Goal: Task Accomplishment & Management: Use online tool/utility

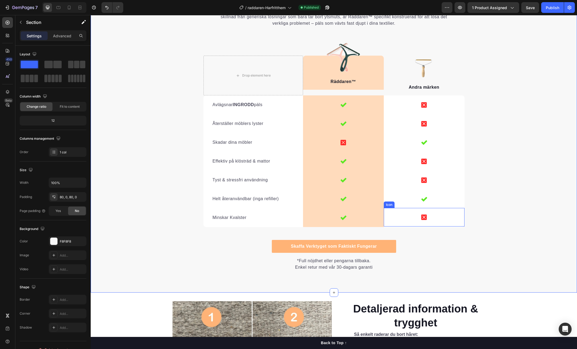
scroll to position [1133, 0]
click at [344, 103] on icon at bounding box center [343, 105] width 6 height 6
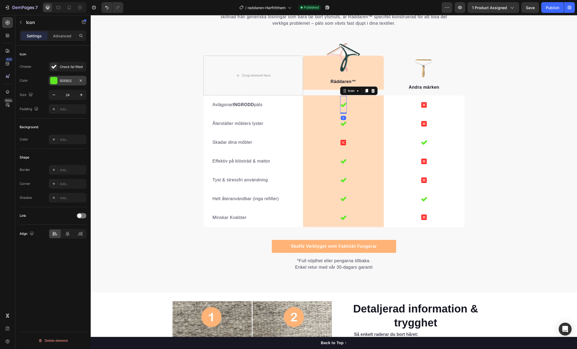
click at [66, 82] on div "5DE822" at bounding box center [68, 81] width 16 height 5
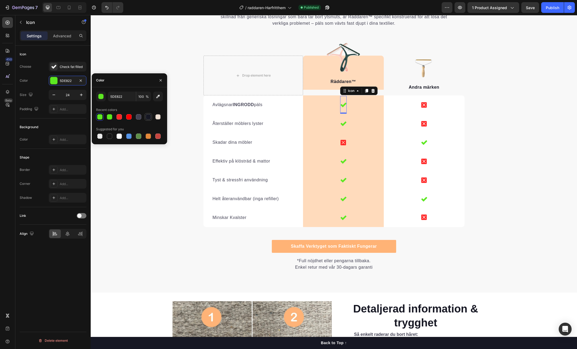
click at [148, 117] on div at bounding box center [148, 116] width 5 height 5
type input "161723"
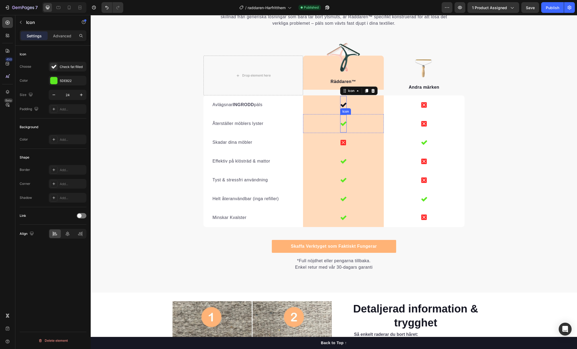
click at [342, 123] on icon at bounding box center [343, 124] width 6 height 6
click at [343, 103] on icon at bounding box center [343, 105] width 6 height 6
click at [512, 128] on div "Varför Andra Metoder Inte Kan Mäter Sig Heading Det är lätt att förstå varför R…" at bounding box center [334, 129] width 486 height 284
click at [345, 125] on icon at bounding box center [343, 124] width 6 height 6
click at [62, 79] on div "5DE822" at bounding box center [68, 81] width 16 height 5
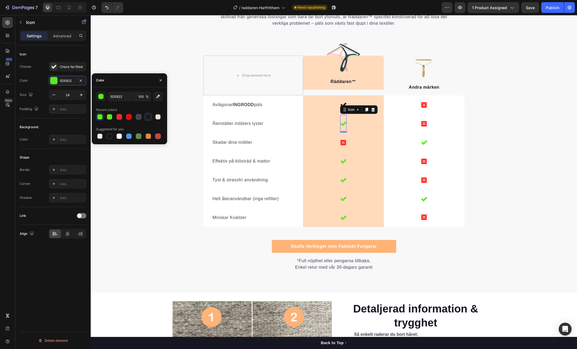
click at [149, 118] on div at bounding box center [148, 116] width 5 height 5
type input "161723"
click at [341, 162] on icon at bounding box center [343, 161] width 6 height 5
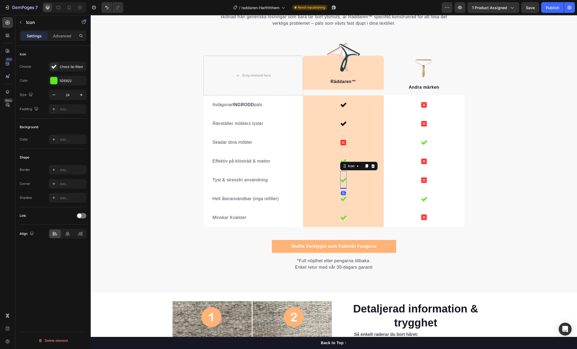
click at [344, 182] on icon at bounding box center [343, 180] width 6 height 6
click at [342, 200] on icon at bounding box center [343, 199] width 6 height 5
click at [65, 78] on div "5DE822" at bounding box center [68, 81] width 38 height 10
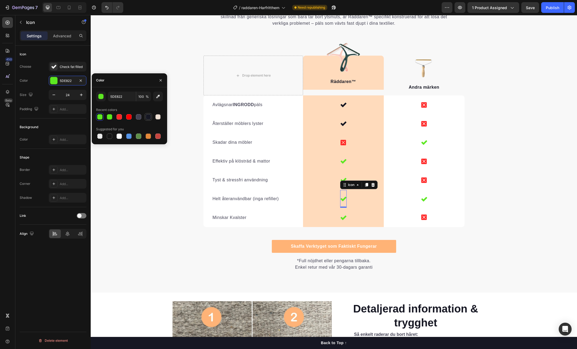
click at [149, 119] on div at bounding box center [148, 116] width 5 height 5
type input "161723"
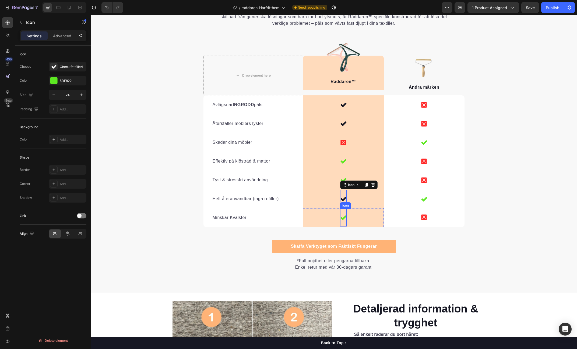
click at [345, 216] on icon at bounding box center [343, 218] width 6 height 5
drag, startPoint x: 63, startPoint y: 80, endPoint x: 69, endPoint y: 86, distance: 8.8
click at [63, 80] on div "5DE822" at bounding box center [72, 81] width 25 height 5
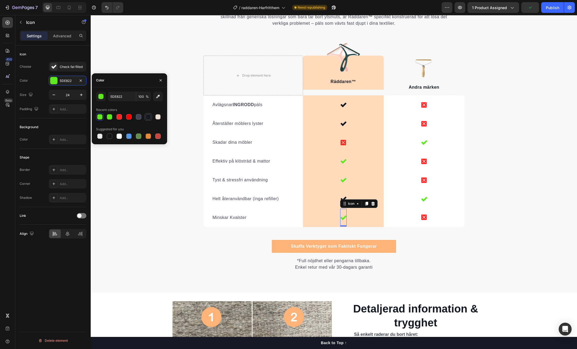
drag, startPoint x: 147, startPoint y: 116, endPoint x: 84, endPoint y: 105, distance: 64.0
click at [147, 116] on div at bounding box center [148, 116] width 5 height 5
type input "161723"
click at [343, 181] on icon at bounding box center [343, 180] width 6 height 5
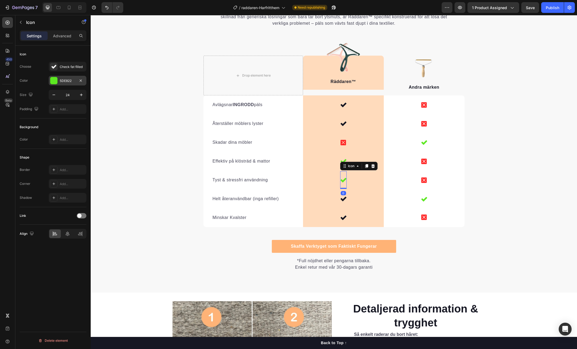
click at [62, 80] on div "5DE822" at bounding box center [68, 81] width 16 height 5
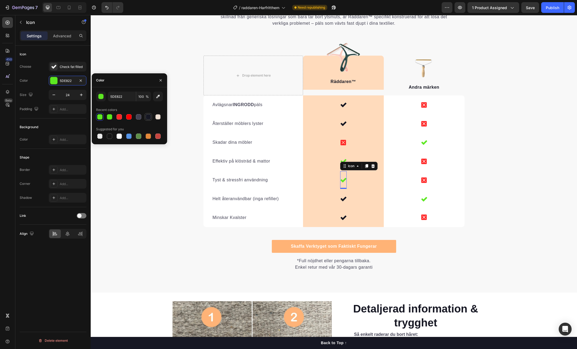
click at [149, 119] on div at bounding box center [148, 116] width 5 height 5
type input "161723"
click at [345, 159] on icon at bounding box center [343, 161] width 6 height 6
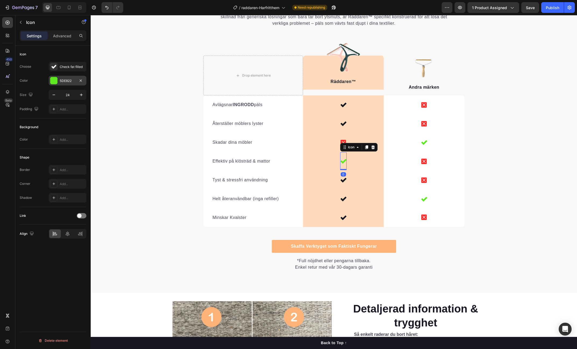
click at [68, 80] on div "5DE822" at bounding box center [68, 81] width 16 height 5
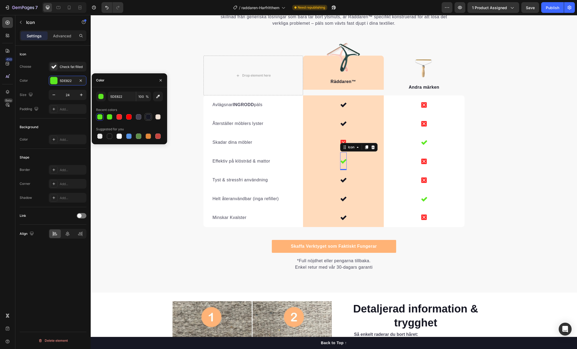
click at [151, 116] on div at bounding box center [148, 117] width 8 height 8
type input "161723"
click at [507, 132] on div "Varför Andra Metoder Inte Kan Mäter Sig Heading Det är lätt att förstå varför R…" at bounding box center [334, 129] width 486 height 284
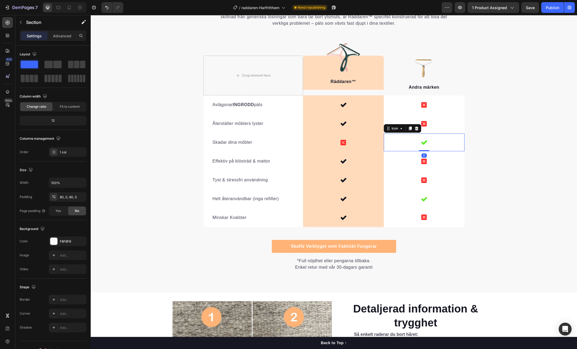
click at [423, 144] on icon at bounding box center [424, 142] width 6 height 5
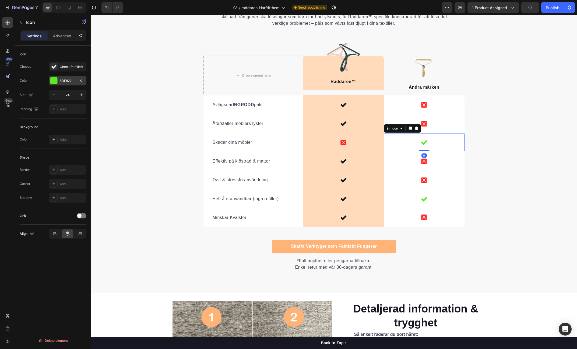
click at [72, 81] on div "5DE822" at bounding box center [68, 81] width 16 height 5
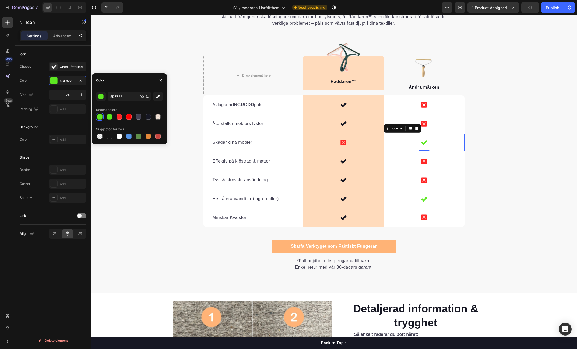
drag, startPoint x: 148, startPoint y: 118, endPoint x: 153, endPoint y: 118, distance: 5.4
click at [148, 118] on div at bounding box center [148, 116] width 5 height 5
type input "161723"
click at [428, 197] on div "Icon 0" at bounding box center [424, 199] width 81 height 18
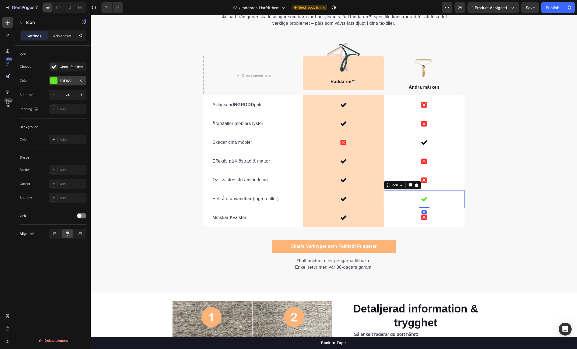
click at [65, 79] on div "5DE822" at bounding box center [68, 81] width 16 height 5
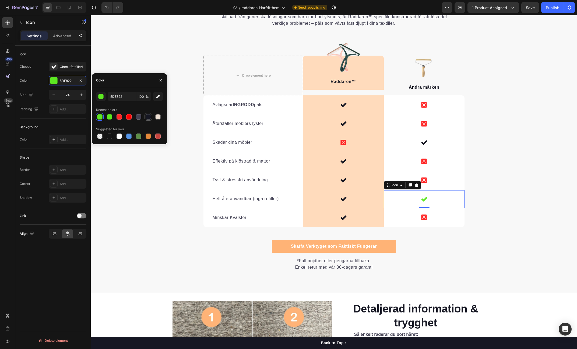
click at [150, 116] on div at bounding box center [148, 116] width 5 height 5
type input "161723"
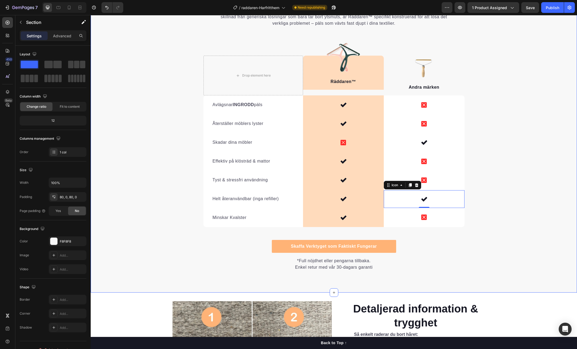
click at [525, 149] on div "Varför Andra Metoder Inte Kan Mäter Sig Heading Det är lätt att förstå varför R…" at bounding box center [334, 129] width 486 height 284
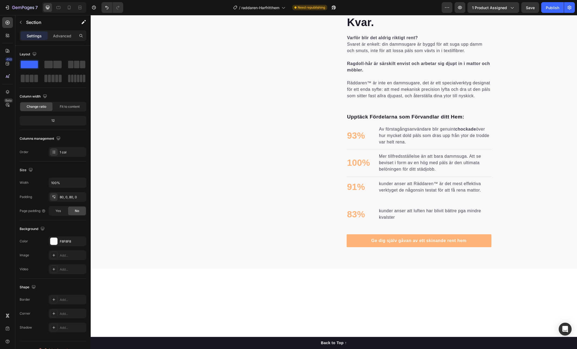
scroll to position [41, 0]
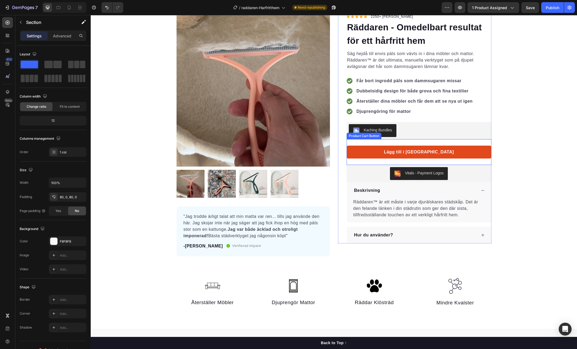
click at [479, 149] on button "Lägg till i [GEOGRAPHIC_DATA]" at bounding box center [419, 152] width 145 height 13
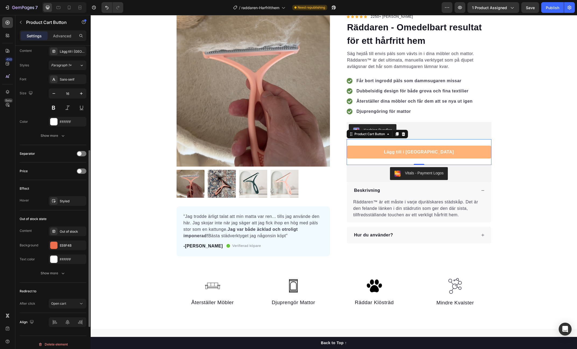
scroll to position [256, 0]
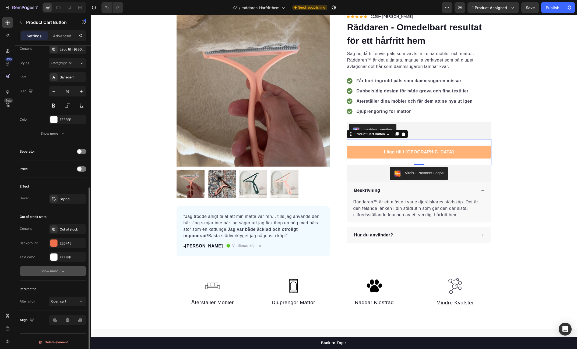
click at [61, 272] on icon "button" at bounding box center [62, 271] width 5 height 5
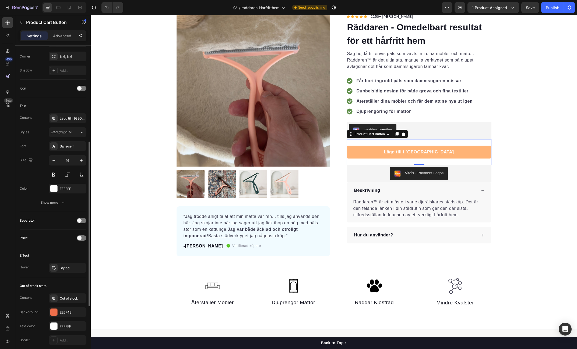
scroll to position [186, 0]
click at [67, 270] on div "Styled" at bounding box center [68, 269] width 38 height 10
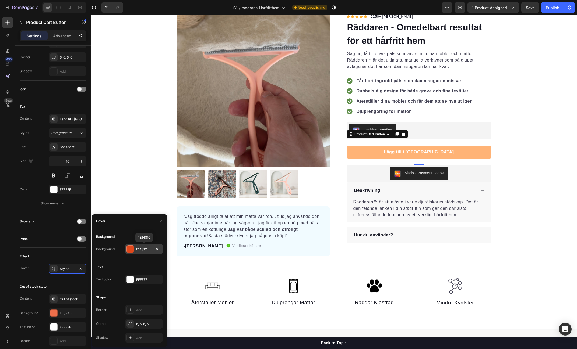
click at [139, 249] on div "E1481C" at bounding box center [144, 249] width 16 height 5
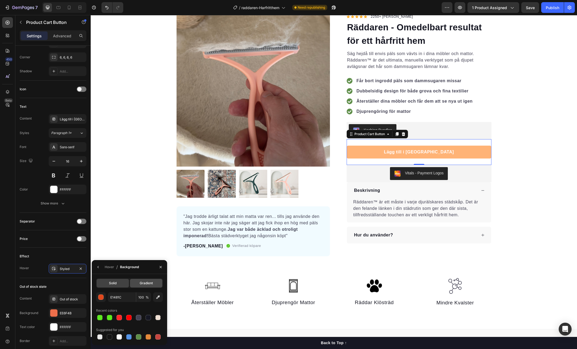
click at [153, 282] on div "Gradient" at bounding box center [146, 283] width 32 height 9
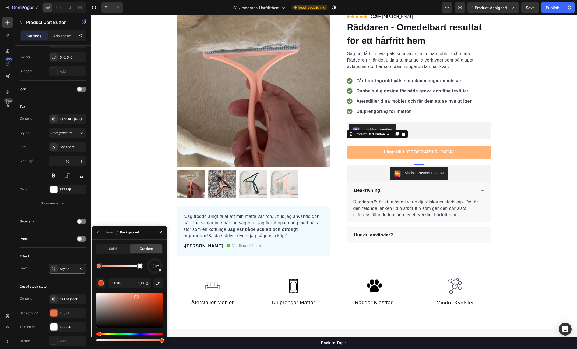
drag, startPoint x: 151, startPoint y: 299, endPoint x: 132, endPoint y: 296, distance: 18.7
click at [132, 297] on div at bounding box center [129, 311] width 67 height 34
type input "E8856A"
click at [67, 248] on div "Effect Hover Styled" at bounding box center [53, 263] width 67 height 30
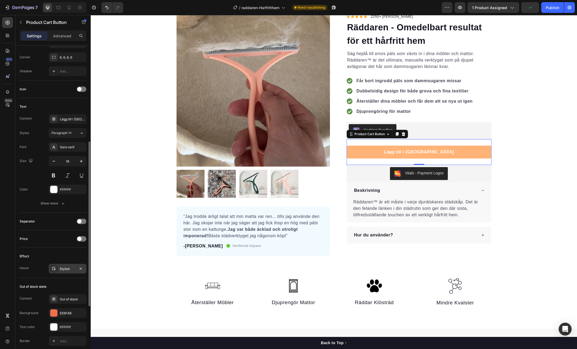
click at [61, 269] on div "Styled" at bounding box center [68, 269] width 16 height 5
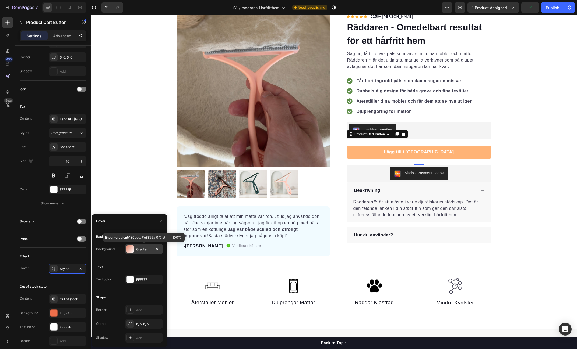
click at [145, 249] on div "Gradient" at bounding box center [144, 249] width 16 height 5
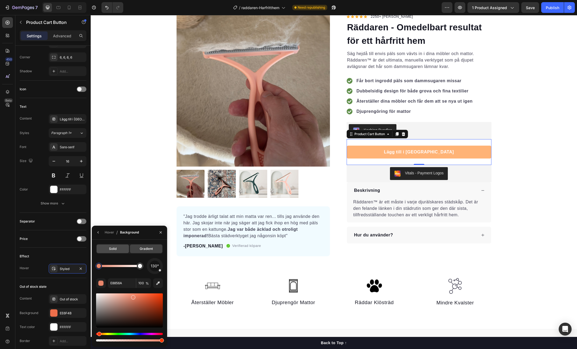
click at [112, 250] on span "Solid" at bounding box center [113, 249] width 8 height 5
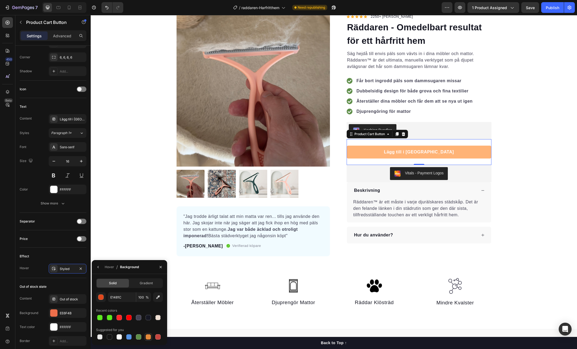
click at [150, 337] on div at bounding box center [148, 337] width 5 height 5
click at [159, 338] on div at bounding box center [157, 337] width 5 height 5
type input "C5453F"
click at [155, 233] on div "Product Images "Jag trodde ärligt talat att min matta var ren... tills jag anvä…" at bounding box center [334, 134] width 486 height 243
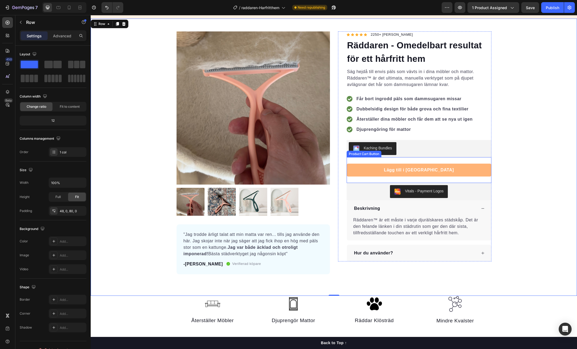
scroll to position [0, 0]
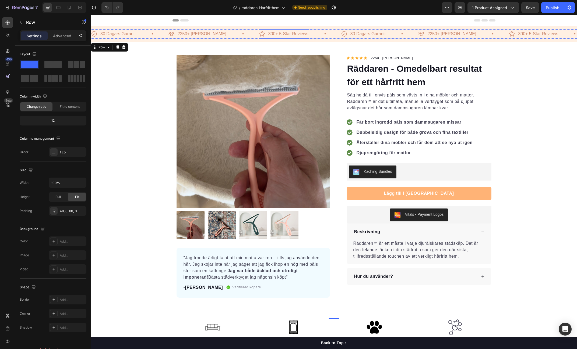
click at [268, 35] on p "300+ 5-Star Reviews" at bounding box center [288, 34] width 40 height 8
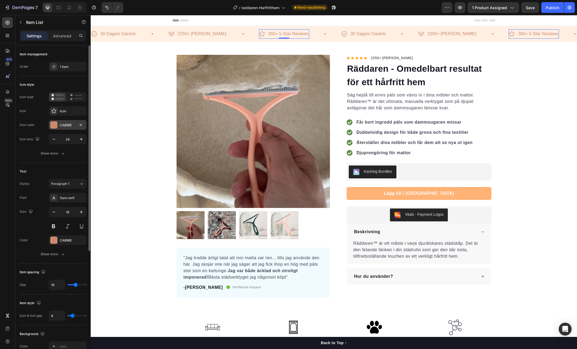
click at [63, 125] on div "CA896E" at bounding box center [68, 125] width 16 height 5
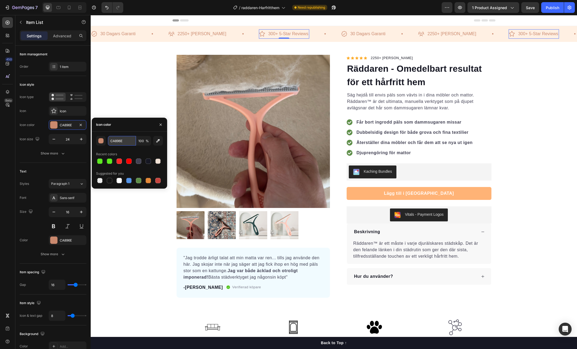
click at [117, 140] on input "CA896E" at bounding box center [122, 141] width 28 height 10
drag, startPoint x: 527, startPoint y: 197, endPoint x: 493, endPoint y: 192, distance: 34.7
click at [526, 197] on div "Product Images "Jag trodde ärligt talat att min matta var ren... tills jag anvä…" at bounding box center [334, 176] width 486 height 243
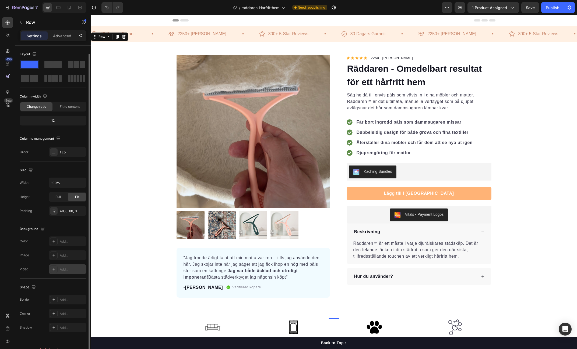
scroll to position [9, 0]
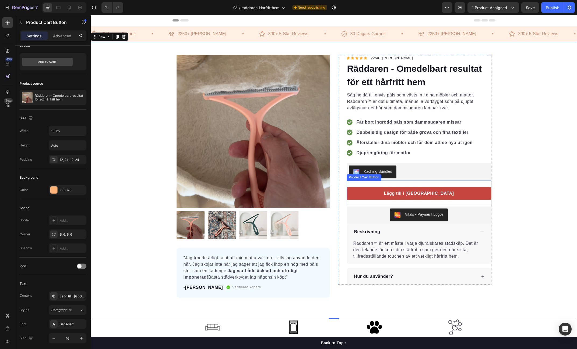
click at [362, 195] on button "Lägg till i [GEOGRAPHIC_DATA]" at bounding box center [419, 193] width 145 height 13
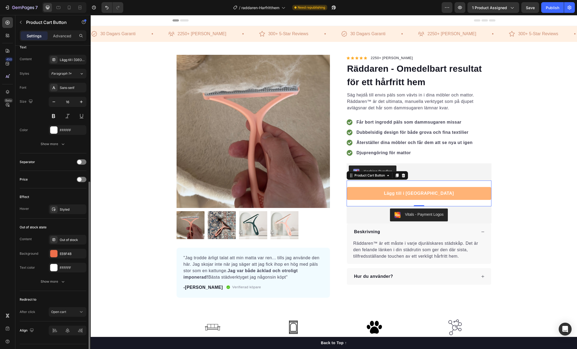
scroll to position [256, 0]
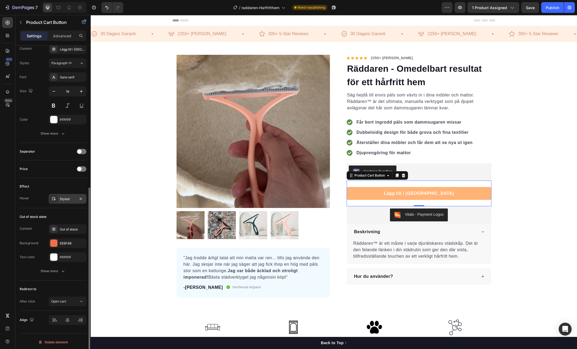
click at [63, 198] on div "Styled" at bounding box center [68, 199] width 16 height 5
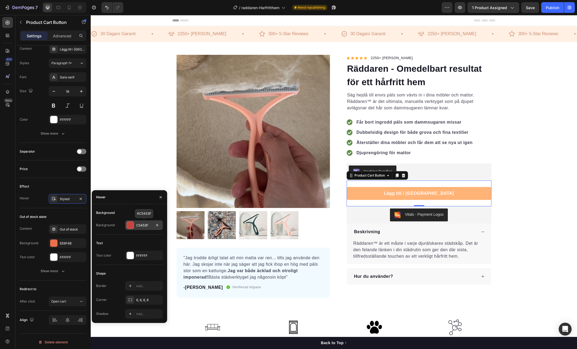
click at [144, 227] on div "C5453F" at bounding box center [144, 225] width 16 height 5
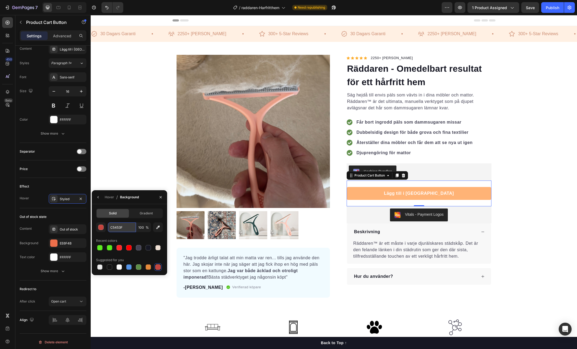
click at [118, 229] on input "C5453F" at bounding box center [122, 228] width 28 height 10
paste input "A8"
type input "CA8"
click at [44, 209] on div "Out of stock state Content Out of stock Background EE6F4B Text color FFFFFF Sho…" at bounding box center [53, 245] width 67 height 72
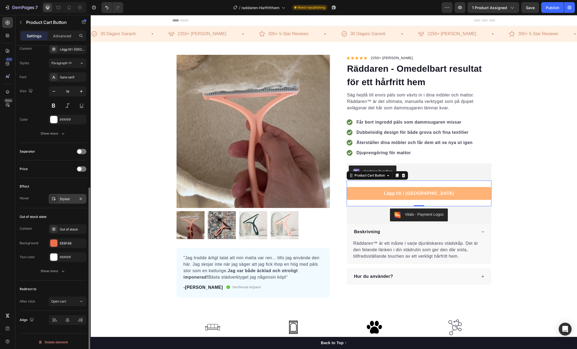
click at [69, 200] on div "Styled" at bounding box center [68, 199] width 38 height 10
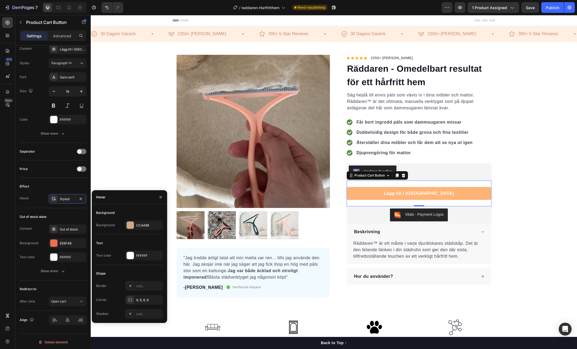
click at [150, 227] on div "CCAA88" at bounding box center [148, 225] width 25 height 5
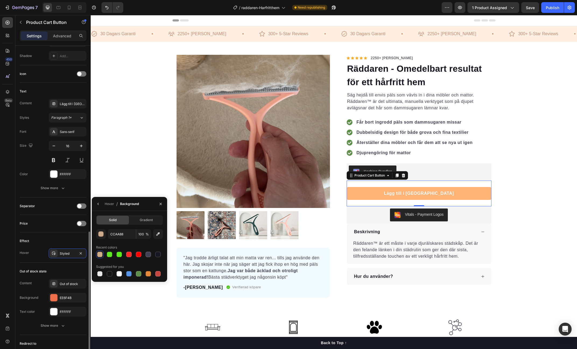
scroll to position [130, 0]
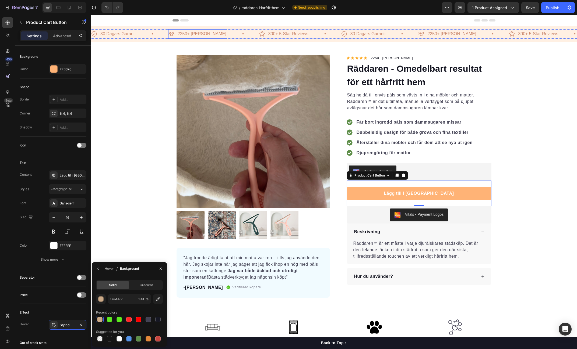
click at [195, 33] on p "2250+ [PERSON_NAME]" at bounding box center [202, 34] width 49 height 8
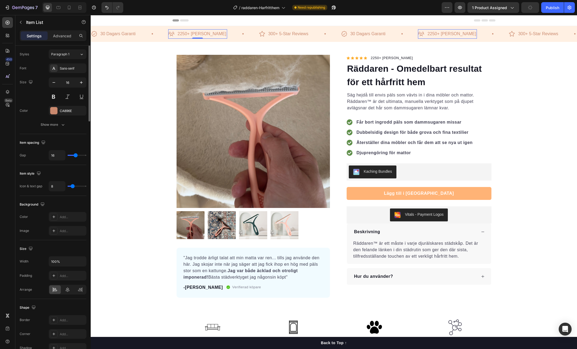
scroll to position [0, 0]
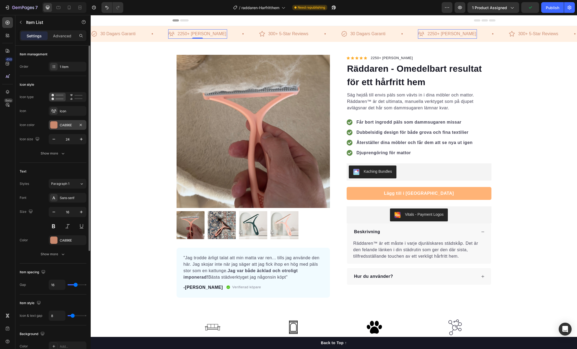
click at [65, 125] on div "CA896E" at bounding box center [68, 125] width 16 height 5
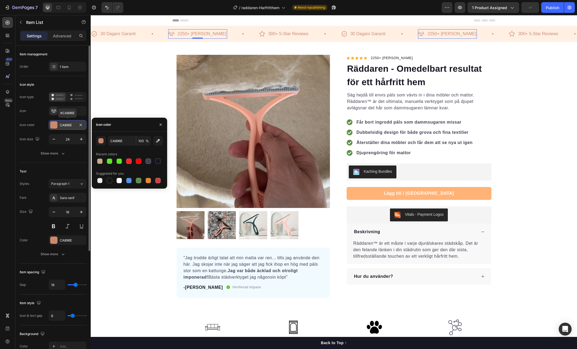
click at [65, 125] on div "CA896E" at bounding box center [68, 125] width 16 height 5
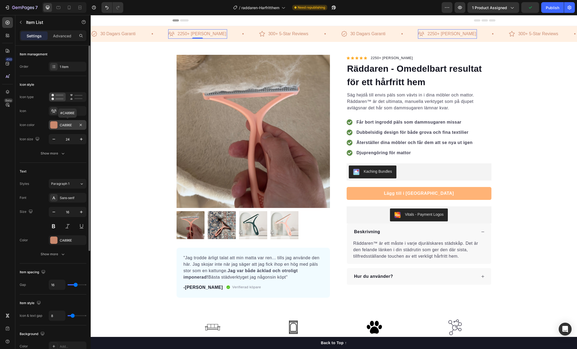
click at [67, 125] on div "CA896E" at bounding box center [68, 125] width 16 height 5
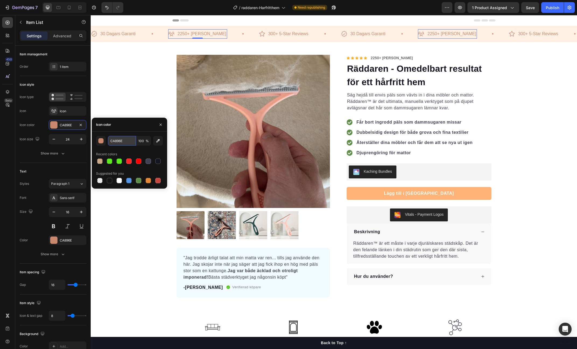
click at [121, 138] on input "CA896E" at bounding box center [122, 141] width 28 height 10
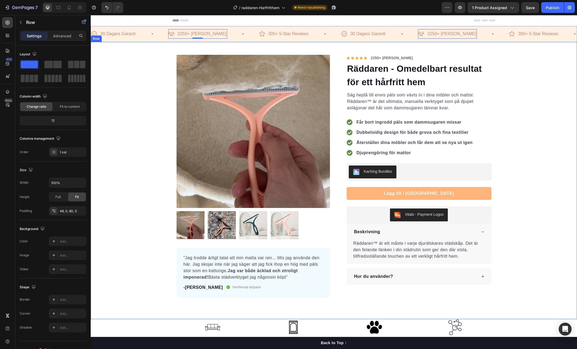
click at [127, 266] on div "Product Images "Jag trodde ärligt talat att min matta var ren... tills jag anvä…" at bounding box center [334, 176] width 486 height 243
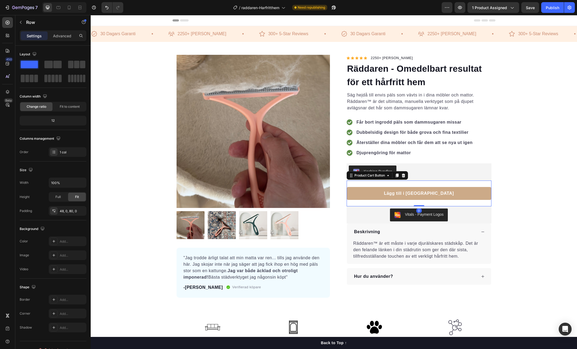
click at [370, 195] on button "Lägg till i [GEOGRAPHIC_DATA]" at bounding box center [419, 193] width 145 height 13
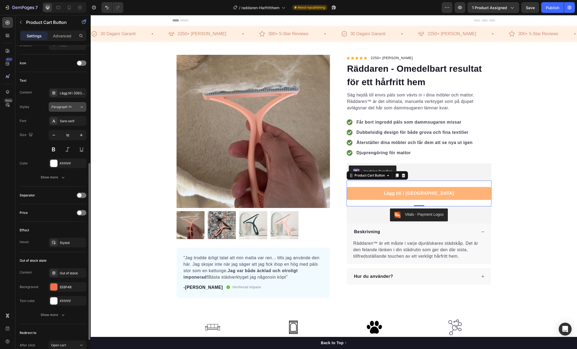
scroll to position [256, 0]
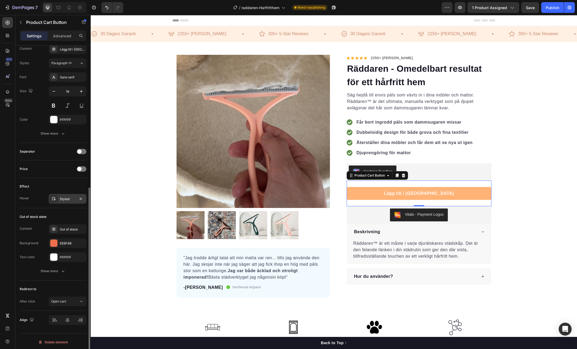
click at [67, 197] on div "Styled" at bounding box center [68, 199] width 16 height 5
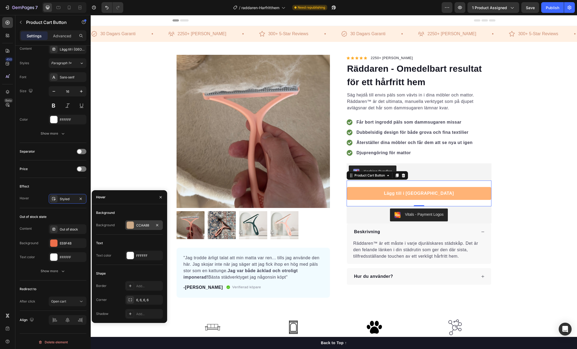
click at [151, 226] on div "CCAA88" at bounding box center [144, 225] width 16 height 5
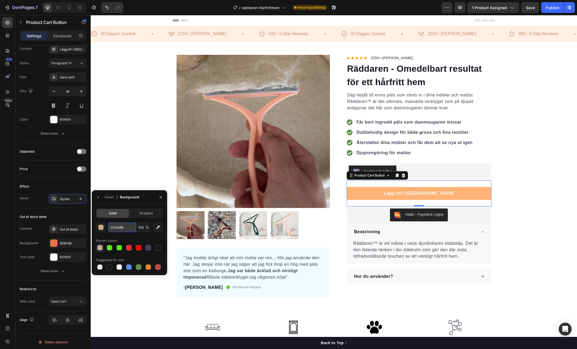
click at [124, 228] on input "CCAA88" at bounding box center [122, 228] width 28 height 10
paste input "A896E"
type input "CA896E"
click at [132, 173] on div "Product Images "Jag trodde ärligt talat att min matta var ren... tills jag anvä…" at bounding box center [334, 176] width 486 height 243
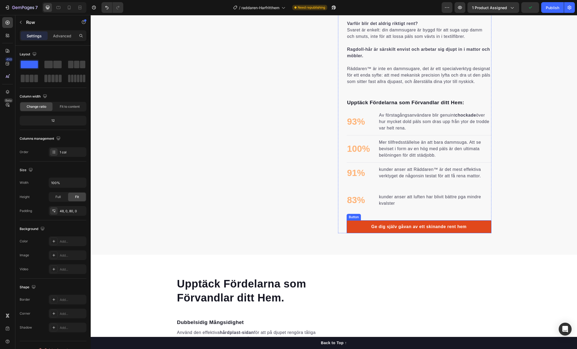
scroll to position [424, 0]
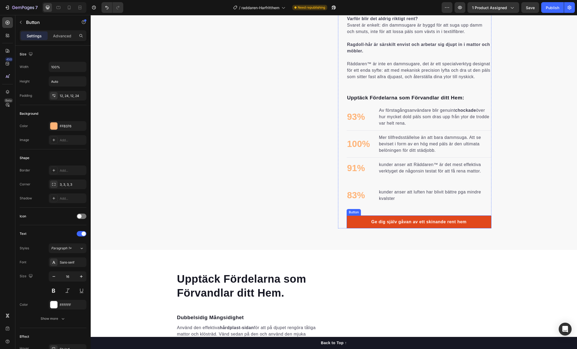
click at [475, 227] on link "Ge dig själv gåvan av ett skinande rent hem" at bounding box center [419, 222] width 145 height 13
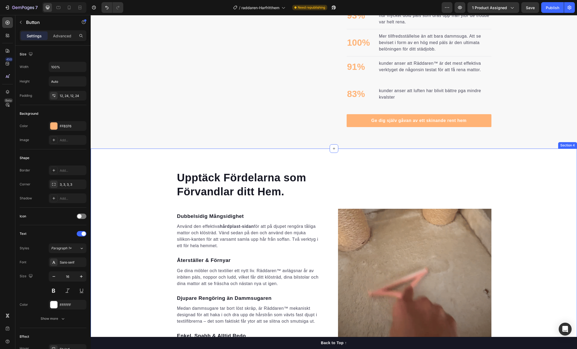
scroll to position [561, 0]
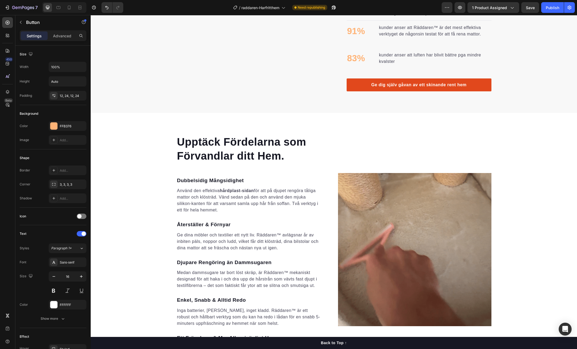
click at [479, 90] on link "Ge dig själv gåvan av ett skinande rent hem" at bounding box center [419, 85] width 145 height 13
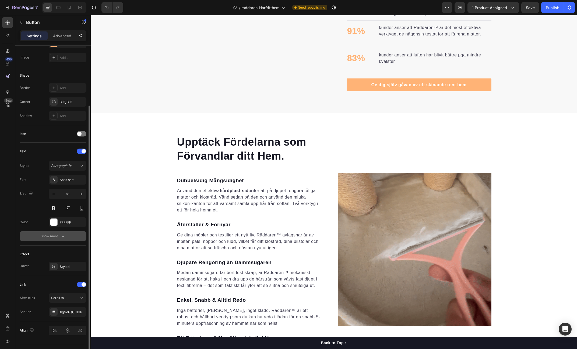
scroll to position [83, 0]
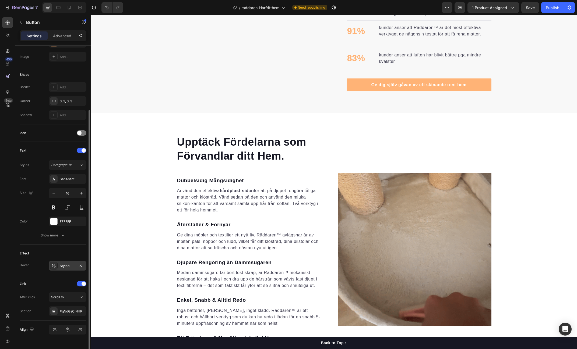
click at [68, 262] on div "Styled" at bounding box center [68, 266] width 38 height 10
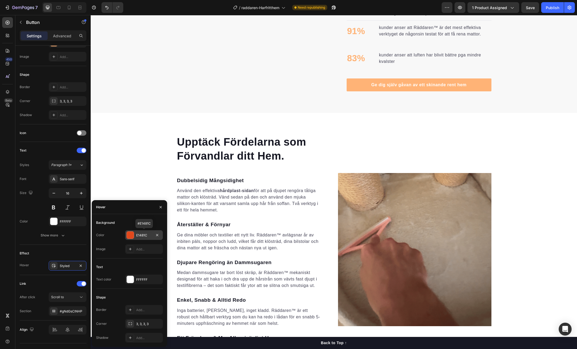
click at [143, 234] on div "E1481C" at bounding box center [144, 235] width 16 height 5
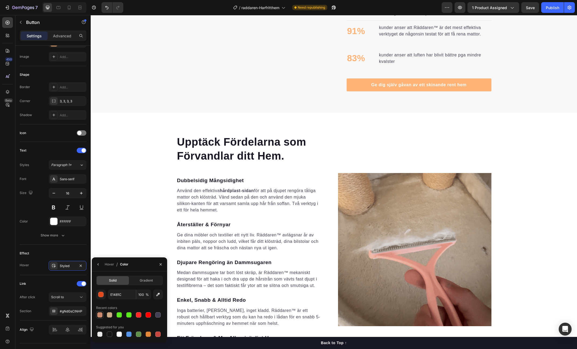
click at [100, 318] on div at bounding box center [99, 315] width 5 height 5
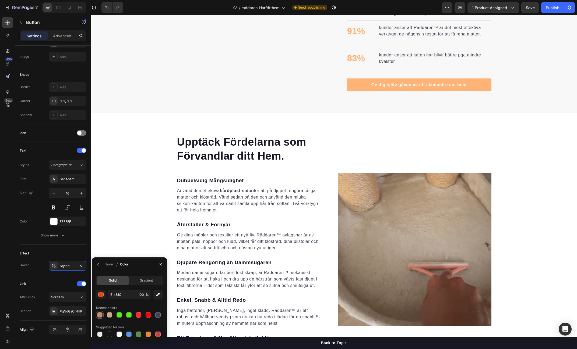
type input "CA896E"
click at [143, 224] on div "Upptäck Fördelarna som Förvandlar ditt Hem. Heading Dubbelsidig Mångsidighet Te…" at bounding box center [334, 250] width 486 height 231
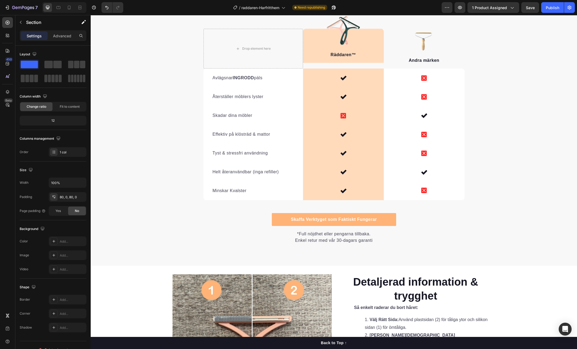
scroll to position [1180, 0]
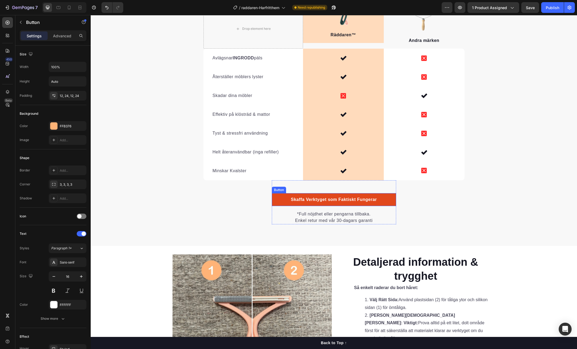
click at [279, 196] on link "Skaffa Verktyget som Faktiskt Fungerar" at bounding box center [334, 199] width 124 height 13
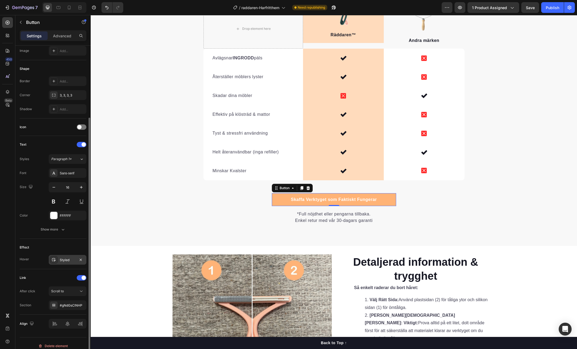
scroll to position [92, 0]
click at [68, 256] on div "Styled" at bounding box center [68, 258] width 16 height 5
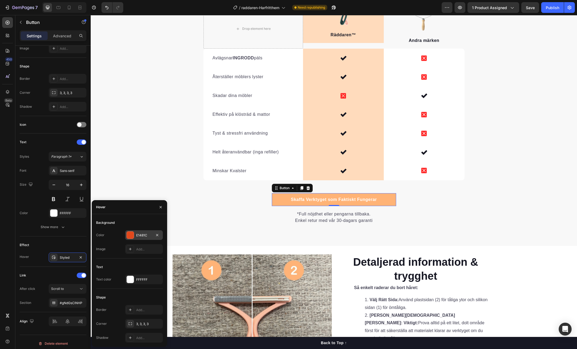
drag, startPoint x: 144, startPoint y: 237, endPoint x: 136, endPoint y: 239, distance: 7.4
click at [144, 237] on div "E1481C" at bounding box center [144, 235] width 16 height 5
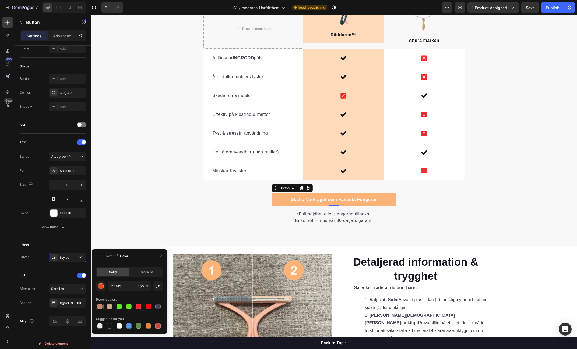
click at [100, 305] on div at bounding box center [99, 306] width 5 height 5
type input "CA896E"
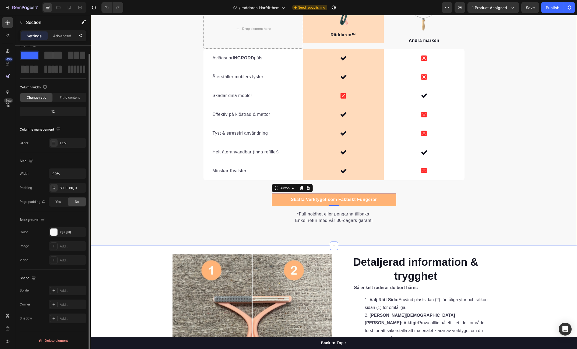
click at [160, 219] on div "Varför Andra Metoder Inte Kan Mäter Sig Heading Det är lätt att förstå varför R…" at bounding box center [334, 83] width 486 height 284
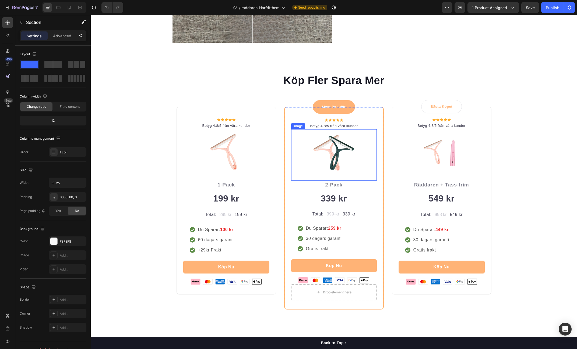
scroll to position [1552, 0]
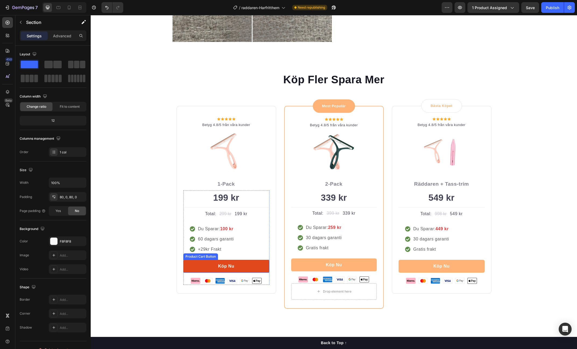
click at [251, 268] on button "Köp Nu" at bounding box center [226, 266] width 86 height 13
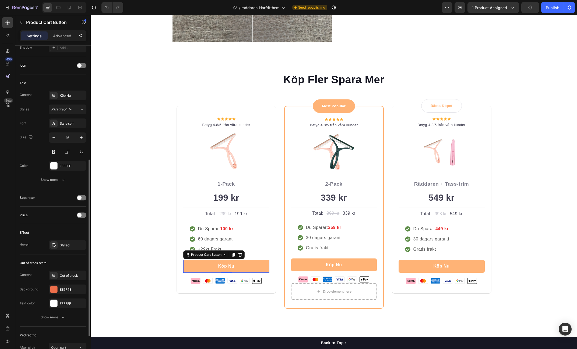
scroll to position [210, 0]
click at [67, 243] on div "Styled" at bounding box center [68, 245] width 16 height 5
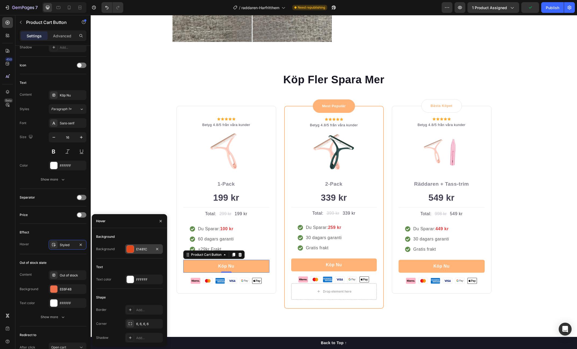
click at [144, 249] on div "E1481C" at bounding box center [144, 249] width 16 height 5
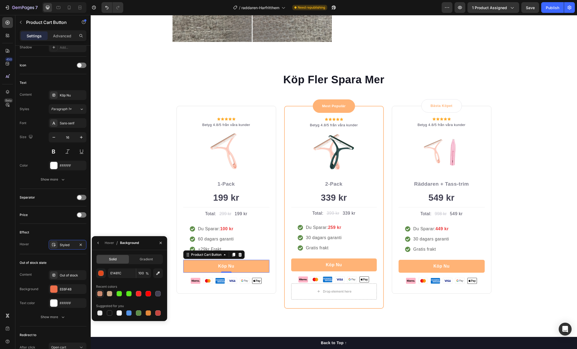
click at [99, 295] on div at bounding box center [99, 293] width 5 height 5
type input "CA896E"
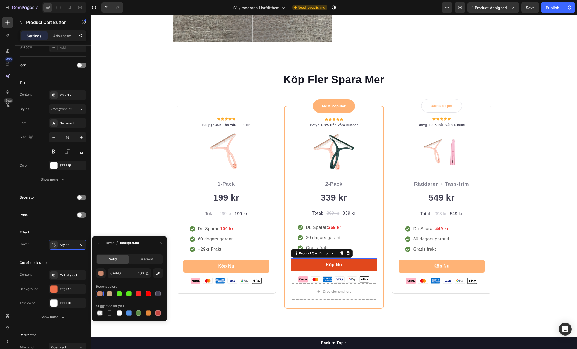
drag, startPoint x: 319, startPoint y: 269, endPoint x: 308, endPoint y: 267, distance: 11.4
click at [319, 269] on button "Köp Nu" at bounding box center [334, 265] width 86 height 13
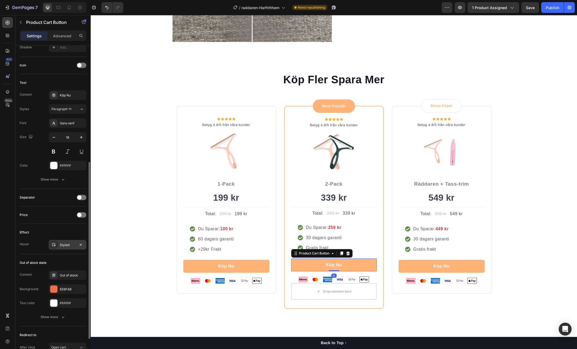
click at [65, 246] on div "Styled" at bounding box center [68, 245] width 16 height 5
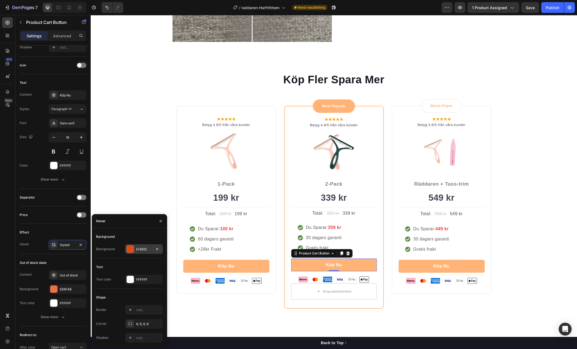
click at [145, 252] on div "E1481C" at bounding box center [144, 250] width 38 height 10
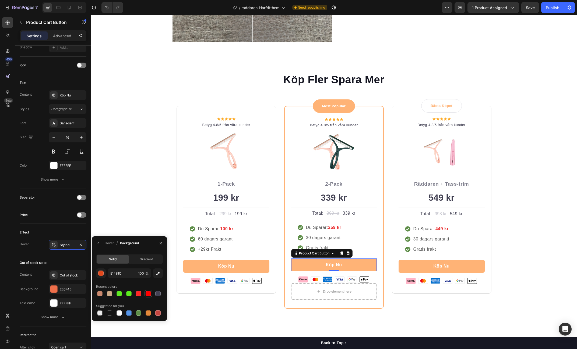
click at [100, 292] on div at bounding box center [99, 293] width 5 height 5
type input "CA896E"
drag, startPoint x: 456, startPoint y: 267, endPoint x: 451, endPoint y: 266, distance: 5.0
click at [456, 267] on button "Köp Nu" at bounding box center [441, 266] width 86 height 13
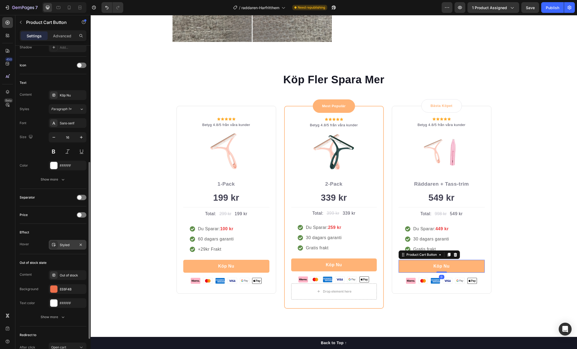
click at [73, 243] on div "Styled" at bounding box center [68, 245] width 16 height 5
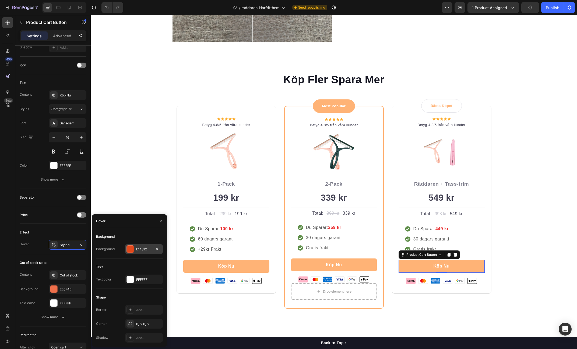
click at [145, 252] on div "E1481C" at bounding box center [144, 250] width 38 height 10
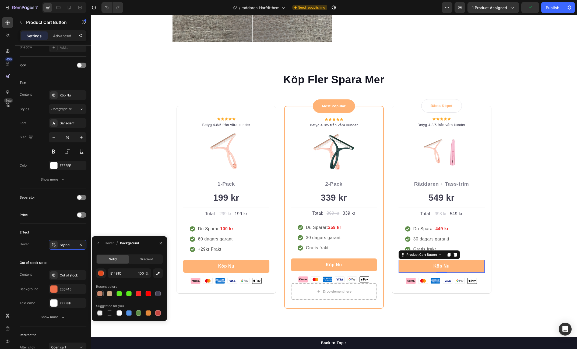
click at [98, 295] on div at bounding box center [99, 293] width 5 height 5
type input "CA896E"
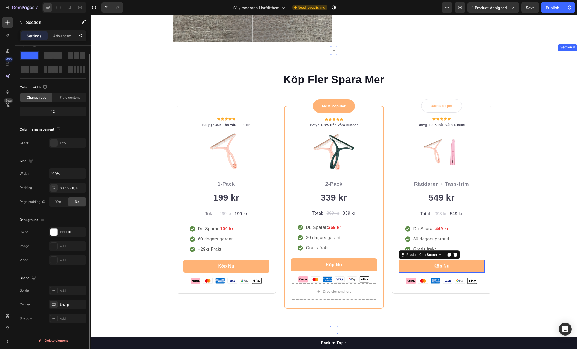
click at [517, 234] on div "Köp Fler Spara Mer Heading Row Icon Icon Icon Icon Icon Icon List Hoz Betyg 4.8…" at bounding box center [334, 190] width 478 height 237
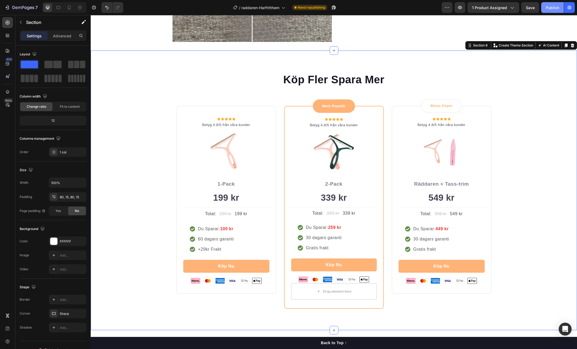
click at [549, 7] on div "Publish" at bounding box center [552, 8] width 13 height 6
click at [525, 189] on div "Köp Fler Spara Mer Heading Row Icon Icon Icon Icon Icon Icon List Hoz Betyg 4.8…" at bounding box center [334, 190] width 478 height 237
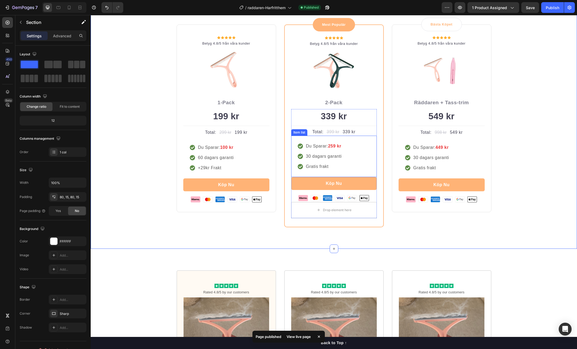
scroll to position [1635, 0]
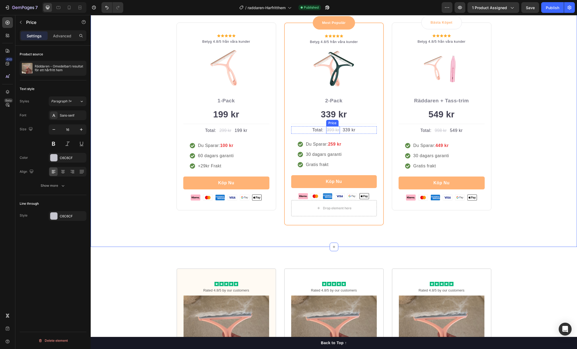
click at [335, 130] on div "399 kr" at bounding box center [333, 130] width 14 height 8
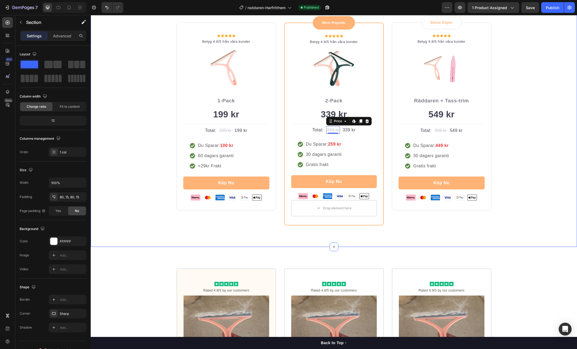
click at [507, 147] on div "Köp Fler Spara Mer Heading Row Icon Icon Icon Icon Icon Icon List Hoz Betyg 4.8…" at bounding box center [334, 107] width 478 height 237
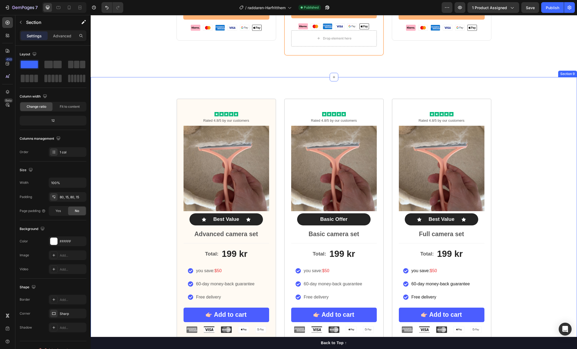
scroll to position [1804, 0]
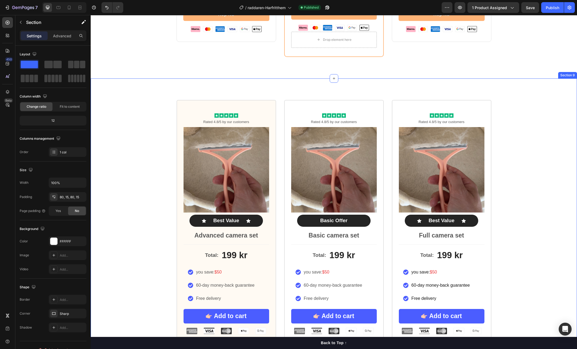
click at [508, 115] on div "Icon Icon Icon Icon Icon Icon List Rated 4.8/5 by our customers Text Block Prod…" at bounding box center [334, 224] width 486 height 248
click at [572, 75] on div at bounding box center [572, 73] width 6 height 6
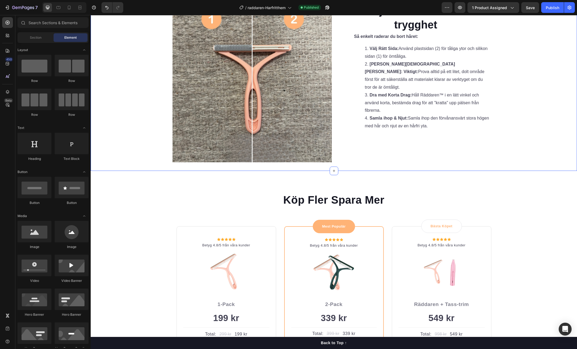
scroll to position [1458, 0]
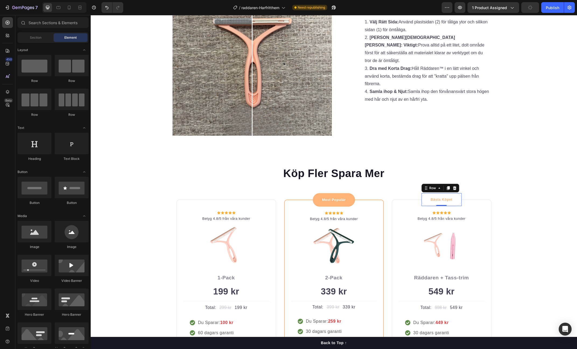
click at [425, 197] on div "Bästa Köpet Text block Row 0" at bounding box center [441, 199] width 41 height 13
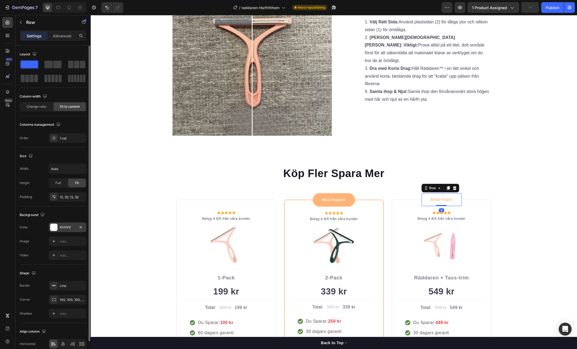
click at [63, 226] on div "FFFFFF" at bounding box center [68, 227] width 16 height 5
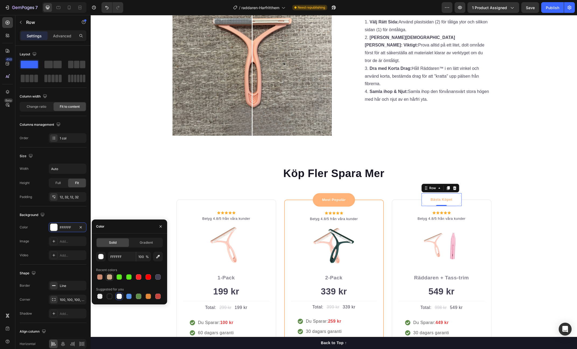
click at [111, 278] on div at bounding box center [109, 277] width 5 height 5
type input "CCAA88"
click at [319, 200] on div "Mest Populär Text block Row 0" at bounding box center [334, 199] width 43 height 13
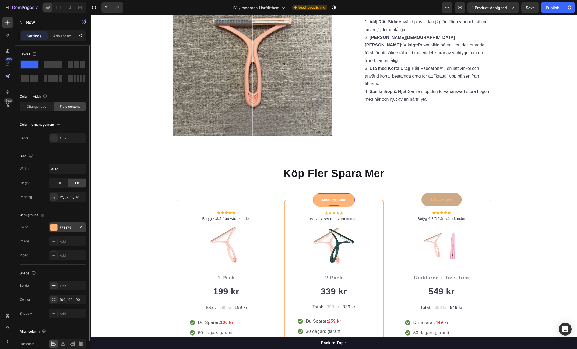
click at [62, 230] on div "FFB376" at bounding box center [68, 228] width 38 height 10
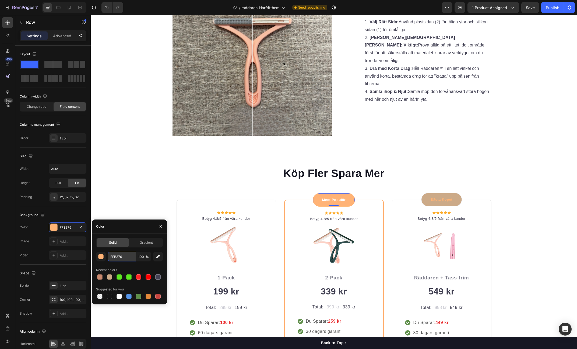
click at [121, 259] on input "FFB376" at bounding box center [122, 257] width 28 height 10
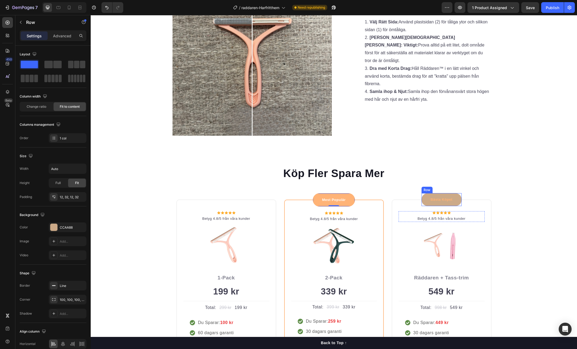
click at [425, 200] on div "Bästa Köpet Text block Row" at bounding box center [441, 199] width 41 height 13
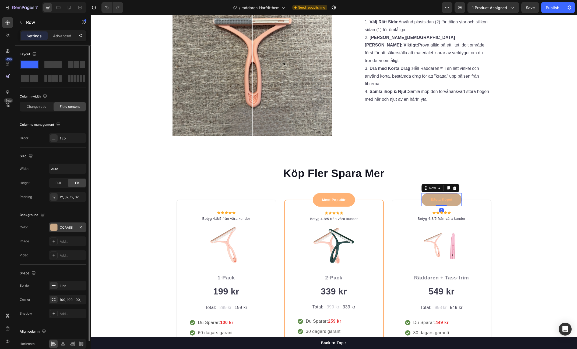
click at [62, 231] on div "CCAA88" at bounding box center [68, 228] width 38 height 10
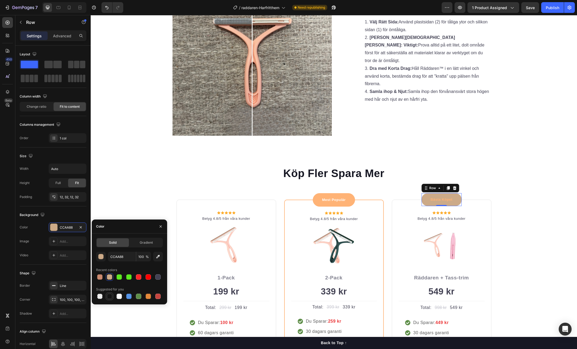
click at [106, 299] on div at bounding box center [110, 297] width 8 height 8
click at [157, 278] on div at bounding box center [157, 277] width 5 height 5
type input "424153"
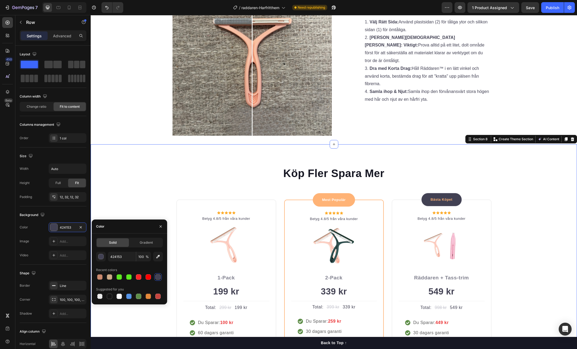
click at [520, 210] on div "Köp Fler Spara Mer Heading Row Icon Icon Icon Icon Icon Icon List Hoz Betyg 4.8…" at bounding box center [334, 284] width 478 height 237
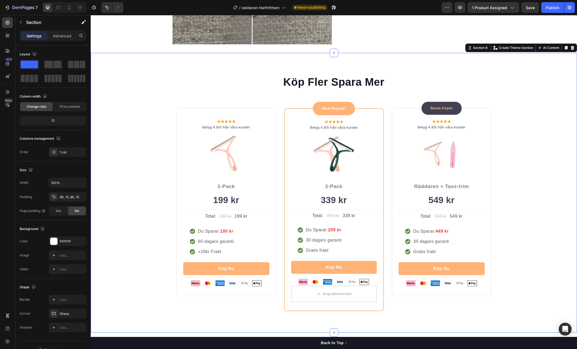
scroll to position [1551, 0]
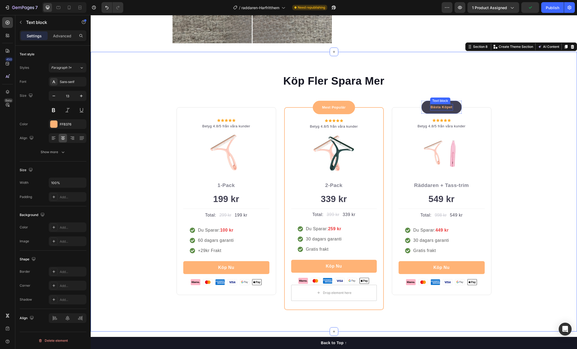
click at [443, 108] on p "Bästa Köpet" at bounding box center [441, 107] width 22 height 5
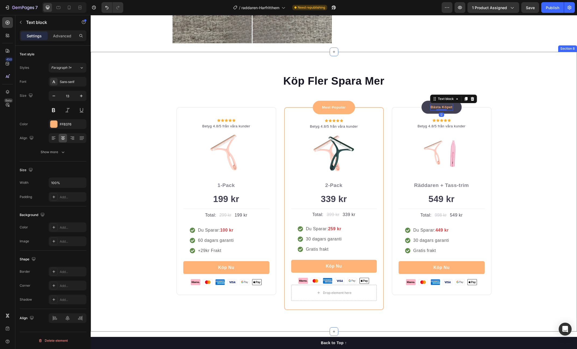
click at [534, 104] on div "Köp Fler Spara Mer Heading Row Icon Icon Icon Icon Icon Icon List Hoz Betyg 4.8…" at bounding box center [334, 191] width 478 height 237
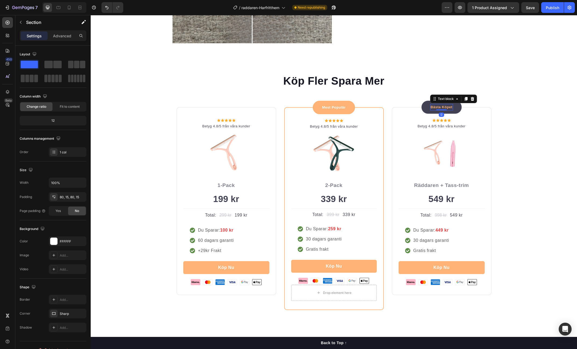
click at [439, 106] on p "Bästa Köpet" at bounding box center [441, 107] width 22 height 5
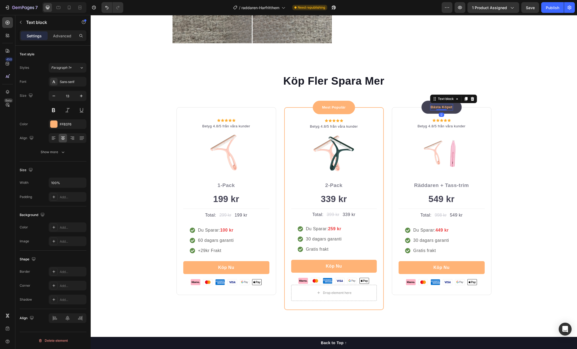
click at [449, 107] on p "Bästa Köpet" at bounding box center [441, 107] width 22 height 5
click at [450, 108] on p "Bästa Erbjudandet" at bounding box center [441, 107] width 24 height 5
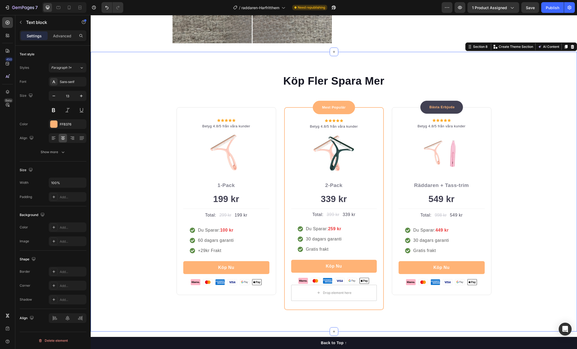
click at [504, 100] on div "Köp Fler Spara Mer Heading Row Icon Icon Icon Icon Icon Icon List Hoz Betyg 4.8…" at bounding box center [334, 191] width 478 height 237
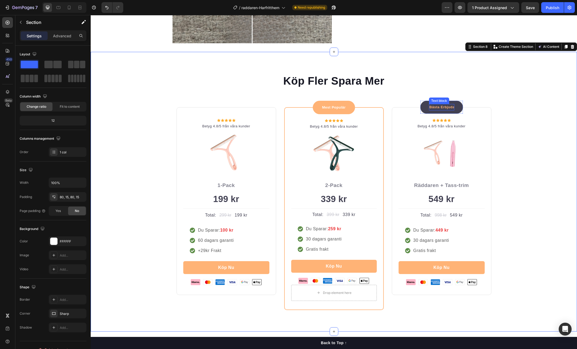
click at [442, 107] on p "Bästa Erbjudandet" at bounding box center [441, 107] width 24 height 5
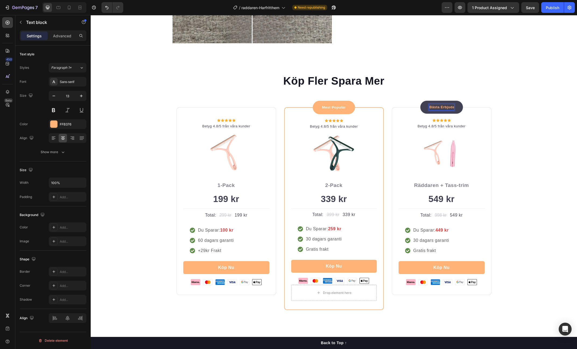
click at [449, 107] on p "Bästa Erbjudandet" at bounding box center [441, 107] width 24 height 5
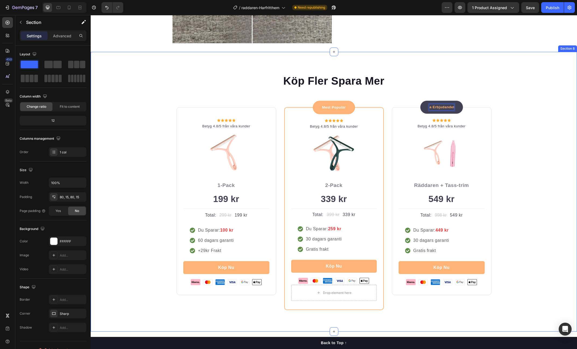
click at [523, 127] on div "Köp Fler Spara Mer Heading Row Icon Icon Icon Icon Icon Icon List Hoz Betyg 4.8…" at bounding box center [334, 191] width 478 height 237
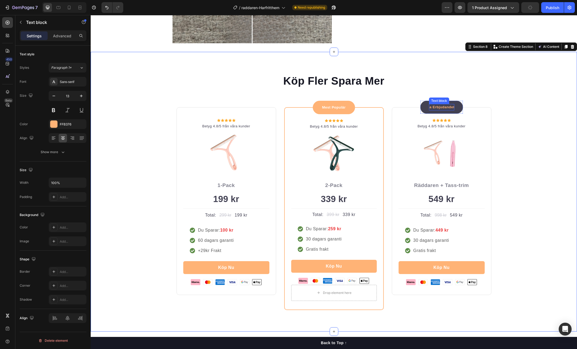
click at [446, 108] on p "Bästa Erbjudandet" at bounding box center [433, 107] width 24 height 5
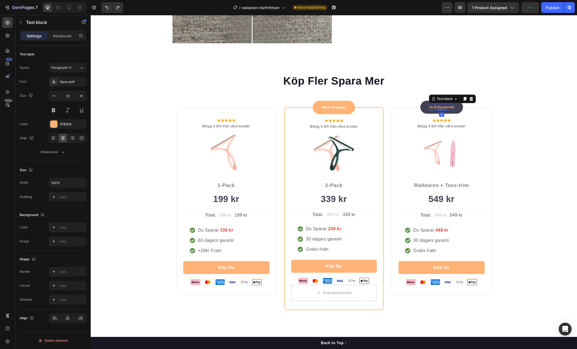
scroll to position [0, 0]
click at [453, 106] on p "Bästa Erbjudande" at bounding box center [441, 107] width 24 height 5
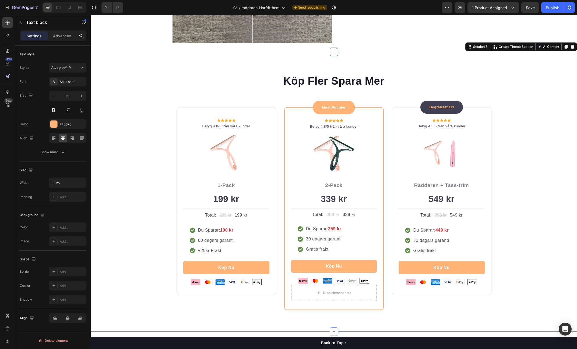
drag, startPoint x: 521, startPoint y: 111, endPoint x: 489, endPoint y: 106, distance: 32.2
click at [521, 111] on div "Köp Fler Spara Mer Heading Row Icon Icon Icon Icon Icon Icon List Hoz Betyg 4.8…" at bounding box center [334, 191] width 478 height 237
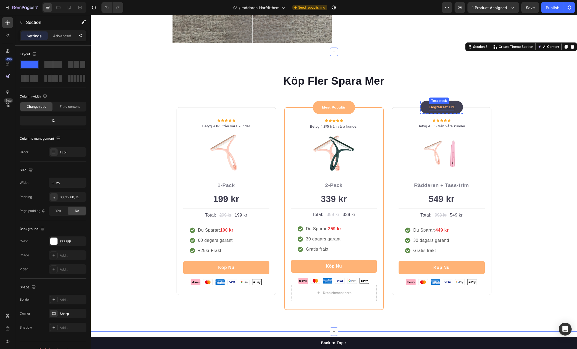
click at [446, 106] on p "Begränsat Erbjudande" at bounding box center [441, 107] width 24 height 5
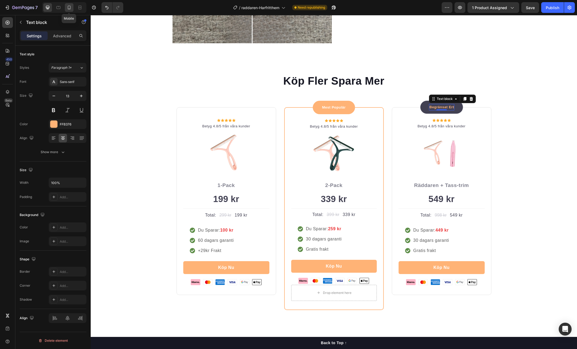
click at [71, 9] on icon at bounding box center [68, 7] width 5 height 5
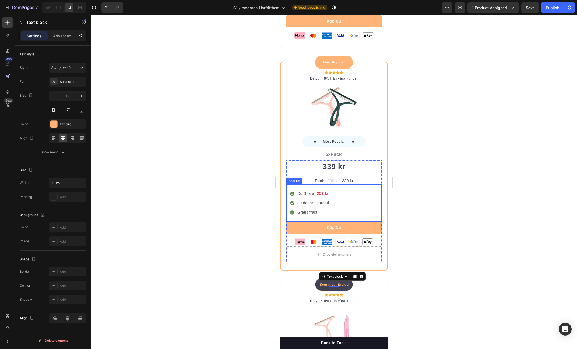
scroll to position [1652, 0]
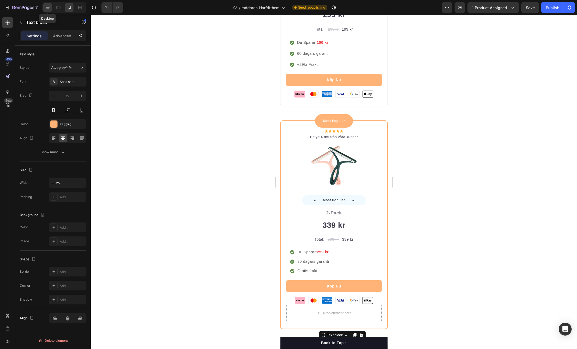
click at [49, 8] on icon at bounding box center [47, 7] width 3 height 3
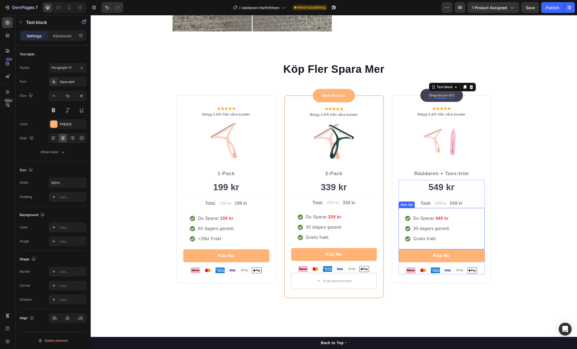
scroll to position [1559, 0]
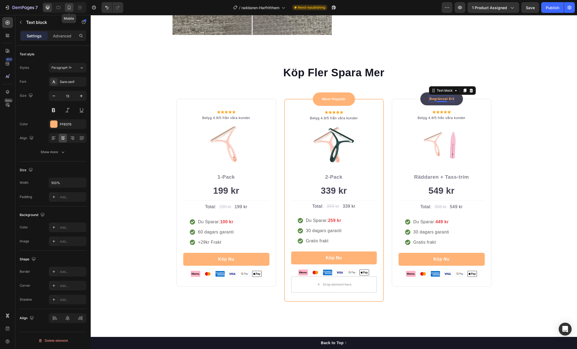
click at [69, 8] on icon at bounding box center [68, 7] width 5 height 5
type input "12"
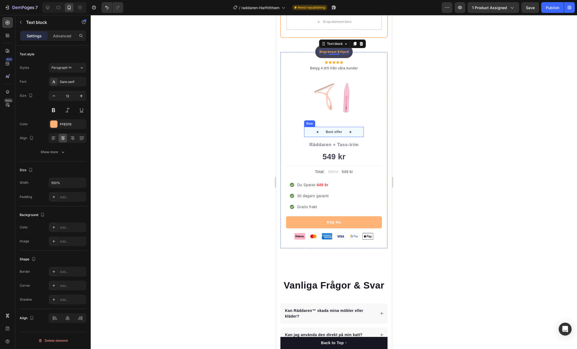
scroll to position [2025, 0]
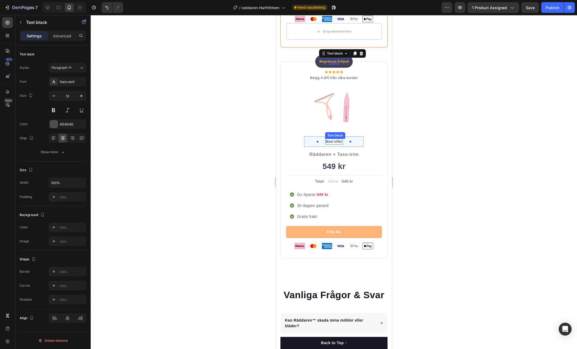
click at [334, 139] on p "Best offer" at bounding box center [333, 141] width 16 height 5
click at [456, 158] on div at bounding box center [334, 182] width 486 height 334
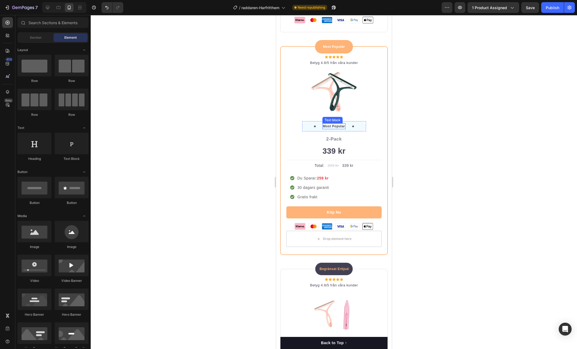
scroll to position [1817, 0]
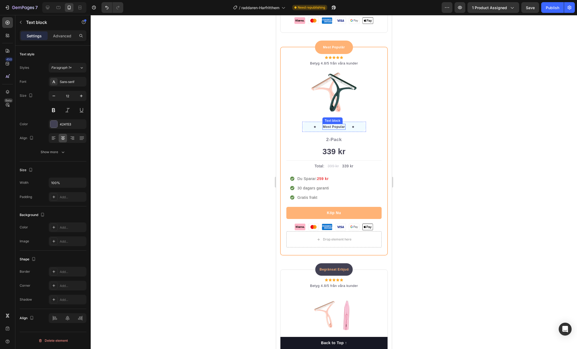
click at [335, 125] on p "Most Popular" at bounding box center [334, 127] width 22 height 5
click at [433, 116] on div at bounding box center [334, 182] width 486 height 334
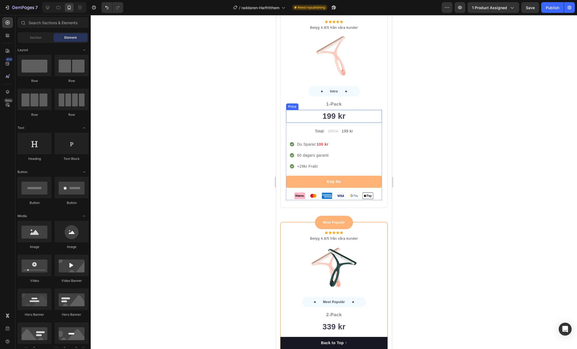
scroll to position [1641, 0]
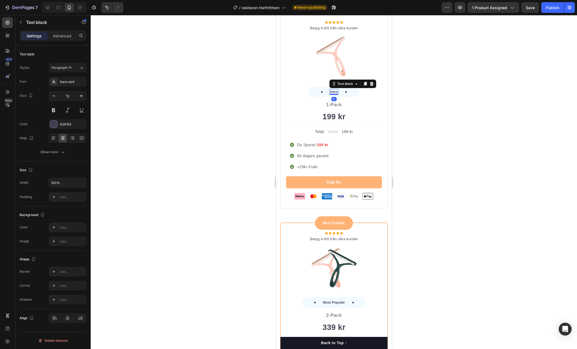
click at [333, 92] on p "Intro" at bounding box center [334, 92] width 8 height 5
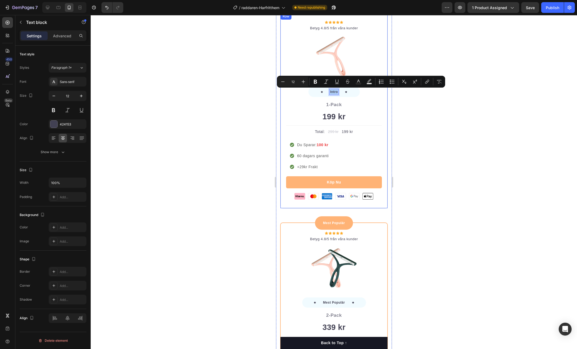
click at [434, 119] on div at bounding box center [334, 182] width 486 height 334
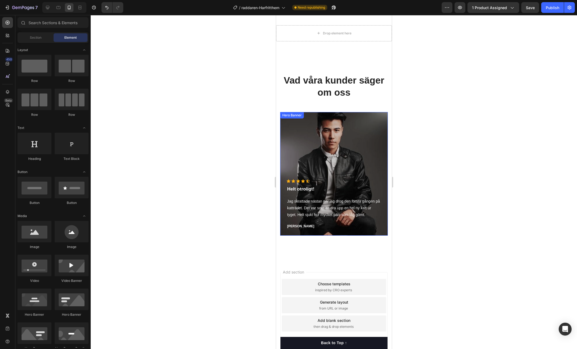
scroll to position [2323, 0]
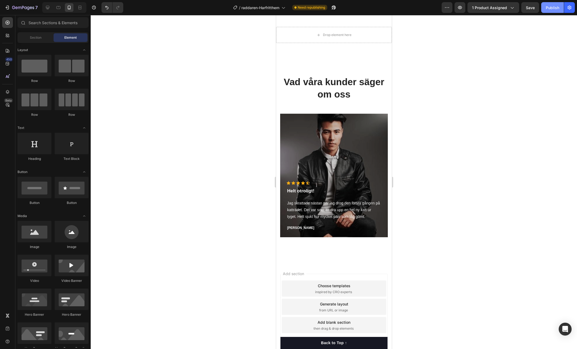
click at [559, 9] on div "Publish" at bounding box center [552, 8] width 13 height 6
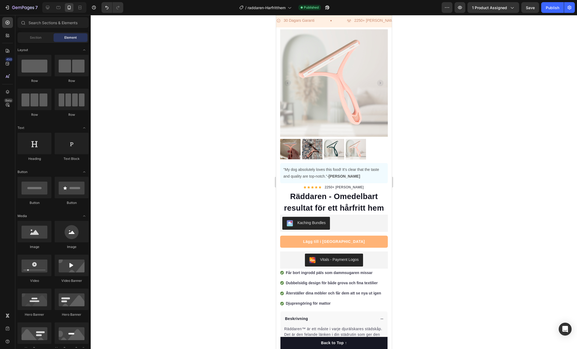
scroll to position [0, 0]
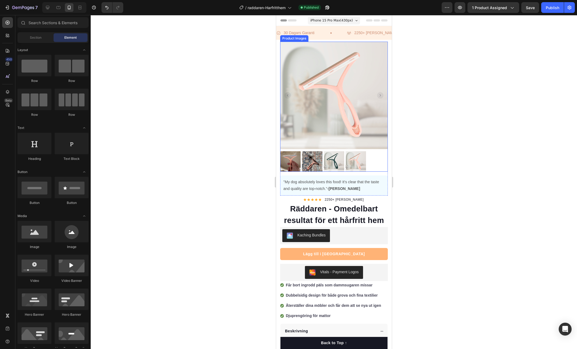
click at [293, 160] on img at bounding box center [290, 161] width 20 height 20
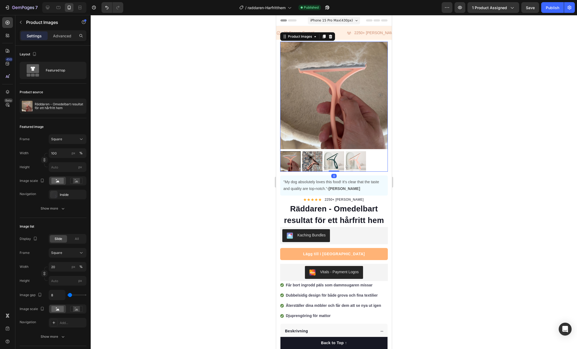
click at [308, 160] on img at bounding box center [312, 161] width 20 height 20
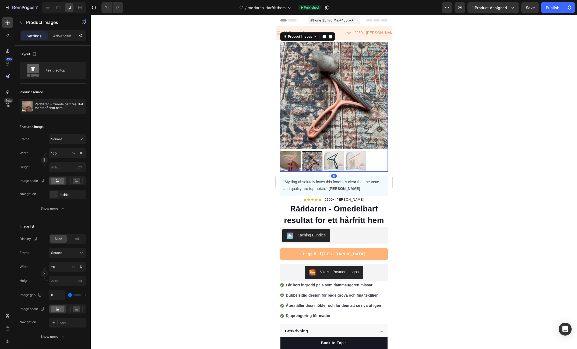
click at [334, 162] on img at bounding box center [333, 161] width 20 height 20
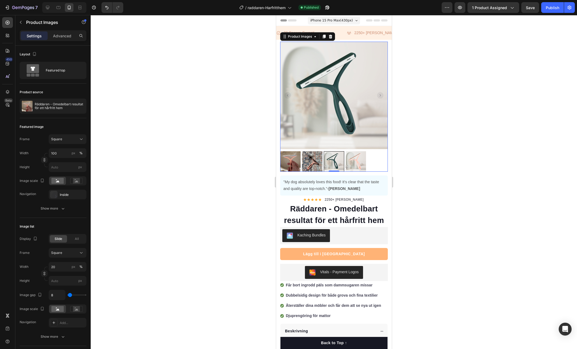
click at [348, 162] on img at bounding box center [355, 161] width 20 height 20
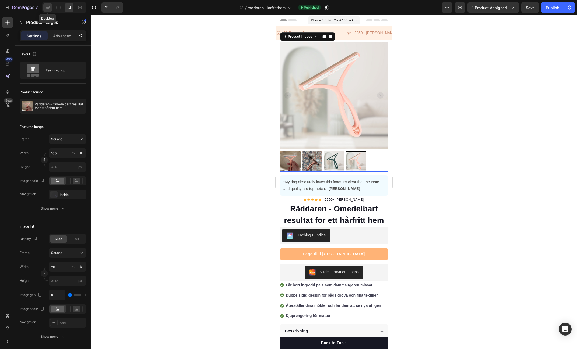
click at [50, 8] on div at bounding box center [47, 7] width 9 height 9
type input "12"
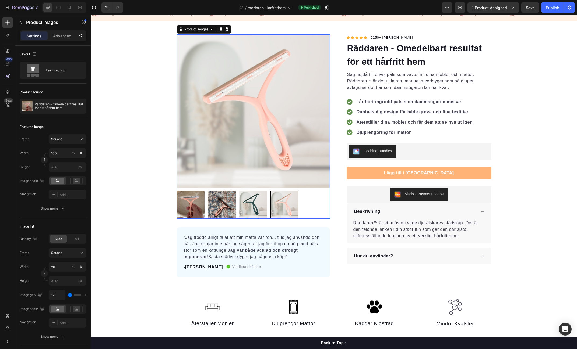
scroll to position [20, 0]
click at [259, 250] on strong "Jag var både äcklad och otroligt imponerad!" at bounding box center [240, 253] width 114 height 11
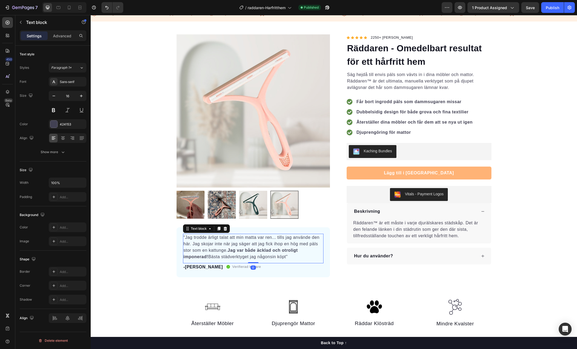
click at [259, 250] on strong "Jag var både äcklad och otroligt imponerad!" at bounding box center [240, 253] width 114 height 11
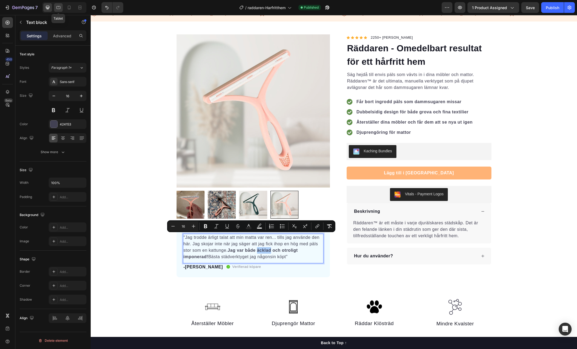
click at [59, 6] on icon at bounding box center [58, 7] width 5 height 5
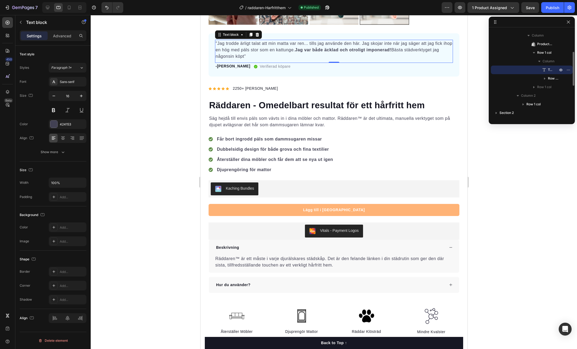
scroll to position [338, 0]
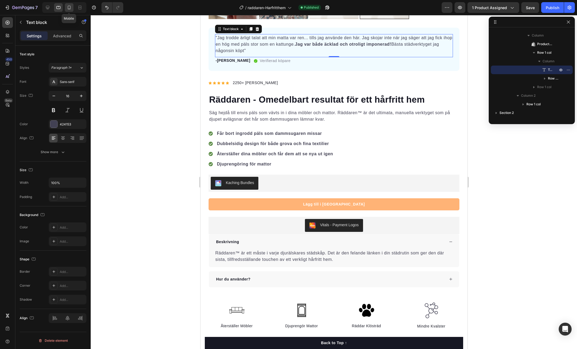
click at [68, 10] on icon at bounding box center [68, 7] width 5 height 5
type input "14"
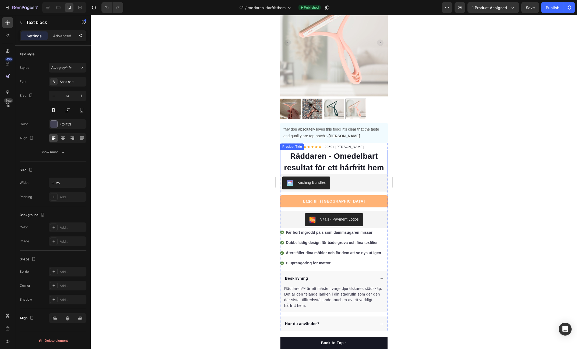
scroll to position [52, 0]
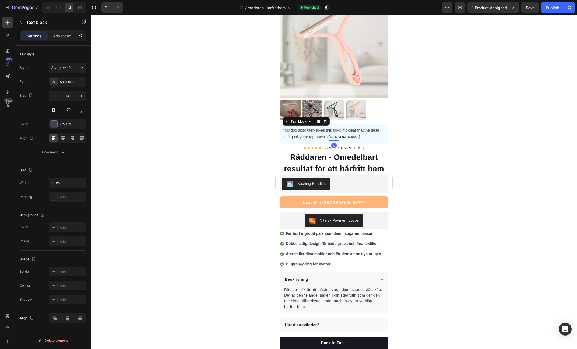
click at [318, 136] on p ""My dog absolutely loves this food! It's clear that the taste and quality are t…" at bounding box center [333, 133] width 101 height 13
click at [319, 136] on p ""My dog absolutely loves this food! It's clear that the taste and quality are t…" at bounding box center [333, 133] width 101 height 13
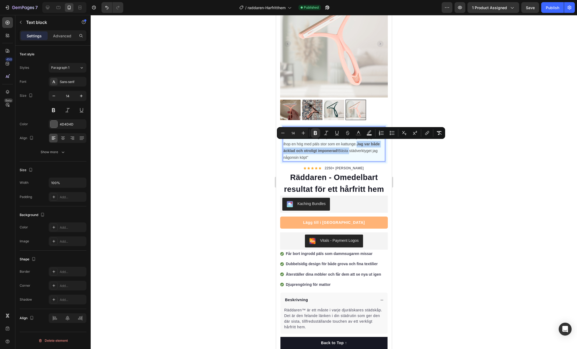
drag, startPoint x: 358, startPoint y: 143, endPoint x: 348, endPoint y: 149, distance: 11.2
click at [348, 149] on p ""Jag trodde ärligt talat att min matta var ren... tills jag använde den här. Ja…" at bounding box center [333, 144] width 101 height 34
click at [418, 156] on div at bounding box center [334, 182] width 486 height 334
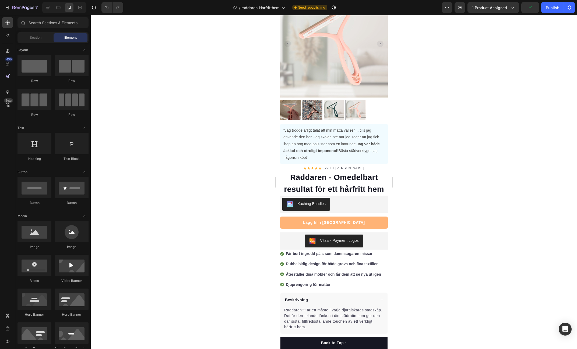
drag, startPoint x: 463, startPoint y: 161, endPoint x: 444, endPoint y: 160, distance: 19.4
click at [463, 161] on div at bounding box center [334, 182] width 486 height 334
click at [50, 10] on icon at bounding box center [47, 7] width 5 height 5
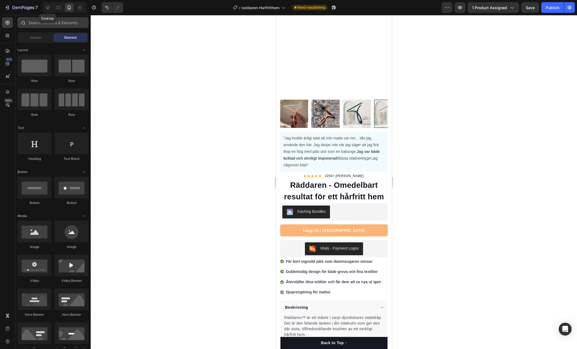
scroll to position [66, 0]
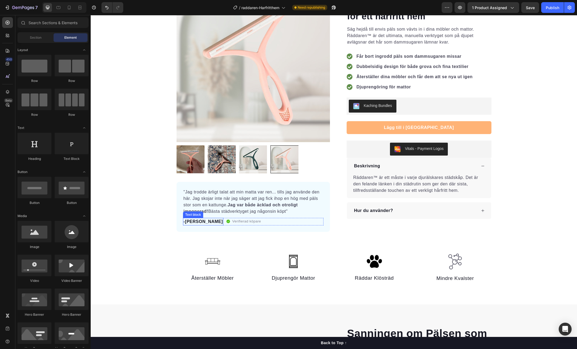
click at [195, 221] on p "-[PERSON_NAME]" at bounding box center [203, 222] width 40 height 6
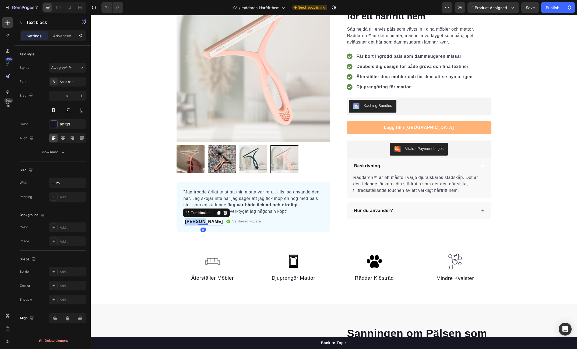
click at [195, 221] on p "-[PERSON_NAME]" at bounding box center [203, 222] width 40 height 6
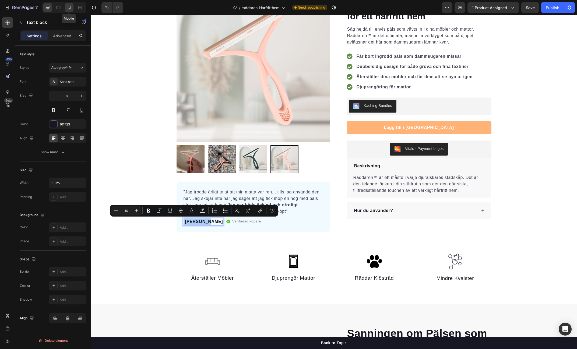
click at [70, 7] on icon at bounding box center [69, 8] width 3 height 4
type input "14"
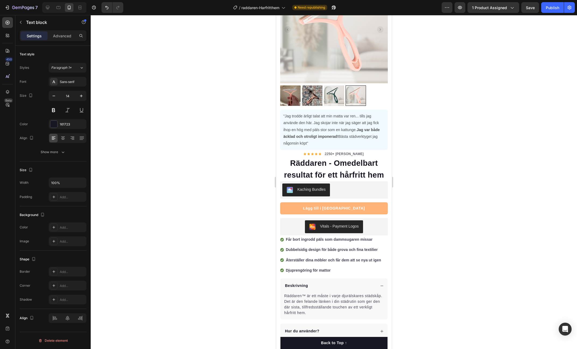
scroll to position [47, 0]
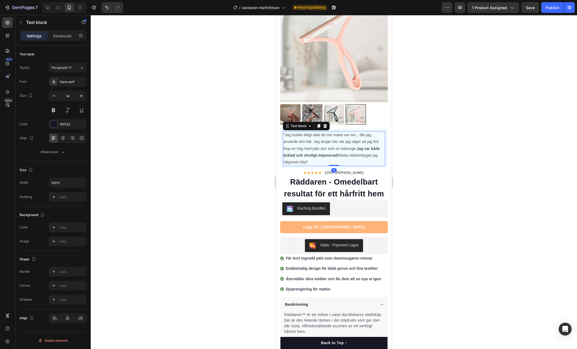
click at [335, 162] on p ""Jag trodde ärligt talat att min matta var ren... tills jag använde den här. Ja…" at bounding box center [333, 149] width 101 height 34
drag, startPoint x: 479, startPoint y: 164, endPoint x: 426, endPoint y: 157, distance: 53.4
click at [478, 164] on div at bounding box center [334, 182] width 486 height 334
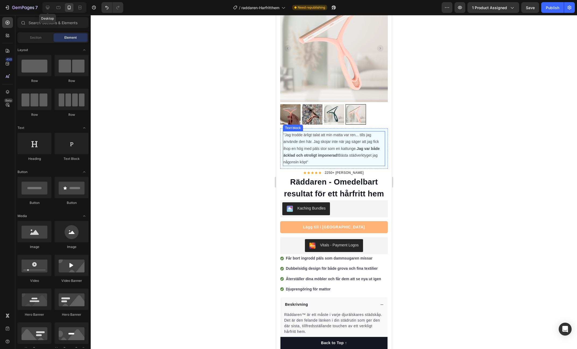
click at [51, 9] on div at bounding box center [47, 7] width 9 height 9
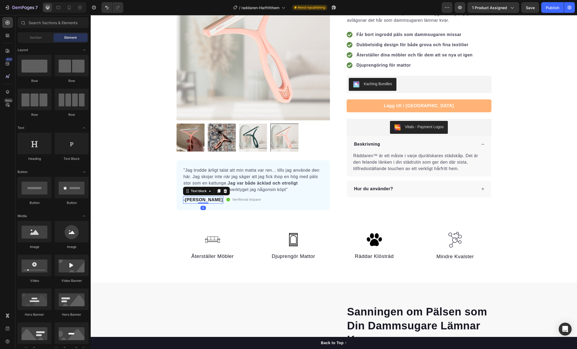
drag, startPoint x: 187, startPoint y: 200, endPoint x: 190, endPoint y: 200, distance: 3.2
click at [187, 200] on p "-[PERSON_NAME]" at bounding box center [203, 200] width 40 height 6
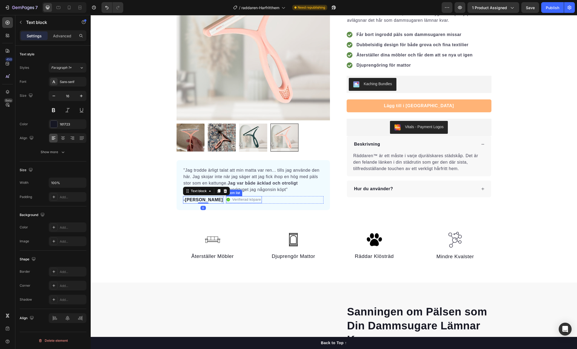
click at [232, 200] on p "Verifierad köpare" at bounding box center [246, 199] width 29 height 5
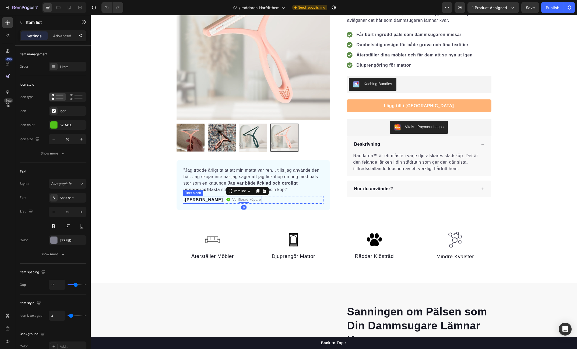
click at [194, 200] on p "-[PERSON_NAME]" at bounding box center [203, 200] width 40 height 6
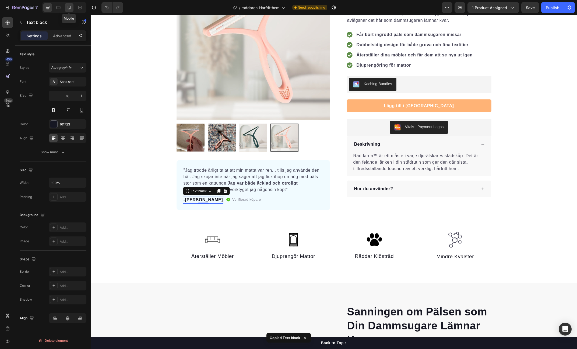
click at [68, 8] on icon at bounding box center [68, 7] width 5 height 5
type input "14"
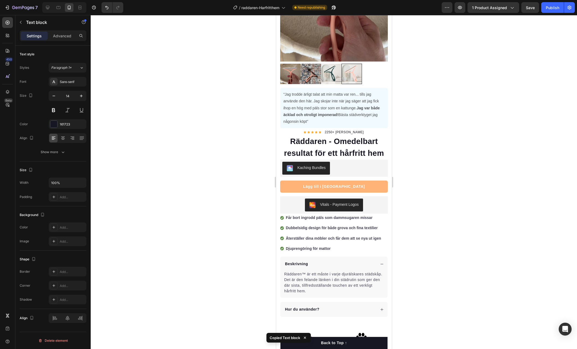
scroll to position [69, 0]
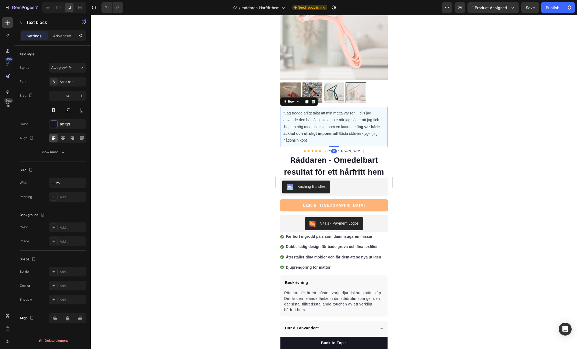
click at [294, 145] on div ""Jag trodde ärligt talat att min matta var ren... tills jag använde den här. Ja…" at bounding box center [334, 127] width 108 height 40
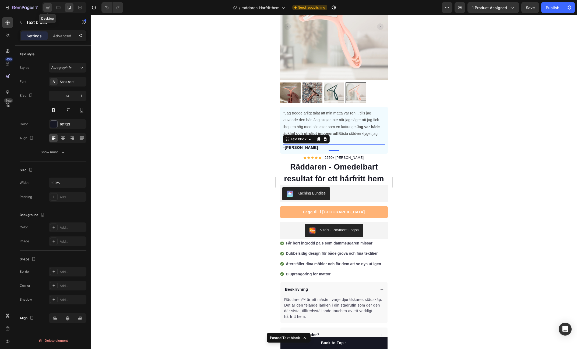
click at [51, 10] on div at bounding box center [47, 7] width 9 height 9
type input "16"
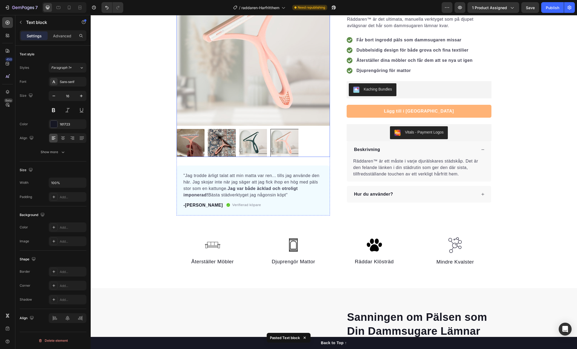
scroll to position [63, 0]
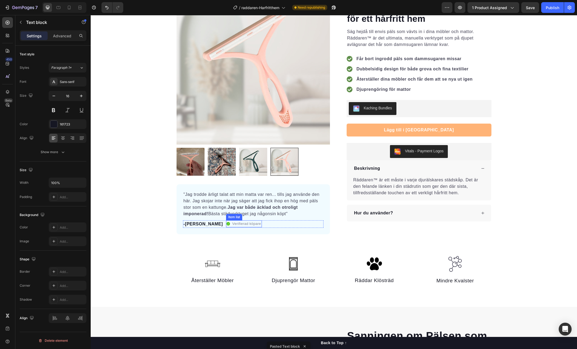
click at [226, 224] on icon at bounding box center [228, 224] width 4 height 4
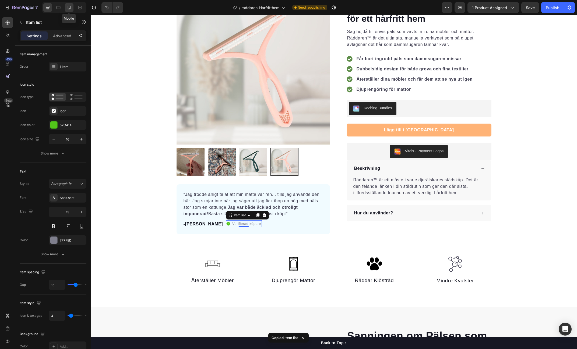
drag, startPoint x: 68, startPoint y: 5, endPoint x: 72, endPoint y: 8, distance: 4.5
click at [68, 5] on icon at bounding box center [68, 7] width 5 height 5
type input "14"
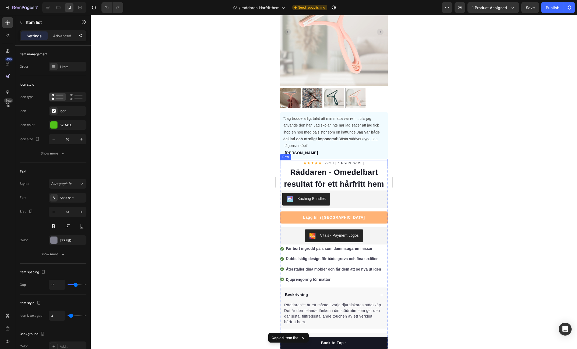
scroll to position [45, 0]
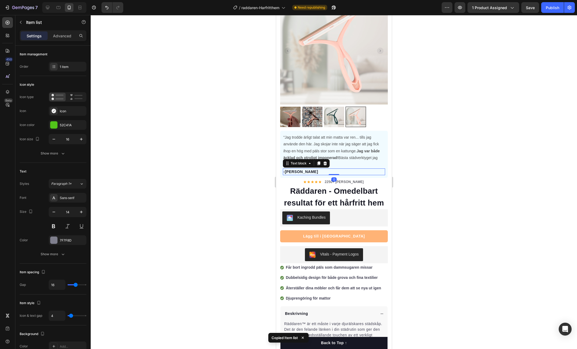
click at [309, 171] on p "-[PERSON_NAME]" at bounding box center [333, 172] width 101 height 6
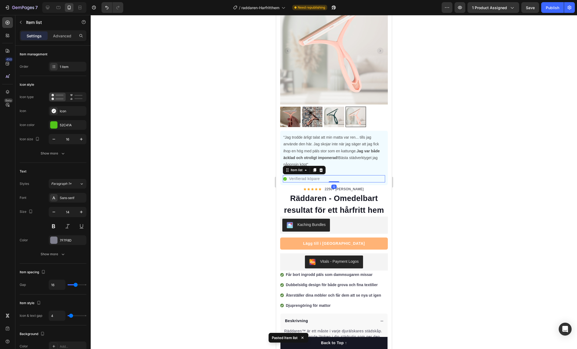
click at [286, 178] on icon at bounding box center [285, 179] width 4 height 4
drag, startPoint x: 525, startPoint y: 176, endPoint x: 507, endPoint y: 176, distance: 18.3
click at [525, 176] on div at bounding box center [334, 182] width 486 height 334
drag, startPoint x: 285, startPoint y: 179, endPoint x: 293, endPoint y: 174, distance: 9.0
click at [370, 171] on p "-[PERSON_NAME]" at bounding box center [333, 172] width 101 height 6
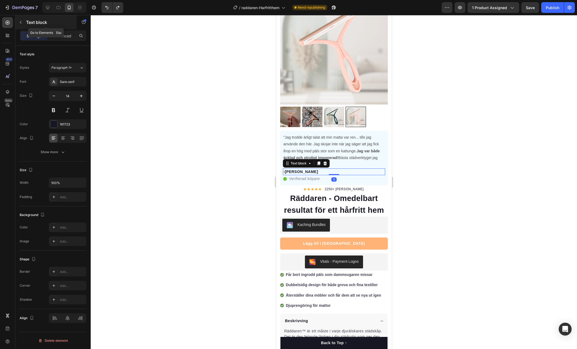
click at [23, 21] on button "button" at bounding box center [20, 22] width 9 height 9
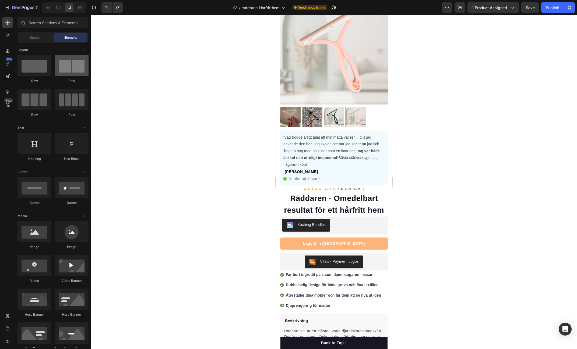
click at [70, 69] on div at bounding box center [72, 66] width 34 height 22
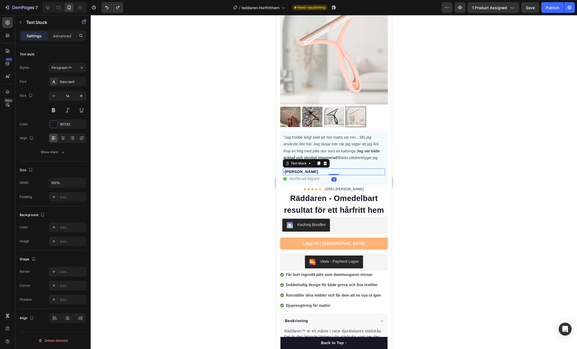
click at [314, 172] on p "-[PERSON_NAME]" at bounding box center [333, 172] width 101 height 6
click at [23, 23] on button "button" at bounding box center [20, 22] width 9 height 9
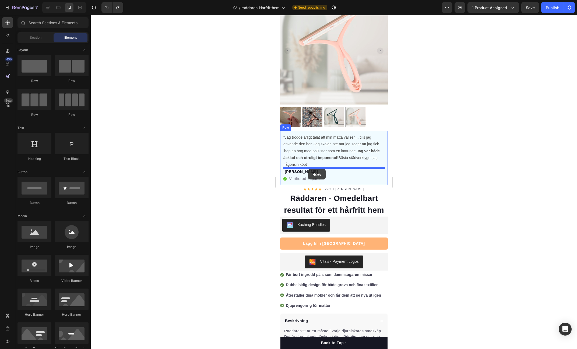
drag, startPoint x: 344, startPoint y: 85, endPoint x: 308, endPoint y: 169, distance: 91.2
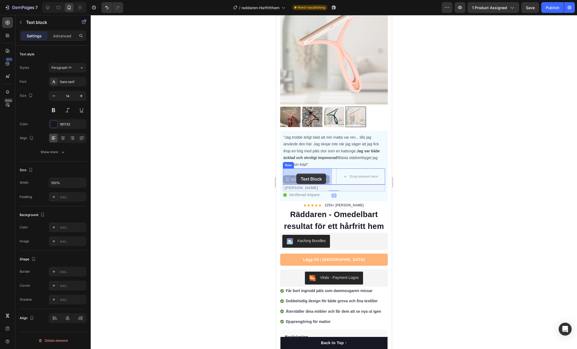
drag, startPoint x: 289, startPoint y: 187, endPoint x: 297, endPoint y: 176, distance: 14.4
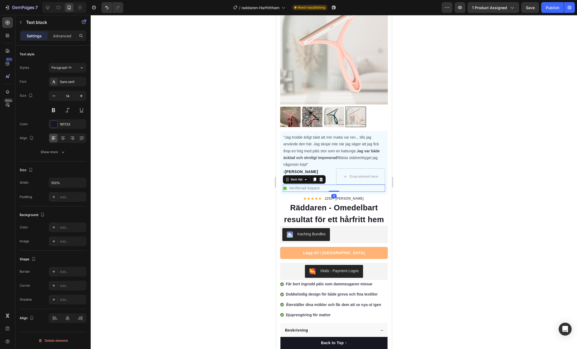
click at [284, 188] on icon at bounding box center [285, 189] width 4 height 4
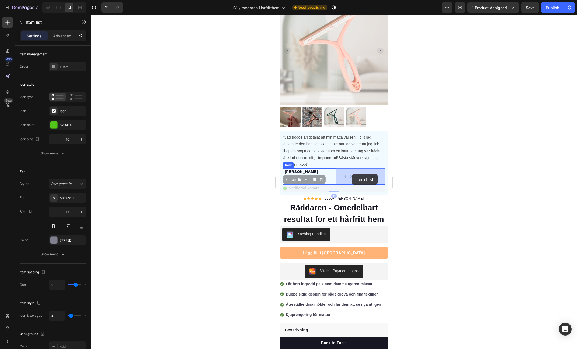
drag, startPoint x: 292, startPoint y: 180, endPoint x: 352, endPoint y: 174, distance: 59.5
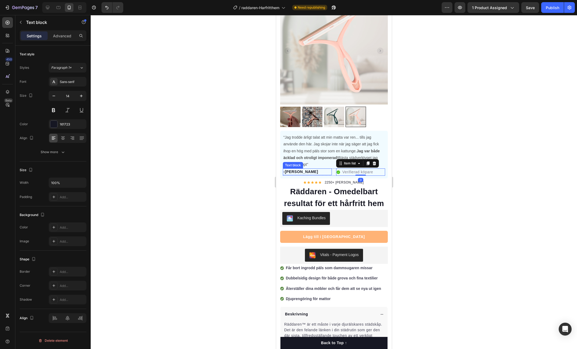
click at [320, 172] on p "-[PERSON_NAME]" at bounding box center [307, 172] width 48 height 6
click at [23, 22] on button "button" at bounding box center [20, 22] width 9 height 9
click at [327, 170] on p "-[PERSON_NAME]" at bounding box center [307, 172] width 48 height 6
click at [378, 174] on div "Verifierad köpare" at bounding box center [360, 172] width 49 height 7
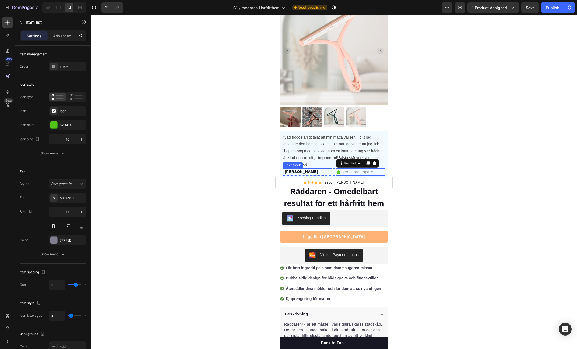
click at [283, 171] on p "-[PERSON_NAME]" at bounding box center [307, 172] width 48 height 6
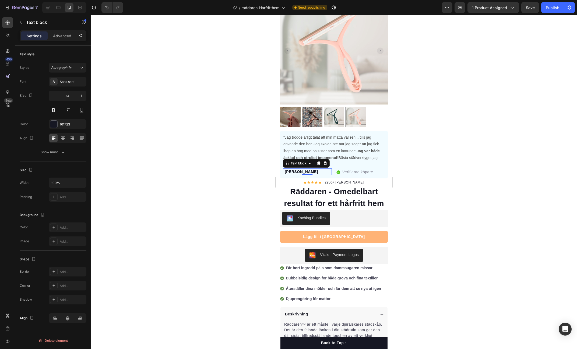
click at [452, 193] on div at bounding box center [334, 182] width 486 height 334
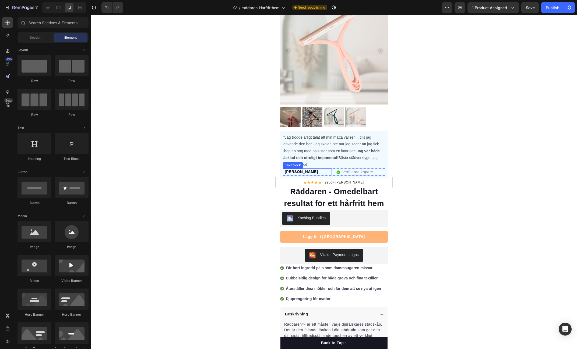
click at [329, 173] on p "-[PERSON_NAME]" at bounding box center [307, 172] width 48 height 6
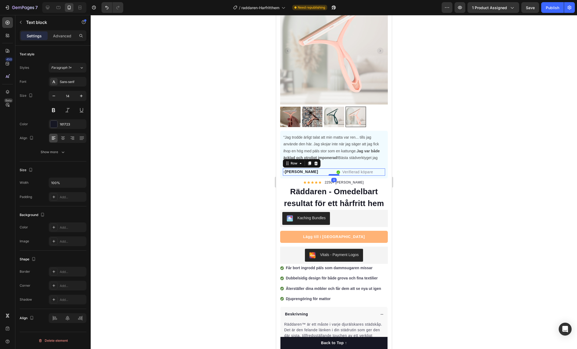
click at [333, 174] on div "-Matilda S Text block Verifierad köpare Item list Row 0" at bounding box center [333, 172] width 102 height 7
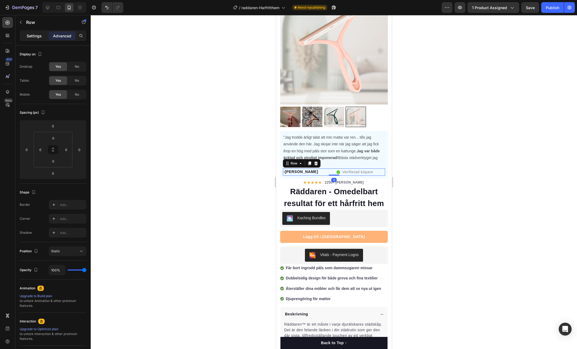
click at [33, 34] on p "Settings" at bounding box center [34, 36] width 15 height 6
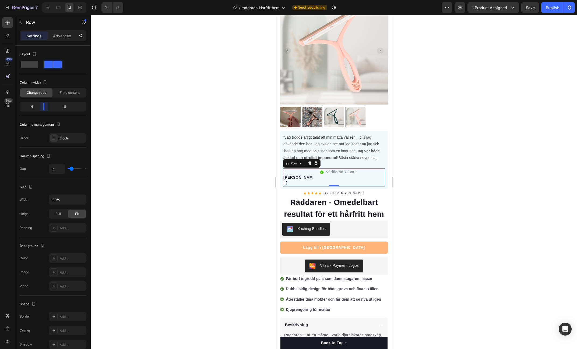
drag, startPoint x: 54, startPoint y: 107, endPoint x: 42, endPoint y: 109, distance: 12.2
click at [42, 0] on body "7 / raddaren-Harfritthem Need republishing Preview 1 product assigned Save Publ…" at bounding box center [288, 0] width 577 height 0
click at [442, 146] on div at bounding box center [334, 182] width 486 height 334
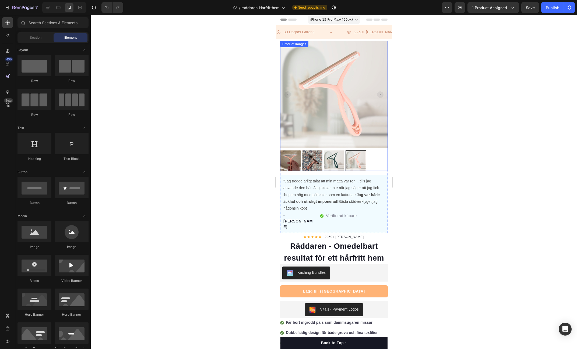
scroll to position [0, 0]
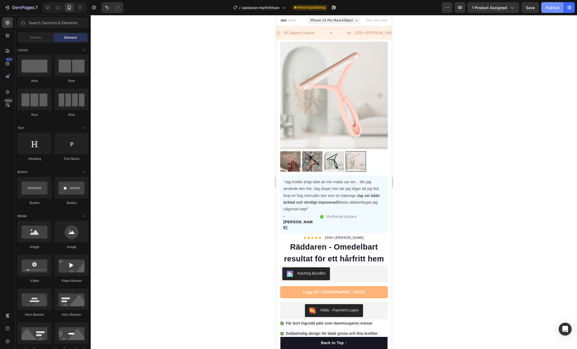
click at [559, 6] on button "Publish" at bounding box center [552, 7] width 23 height 11
click at [328, 19] on span "iPhone 15 Pro Max ( 430 px)" at bounding box center [331, 20] width 43 height 5
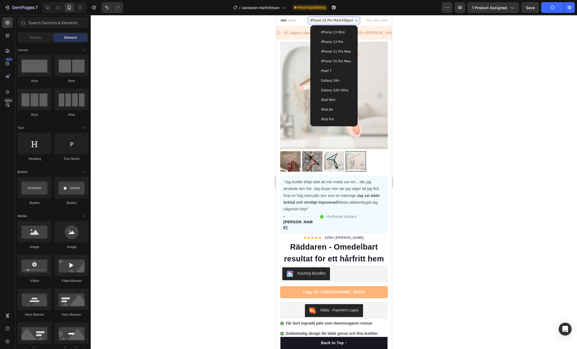
click at [335, 41] on span "iPhone 13 Pro" at bounding box center [332, 41] width 22 height 5
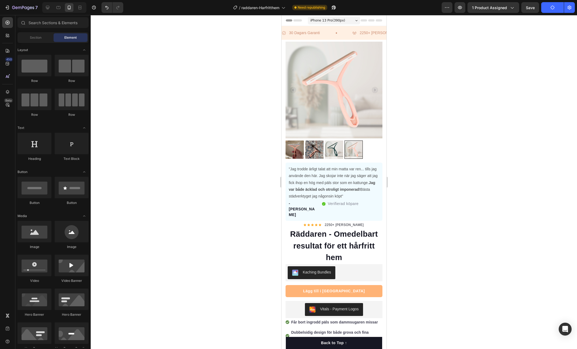
click at [335, 22] on span "iPhone 13 Pro ( 390 px)" at bounding box center [327, 20] width 35 height 5
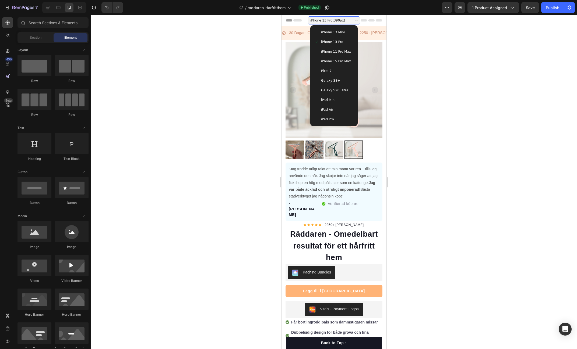
click at [334, 28] on div "iPhone 13 Mini" at bounding box center [333, 32] width 43 height 10
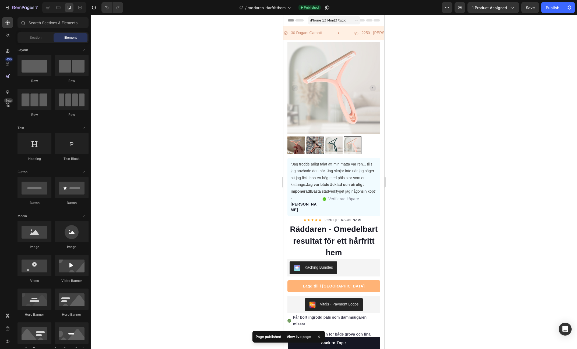
click at [333, 24] on div "iPhone 13 Mini ( 375 px)" at bounding box center [334, 20] width 52 height 8
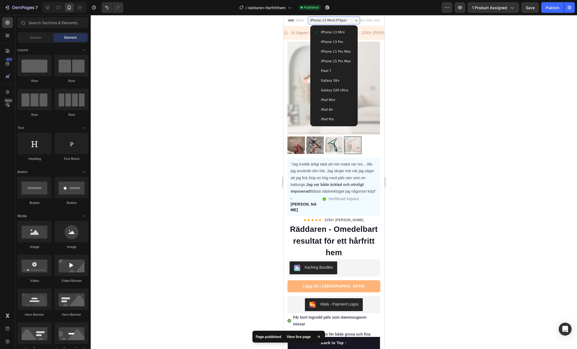
click at [334, 57] on div "iPhone 15 Pro Max" at bounding box center [333, 61] width 43 height 10
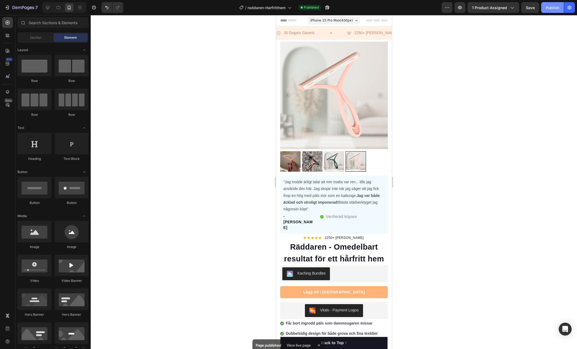
click at [550, 5] on div "Publish" at bounding box center [552, 8] width 13 height 6
drag, startPoint x: 489, startPoint y: 138, endPoint x: 429, endPoint y: 146, distance: 59.7
click at [488, 138] on div at bounding box center [334, 182] width 486 height 334
drag, startPoint x: 288, startPoint y: 160, endPoint x: 293, endPoint y: 160, distance: 4.6
click at [288, 160] on img at bounding box center [290, 161] width 20 height 20
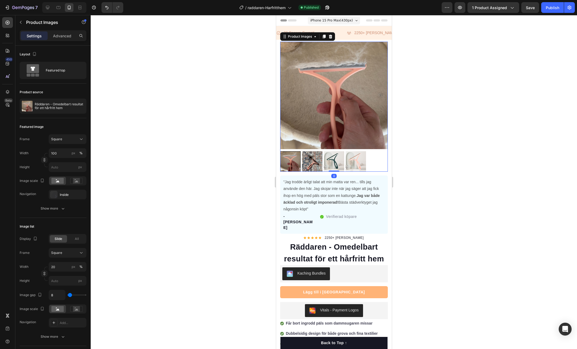
click at [312, 159] on img at bounding box center [312, 161] width 20 height 20
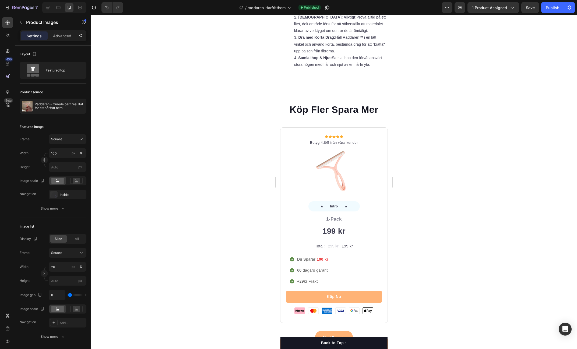
scroll to position [1979, 0]
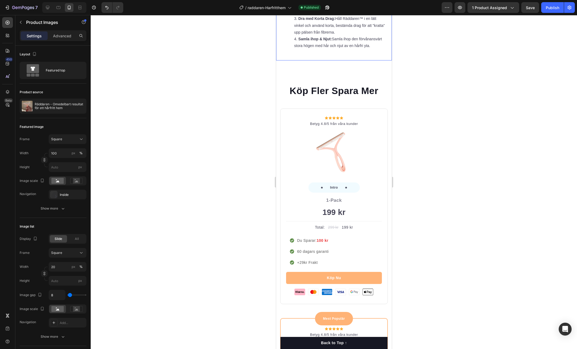
click at [281, 60] on div "Så enkelt raderar du bort håret: Välj Rätt Sida: Använd plastsidan (2) för tåli…" at bounding box center [334, 15] width 116 height 90
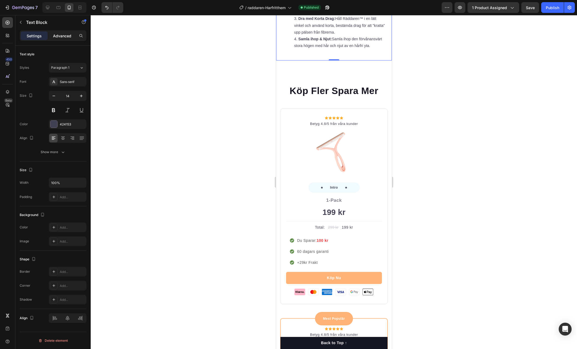
click at [65, 37] on p "Advanced" at bounding box center [62, 36] width 18 height 6
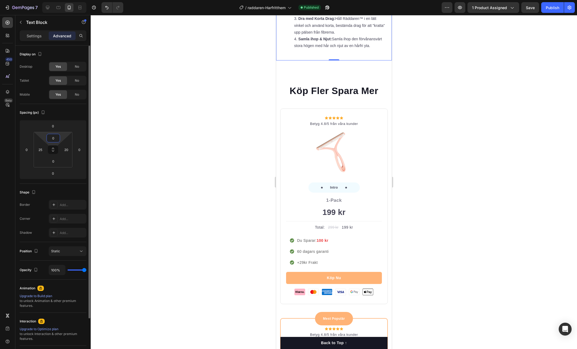
click at [55, 132] on div "0 25 0 20" at bounding box center [53, 150] width 39 height 36
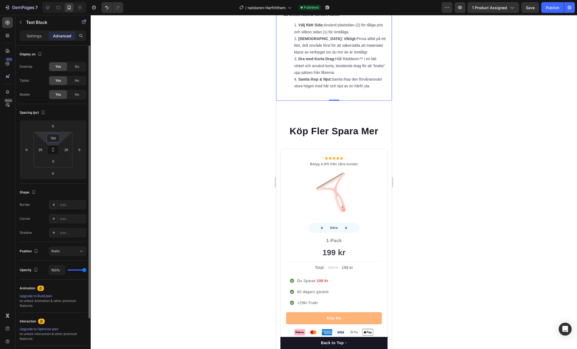
type input "15"
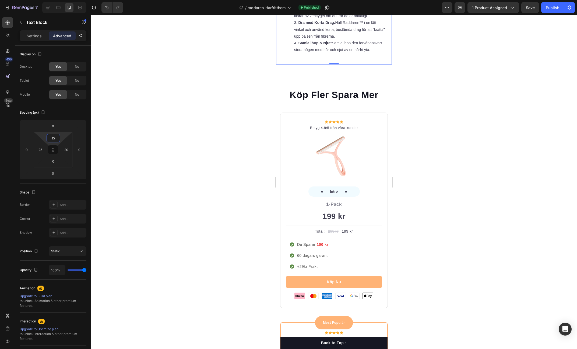
click at [462, 141] on div at bounding box center [334, 182] width 486 height 334
click at [302, 64] on div "Så enkelt raderar du bort håret: Välj Rätt Sida: Använd plastsidan (2) för tåli…" at bounding box center [334, 19] width 104 height 90
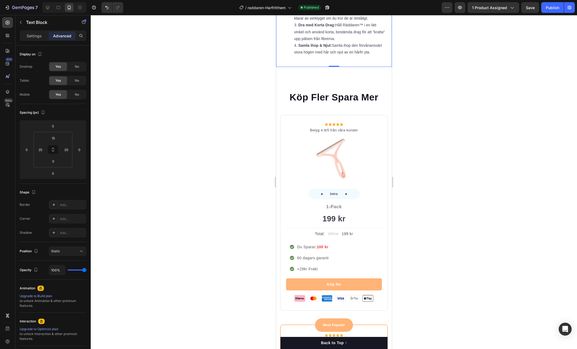
click at [461, 95] on div at bounding box center [334, 182] width 486 height 334
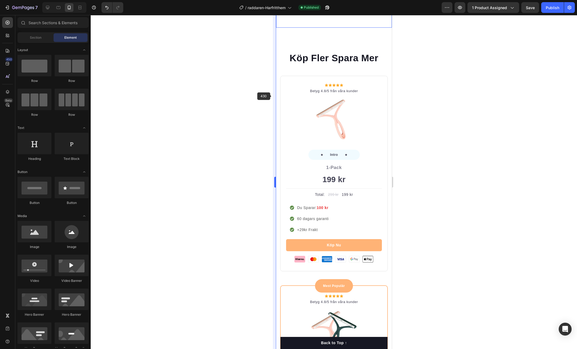
scroll to position [2016, 0]
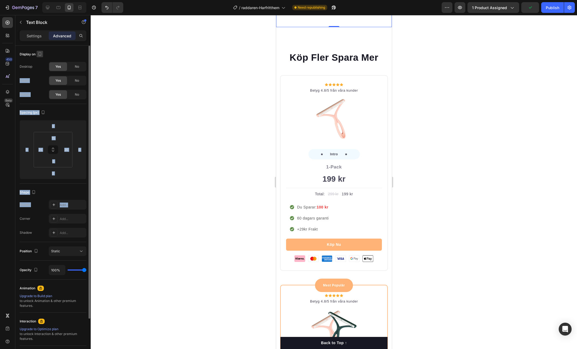
drag, startPoint x: 68, startPoint y: 204, endPoint x: 42, endPoint y: 53, distance: 153.8
click at [42, 53] on div "Display on Desktop Yes No Tablet Yes No Mobile Yes No Spacing (px) 0 0 0 0 15 2…" at bounding box center [53, 214] width 67 height 337
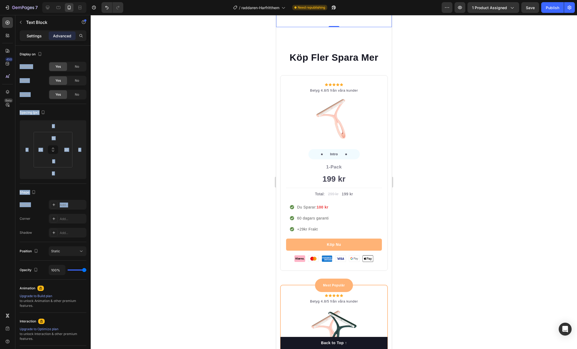
click at [34, 35] on p "Settings" at bounding box center [34, 36] width 15 height 6
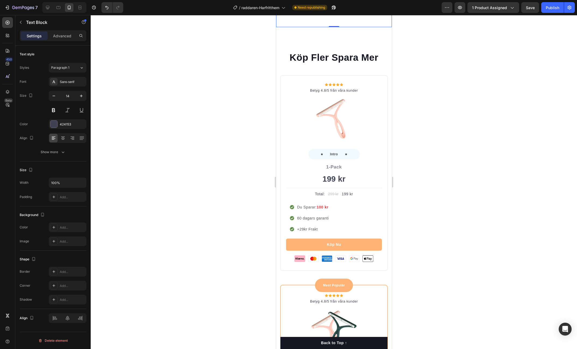
drag, startPoint x: 132, startPoint y: 213, endPoint x: 85, endPoint y: 213, distance: 47.1
click at [132, 213] on div at bounding box center [334, 182] width 486 height 334
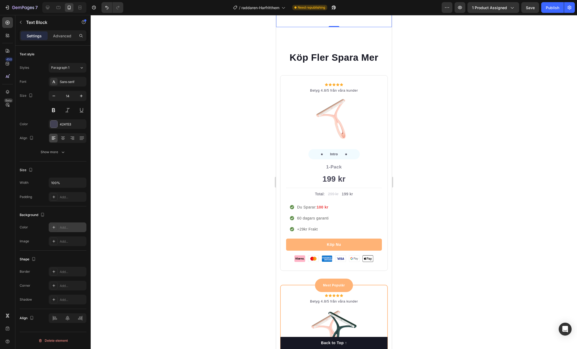
click at [65, 228] on div "Add..." at bounding box center [72, 227] width 25 height 5
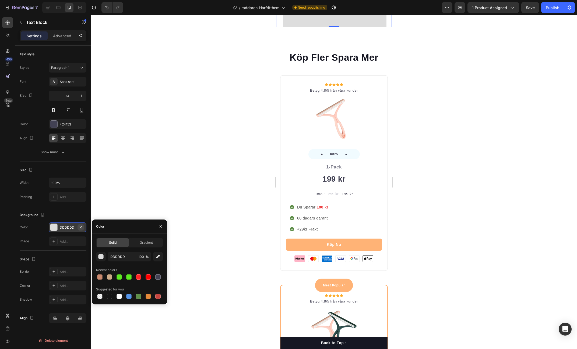
click at [83, 226] on button "button" at bounding box center [80, 227] width 6 height 6
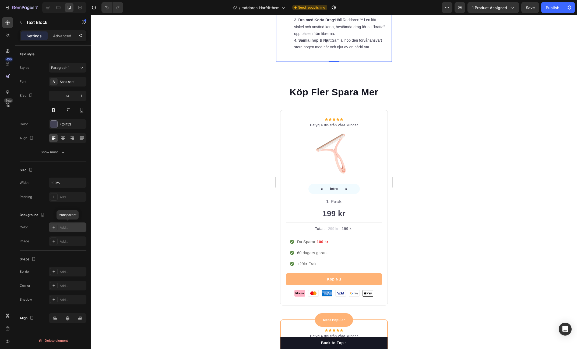
scroll to position [1979, 0]
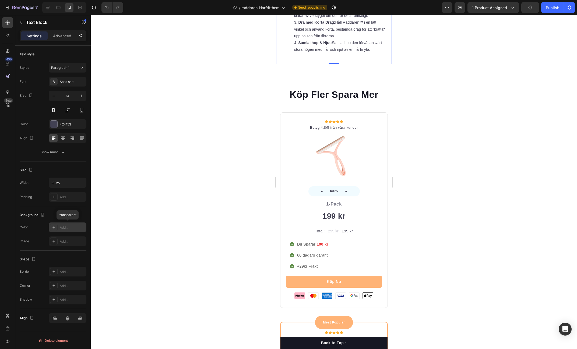
click at [442, 98] on div at bounding box center [334, 182] width 486 height 334
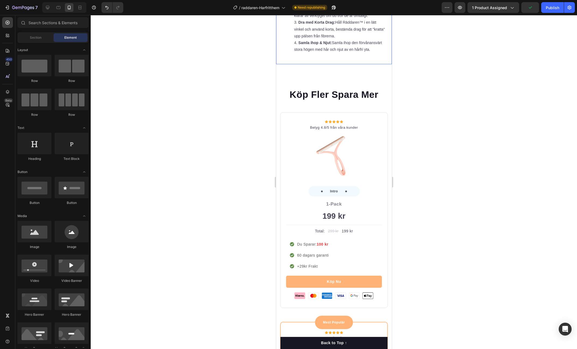
click at [281, 64] on div "Så enkelt raderar du bort håret: Välj Rätt Sida: Använd plastsidan (2) för tåli…" at bounding box center [334, 17] width 116 height 94
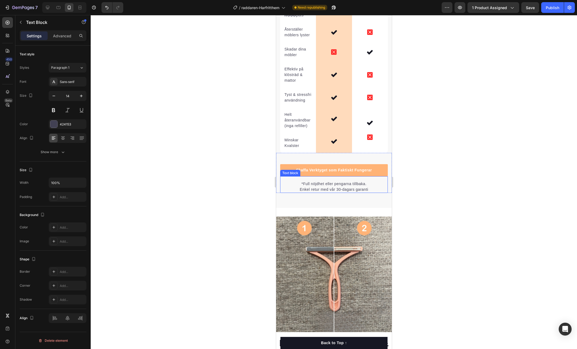
scroll to position [1707, 0]
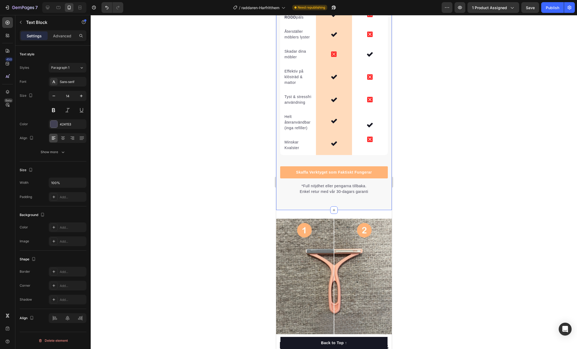
click at [284, 195] on div "Varför [PERSON_NAME] Inte Kan Mäter Sig Heading Det är lätt att förstå varför R…" at bounding box center [334, 32] width 116 height 357
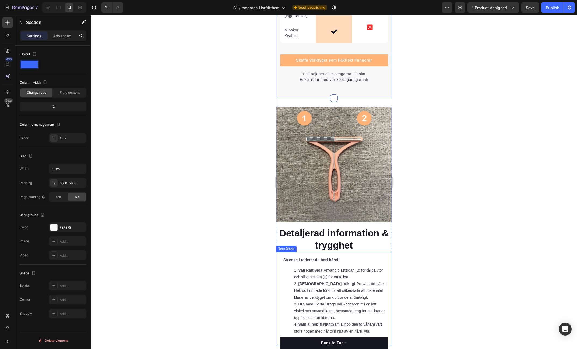
scroll to position [1880, 0]
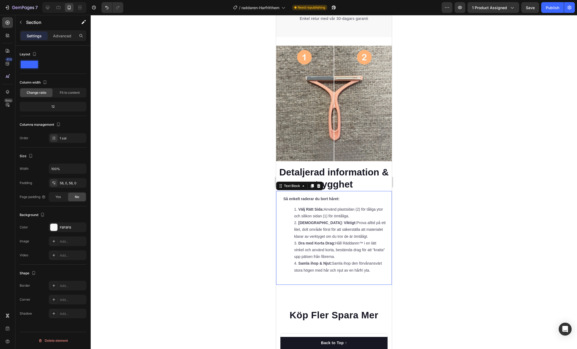
click at [281, 191] on div "Så enkelt raderar du bort håret: Välj Rätt Sida: Använd plastsidan (2) för tåli…" at bounding box center [334, 238] width 116 height 94
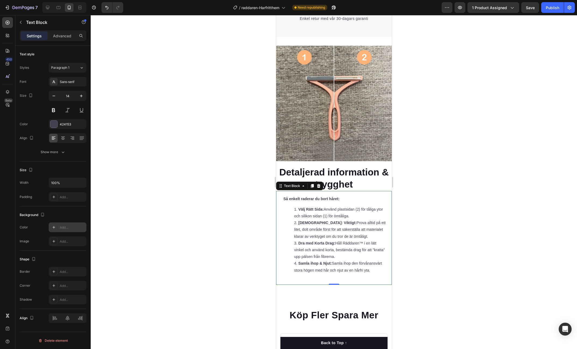
click at [70, 228] on div "Add..." at bounding box center [72, 227] width 25 height 5
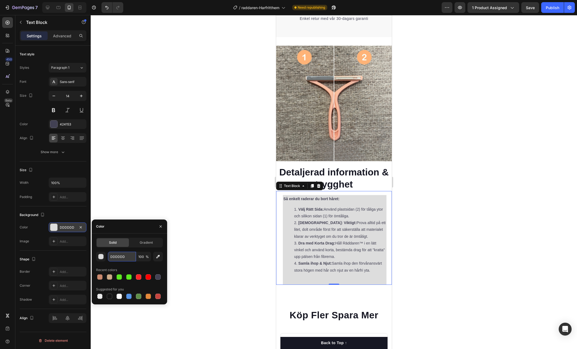
click at [125, 255] on input "DDDDDD" at bounding box center [122, 257] width 28 height 10
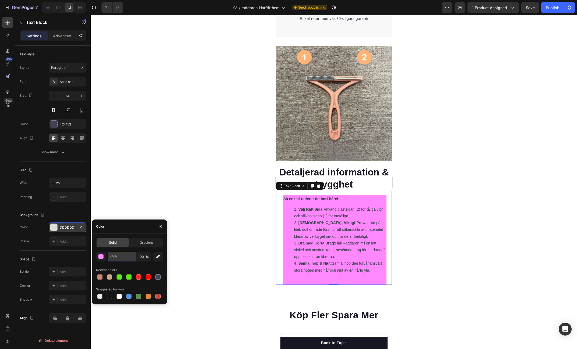
type input "f8f8f8"
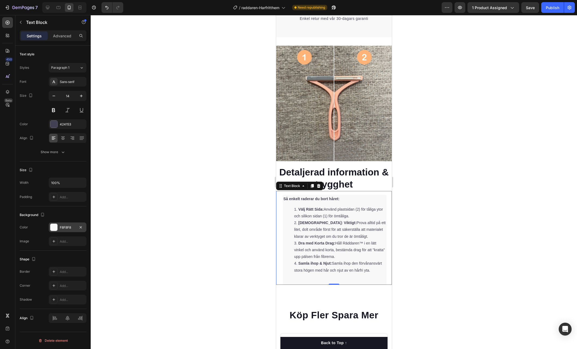
click at [75, 251] on div "Shape Border Add... Corner Add... Shadow Add..." at bounding box center [53, 280] width 67 height 58
click at [58, 155] on button "Show more" at bounding box center [53, 152] width 67 height 10
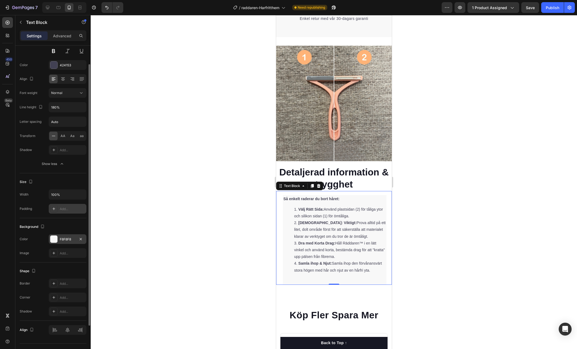
scroll to position [65, 0]
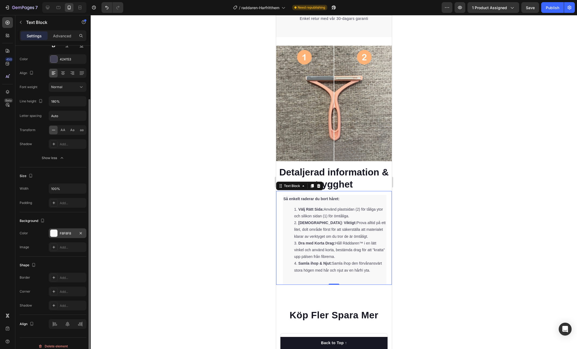
click at [68, 229] on div "F8F8F8" at bounding box center [68, 234] width 38 height 10
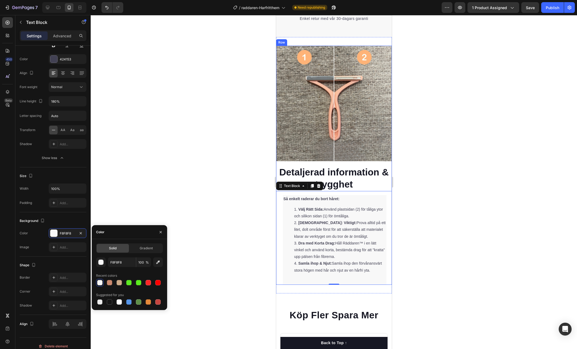
click at [303, 157] on div "Image Detaljerad information & trygghet Heading Så enkelt raderar du bort håret…" at bounding box center [334, 165] width 116 height 239
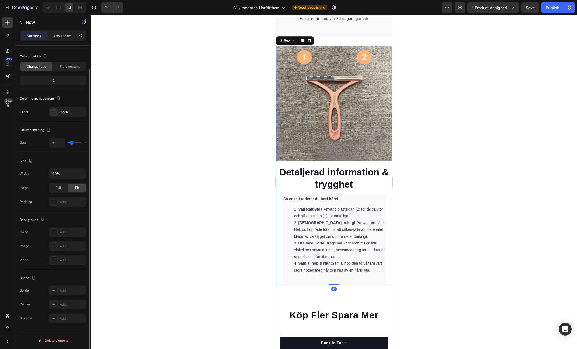
scroll to position [0, 0]
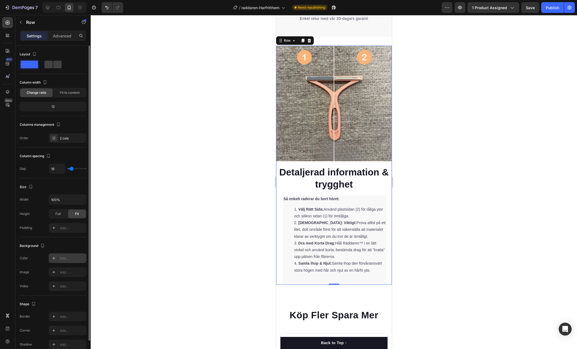
click at [67, 258] on div "Add..." at bounding box center [72, 258] width 25 height 5
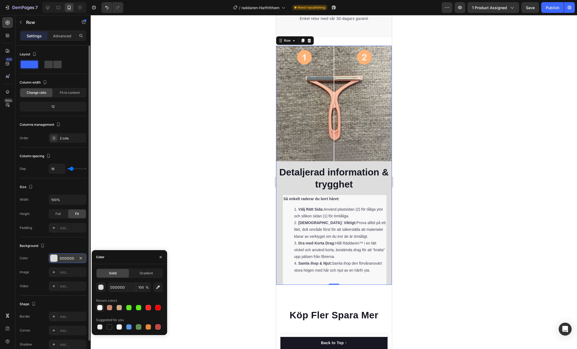
click at [98, 310] on div at bounding box center [99, 307] width 5 height 5
type input "F8F8F8"
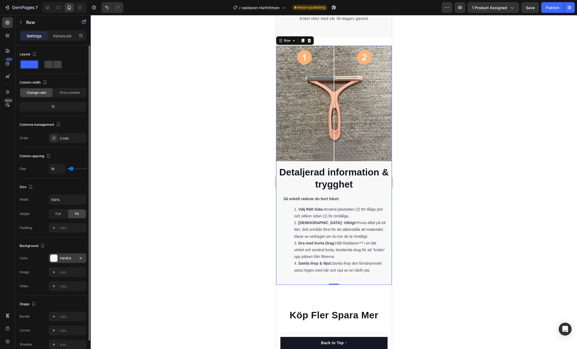
click at [181, 207] on div at bounding box center [334, 182] width 486 height 334
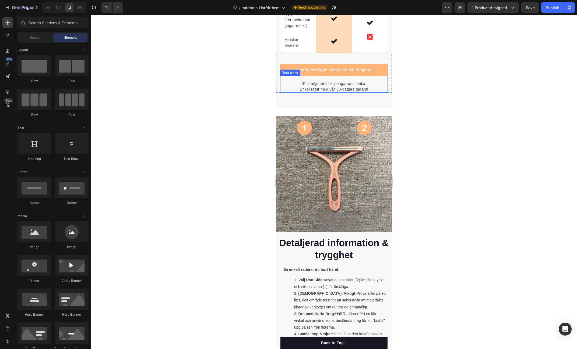
scroll to position [1837, 0]
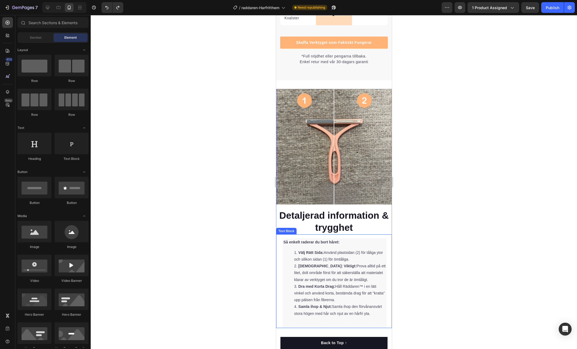
click at [290, 250] on ol "Välj Rätt Sida: Använd plastsidan (2) för tåliga ytor och silikon sidan (1) för…" at bounding box center [334, 284] width 103 height 68
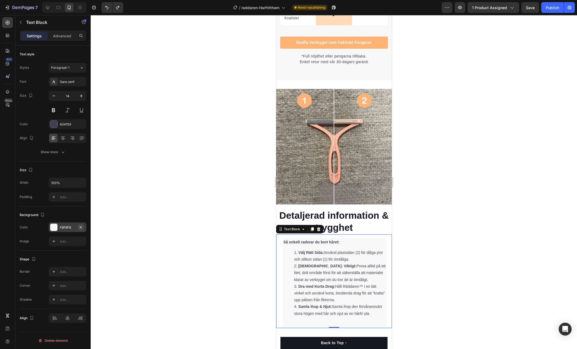
click at [81, 226] on icon "button" at bounding box center [81, 227] width 4 height 4
click at [497, 222] on div at bounding box center [334, 182] width 486 height 334
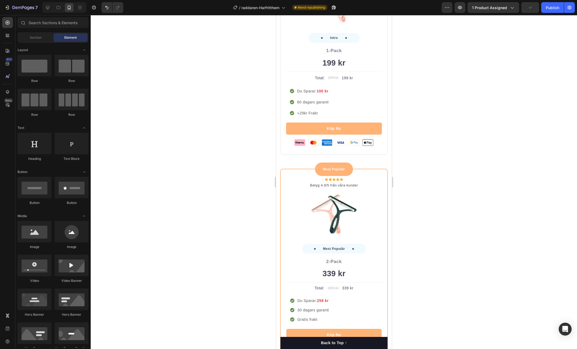
scroll to position [2229, 0]
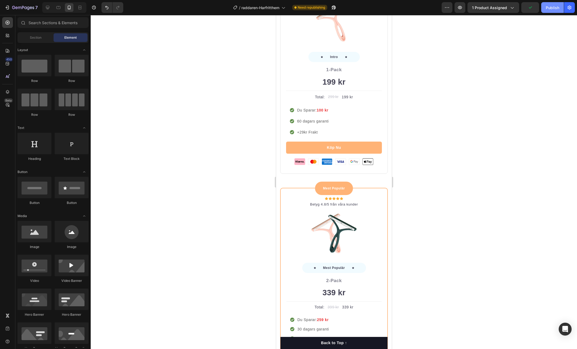
click at [550, 8] on div "Publish" at bounding box center [552, 8] width 13 height 6
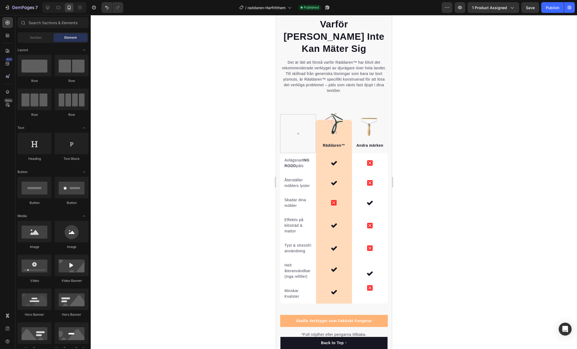
scroll to position [1558, 0]
click at [457, 124] on div at bounding box center [334, 182] width 486 height 334
click at [334, 112] on img at bounding box center [333, 125] width 17 height 26
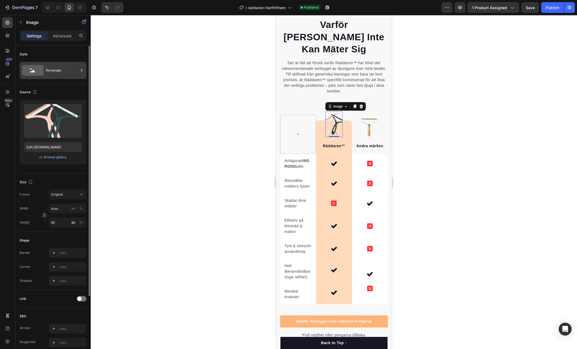
click at [65, 70] on div "Rectangle" at bounding box center [62, 70] width 33 height 12
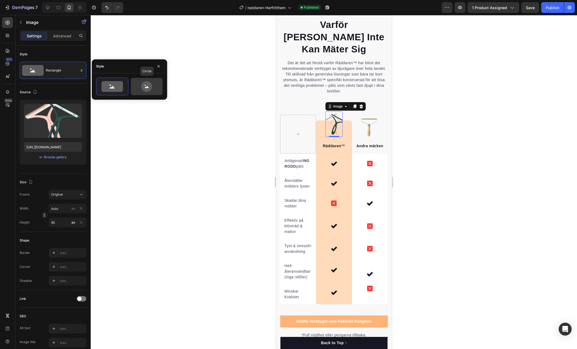
click at [148, 84] on icon at bounding box center [146, 86] width 11 height 11
type input "80"
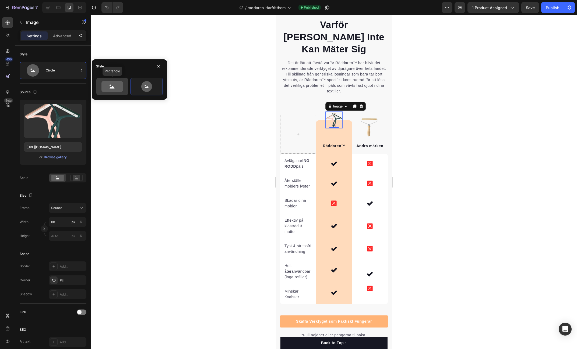
click at [121, 88] on icon at bounding box center [112, 86] width 22 height 11
type input "100"
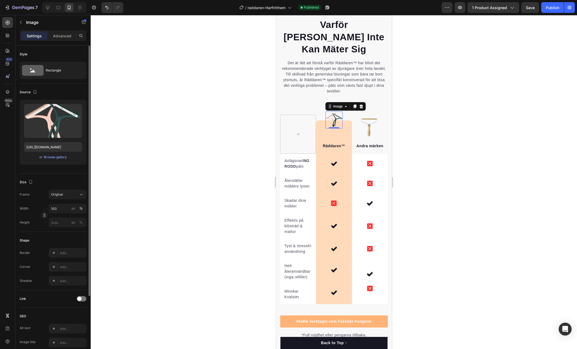
click at [71, 183] on div "Size" at bounding box center [53, 182] width 67 height 9
click at [67, 193] on div "Original" at bounding box center [64, 194] width 26 height 5
click at [79, 208] on icon at bounding box center [79, 207] width 5 height 5
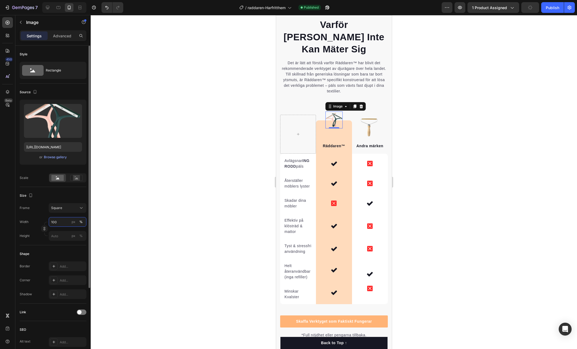
drag, startPoint x: 62, startPoint y: 223, endPoint x: 78, endPoint y: 221, distance: 16.6
click at [62, 223] on input "100" at bounding box center [68, 222] width 38 height 10
click at [73, 221] on div "px" at bounding box center [74, 222] width 4 height 5
type input "100"
click at [80, 221] on div "%" at bounding box center [80, 222] width 3 height 5
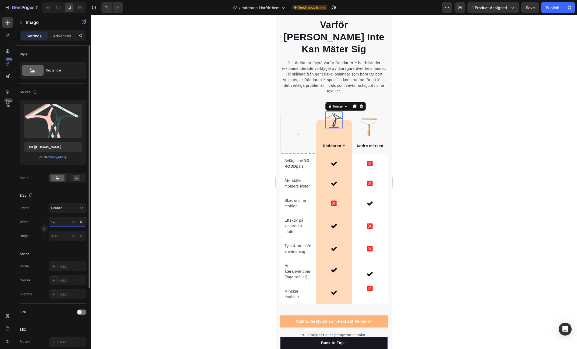
scroll to position [1, 0]
drag, startPoint x: 56, startPoint y: 222, endPoint x: 45, endPoint y: 221, distance: 11.9
click at [45, 221] on div "Width 120 px % Height px %" at bounding box center [53, 229] width 67 height 24
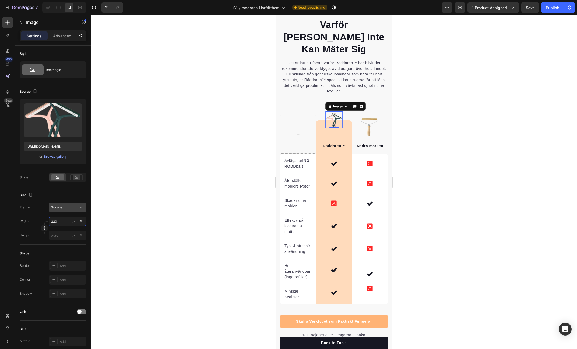
type input "220"
click at [65, 208] on div "Square" at bounding box center [64, 207] width 26 height 5
click at [73, 254] on div "Original" at bounding box center [62, 251] width 43 height 10
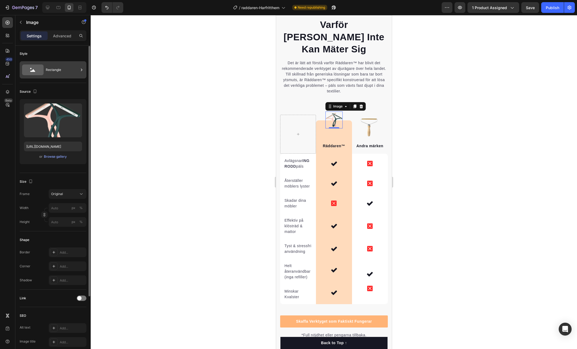
click at [69, 72] on div "Rectangle" at bounding box center [62, 70] width 33 height 12
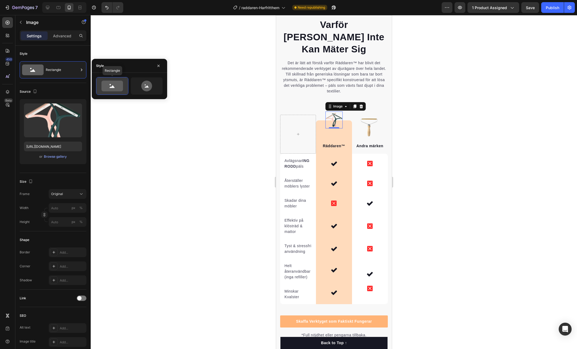
click at [115, 89] on icon at bounding box center [112, 86] width 22 height 11
click at [142, 87] on icon at bounding box center [146, 86] width 11 height 11
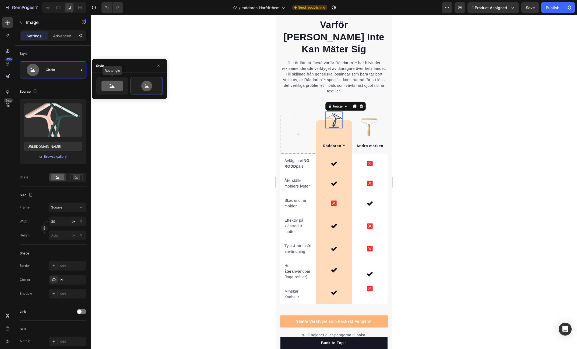
drag, startPoint x: 119, startPoint y: 88, endPoint x: 135, endPoint y: 95, distance: 17.5
click at [119, 88] on icon at bounding box center [112, 86] width 22 height 11
type input "100"
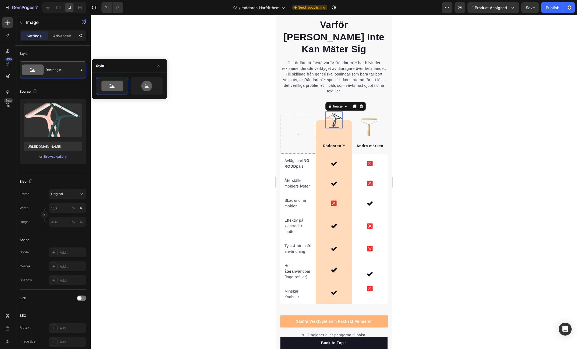
click at [198, 139] on div at bounding box center [334, 182] width 486 height 334
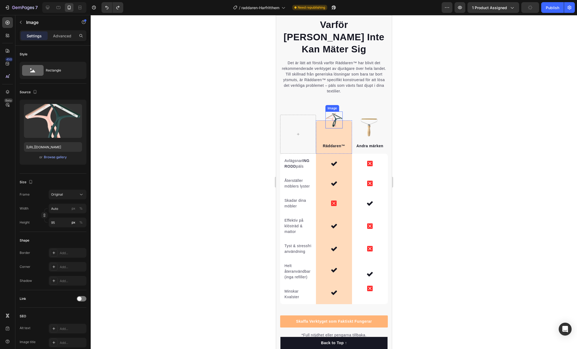
click at [341, 112] on img at bounding box center [333, 120] width 17 height 17
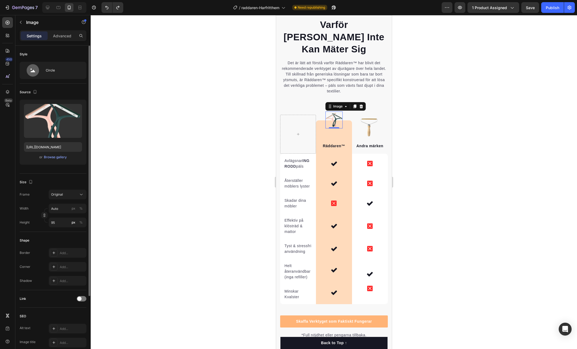
type input "80"
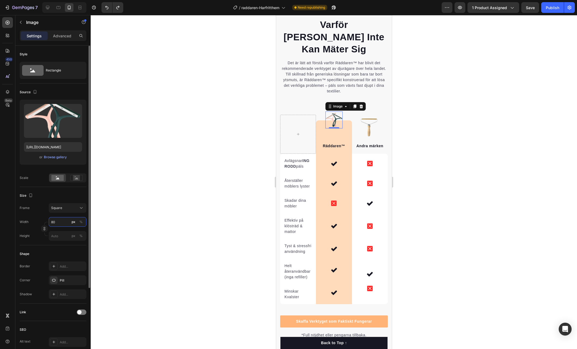
click at [57, 222] on input "80" at bounding box center [68, 222] width 38 height 10
click at [83, 222] on button "%" at bounding box center [81, 222] width 6 height 6
click at [74, 222] on div "px" at bounding box center [74, 222] width 4 height 5
type input "80"
type input "15"
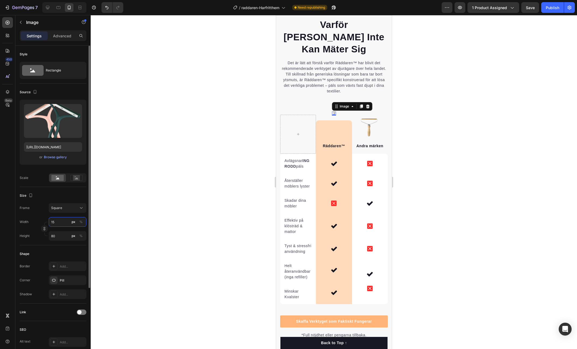
type input "15"
type input "150"
type input "2150"
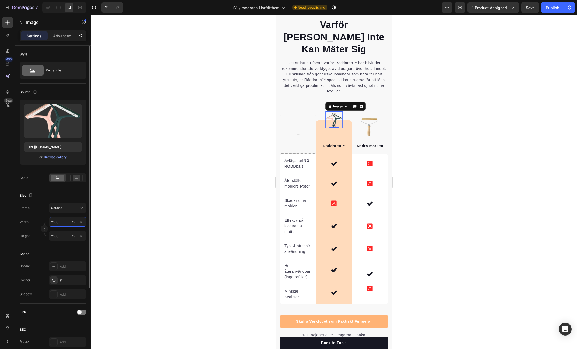
type input "250"
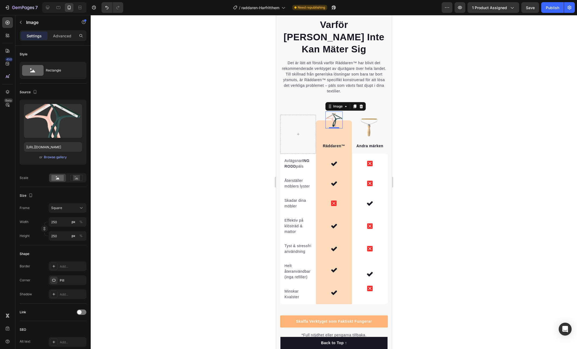
click at [462, 173] on div at bounding box center [334, 182] width 486 height 334
click at [333, 112] on img at bounding box center [333, 120] width 17 height 17
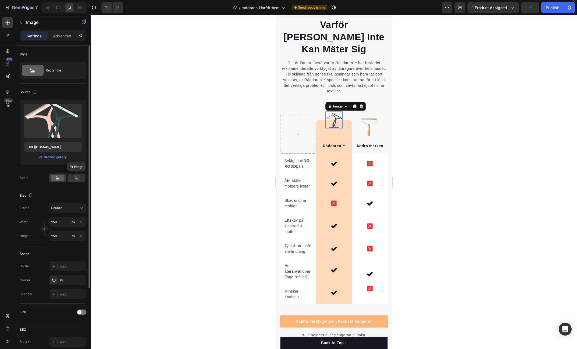
click at [74, 180] on rect at bounding box center [76, 177] width 7 height 5
drag, startPoint x: 55, startPoint y: 179, endPoint x: 58, endPoint y: 189, distance: 10.9
click at [55, 179] on rect at bounding box center [57, 178] width 12 height 6
click at [65, 207] on div "Square" at bounding box center [64, 208] width 26 height 5
click at [70, 259] on div "Custom" at bounding box center [66, 261] width 31 height 5
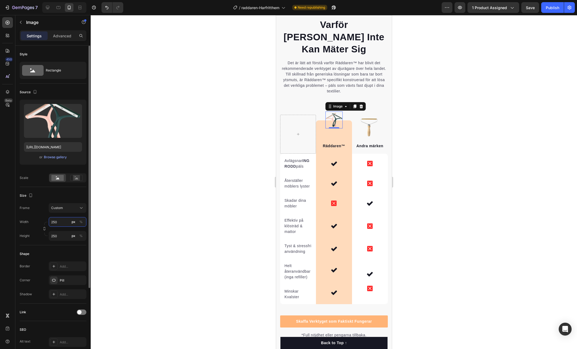
click at [58, 221] on input "250" at bounding box center [68, 222] width 38 height 10
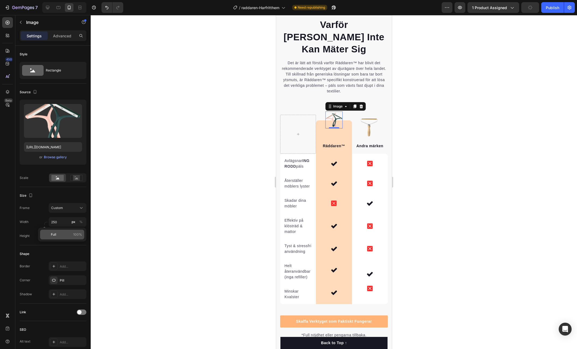
click at [60, 231] on div "Full 100%" at bounding box center [62, 235] width 44 height 10
type input "100"
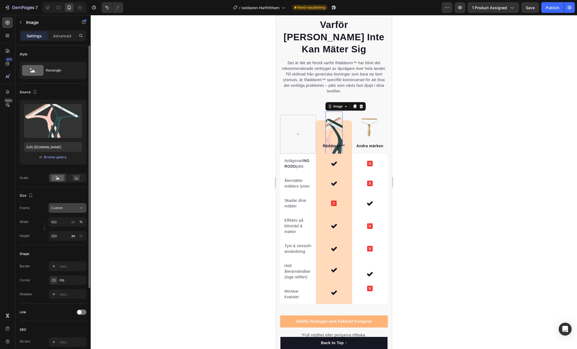
click at [69, 211] on button "Custom" at bounding box center [68, 208] width 38 height 10
drag, startPoint x: 18, startPoint y: 217, endPoint x: 28, endPoint y: 223, distance: 11.7
click at [19, 217] on div "Style Rectangle Source Upload Image [URL][DOMAIN_NAME] or Browse gallery Scale …" at bounding box center [52, 256] width 75 height 420
click at [82, 237] on div "%" at bounding box center [80, 236] width 3 height 5
type input "100"
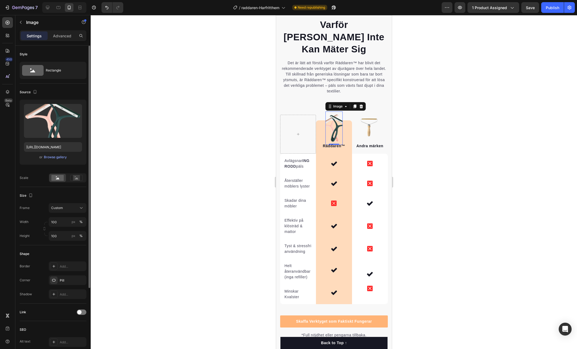
click at [66, 195] on div "Size" at bounding box center [53, 196] width 67 height 9
click at [71, 180] on icon at bounding box center [76, 178] width 12 height 6
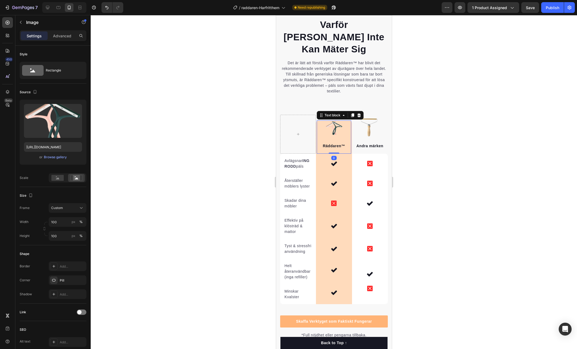
click at [347, 121] on div "Räddaren™ Text block 0" at bounding box center [333, 137] width 34 height 33
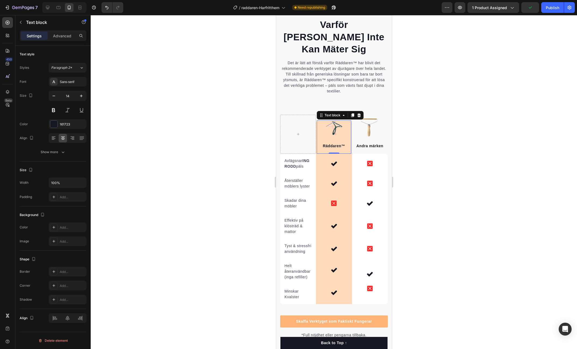
click at [475, 133] on div at bounding box center [334, 182] width 486 height 334
click at [335, 121] on div "Räddaren™ Text block" at bounding box center [333, 137] width 34 height 33
click at [457, 113] on div at bounding box center [334, 182] width 486 height 334
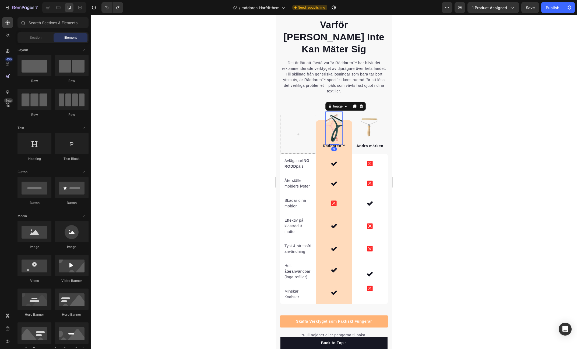
click at [335, 112] on img at bounding box center [333, 128] width 17 height 33
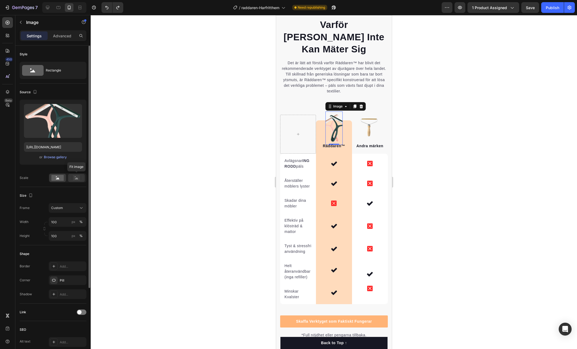
click at [76, 179] on icon at bounding box center [76, 179] width 3 height 2
click at [69, 207] on div "Custom" at bounding box center [64, 208] width 26 height 5
click at [71, 222] on div "Square" at bounding box center [66, 221] width 31 height 5
click at [372, 115] on img at bounding box center [369, 127] width 24 height 24
click at [337, 112] on img at bounding box center [333, 120] width 17 height 17
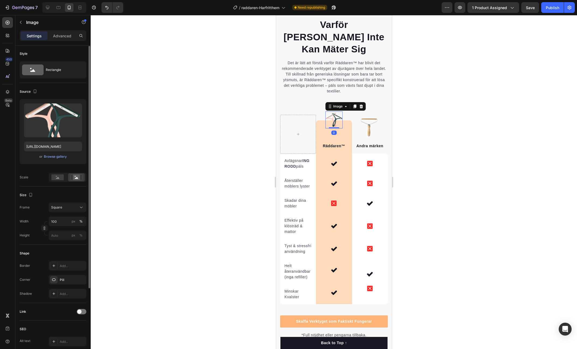
click at [71, 213] on div "Frame Square Width 100 px % Height px %" at bounding box center [53, 222] width 67 height 38
click at [57, 172] on div "Upload Image [URL][DOMAIN_NAME] or Browse gallery Scale" at bounding box center [53, 140] width 67 height 83
click at [57, 176] on rect at bounding box center [57, 178] width 12 height 6
click at [64, 212] on div "Square" at bounding box center [68, 208] width 38 height 10
click at [62, 221] on input "100" at bounding box center [68, 222] width 38 height 10
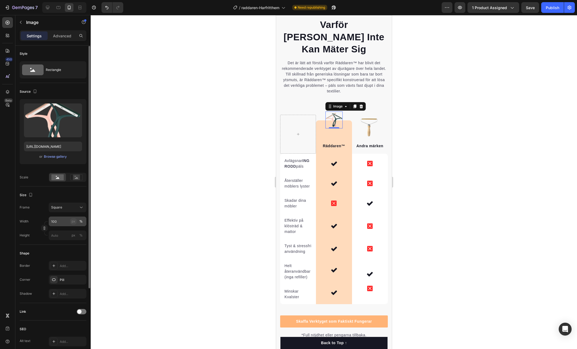
click at [72, 223] on div "px" at bounding box center [74, 221] width 4 height 5
type input "100"
type input "2"
type input "20"
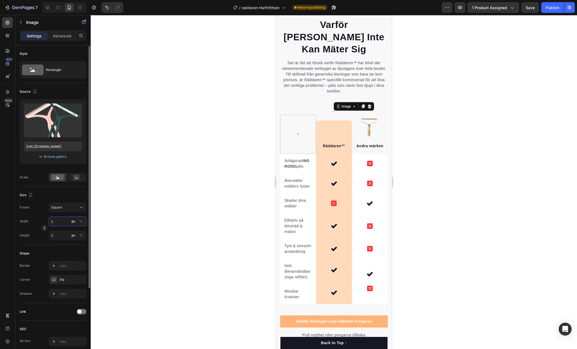
type input "20"
type input "200"
type input "2000"
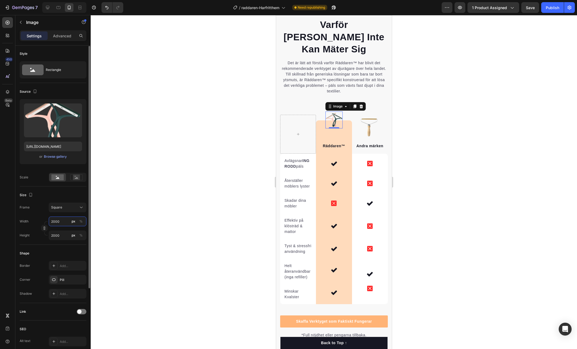
scroll to position [3, 0]
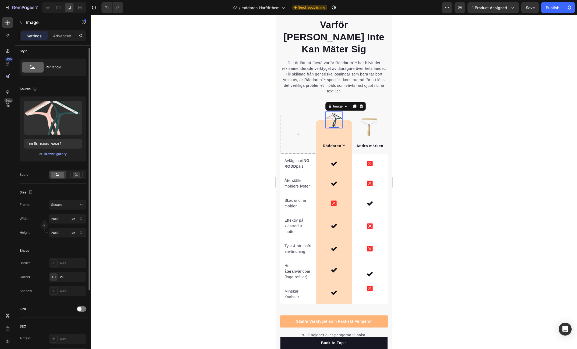
click at [28, 222] on div "Width" at bounding box center [24, 219] width 9 height 10
click at [63, 216] on input "2000" at bounding box center [68, 219] width 38 height 10
drag, startPoint x: 63, startPoint y: 219, endPoint x: 39, endPoint y: 217, distance: 23.8
click at [39, 217] on div "Width 2000 px %" at bounding box center [53, 219] width 67 height 10
type input "8"
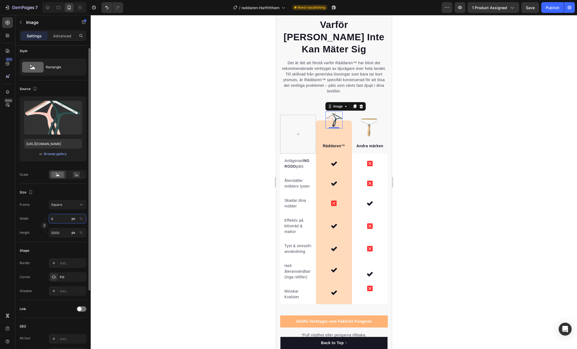
type input "8"
type input "80"
type input "800"
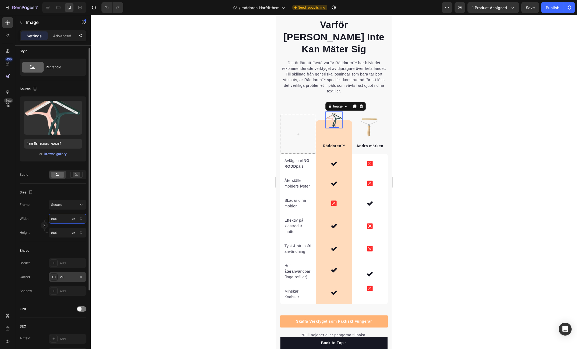
type input "800"
click at [65, 275] on div "Pill" at bounding box center [68, 277] width 16 height 5
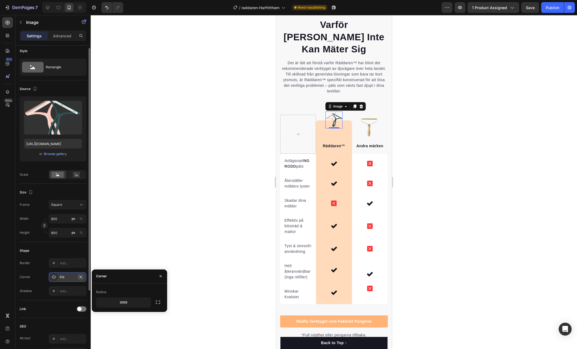
click at [80, 277] on icon "button" at bounding box center [81, 277] width 2 height 2
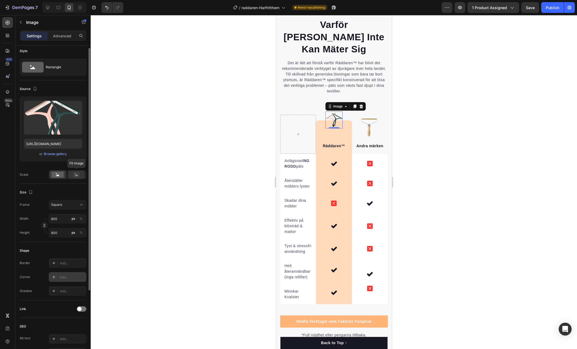
click at [75, 174] on rect at bounding box center [76, 174] width 7 height 5
drag, startPoint x: 57, startPoint y: 176, endPoint x: 67, endPoint y: 199, distance: 24.6
click at [57, 176] on rect at bounding box center [57, 175] width 12 height 6
click at [77, 207] on button "Square" at bounding box center [68, 205] width 38 height 10
click at [69, 249] on div "Original" at bounding box center [66, 248] width 31 height 5
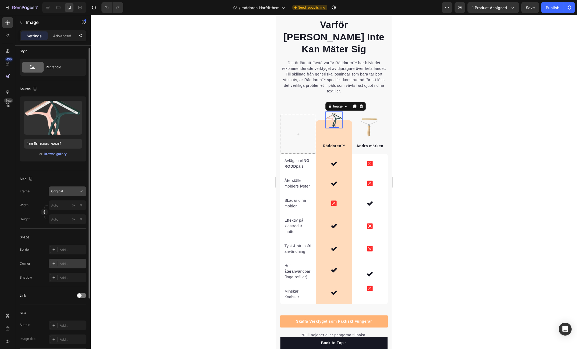
drag, startPoint x: 69, startPoint y: 183, endPoint x: 69, endPoint y: 187, distance: 4.0
click at [69, 183] on div "Size Frame Original Width px % Height px %" at bounding box center [53, 200] width 67 height 58
click at [70, 190] on div "Original" at bounding box center [64, 191] width 26 height 5
click at [59, 246] on span "Custom" at bounding box center [57, 244] width 12 height 5
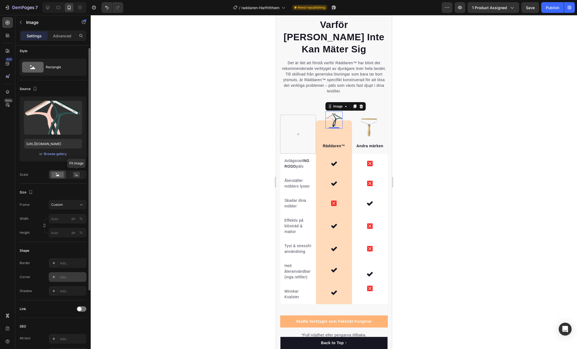
drag, startPoint x: 73, startPoint y: 174, endPoint x: 70, endPoint y: 174, distance: 3.0
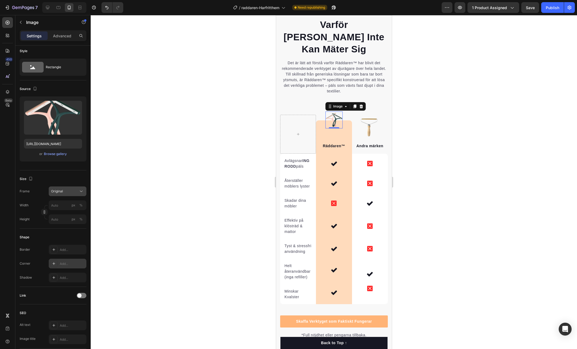
click at [66, 189] on div "Original" at bounding box center [64, 191] width 26 height 5
click at [73, 218] on div "Vertical" at bounding box center [62, 215] width 43 height 10
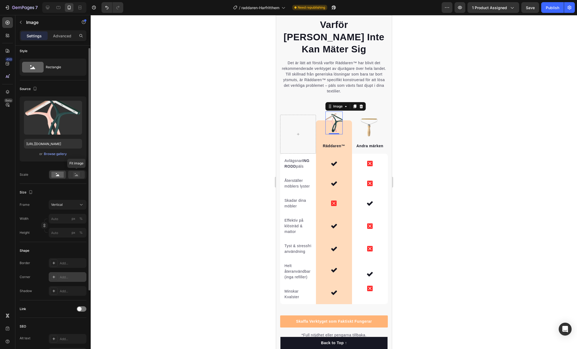
click at [73, 174] on rect at bounding box center [76, 174] width 7 height 5
drag, startPoint x: 81, startPoint y: 66, endPoint x: 81, endPoint y: 70, distance: 3.3
click at [81, 66] on icon at bounding box center [81, 67] width 5 height 5
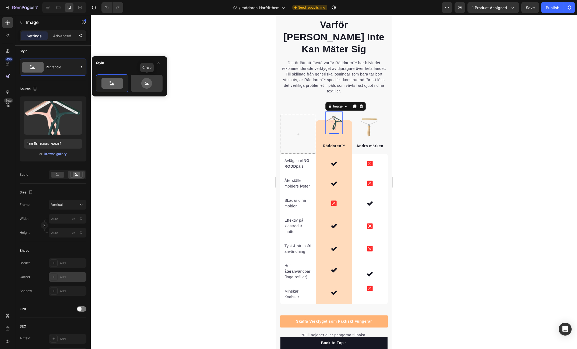
click at [143, 80] on icon at bounding box center [146, 83] width 11 height 11
drag, startPoint x: 114, startPoint y: 82, endPoint x: 97, endPoint y: 81, distance: 17.3
click at [114, 82] on icon at bounding box center [112, 83] width 22 height 11
type input "100"
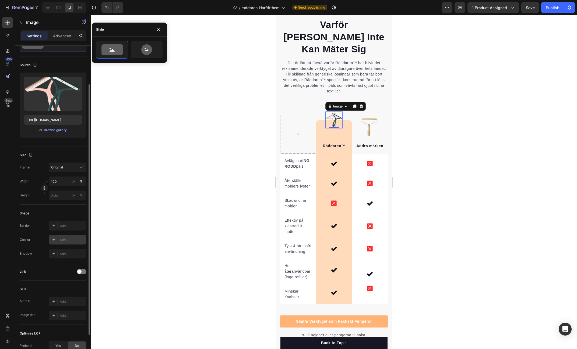
scroll to position [0, 0]
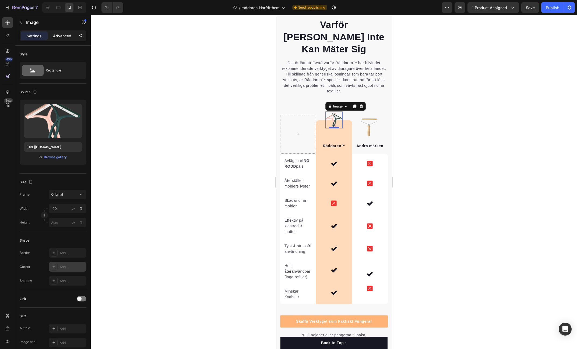
click at [61, 34] on p "Advanced" at bounding box center [62, 36] width 18 height 6
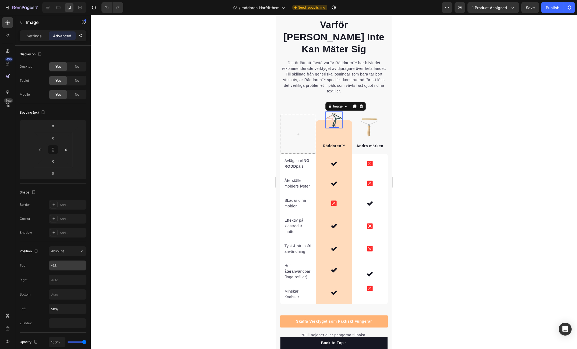
click at [67, 268] on input "-33" at bounding box center [67, 266] width 37 height 10
type input "0"
type input "-33"
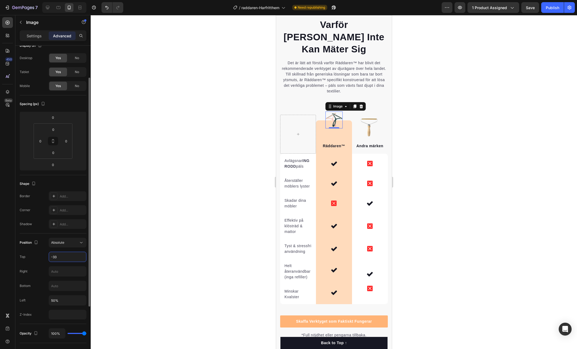
scroll to position [24, 0]
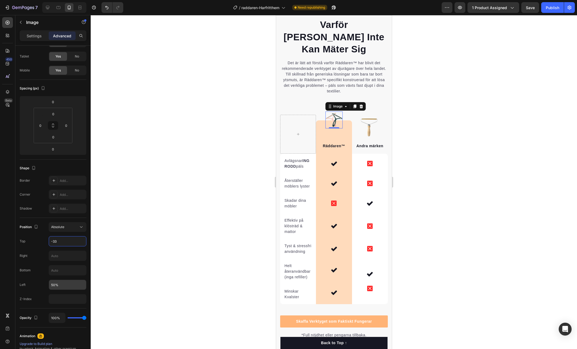
click at [63, 284] on input "50%" at bounding box center [67, 285] width 37 height 10
type input "0%"
click at [123, 282] on div at bounding box center [334, 182] width 486 height 334
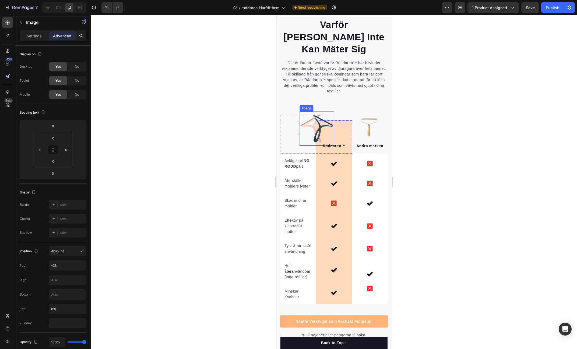
click at [312, 112] on img at bounding box center [316, 129] width 34 height 34
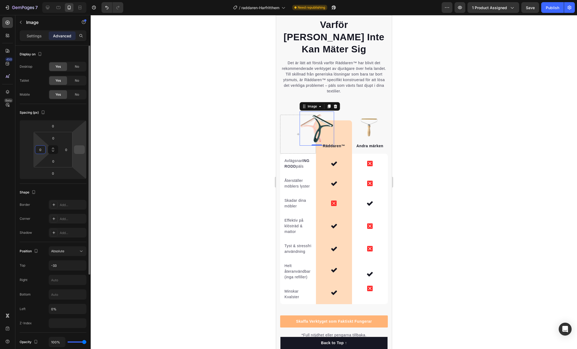
drag, startPoint x: 42, startPoint y: 146, endPoint x: 75, endPoint y: 148, distance: 32.6
click at [75, 148] on div "0 0 0 0 0 0" at bounding box center [53, 149] width 67 height 59
type input "5"
drag, startPoint x: 62, startPoint y: 311, endPoint x: 55, endPoint y: 311, distance: 6.2
click at [62, 311] on input "0%" at bounding box center [67, 310] width 37 height 10
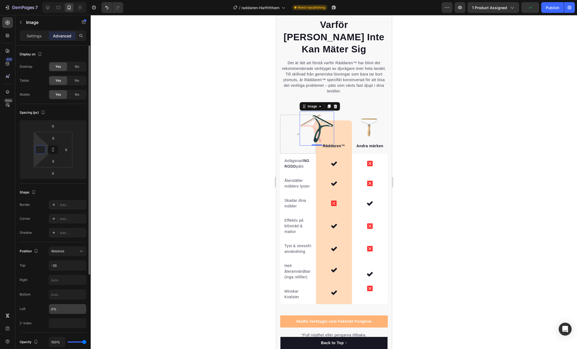
type input "0"
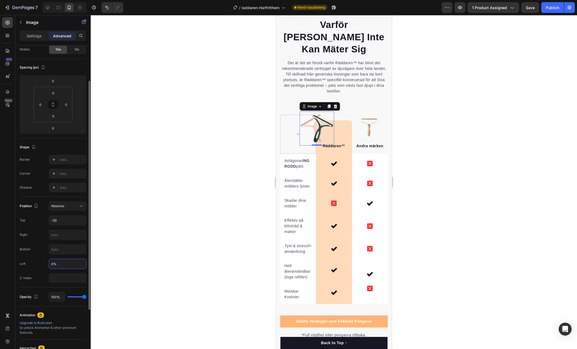
scroll to position [47, 0]
click at [54, 261] on input "0%" at bounding box center [67, 262] width 37 height 10
click at [51, 260] on input "0%" at bounding box center [67, 262] width 37 height 10
type input "20%"
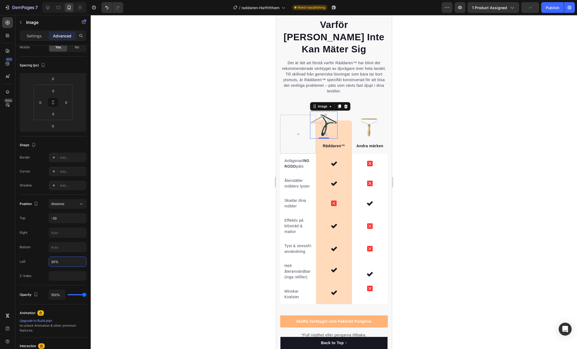
click at [458, 105] on div at bounding box center [334, 182] width 486 height 334
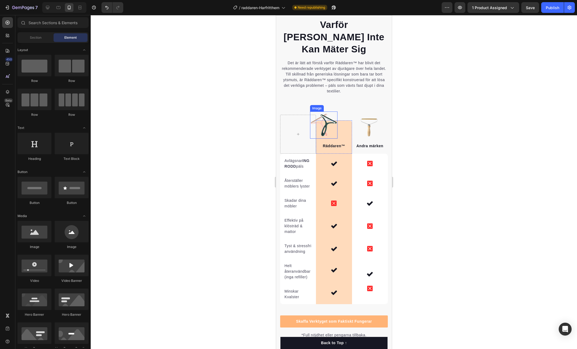
click at [330, 112] on img at bounding box center [323, 125] width 27 height 27
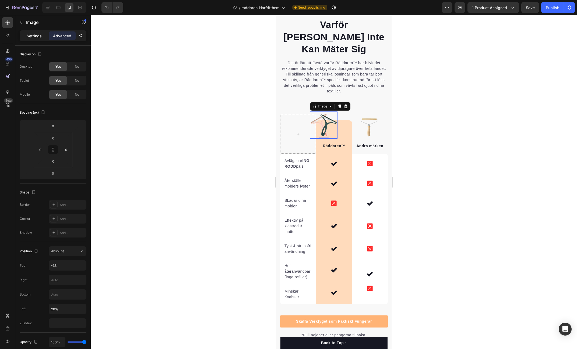
click at [38, 37] on p "Settings" at bounding box center [34, 36] width 15 height 6
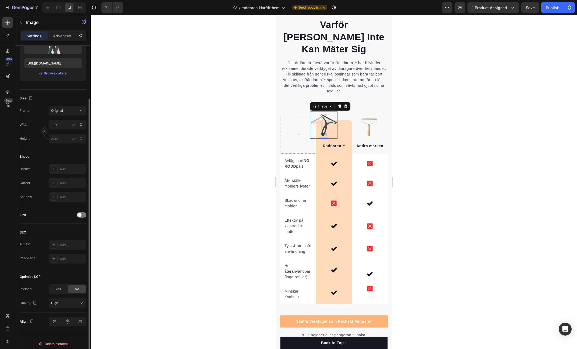
scroll to position [87, 0]
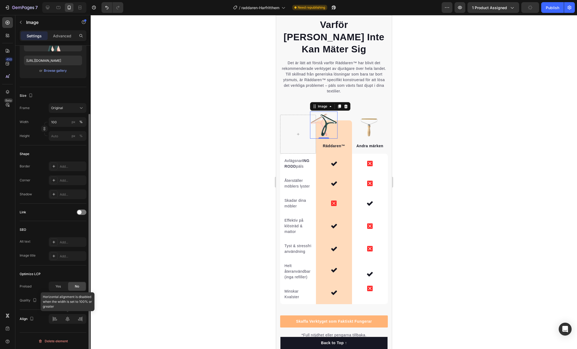
click at [66, 316] on div at bounding box center [68, 320] width 38 height 10
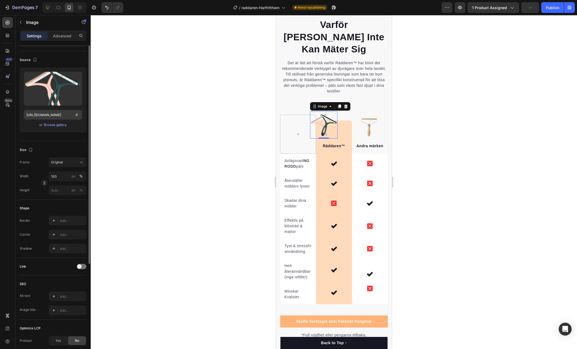
scroll to position [0, 0]
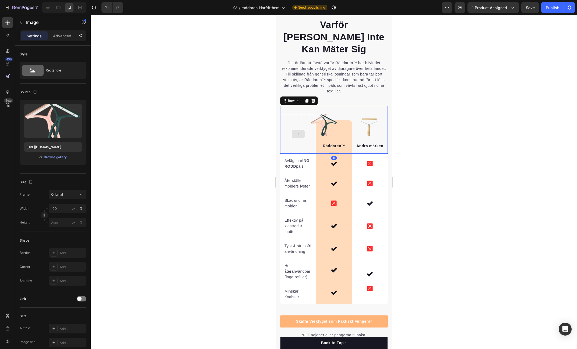
click at [284, 132] on div at bounding box center [298, 134] width 36 height 39
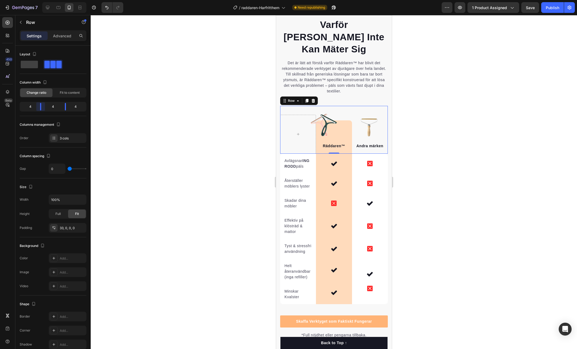
click at [40, 0] on body "7 / raddaren-Harfritthem Need republishing Preview 1 product assigned Save Publ…" at bounding box center [288, 0] width 577 height 0
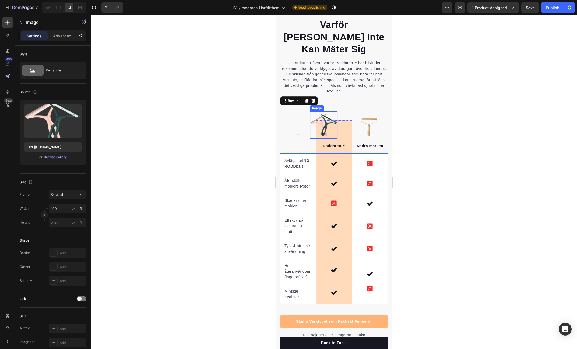
click at [326, 112] on img at bounding box center [323, 125] width 27 height 27
click at [7, 91] on icon at bounding box center [7, 91] width 5 height 5
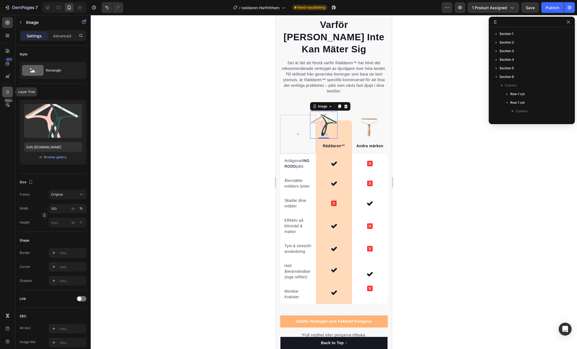
scroll to position [100, 0]
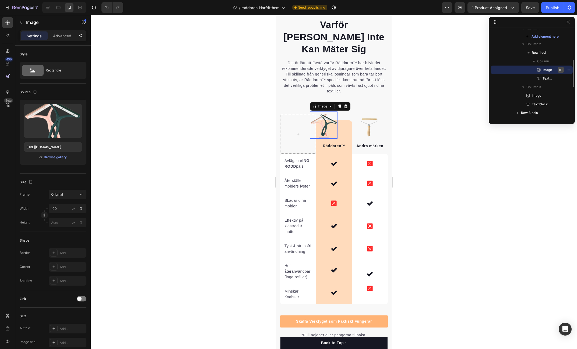
click at [560, 70] on icon "button" at bounding box center [561, 70] width 4 height 4
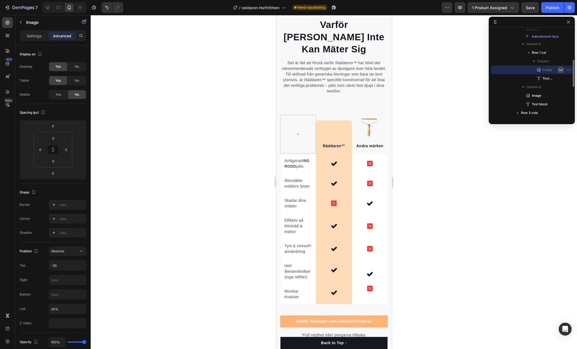
click at [560, 70] on icon "button" at bounding box center [561, 70] width 4 height 2
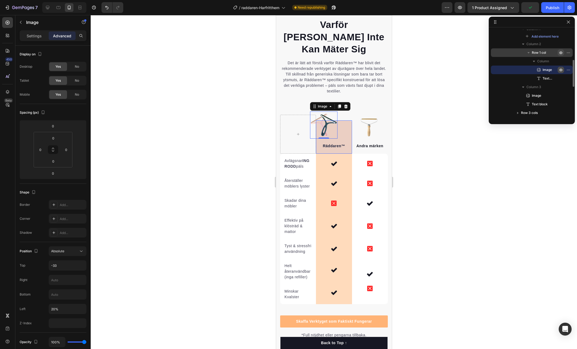
click at [569, 52] on icon "button" at bounding box center [569, 52] width 1 height 1
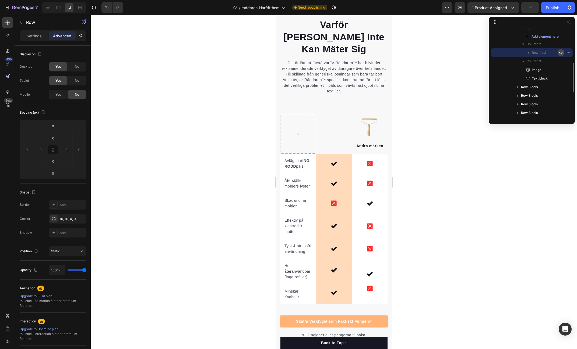
click at [559, 52] on icon "button" at bounding box center [561, 53] width 4 height 2
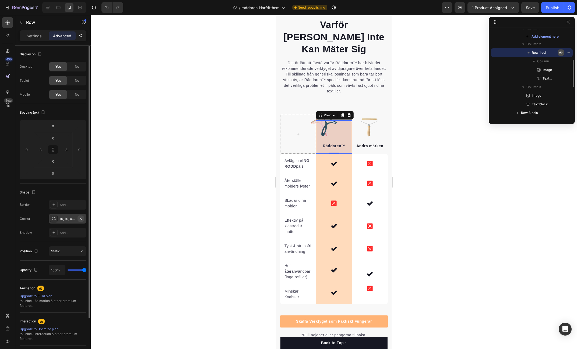
click at [83, 218] on button "button" at bounding box center [80, 219] width 6 height 6
click at [59, 250] on span "Static" at bounding box center [55, 251] width 9 height 4
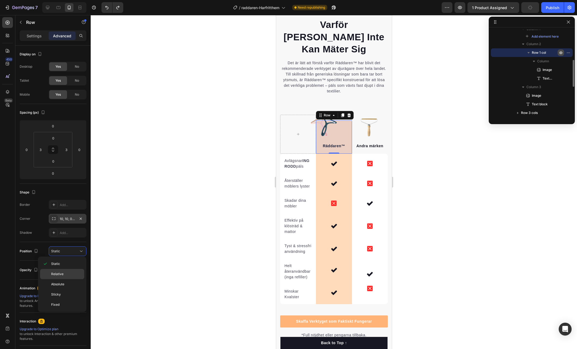
click at [68, 274] on p "Relative" at bounding box center [66, 274] width 31 height 5
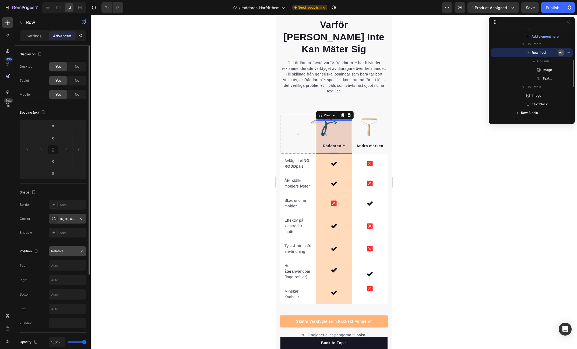
click at [70, 253] on div "Relative" at bounding box center [64, 251] width 27 height 5
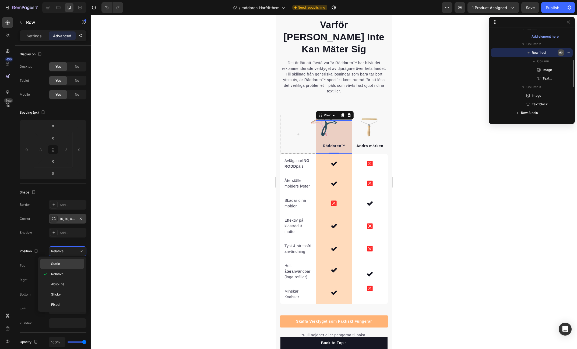
click at [65, 265] on p "Static" at bounding box center [66, 264] width 31 height 5
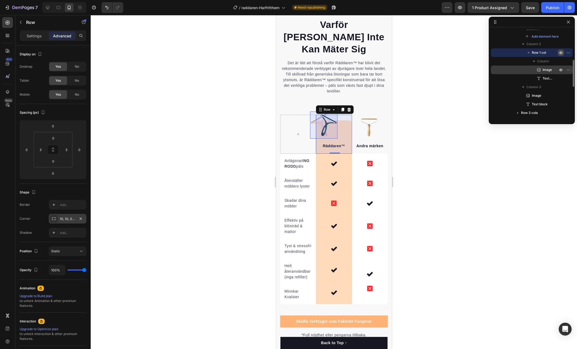
click at [547, 70] on span "Image" at bounding box center [546, 69] width 9 height 5
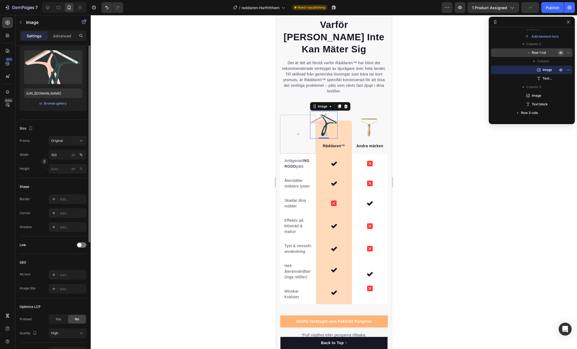
scroll to position [0, 0]
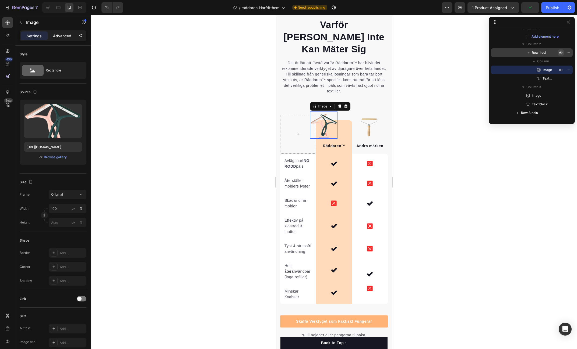
click at [61, 35] on p "Advanced" at bounding box center [62, 36] width 18 height 6
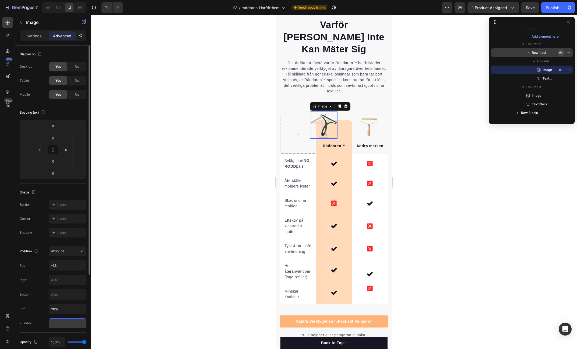
click at [55, 322] on input "number" at bounding box center [68, 324] width 38 height 10
click at [31, 313] on div "Left 20%" at bounding box center [53, 309] width 67 height 10
click at [64, 325] on input "10" at bounding box center [68, 324] width 38 height 10
type input "0"
type input "200"
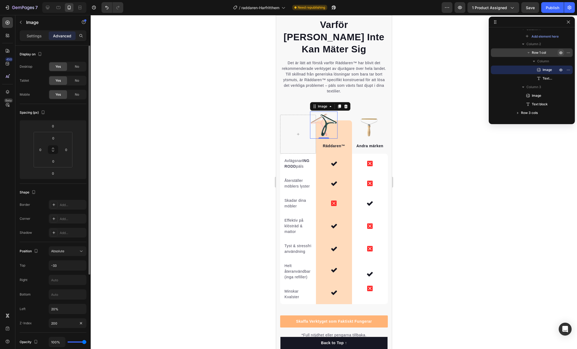
click at [41, 315] on div "Position Absolute Top -33 Right Bottom Left 20% Z-Index 200" at bounding box center [53, 288] width 67 height 82
click at [66, 310] on input "20%" at bounding box center [67, 310] width 37 height 10
type input "0"
type input "50%"
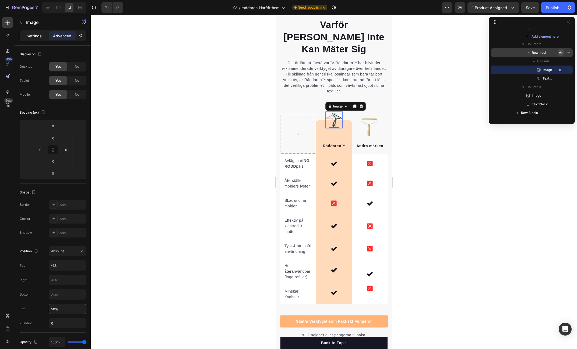
click at [38, 33] on p "Settings" at bounding box center [34, 36] width 15 height 6
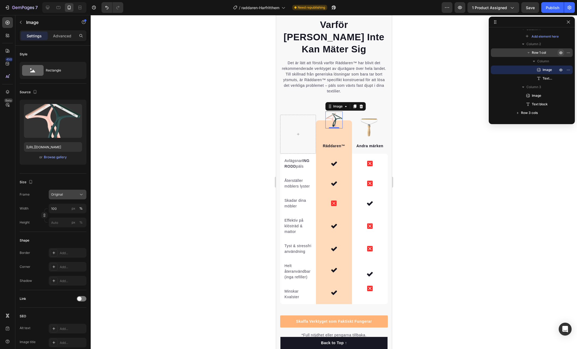
click at [70, 193] on div "Original" at bounding box center [64, 194] width 26 height 5
click at [78, 219] on icon at bounding box center [79, 218] width 5 height 5
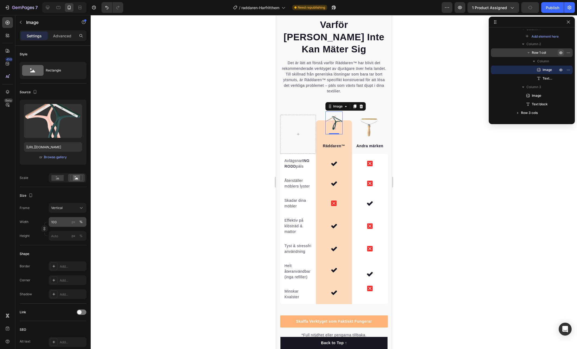
drag, startPoint x: 72, startPoint y: 222, endPoint x: 57, endPoint y: 221, distance: 15.1
click at [72, 222] on div "px" at bounding box center [74, 222] width 4 height 5
type input "133"
type input "2"
type input "3"
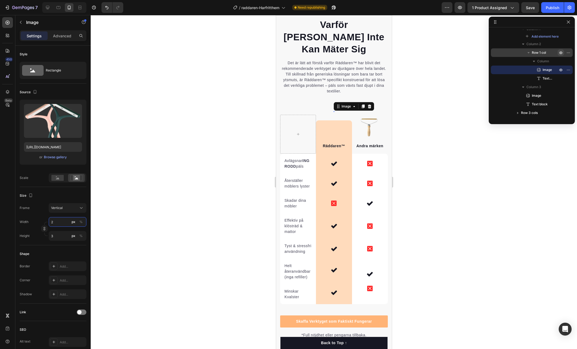
type input "20"
type input "27"
type input "200"
type input "267"
type input "2000"
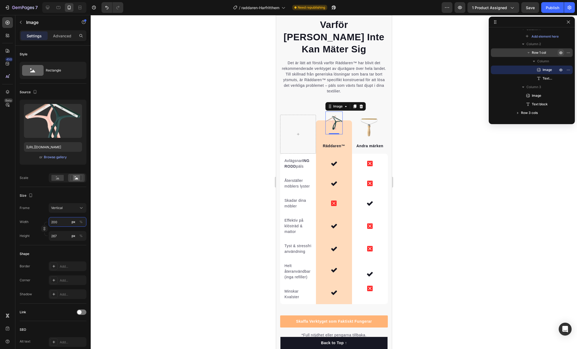
type input "2667"
click at [491, 161] on div at bounding box center [334, 182] width 486 height 334
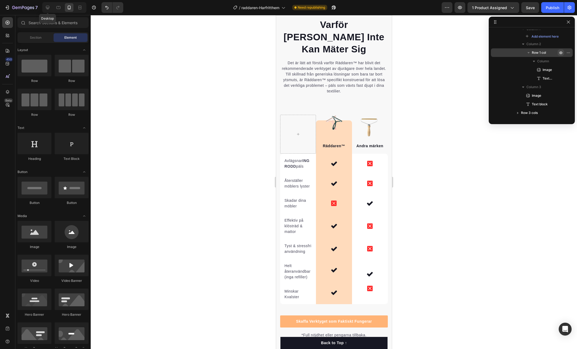
drag, startPoint x: 50, startPoint y: 7, endPoint x: 56, endPoint y: 15, distance: 9.5
click at [50, 7] on div at bounding box center [47, 7] width 9 height 9
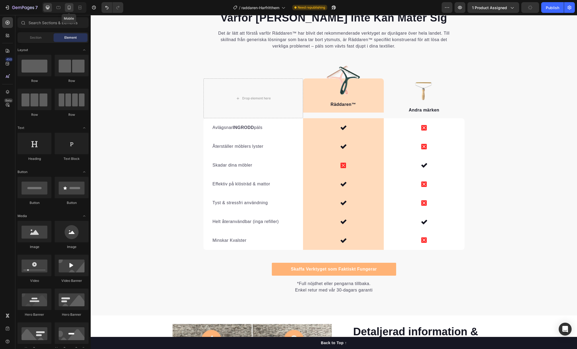
click at [68, 6] on icon at bounding box center [68, 7] width 5 height 5
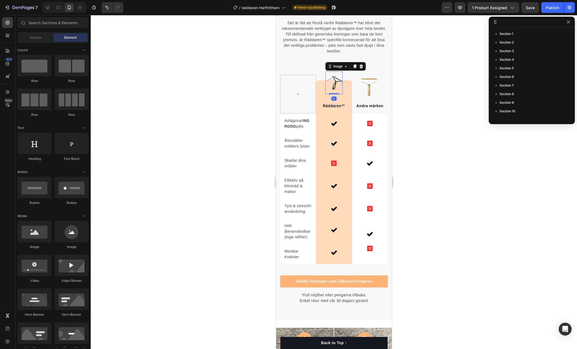
click at [335, 72] on img at bounding box center [333, 83] width 17 height 23
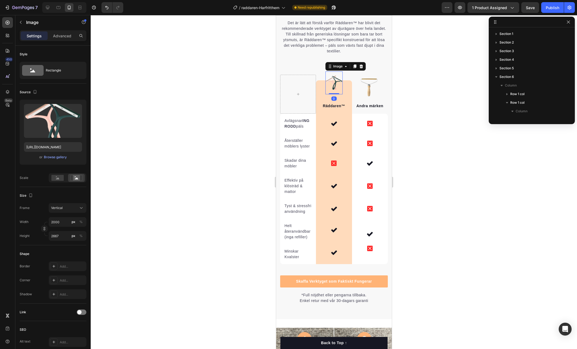
scroll to position [100, 0]
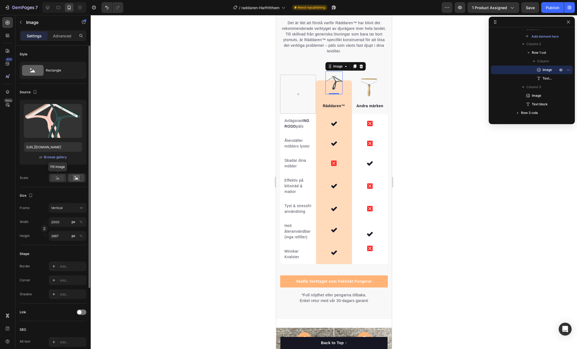
click at [55, 179] on rect at bounding box center [57, 178] width 12 height 6
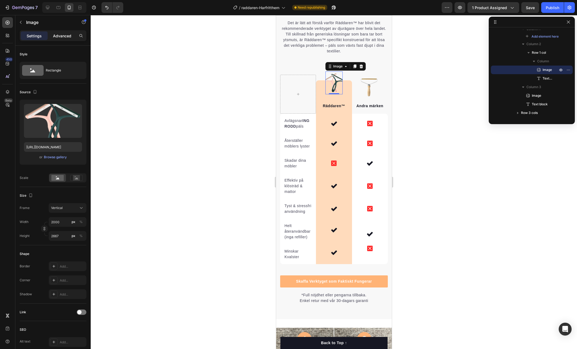
click at [63, 39] on div "Advanced" at bounding box center [62, 35] width 27 height 9
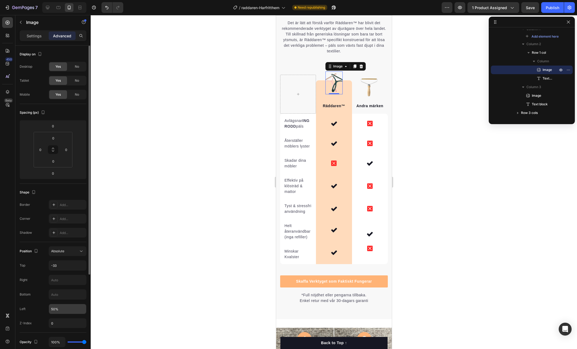
click at [52, 308] on input "50%" at bounding box center [67, 310] width 37 height 10
type input "20%"
click at [72, 283] on input "text" at bounding box center [67, 280] width 37 height 10
type input "2"
type input "-20%"
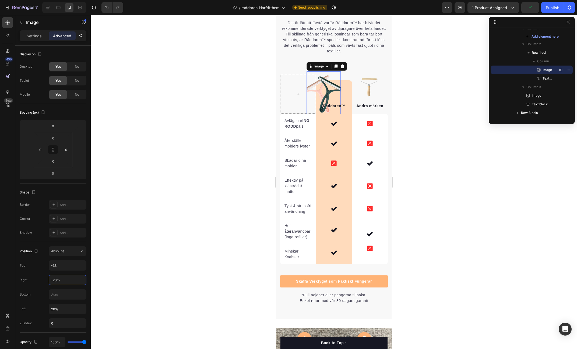
click at [199, 168] on div at bounding box center [334, 182] width 486 height 334
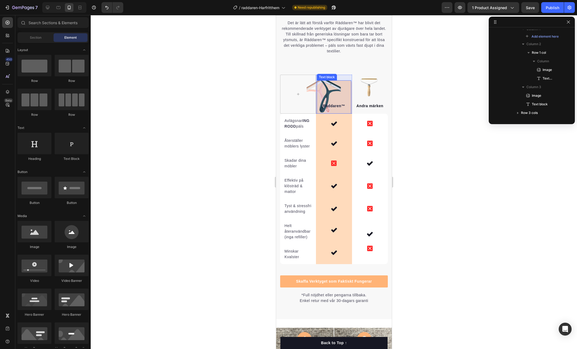
click at [326, 80] on div "Räddaren™ Text block" at bounding box center [333, 96] width 34 height 33
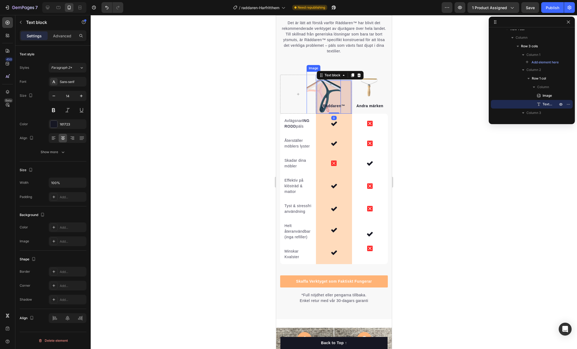
click at [312, 72] on img at bounding box center [323, 95] width 34 height 46
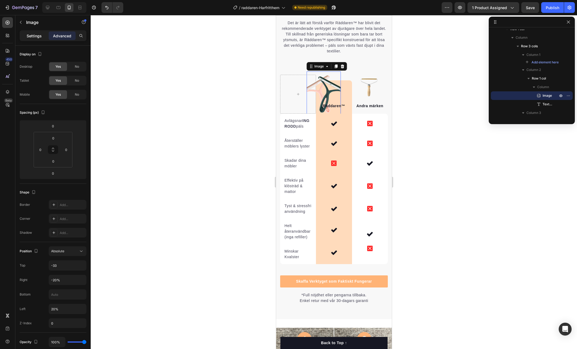
click at [28, 38] on p "Settings" at bounding box center [34, 36] width 15 height 6
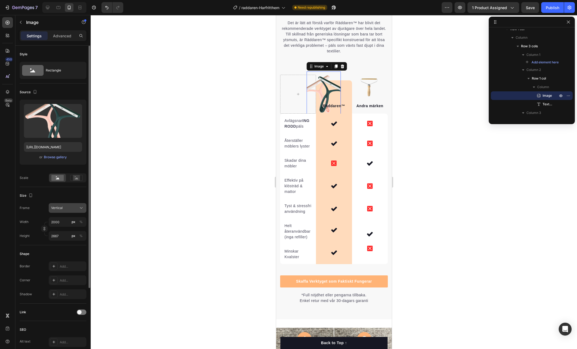
click at [76, 209] on div "Vertical" at bounding box center [64, 208] width 26 height 5
click at [73, 223] on div "Square" at bounding box center [66, 221] width 31 height 5
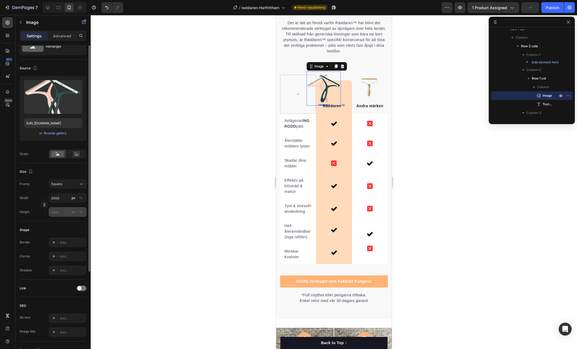
scroll to position [0, 0]
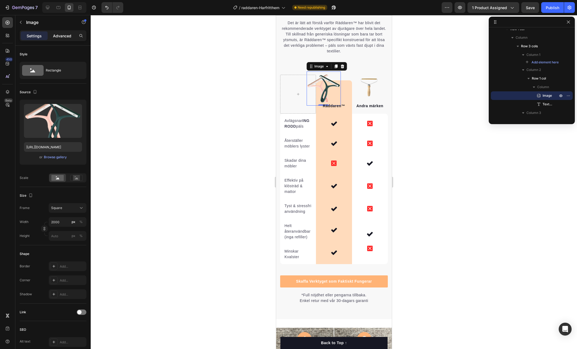
click at [63, 39] on div "Advanced" at bounding box center [62, 35] width 27 height 9
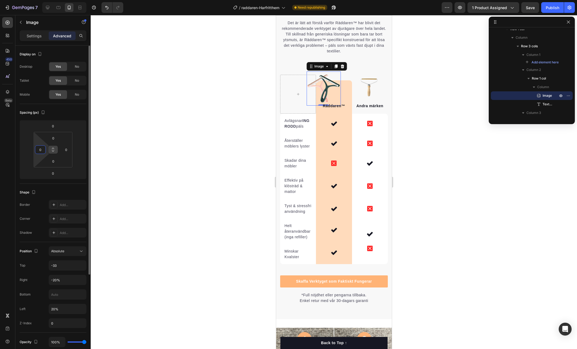
drag, startPoint x: 40, startPoint y: 151, endPoint x: 48, endPoint y: 151, distance: 8.3
click at [48, 151] on div "0 0 0 0" at bounding box center [53, 150] width 39 height 36
click at [53, 149] on icon at bounding box center [53, 150] width 4 height 4
drag, startPoint x: 55, startPoint y: 149, endPoint x: 45, endPoint y: 150, distance: 10.1
click at [55, 149] on icon at bounding box center [53, 150] width 4 height 4
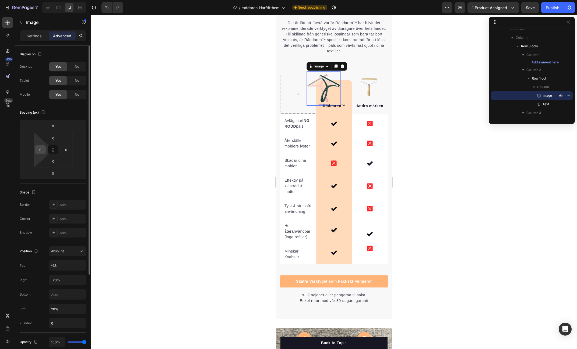
click at [43, 150] on input "0" at bounding box center [40, 150] width 8 height 8
type input "0"
drag, startPoint x: 67, startPoint y: 149, endPoint x: 71, endPoint y: 149, distance: 4.0
click at [67, 149] on input "0" at bounding box center [66, 150] width 8 height 8
type input "0"
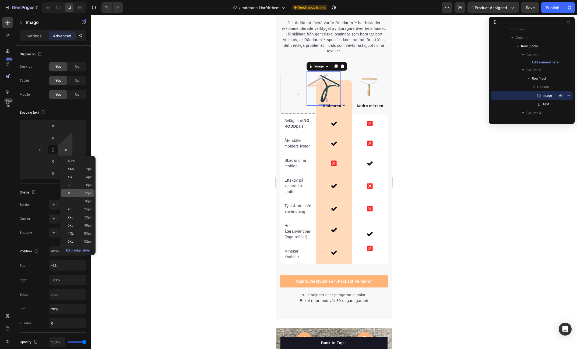
click at [68, 193] on span "M" at bounding box center [69, 194] width 3 height 4
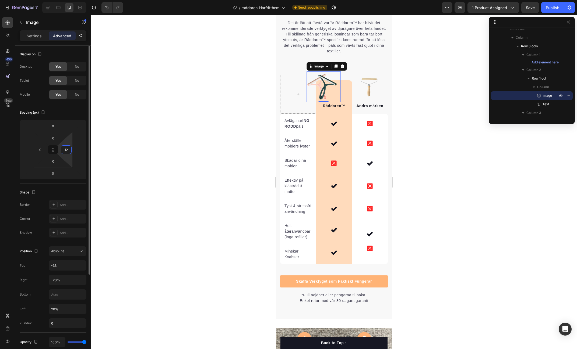
click at [67, 148] on input "12" at bounding box center [66, 150] width 8 height 8
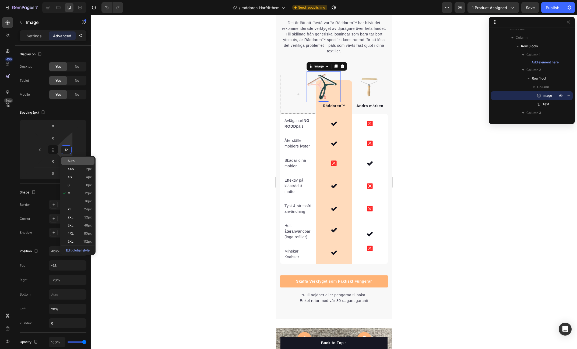
click at [77, 161] on p "Auto" at bounding box center [80, 161] width 24 height 4
type input "Auto"
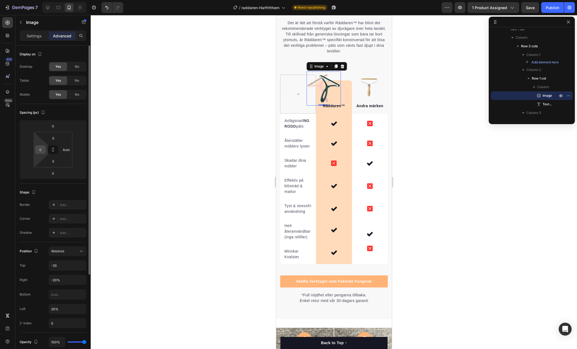
click at [40, 149] on input "0" at bounding box center [40, 150] width 8 height 8
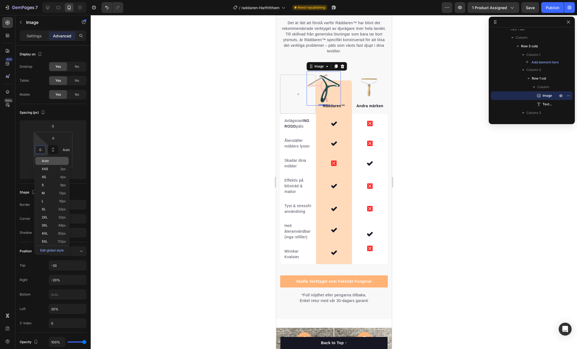
click at [54, 163] on p "Auto" at bounding box center [54, 161] width 24 height 4
type input "Auto"
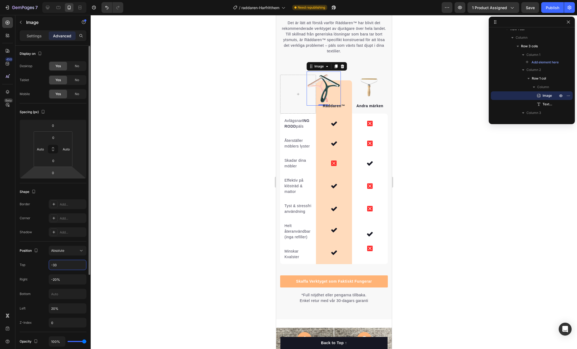
scroll to position [1, 0]
click at [61, 264] on input "-33" at bounding box center [67, 265] width 37 height 10
type input "-25"
click at [69, 282] on input "-20%" at bounding box center [67, 279] width 37 height 10
type input "-20"
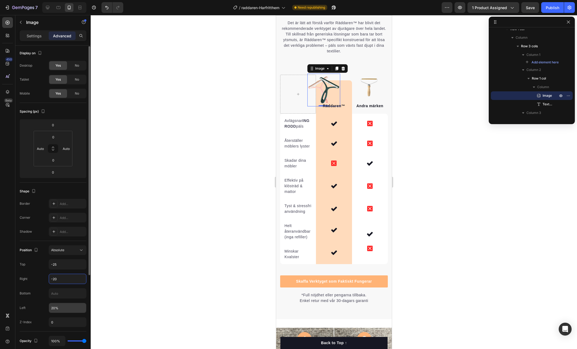
click at [56, 310] on input "20%" at bounding box center [67, 308] width 37 height 10
type input "%"
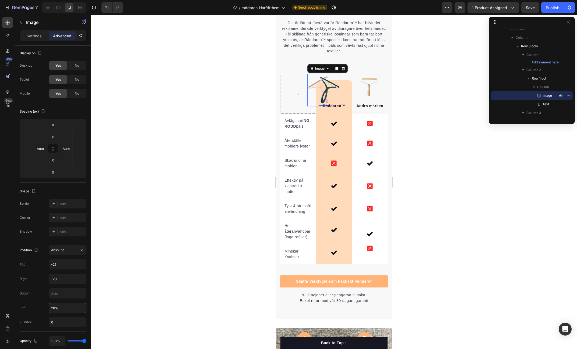
click at [124, 305] on div at bounding box center [334, 182] width 486 height 334
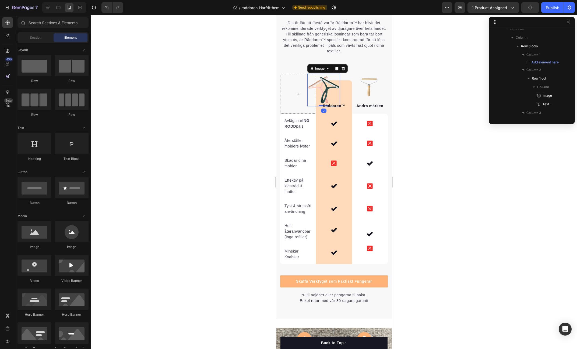
click at [311, 75] on img at bounding box center [323, 90] width 33 height 33
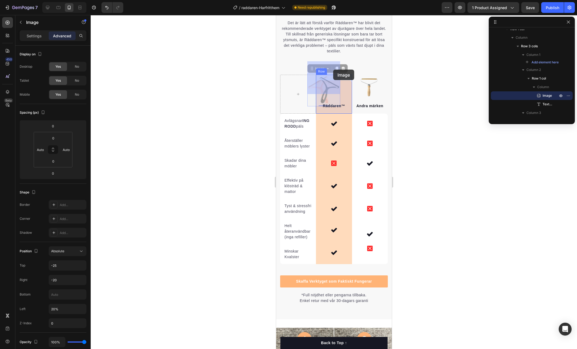
drag, startPoint x: 313, startPoint y: 70, endPoint x: 333, endPoint y: 70, distance: 19.6
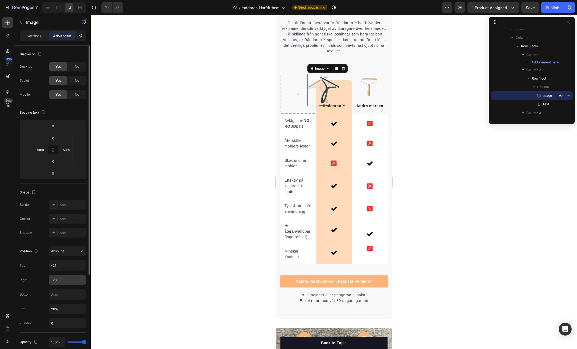
scroll to position [4, 0]
click at [62, 275] on input "-20" at bounding box center [67, 276] width 37 height 10
click at [65, 275] on input "-20" at bounding box center [67, 276] width 37 height 10
click at [72, 274] on input "-20" at bounding box center [67, 276] width 37 height 10
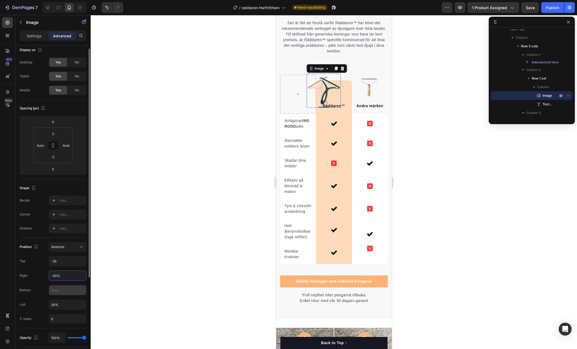
type input "-20%"
drag, startPoint x: 55, startPoint y: 290, endPoint x: 68, endPoint y: 292, distance: 13.7
click at [55, 290] on input "text" at bounding box center [67, 291] width 37 height 10
type input "2"
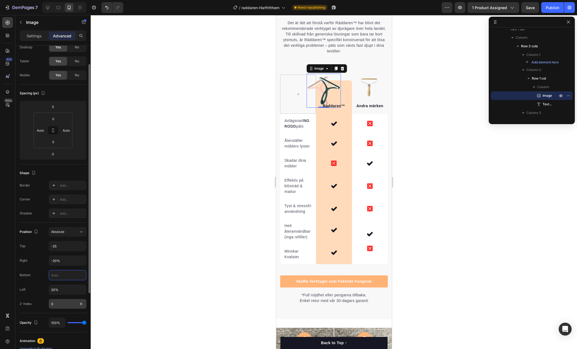
scroll to position [24, 0]
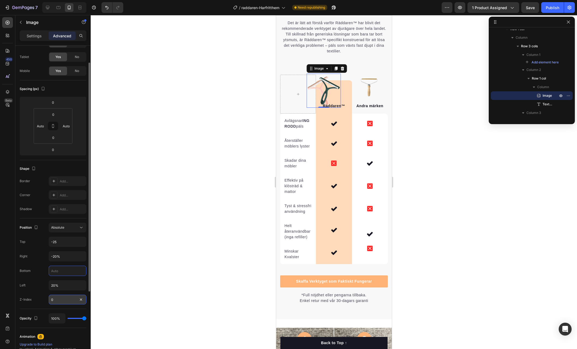
click at [57, 297] on input "0" at bounding box center [68, 300] width 38 height 10
type input "200"
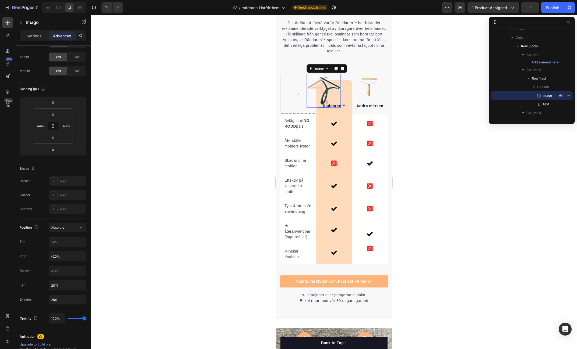
click at [136, 276] on div at bounding box center [334, 182] width 486 height 334
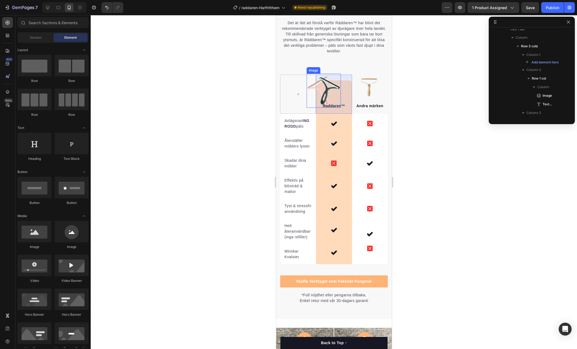
click at [326, 74] on img at bounding box center [323, 91] width 34 height 34
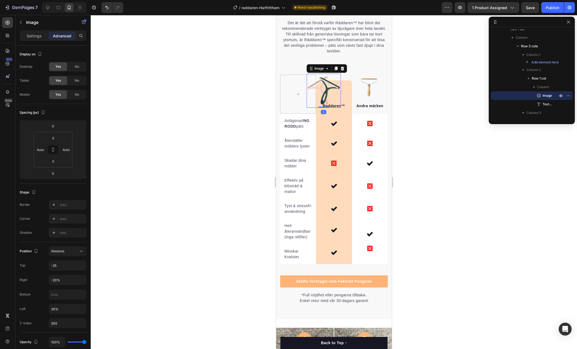
click at [453, 100] on div at bounding box center [334, 182] width 486 height 334
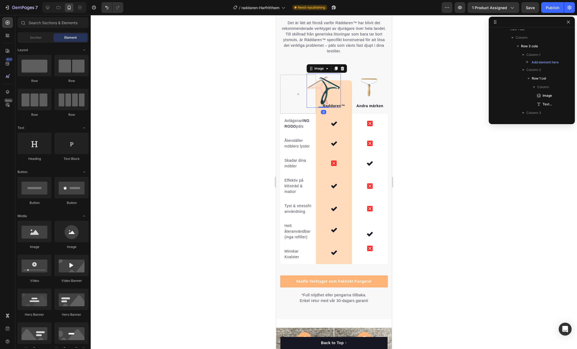
click at [319, 74] on img at bounding box center [323, 91] width 34 height 34
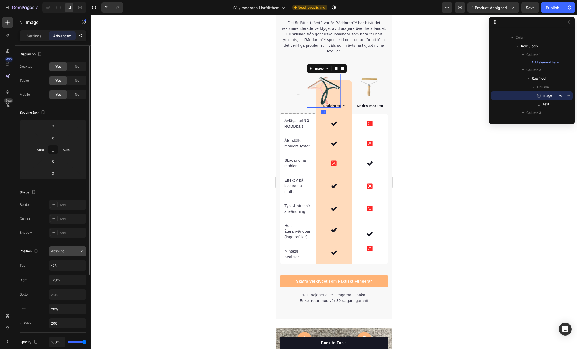
click at [70, 250] on div "Absolute" at bounding box center [64, 251] width 27 height 5
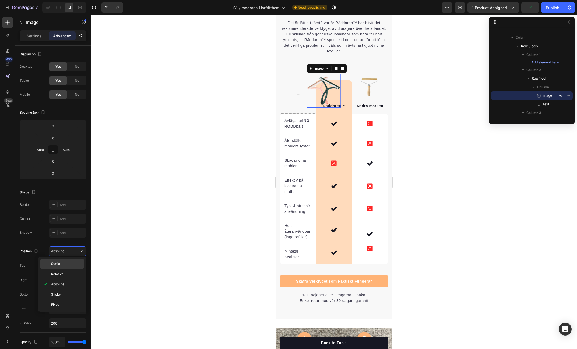
click at [63, 265] on p "Static" at bounding box center [66, 264] width 31 height 5
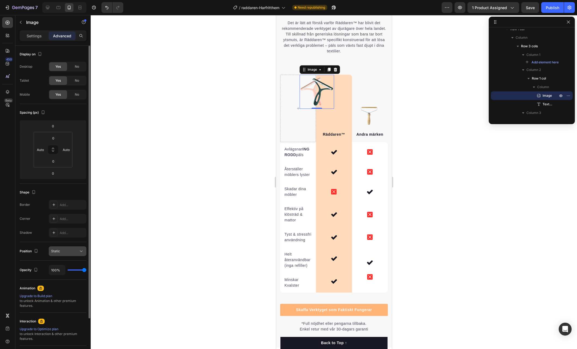
click at [72, 253] on div "Static" at bounding box center [64, 251] width 27 height 5
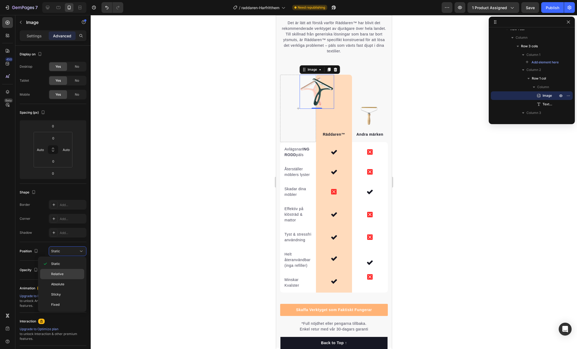
click at [63, 276] on span "Relative" at bounding box center [57, 274] width 12 height 5
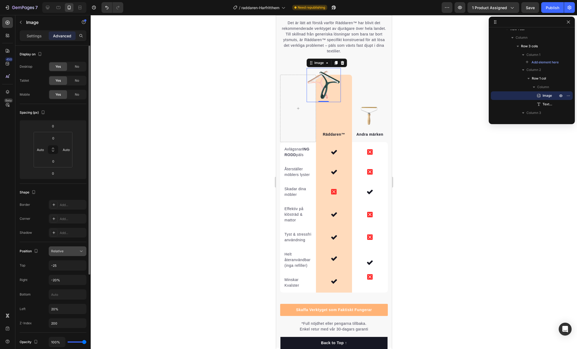
click at [72, 251] on div "Relative" at bounding box center [64, 251] width 27 height 5
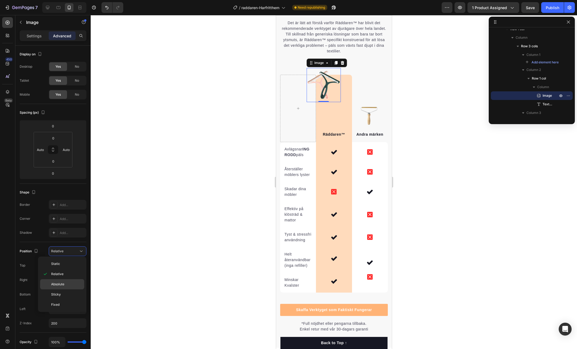
click at [66, 290] on div "Absolute" at bounding box center [62, 295] width 44 height 10
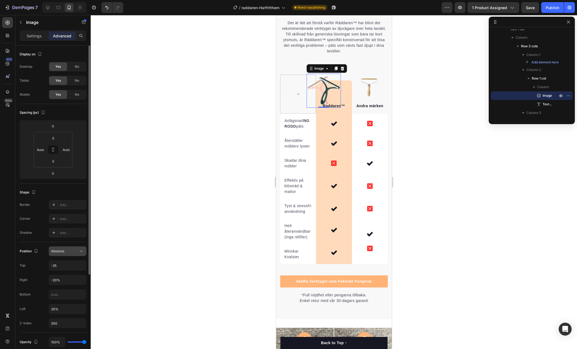
click at [72, 254] on button "Absolute" at bounding box center [68, 252] width 38 height 10
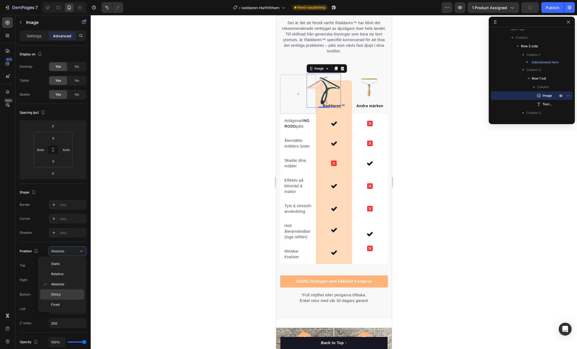
click at [57, 295] on span "Sticky" at bounding box center [56, 294] width 10 height 5
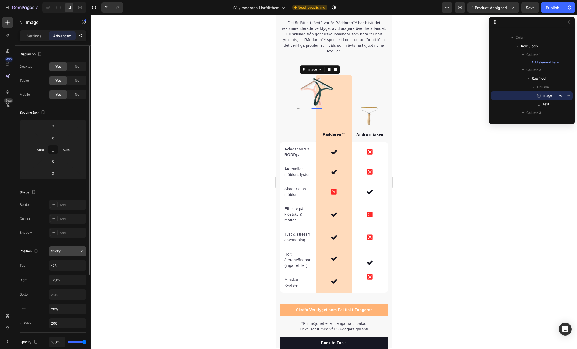
click at [70, 253] on div "Sticky" at bounding box center [67, 251] width 33 height 5
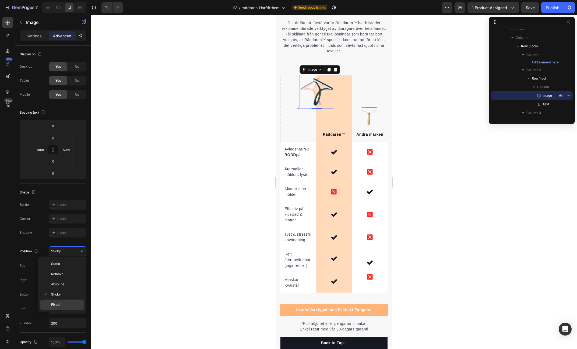
click at [57, 305] on span "Fixed" at bounding box center [55, 305] width 8 height 5
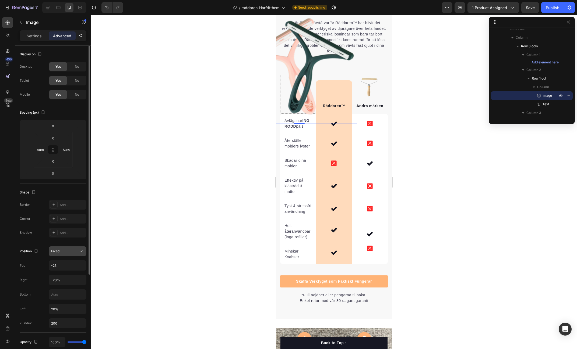
click at [69, 252] on div "Fixed" at bounding box center [64, 251] width 27 height 5
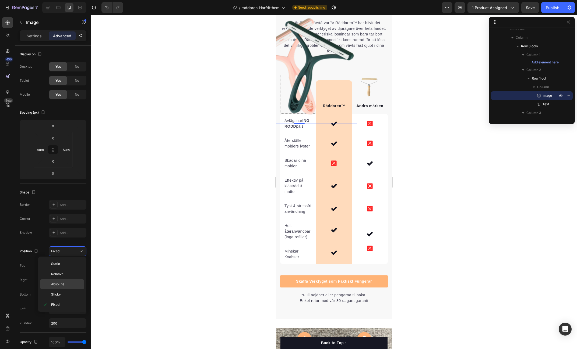
click at [65, 290] on div "Absolute" at bounding box center [62, 295] width 44 height 10
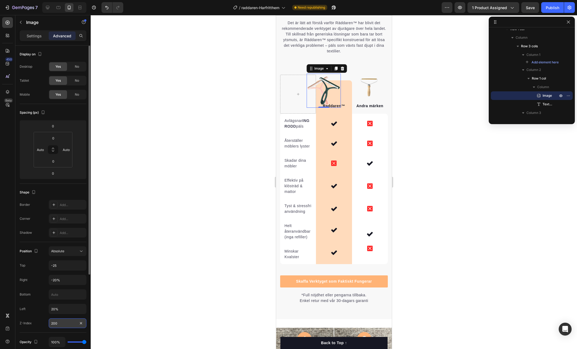
click at [66, 320] on input "200" at bounding box center [68, 324] width 38 height 10
click at [82, 308] on input "20%" at bounding box center [67, 310] width 37 height 10
type input "0"
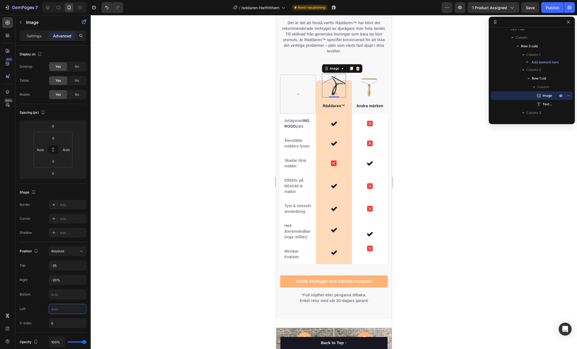
type input "50%"
click at [156, 152] on div at bounding box center [334, 182] width 486 height 334
click at [338, 74] on img at bounding box center [334, 86] width 24 height 24
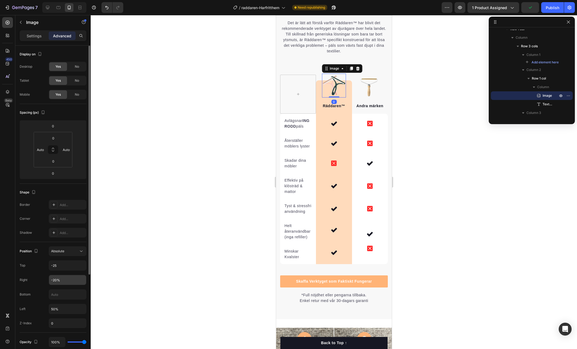
click at [67, 277] on input "-20%" at bounding box center [67, 280] width 37 height 10
drag, startPoint x: 70, startPoint y: 278, endPoint x: 34, endPoint y: 274, distance: 36.0
click at [34, 274] on div "Position Absolute Top -25 Right -20% Bottom Left 50% Z-Index 0" at bounding box center [53, 288] width 67 height 82
click at [53, 279] on input "-60" at bounding box center [67, 280] width 37 height 10
type input "-40"
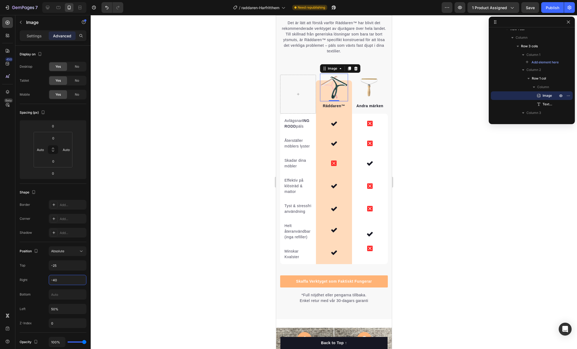
click at [184, 189] on div at bounding box center [334, 182] width 486 height 334
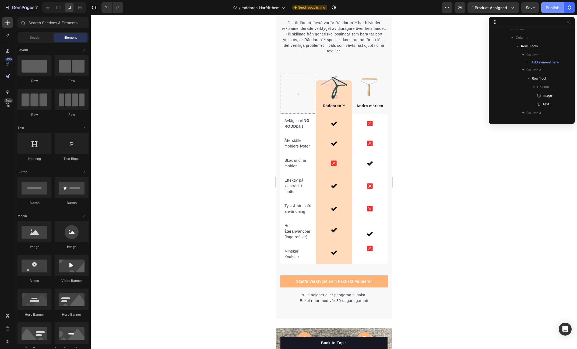
click at [552, 3] on button "Publish" at bounding box center [552, 7] width 23 height 11
drag, startPoint x: 472, startPoint y: 154, endPoint x: 469, endPoint y: 155, distance: 3.5
click at [472, 154] on div at bounding box center [334, 182] width 486 height 334
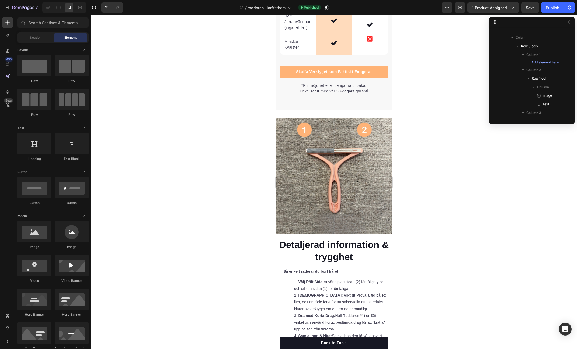
scroll to position [1705, 0]
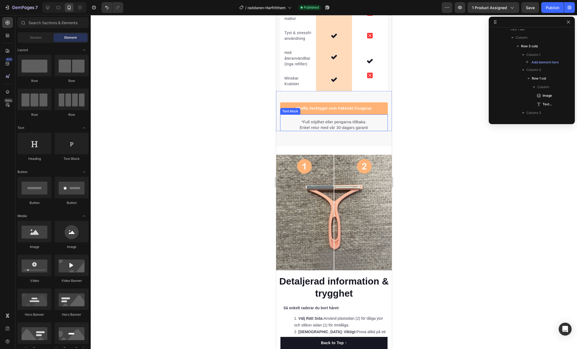
click at [307, 119] on p "*Full nöjdhet eller pengarna tillbaka." at bounding box center [333, 122] width 107 height 6
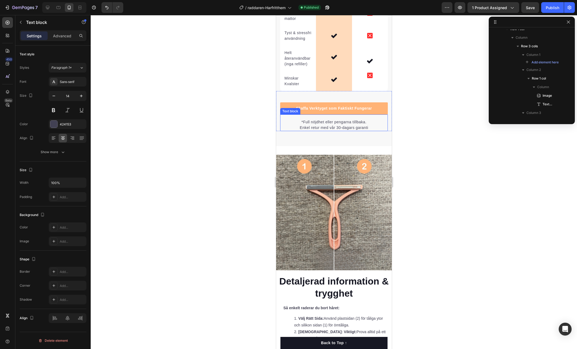
scroll to position [719, 0]
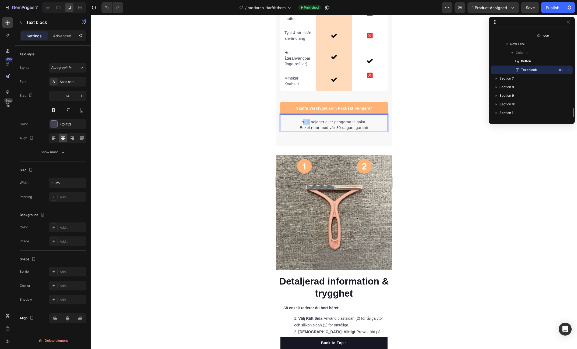
click at [307, 119] on p "*Full nöjdhet eller pengarna tillbaka." at bounding box center [333, 122] width 107 height 6
click at [417, 118] on div at bounding box center [334, 182] width 486 height 334
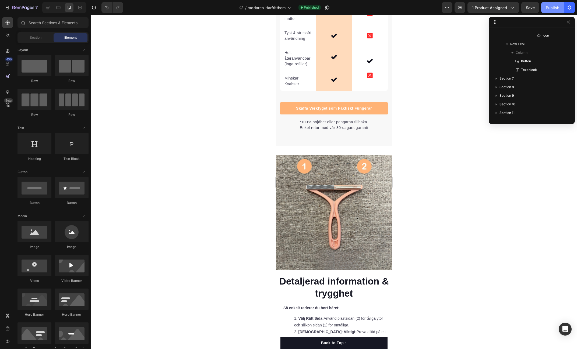
click at [546, 8] on div "Publish" at bounding box center [552, 8] width 13 height 6
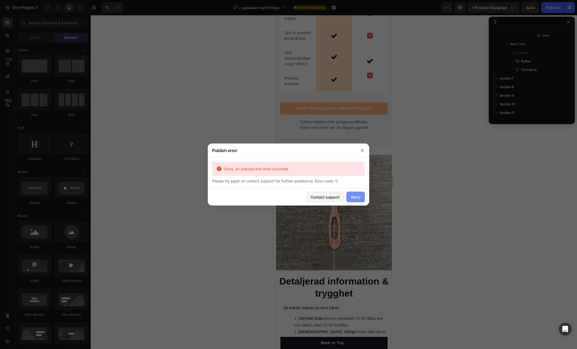
click at [353, 195] on div "Retry" at bounding box center [355, 198] width 9 height 6
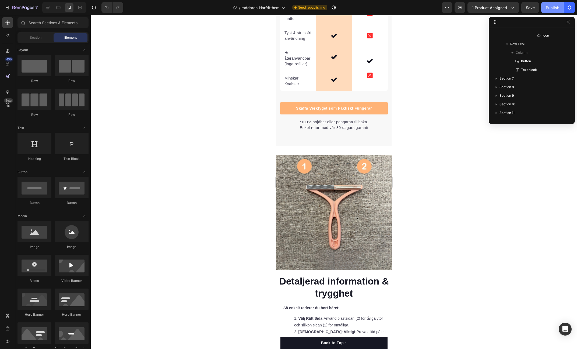
click at [551, 6] on div "Publish" at bounding box center [552, 8] width 13 height 6
drag, startPoint x: 444, startPoint y: 120, endPoint x: 446, endPoint y: 117, distance: 2.9
click at [444, 120] on div at bounding box center [334, 182] width 486 height 334
click at [567, 23] on icon "button" at bounding box center [568, 21] width 3 height 3
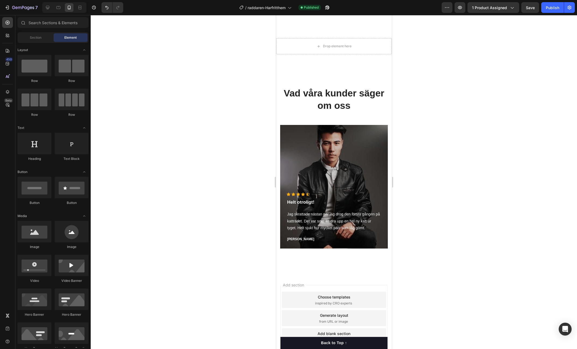
scroll to position [2981, 0]
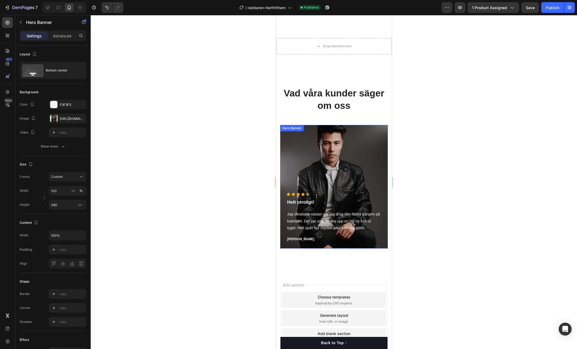
click at [379, 173] on div "Overlay" at bounding box center [334, 187] width 108 height 124
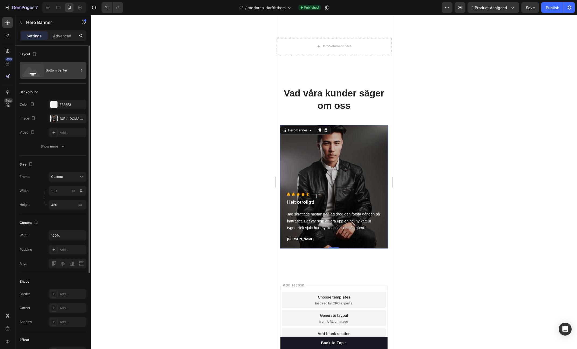
click at [76, 72] on div "Bottom center" at bounding box center [62, 70] width 33 height 12
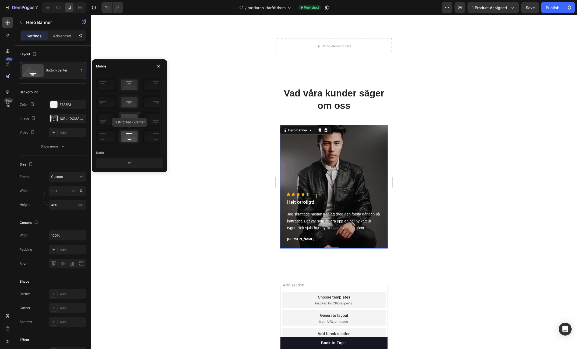
click at [129, 134] on icon at bounding box center [129, 137] width 20 height 14
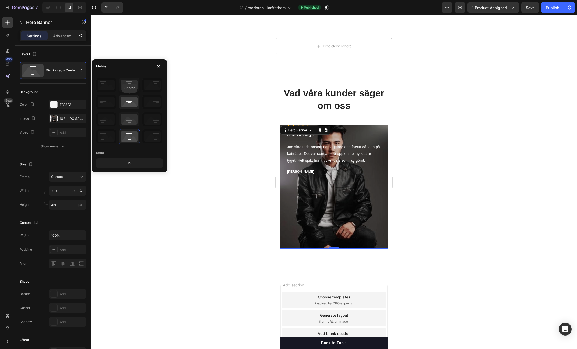
click at [132, 98] on icon at bounding box center [129, 102] width 20 height 14
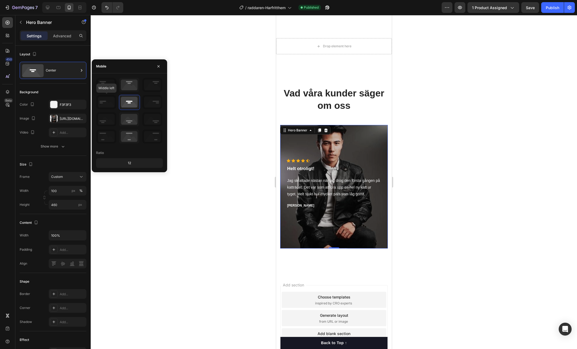
click at [102, 104] on icon at bounding box center [106, 102] width 20 height 14
click at [129, 133] on icon at bounding box center [129, 137] width 20 height 14
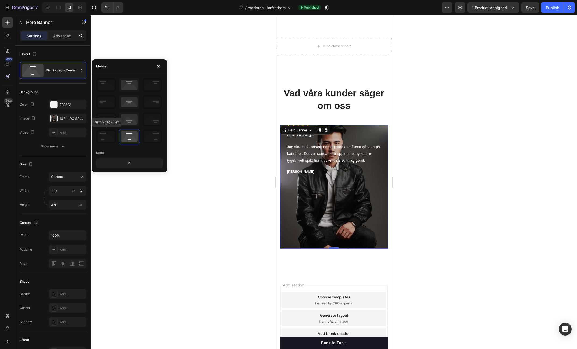
click at [99, 140] on icon at bounding box center [106, 137] width 20 height 14
click at [147, 124] on icon at bounding box center [152, 119] width 20 height 14
click at [131, 122] on icon at bounding box center [129, 119] width 20 height 14
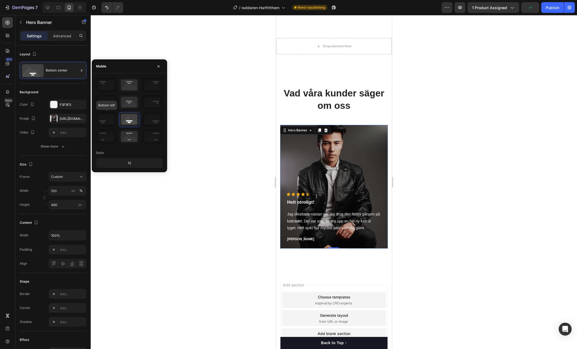
click at [111, 121] on icon at bounding box center [106, 119] width 20 height 14
click at [151, 121] on icon at bounding box center [152, 119] width 20 height 14
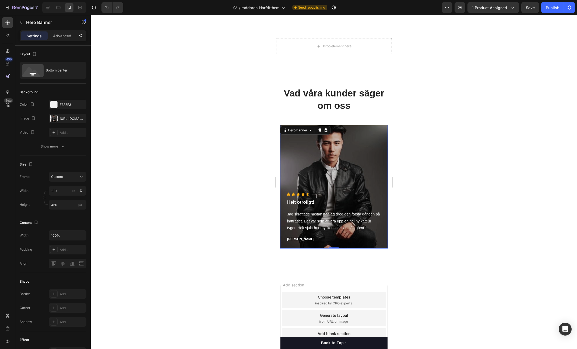
drag, startPoint x: 197, startPoint y: 85, endPoint x: 219, endPoint y: 104, distance: 29.4
click at [197, 85] on div at bounding box center [334, 182] width 486 height 334
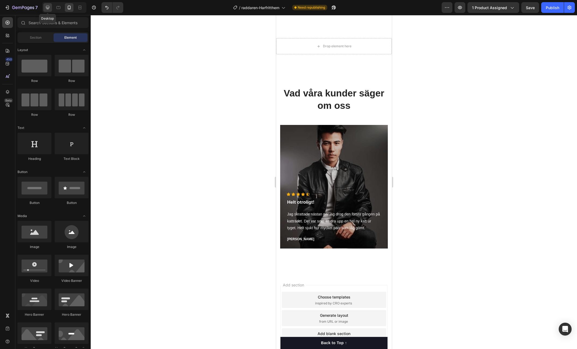
click at [47, 7] on icon at bounding box center [47, 7] width 5 height 5
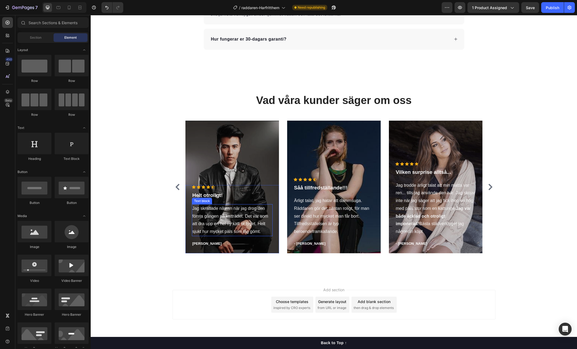
scroll to position [3051, 0]
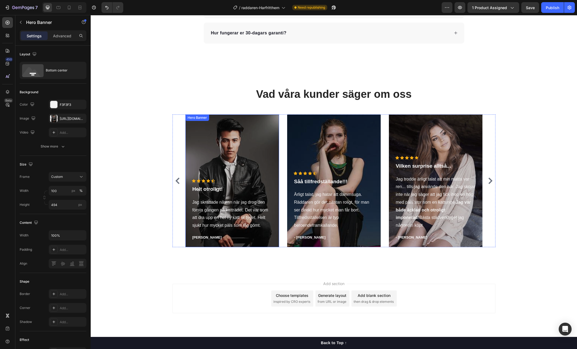
click at [247, 161] on div "Overlay" at bounding box center [232, 181] width 94 height 133
click at [549, 6] on div "Publish" at bounding box center [552, 8] width 13 height 6
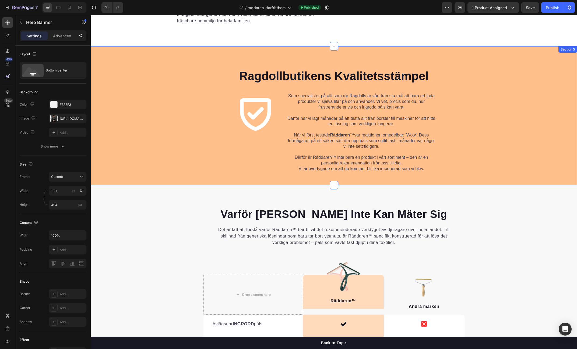
scroll to position [1234, 0]
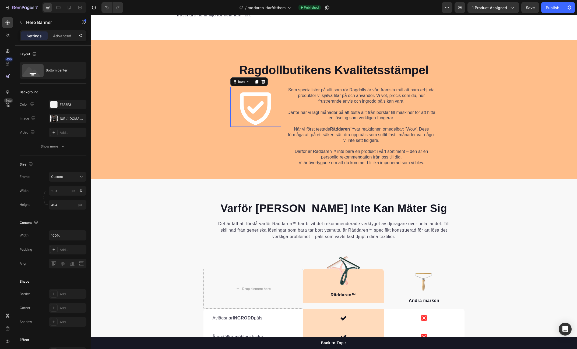
click at [248, 114] on icon at bounding box center [255, 107] width 40 height 40
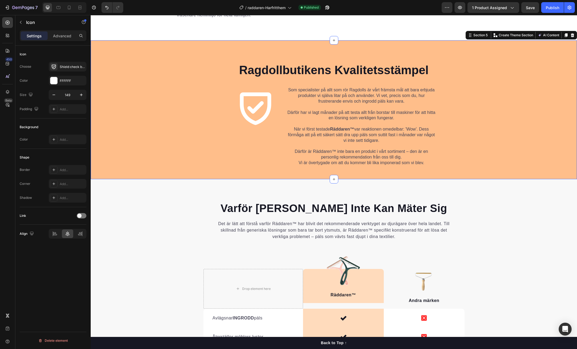
click at [193, 122] on div "Ragdollbutikens Kvalitetsstämpel Heading Row Icon Som specialister på allt som …" at bounding box center [334, 114] width 478 height 104
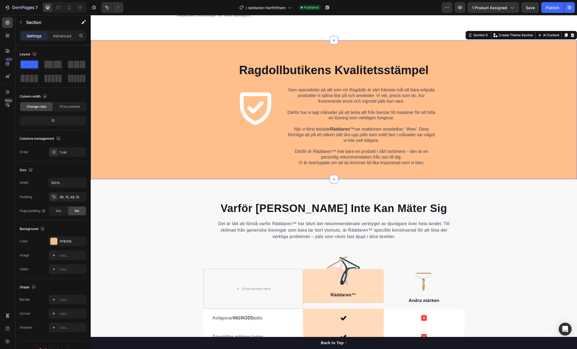
click at [472, 106] on div "Ragdollbutikens Kvalitetsstämpel Heading Row Icon Som specialister på allt som …" at bounding box center [334, 114] width 478 height 104
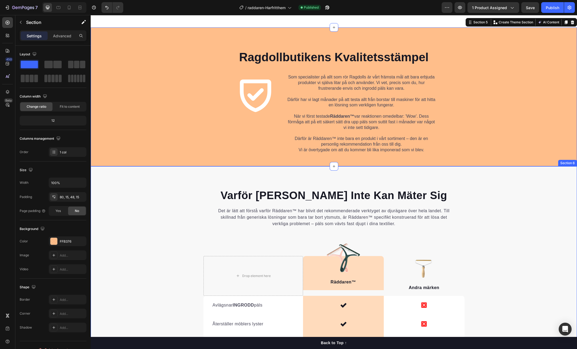
scroll to position [1248, 0]
click at [376, 262] on div "Räddaren™ Text block" at bounding box center [343, 273] width 81 height 34
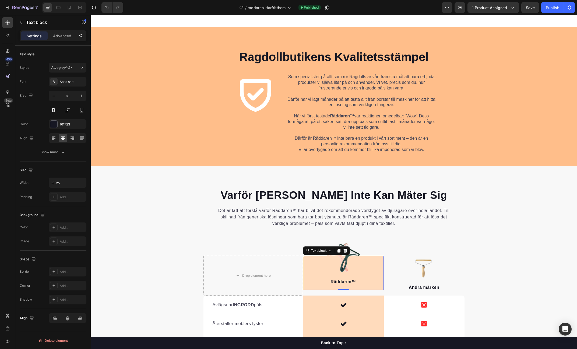
click at [363, 279] on p "Räddaren™" at bounding box center [343, 282] width 80 height 6
click at [287, 267] on div "Drop element here" at bounding box center [253, 276] width 100 height 40
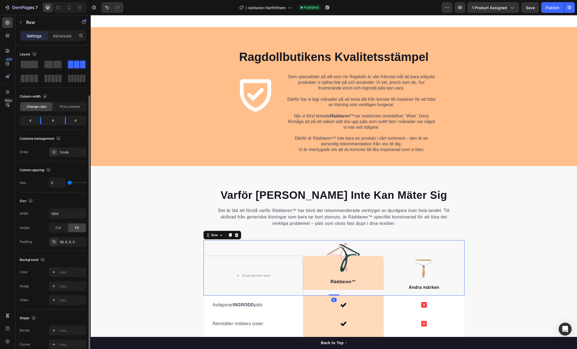
scroll to position [69, 0]
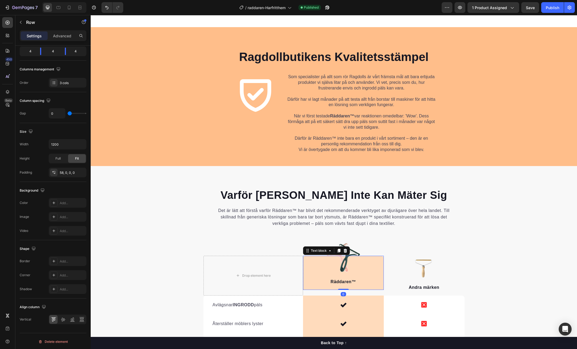
click at [383, 258] on div "Räddaren™ Text block 0" at bounding box center [343, 273] width 81 height 34
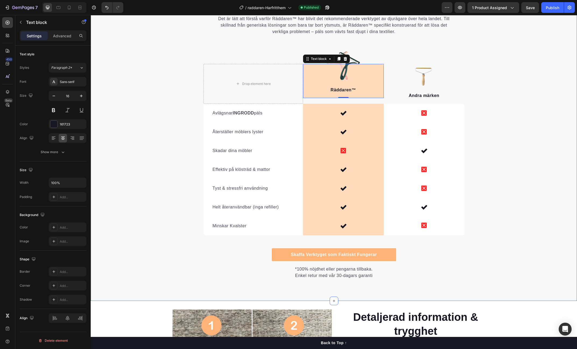
scroll to position [1440, 0]
click at [512, 212] on div "Varför [PERSON_NAME] Inte Kan Mäter Sig Heading Det är lätt att förstå varför R…" at bounding box center [334, 137] width 486 height 284
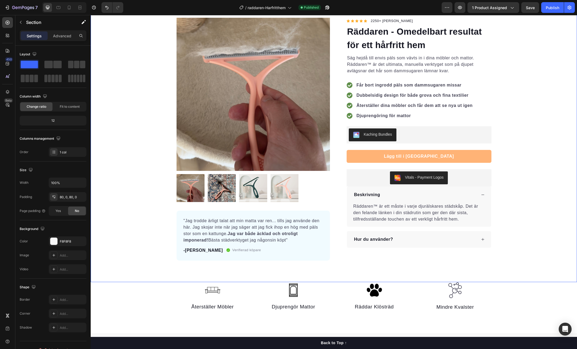
scroll to position [36, 0]
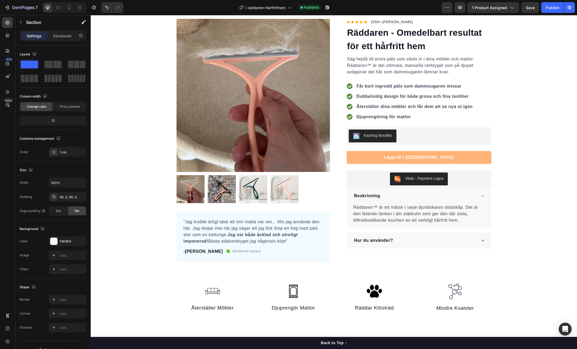
drag, startPoint x: 558, startPoint y: 10, endPoint x: 501, endPoint y: 1, distance: 57.2
click at [558, 10] on div "Publish" at bounding box center [552, 8] width 13 height 6
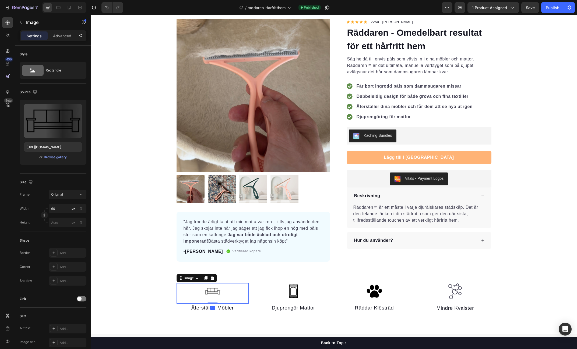
click at [213, 289] on img at bounding box center [212, 292] width 16 height 16
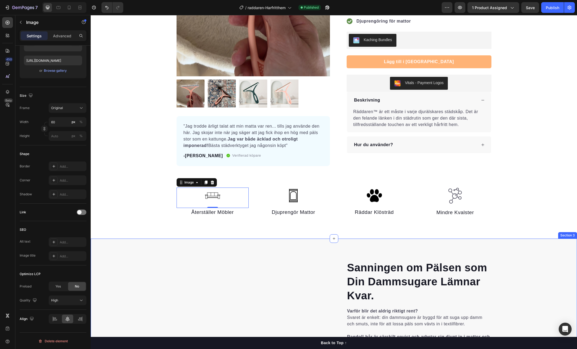
scroll to position [132, 0]
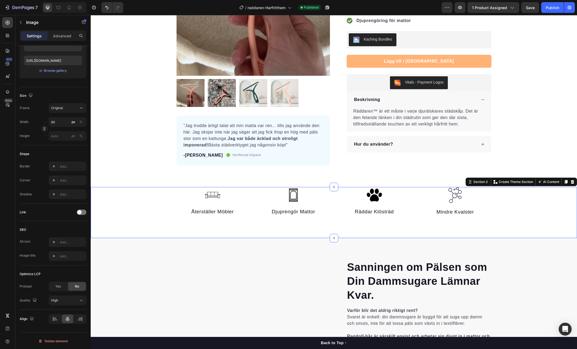
click at [258, 231] on div "Image Återställer Möbler Text block Image Djuprengör Mattor Text block Image Rä…" at bounding box center [334, 212] width 486 height 51
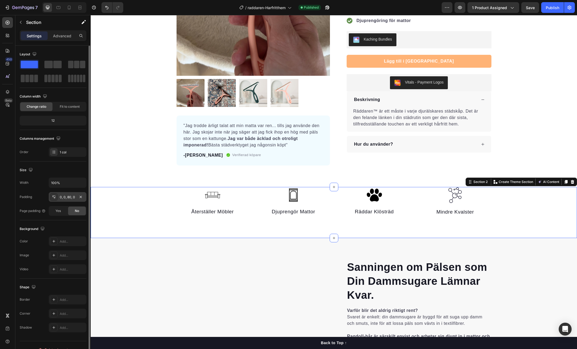
click at [75, 200] on div "0, 0, 80, 0" at bounding box center [68, 197] width 38 height 10
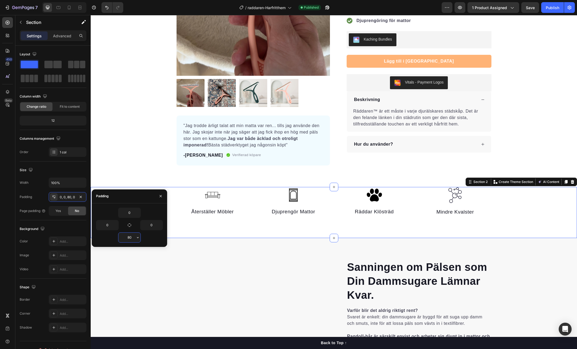
click at [131, 239] on input "80" at bounding box center [129, 238] width 22 height 10
click at [137, 238] on icon "button" at bounding box center [138, 238] width 4 height 4
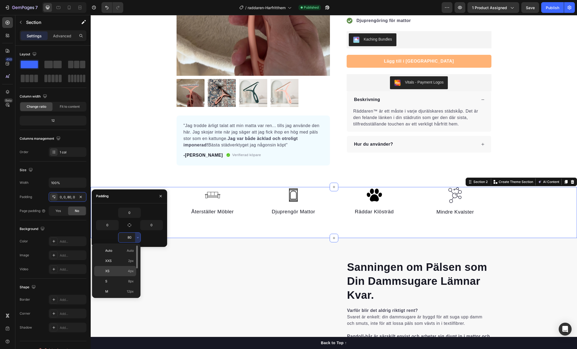
click at [132, 271] on span "4px" at bounding box center [131, 271] width 6 height 5
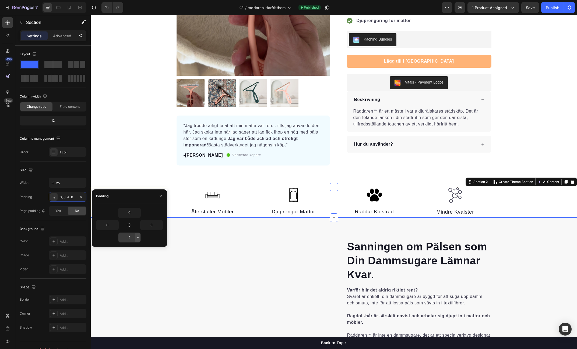
click at [136, 237] on icon "button" at bounding box center [138, 238] width 4 height 4
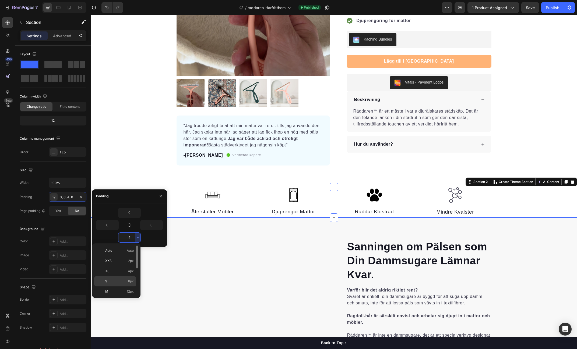
click at [129, 287] on div "S 8px" at bounding box center [115, 292] width 42 height 10
type input "8"
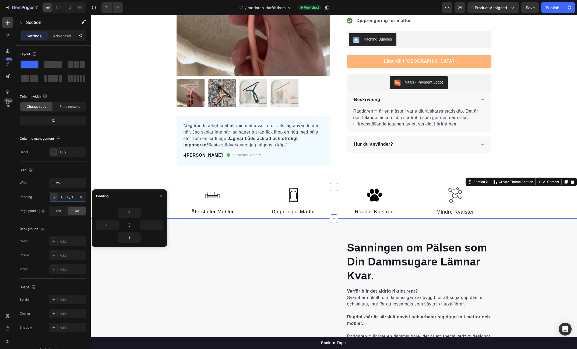
click at [297, 178] on div "Product Images "Jag trodde ärligt talat att min matta var ren... tills jag anvä…" at bounding box center [334, 49] width 486 height 278
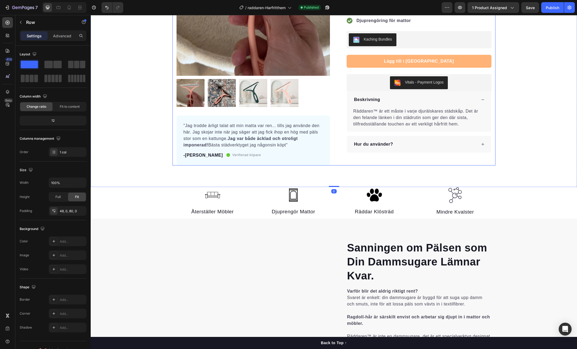
click at [373, 166] on div "Product Images "Jag trodde ärligt talat att min matta var ren... tills jag anvä…" at bounding box center [334, 49] width 486 height 278
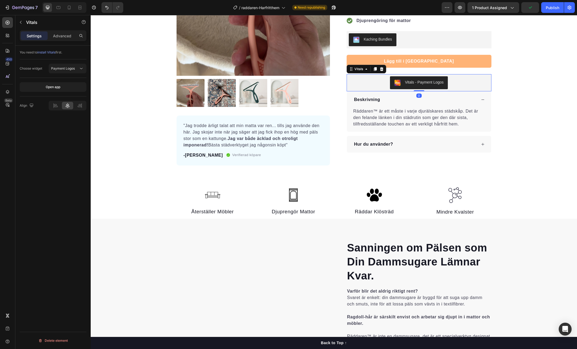
click at [469, 82] on div "Vitals - Payment Logos" at bounding box center [419, 82] width 140 height 13
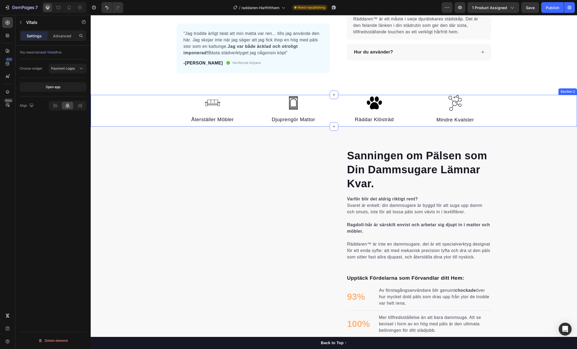
scroll to position [225, 0]
click at [70, 6] on icon at bounding box center [68, 7] width 5 height 5
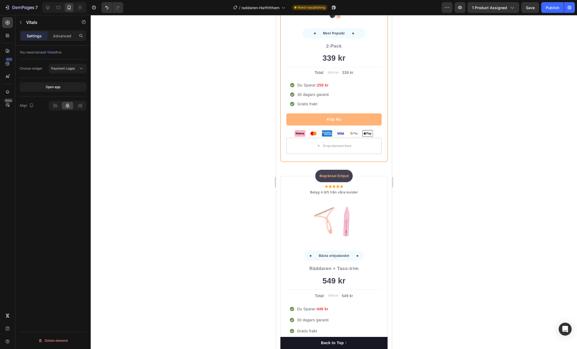
scroll to position [2482, 0]
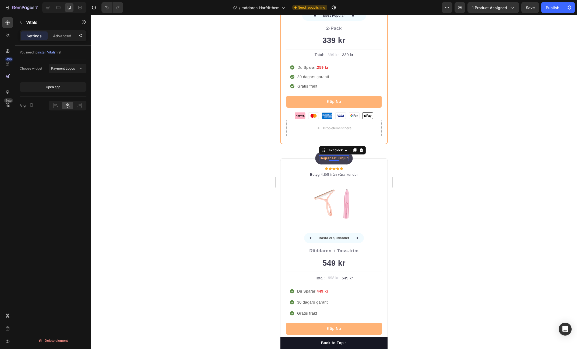
click at [344, 156] on p "Begränsat Erbjudande" at bounding box center [333, 158] width 29 height 5
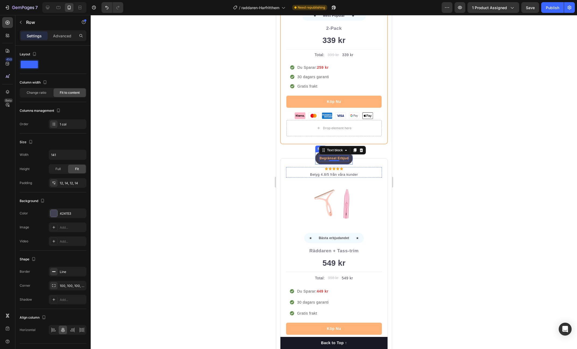
click at [317, 157] on div "Begränsat Erbjudande Text block 0 Row" at bounding box center [334, 158] width 38 height 13
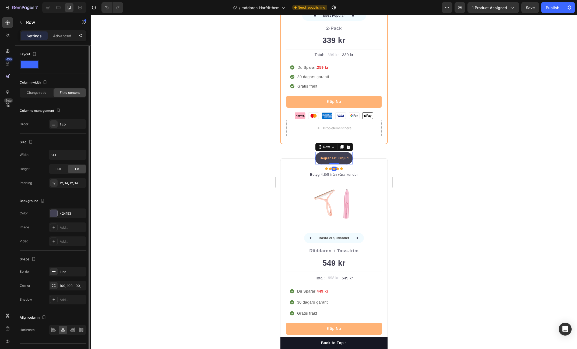
scroll to position [11, 0]
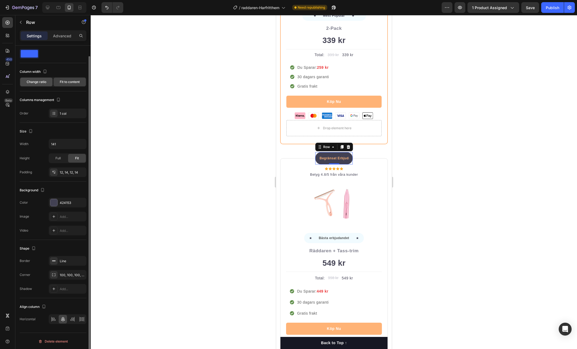
click at [33, 84] on div "Change ratio" at bounding box center [36, 82] width 32 height 9
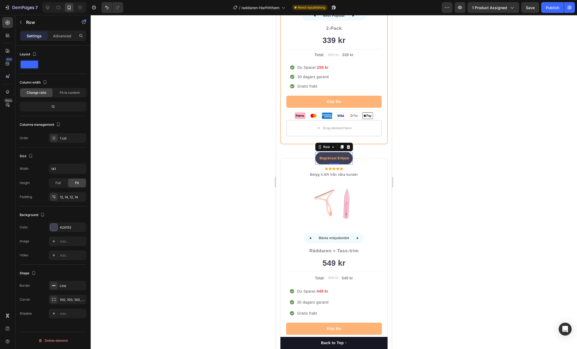
scroll to position [0, 0]
click at [72, 92] on span "Fit to content" at bounding box center [70, 92] width 20 height 5
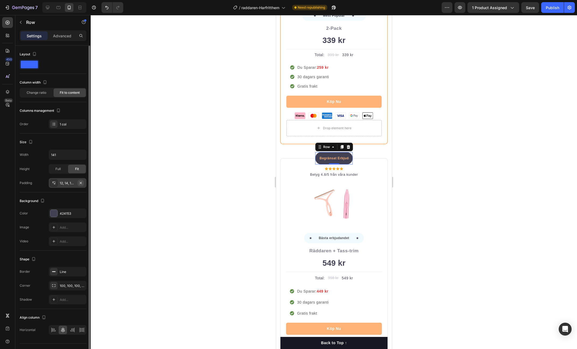
click at [82, 183] on icon "button" at bounding box center [81, 183] width 4 height 4
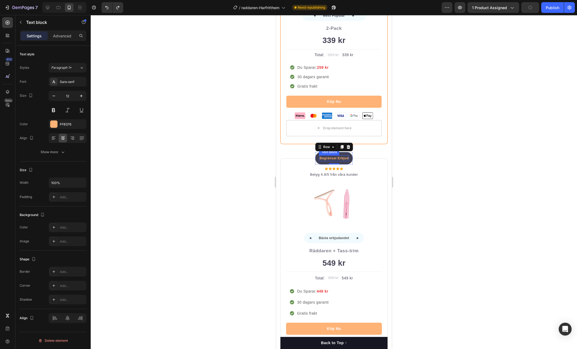
click at [340, 157] on p "Begränsat Erbjudande" at bounding box center [333, 158] width 29 height 5
click at [58, 151] on div "Show more" at bounding box center [53, 152] width 25 height 5
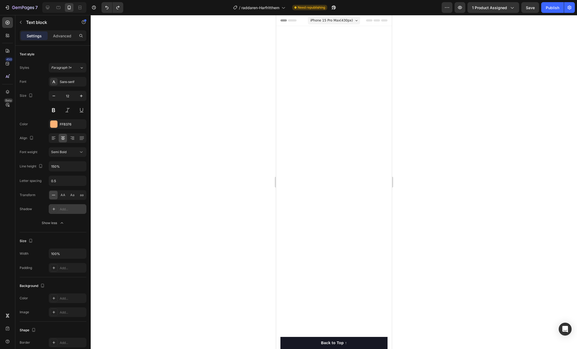
scroll to position [2482, 0]
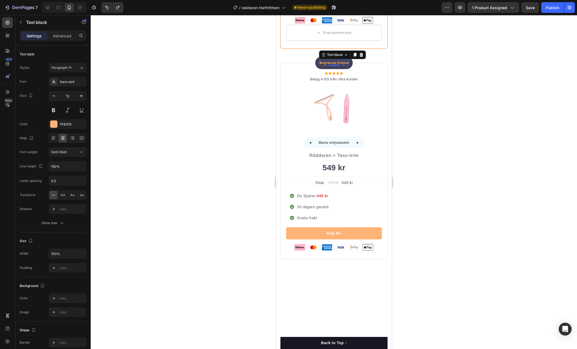
click at [338, 65] on p "Begränsat Erbjudande" at bounding box center [333, 63] width 29 height 5
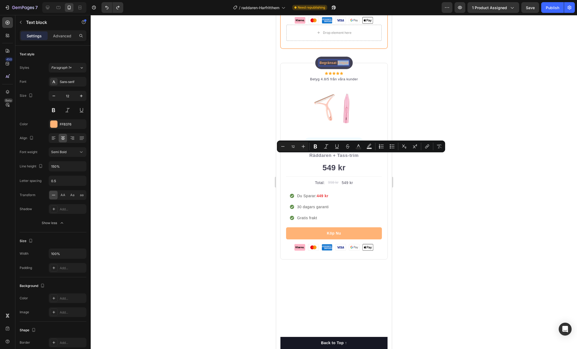
click at [338, 65] on p "Begränsat Erbjudande" at bounding box center [333, 63] width 29 height 5
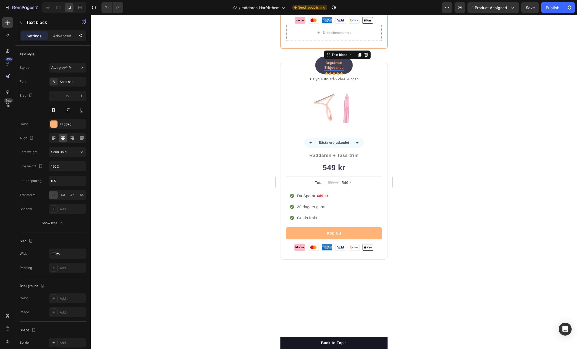
click at [467, 155] on div at bounding box center [334, 182] width 486 height 334
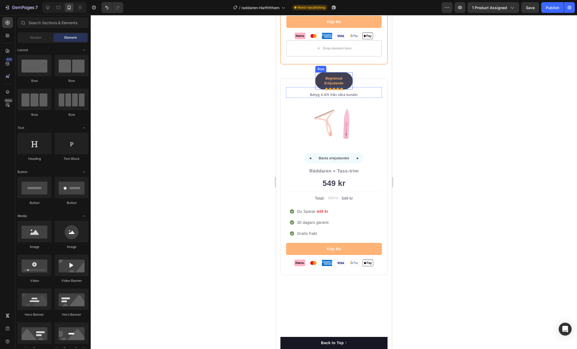
scroll to position [2465, 0]
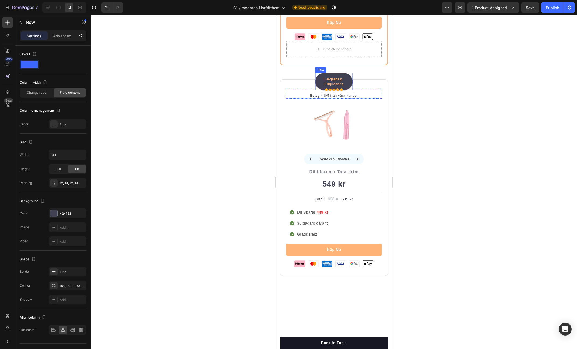
click at [338, 91] on div "Begränsat Erbjudande Text block Row" at bounding box center [334, 82] width 38 height 18
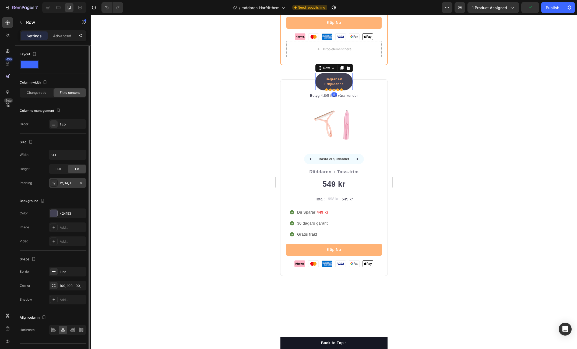
click at [64, 185] on div "12, 14, 12, 14" at bounding box center [68, 183] width 16 height 5
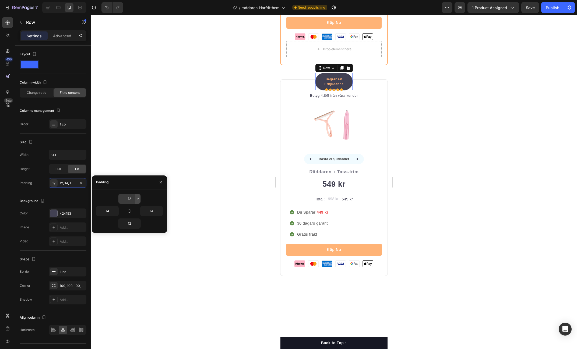
click at [136, 199] on icon "button" at bounding box center [138, 199] width 4 height 4
click at [123, 238] on div "XS 4px" at bounding box center [115, 243] width 42 height 10
type input "4"
click at [131, 226] on input "12" at bounding box center [129, 224] width 22 height 10
click at [137, 223] on icon "button" at bounding box center [138, 224] width 4 height 4
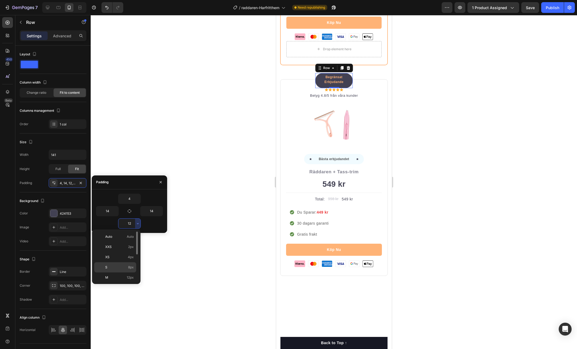
click at [131, 266] on span "8px" at bounding box center [131, 267] width 6 height 5
type input "8"
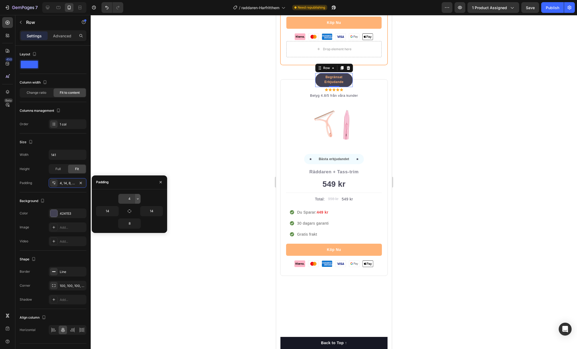
click at [138, 201] on button "button" at bounding box center [137, 199] width 5 height 10
click at [131, 244] on span "8px" at bounding box center [131, 243] width 6 height 5
type input "8"
click at [483, 183] on div at bounding box center [334, 182] width 486 height 334
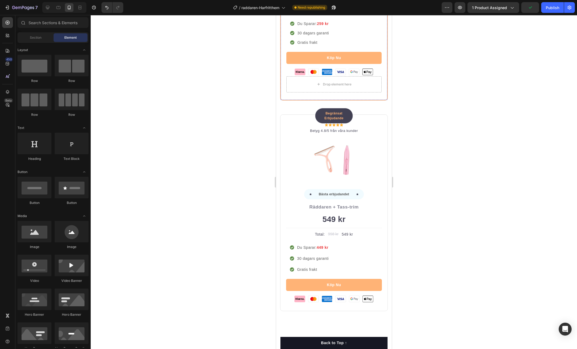
scroll to position [2484, 0]
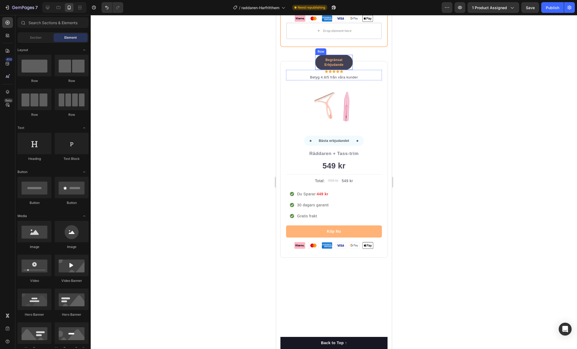
click at [347, 70] on div "Begränsat Erbjudande Text block Row" at bounding box center [334, 63] width 38 height 16
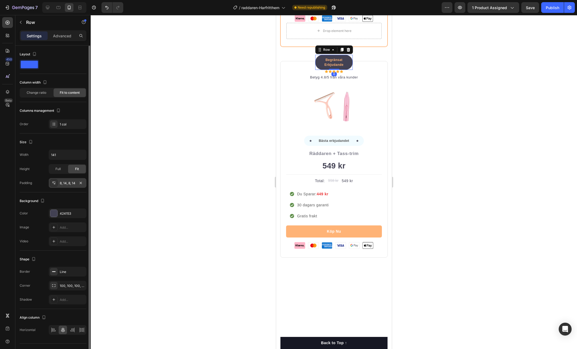
click at [69, 183] on div "8, 14, 8, 14" at bounding box center [68, 183] width 16 height 5
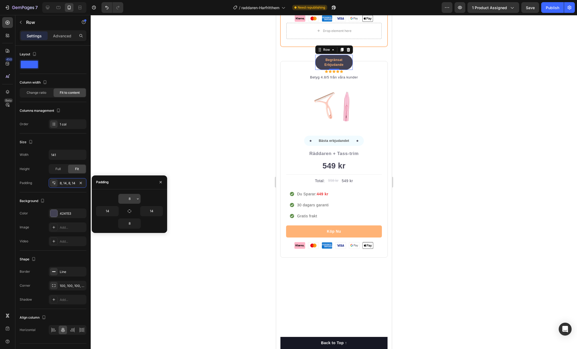
click at [130, 197] on input "8" at bounding box center [129, 199] width 22 height 10
type input "6"
click at [132, 224] on input "8" at bounding box center [129, 224] width 22 height 10
type input "6"
click at [180, 143] on div at bounding box center [334, 182] width 486 height 334
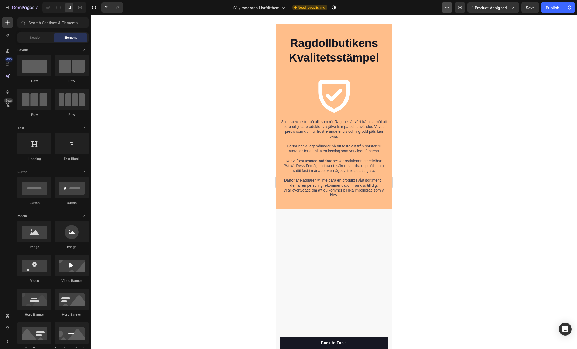
scroll to position [1169, 0]
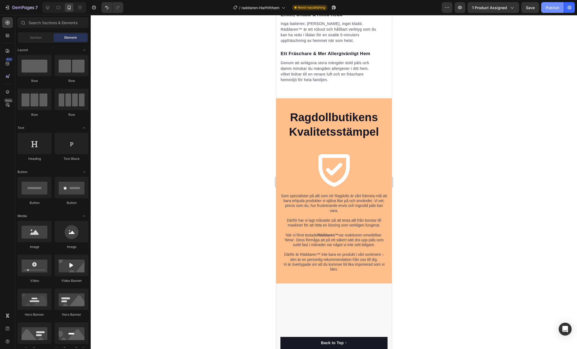
click at [549, 8] on div "Publish" at bounding box center [552, 8] width 13 height 6
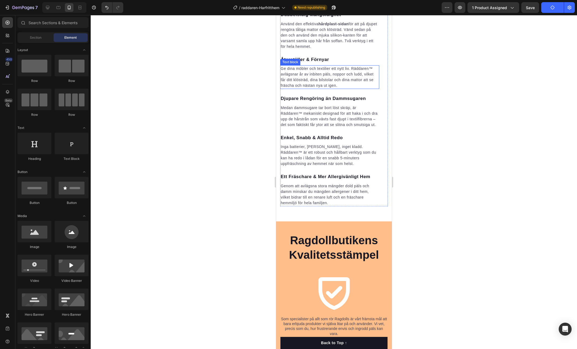
scroll to position [1045, 0]
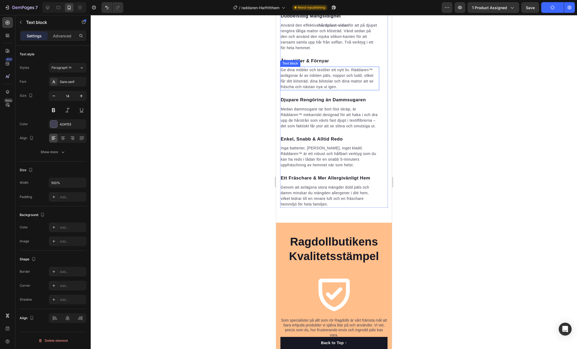
click at [327, 90] on p "Ge dina möbler och textilier ett nytt liv. Räddaren™ avlägsnar år av inbiten pä…" at bounding box center [329, 78] width 98 height 23
click at [337, 90] on p "Ge dina möbler och textilier ett nytt liv. Räddaren™ avlägsnar år av inbiten pä…" at bounding box center [329, 78] width 98 height 23
click at [447, 208] on div at bounding box center [334, 182] width 486 height 334
click at [315, 90] on p "Ge dina möbler och textilier ett nytt liv. Räddaren™ avlägsnar år av inbiten pä…" at bounding box center [329, 78] width 98 height 23
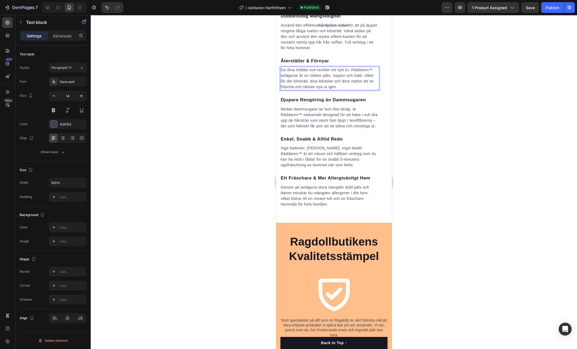
click at [315, 90] on p "Ge dina möbler och textilier ett nytt liv. Räddaren™ avlägsnar år av inbiten pä…" at bounding box center [329, 78] width 98 height 23
click at [335, 90] on p "Ge dina möbler och textilier ett nytt liv. Räddaren™ avlägsnar år av inbiten pä…" at bounding box center [329, 78] width 98 height 23
click at [439, 165] on div at bounding box center [334, 182] width 486 height 334
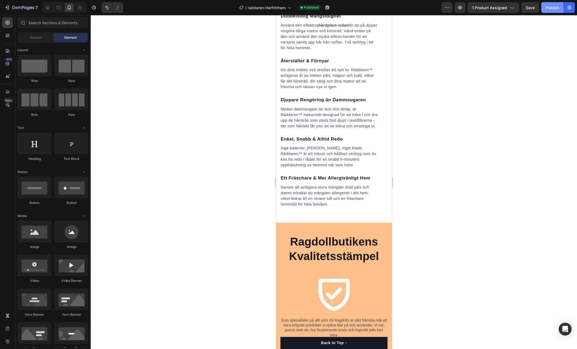
click at [550, 11] on button "Publish" at bounding box center [552, 7] width 23 height 11
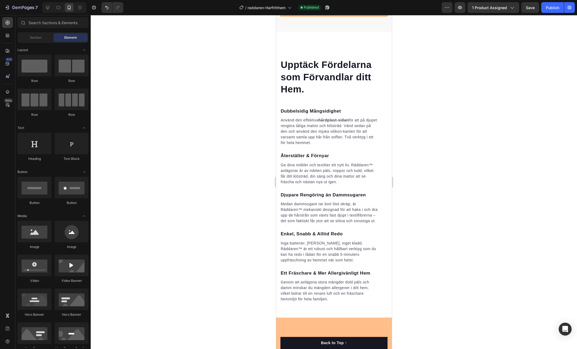
scroll to position [821, 0]
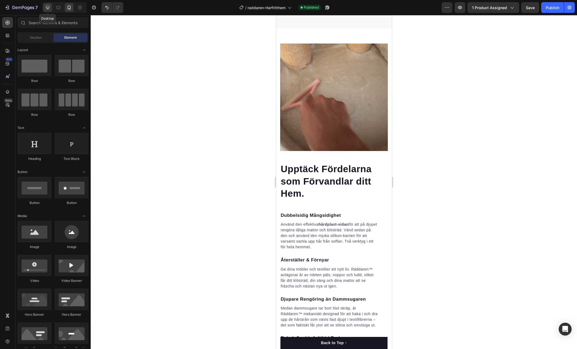
click at [48, 6] on icon at bounding box center [47, 7] width 3 height 3
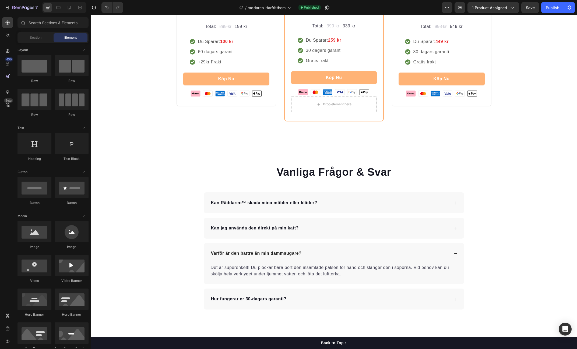
scroll to position [1846, 0]
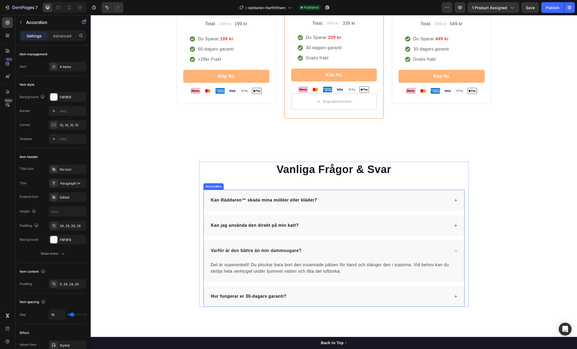
click at [366, 198] on div "Kan Räddaren™ skada mina möbler eller kläder?" at bounding box center [329, 200] width 239 height 8
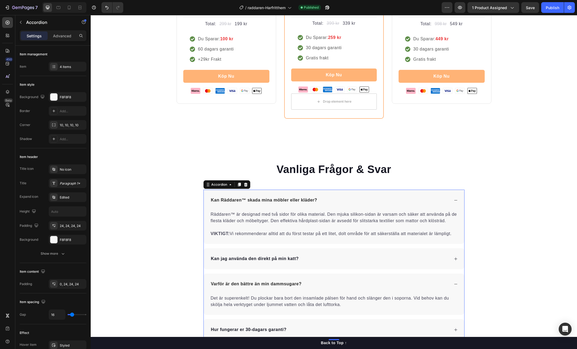
click at [455, 197] on div "Kan Räddaren™ skada mina möbler eller kläder?" at bounding box center [334, 200] width 260 height 21
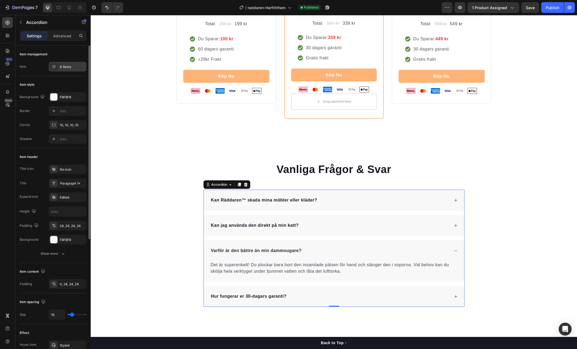
drag, startPoint x: 70, startPoint y: 65, endPoint x: 72, endPoint y: 70, distance: 6.0
click at [69, 65] on div "4 items" at bounding box center [72, 67] width 25 height 5
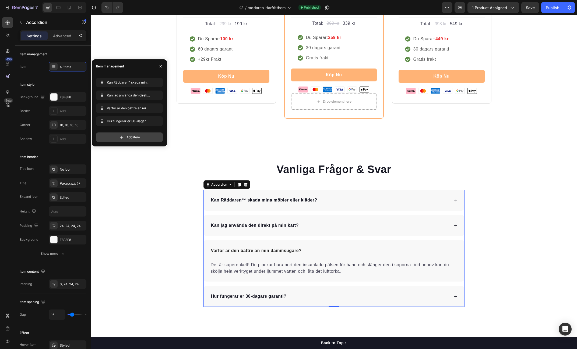
click at [132, 138] on span "Add item" at bounding box center [132, 137] width 13 height 5
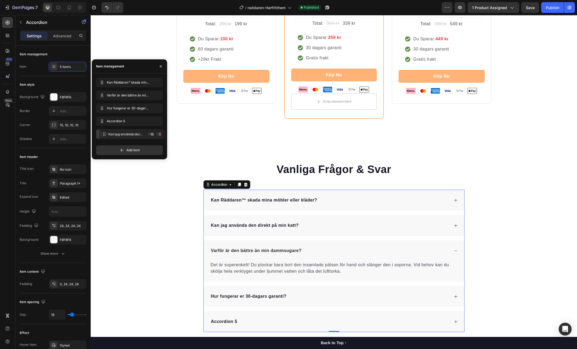
drag, startPoint x: 100, startPoint y: 96, endPoint x: 103, endPoint y: 135, distance: 38.9
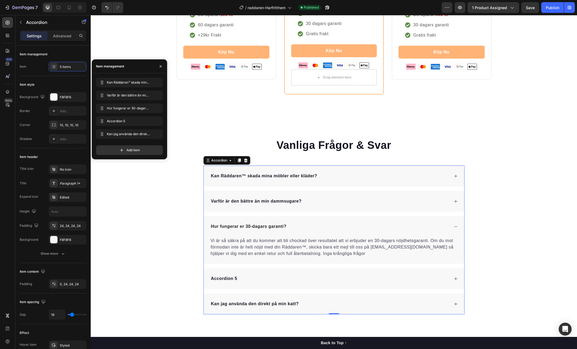
scroll to position [1875, 0]
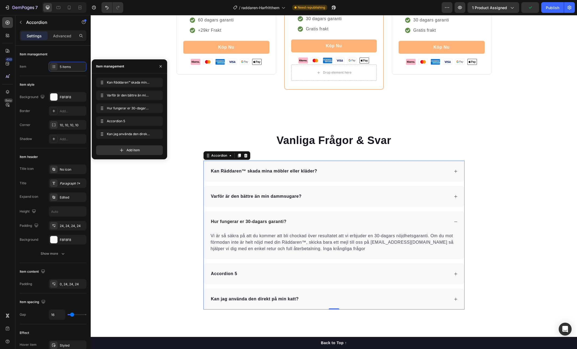
drag, startPoint x: 361, startPoint y: 196, endPoint x: 411, endPoint y: 196, distance: 49.8
click at [361, 196] on div "Varför är den bättre än min dammsugare?" at bounding box center [329, 197] width 239 height 8
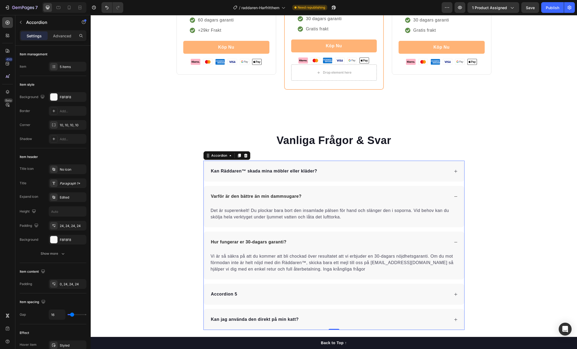
click at [218, 195] on p "Varför är den bättre än min dammsugare?" at bounding box center [256, 196] width 91 height 6
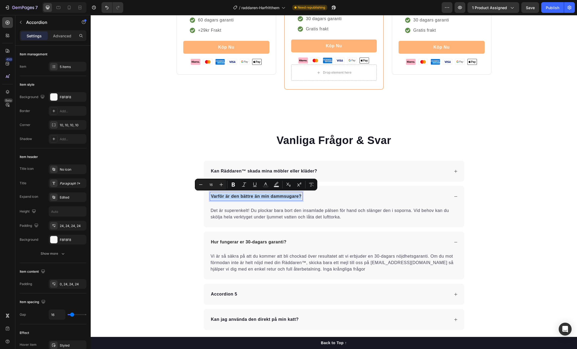
copy p "Varför är den bättre än min dammsugare?"
click at [226, 291] on p "Accordion 5" at bounding box center [224, 294] width 26 height 6
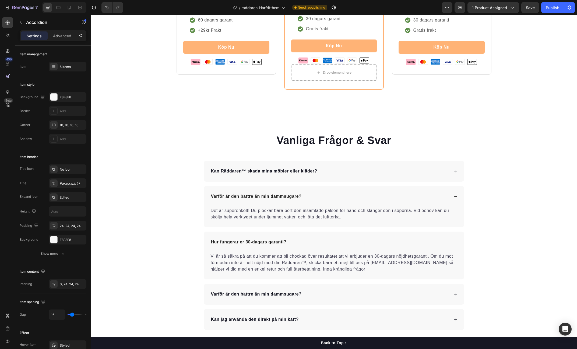
click at [395, 287] on div "Varför är den bättre än min dammsugare?" at bounding box center [334, 294] width 260 height 21
click at [333, 316] on div "Drop element here" at bounding box center [334, 313] width 248 height 16
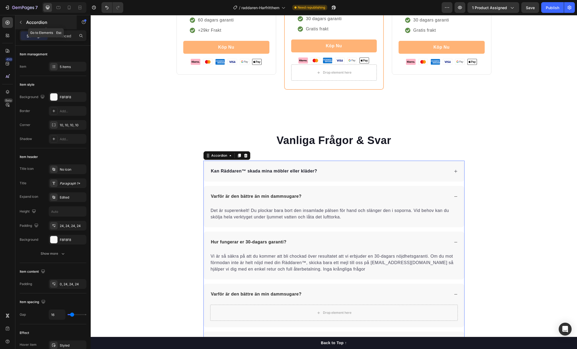
click at [22, 23] on icon "button" at bounding box center [21, 22] width 4 height 4
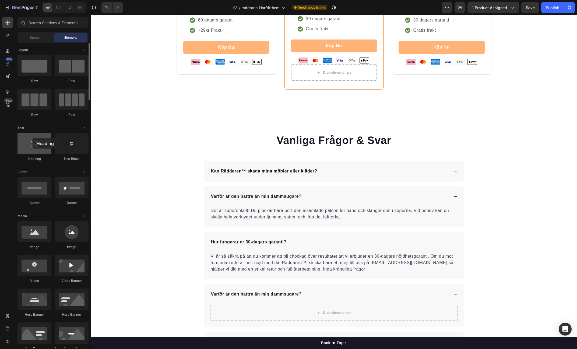
drag, startPoint x: 32, startPoint y: 141, endPoint x: 33, endPoint y: 138, distance: 2.7
click at [33, 138] on div at bounding box center [34, 144] width 34 height 22
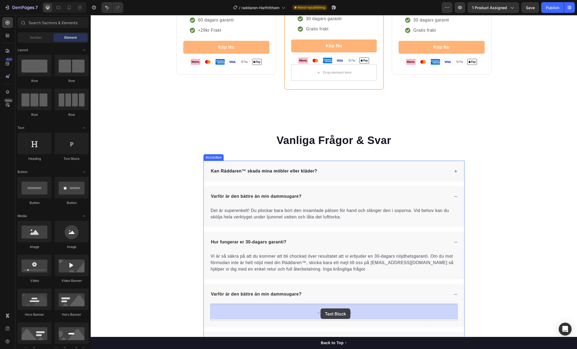
drag, startPoint x: 158, startPoint y: 159, endPoint x: 320, endPoint y: 309, distance: 220.8
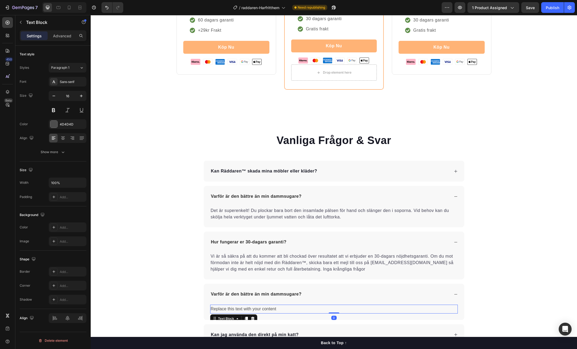
click at [277, 306] on div "Replace this text with your content" at bounding box center [334, 309] width 248 height 9
drag, startPoint x: 277, startPoint y: 306, endPoint x: 281, endPoint y: 307, distance: 3.5
click at [277, 306] on p "Replace this text with your content" at bounding box center [334, 310] width 246 height 8
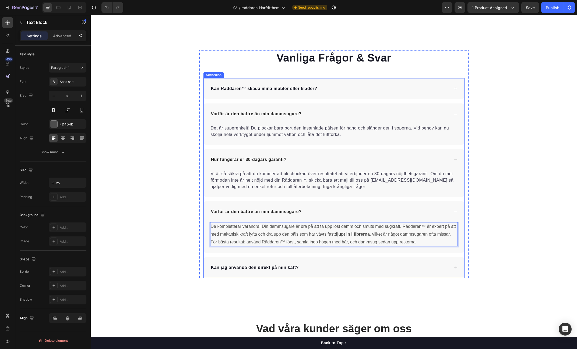
scroll to position [1957, 0]
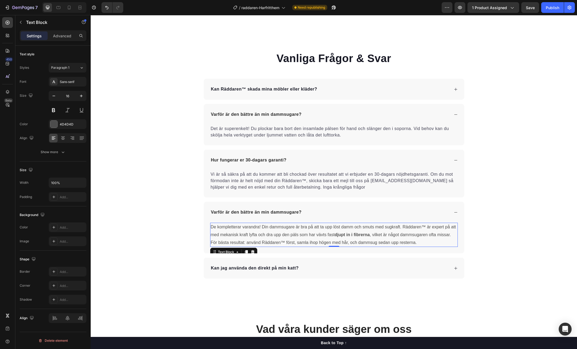
click at [277, 114] on p "Varför är den bättre än min dammsugare?" at bounding box center [256, 114] width 91 height 6
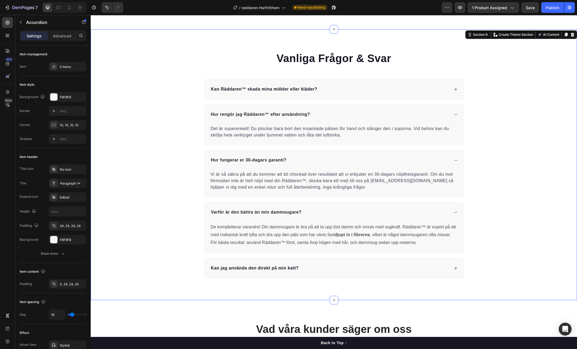
click at [487, 166] on div "Vanliga Frågor & Svar Heading Kan Räddaren™ skada mina möbler eller kläder? Hur…" at bounding box center [334, 165] width 486 height 228
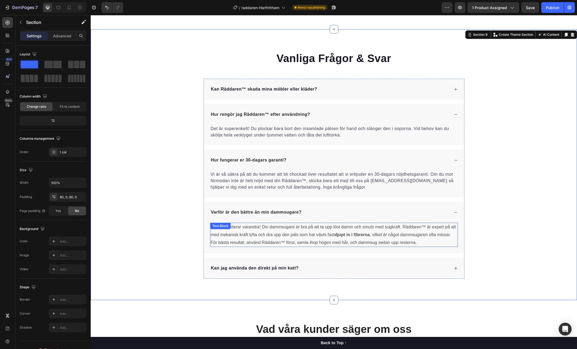
click at [453, 235] on p "De kompletterar varandra! Din dammsugare är bra på att ta upp löst damm och smu…" at bounding box center [334, 235] width 246 height 23
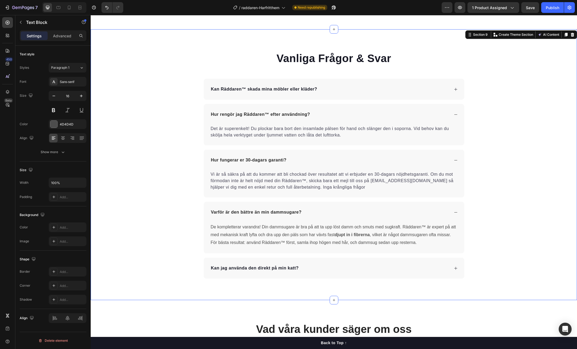
click at [477, 216] on div "Vanliga Frågor & Svar Heading Kan Räddaren™ skada mina möbler eller kläder? Hur…" at bounding box center [334, 165] width 486 height 228
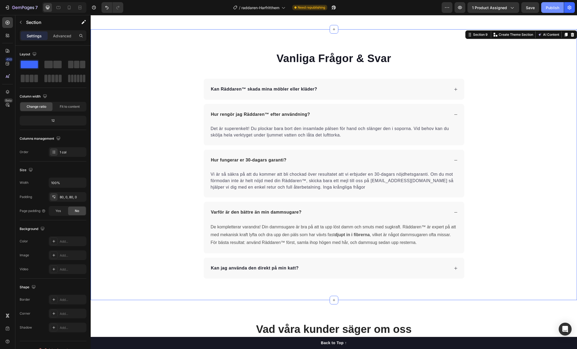
click at [551, 5] on div "Publish" at bounding box center [552, 8] width 13 height 6
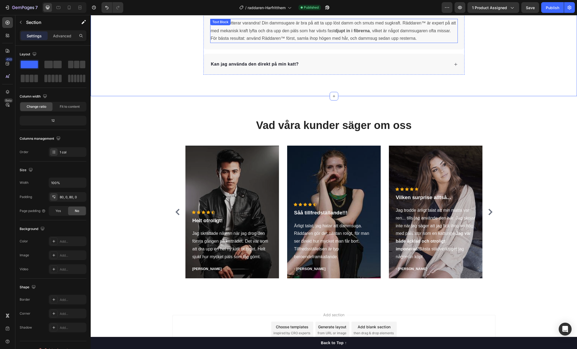
scroll to position [2192, 0]
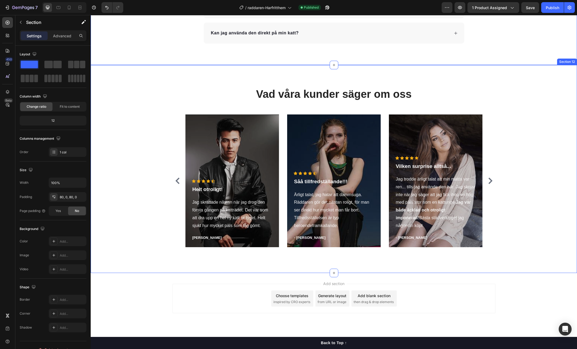
click at [151, 204] on div "Vad våra kunder säger om oss Heading Icon Icon Icon Icon Icon Icon List Hoz Hel…" at bounding box center [334, 169] width 478 height 165
click at [130, 143] on div "Vad våra kunder säger om oss Heading Icon Icon Icon Icon Icon Icon List Hoz Hel…" at bounding box center [334, 169] width 478 height 165
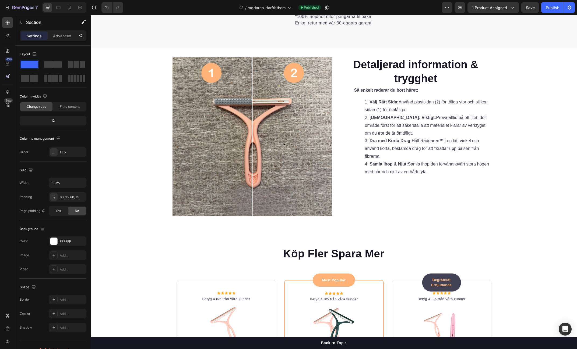
scroll to position [1482, 0]
click at [449, 276] on div "Begränsat Erbjudande Text block Row 0" at bounding box center [442, 283] width 40 height 19
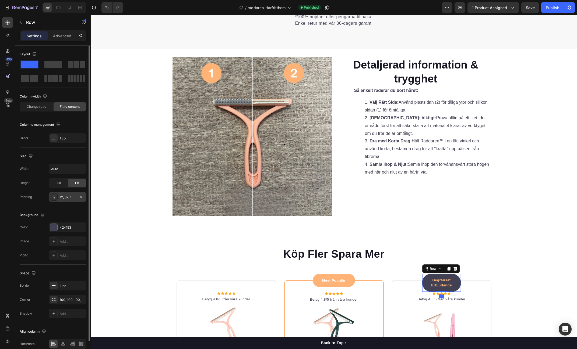
click at [70, 196] on div "12, 32, 12, 32" at bounding box center [68, 197] width 16 height 5
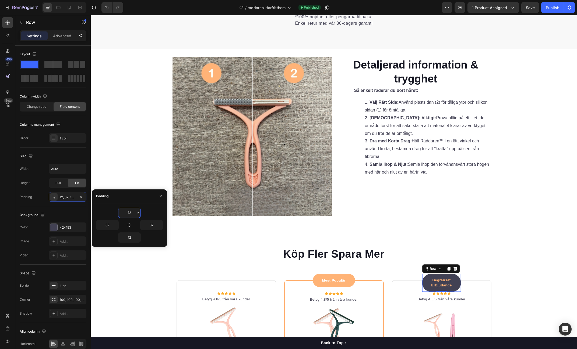
click at [127, 211] on input "12" at bounding box center [129, 213] width 22 height 10
click at [131, 213] on input "12" at bounding box center [129, 213] width 22 height 10
click at [130, 213] on input "12" at bounding box center [129, 213] width 22 height 10
drag, startPoint x: 132, startPoint y: 213, endPoint x: 126, endPoint y: 213, distance: 5.6
click at [126, 213] on input "12" at bounding box center [129, 213] width 22 height 10
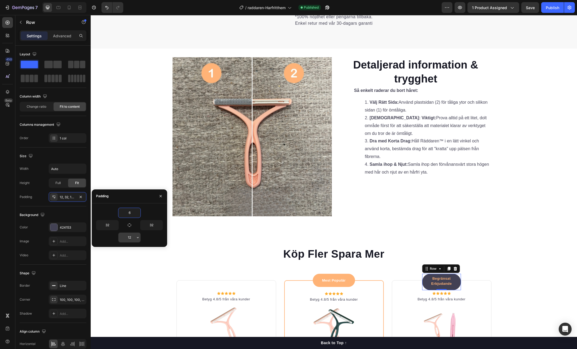
type input "6"
click at [130, 239] on input "12" at bounding box center [129, 238] width 22 height 10
type input "6"
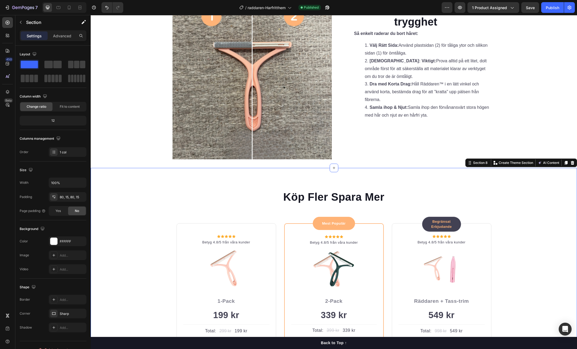
scroll to position [1539, 0]
click at [556, 5] on div "Publish" at bounding box center [552, 8] width 13 height 6
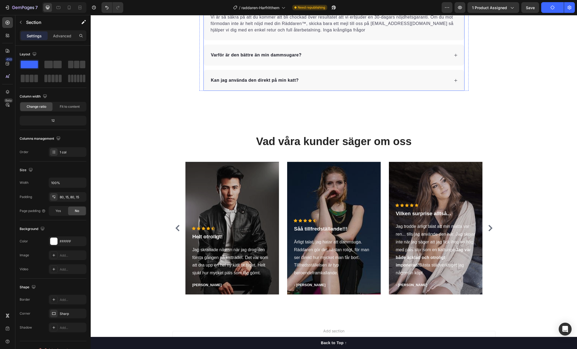
scroll to position [2018, 0]
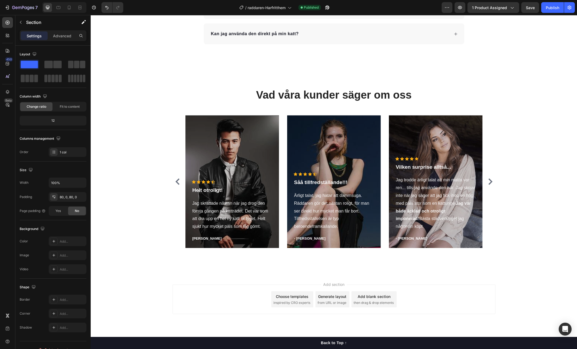
scroll to position [2016, 0]
click at [332, 272] on icon at bounding box center [334, 274] width 4 height 4
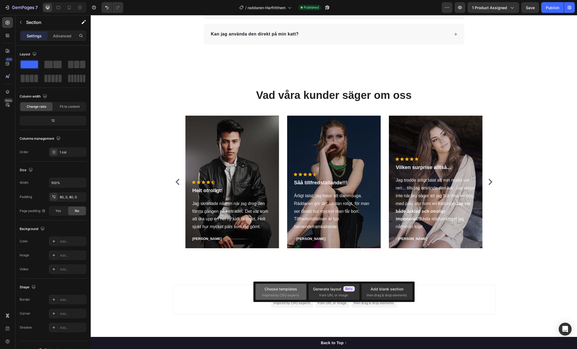
click at [279, 294] on span "inspired by CRO experts" at bounding box center [280, 295] width 37 height 5
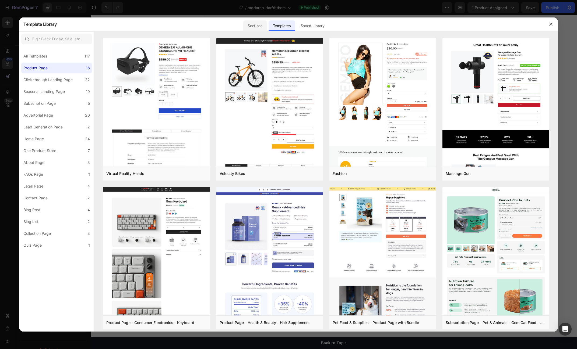
click at [256, 28] on div "Sections" at bounding box center [254, 25] width 23 height 11
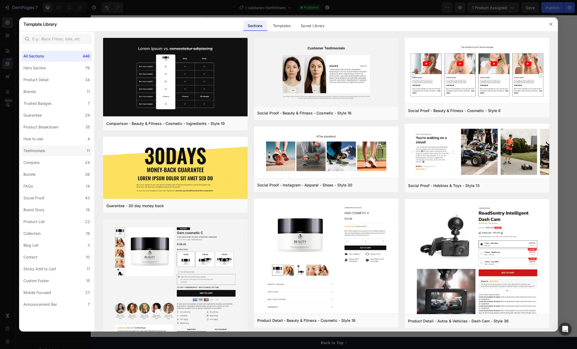
click at [40, 149] on div "Testimonials" at bounding box center [34, 151] width 22 height 6
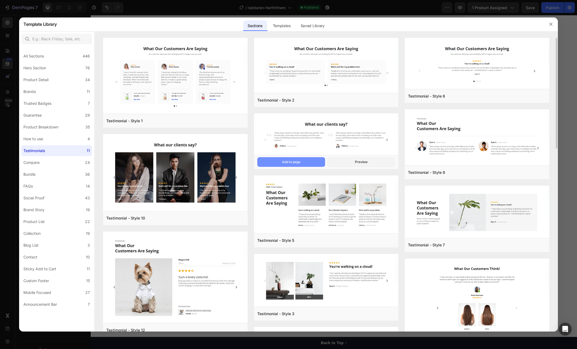
click at [293, 164] on div "Add to page" at bounding box center [291, 162] width 18 height 5
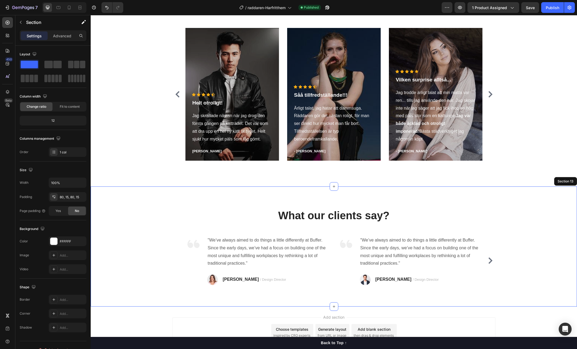
scroll to position [2103, 0]
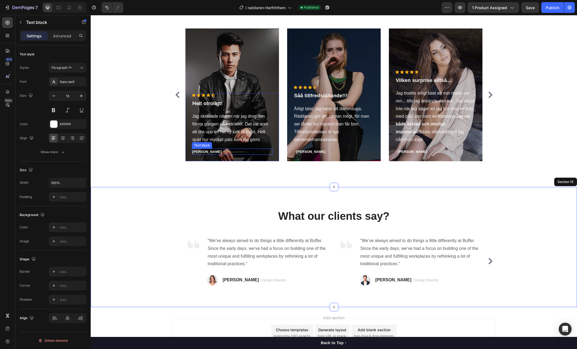
click at [199, 151] on p "[PERSON_NAME]" at bounding box center [232, 151] width 80 height 5
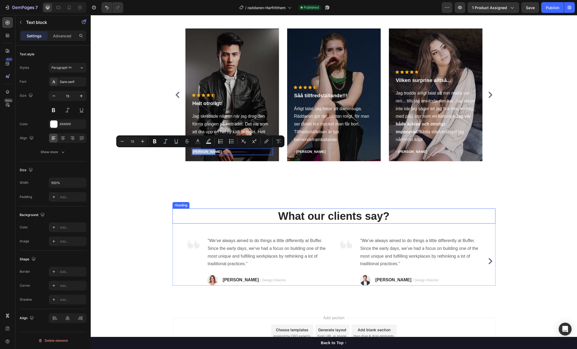
copy p "[PERSON_NAME]"
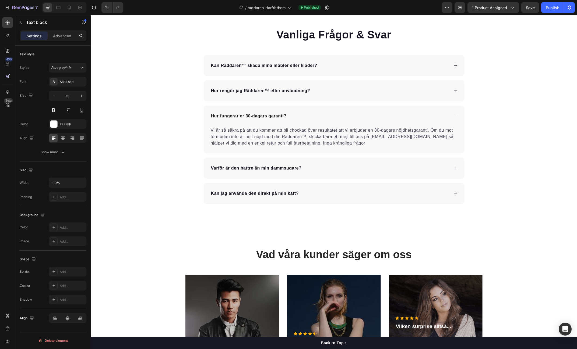
type input "16"
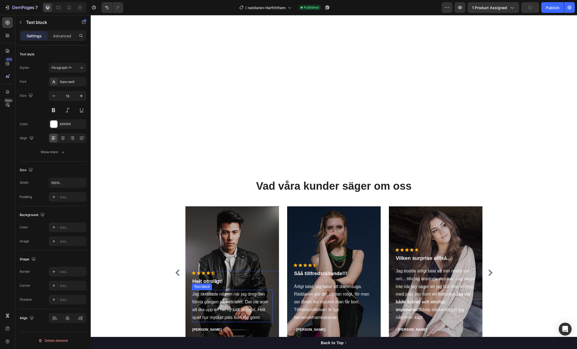
scroll to position [2138, 0]
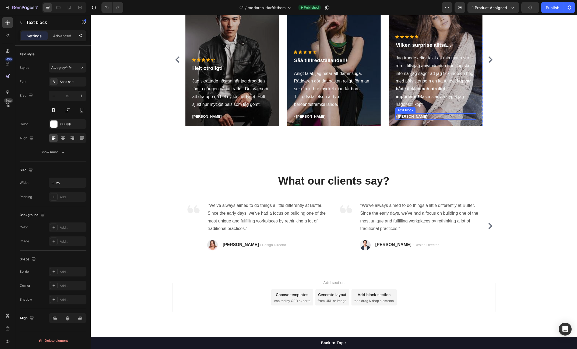
click at [405, 115] on p "- [PERSON_NAME]" at bounding box center [436, 116] width 80 height 5
click at [320, 84] on p "Ärligt talat, jag hatar att dammsuga. Räddaren gör det nästan roligt, för man s…" at bounding box center [334, 89] width 80 height 39
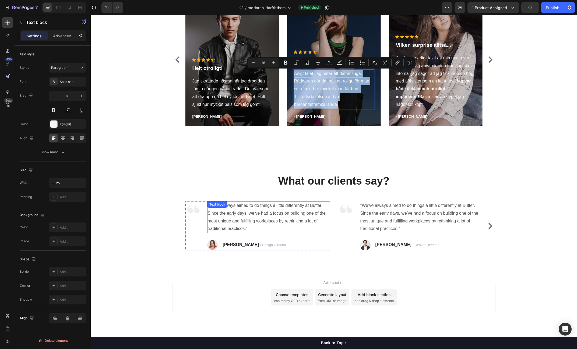
click at [248, 216] on p ""We’ve always aimed to do things a little differently at Buffer. Since the earl…" at bounding box center [269, 217] width 122 height 31
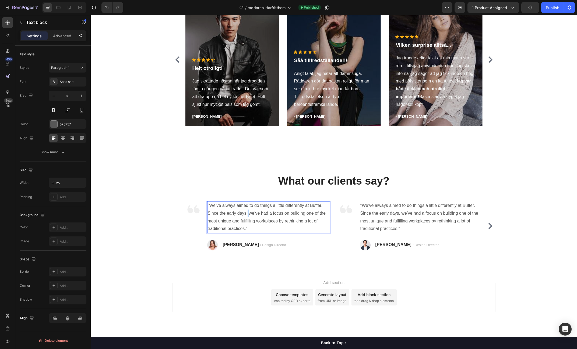
click at [248, 216] on p ""We’ve always aimed to do things a little differently at Buffer. Since the earl…" at bounding box center [269, 217] width 122 height 31
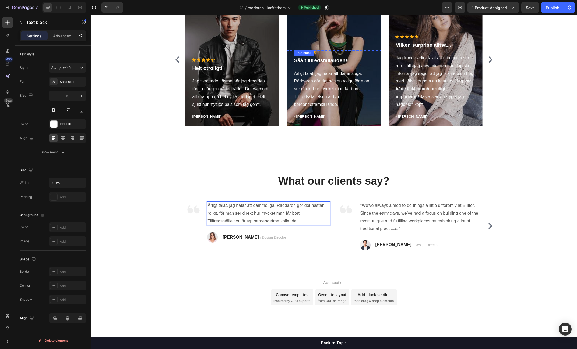
click at [307, 62] on p "Såå tillfredställande!!!" at bounding box center [334, 61] width 80 height 8
click at [308, 61] on p "Såå tillfredställande!!!" at bounding box center [334, 61] width 80 height 8
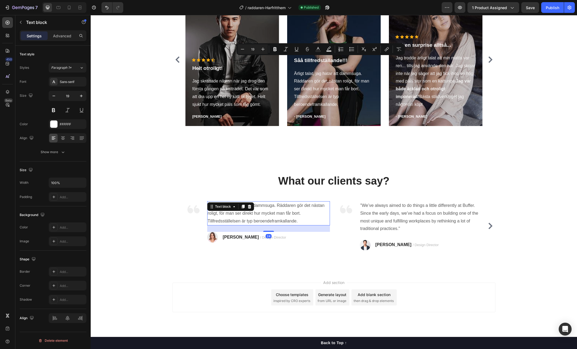
click at [216, 209] on div "Ärligt talat, jag hatar att dammsuga. Räddaren gör det nästan roligt, för man s…" at bounding box center [268, 214] width 123 height 24
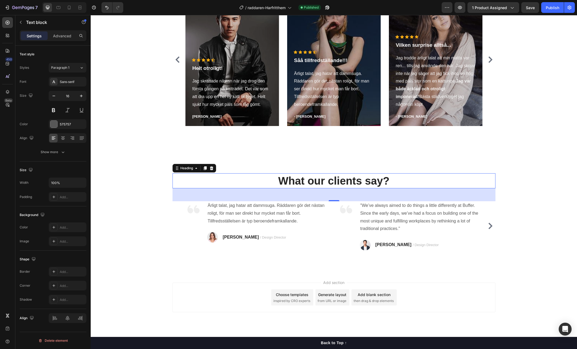
click at [223, 184] on p "What our clients say?" at bounding box center [334, 181] width 322 height 14
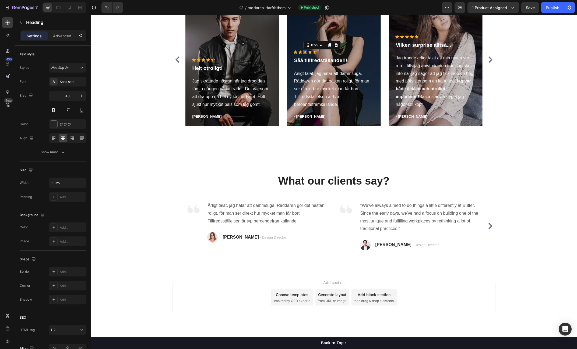
click at [305, 52] on div "Icon 0" at bounding box center [305, 52] width 4 height 4
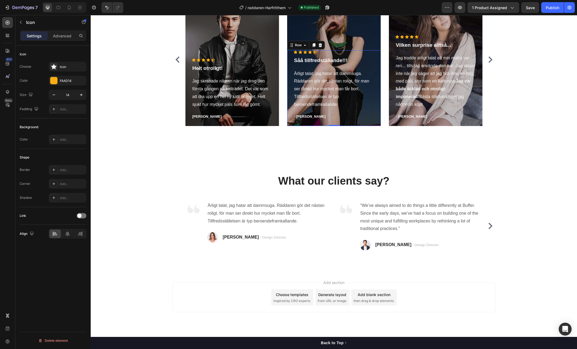
click at [289, 53] on div "Icon Icon Icon Icon Icon Icon List Hoz Såå tillfredställande!!! Text block Ärli…" at bounding box center [334, 88] width 94 height 76
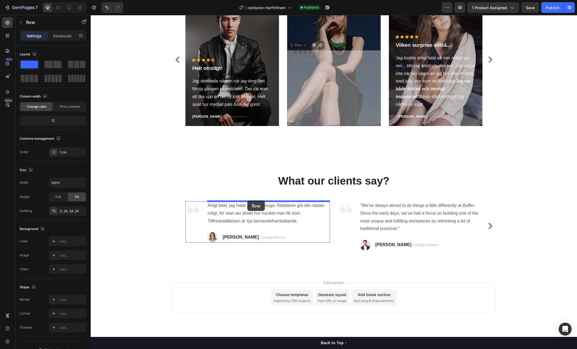
drag, startPoint x: 291, startPoint y: 46, endPoint x: 247, endPoint y: 200, distance: 160.5
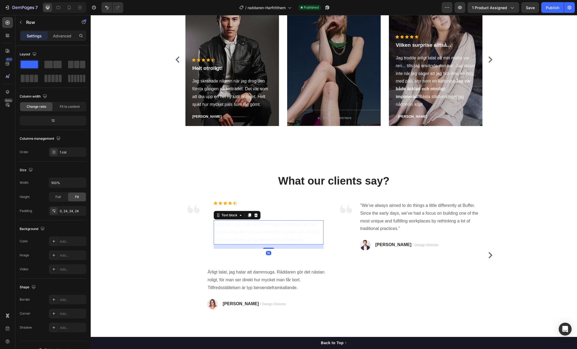
drag, startPoint x: 257, startPoint y: 231, endPoint x: 239, endPoint y: 227, distance: 18.9
click at [257, 231] on p "Ärligt talat, jag hatar att dammsuga. Räddaren gör det nästan roligt, för man s…" at bounding box center [268, 232] width 109 height 23
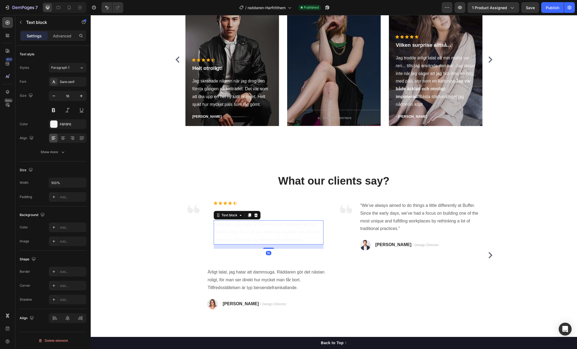
click at [257, 214] on icon at bounding box center [255, 215] width 3 height 4
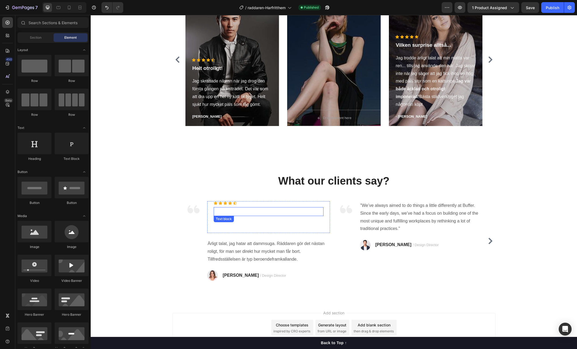
click at [239, 212] on p "Såå tillfredställande!!!" at bounding box center [268, 212] width 109 height 8
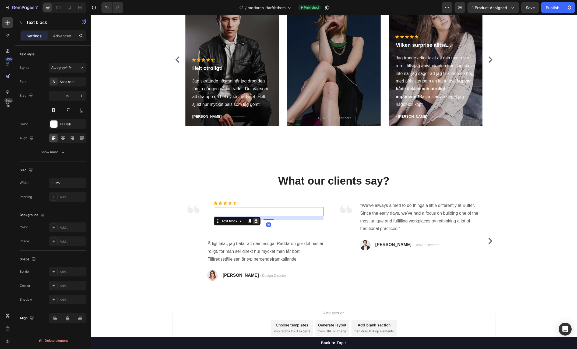
click at [258, 221] on div at bounding box center [256, 221] width 6 height 6
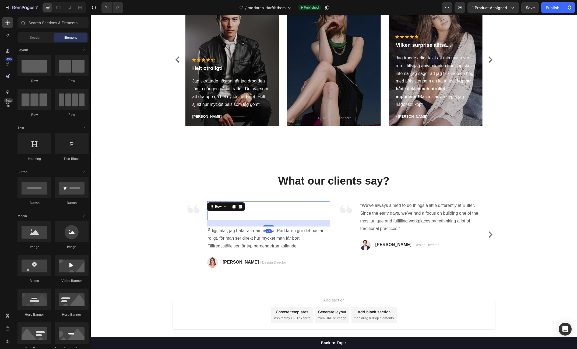
click at [230, 214] on div "Icon Icon Icon Icon Icon Icon List Hoz - Olivia P. Text block Row 24" at bounding box center [268, 211] width 123 height 19
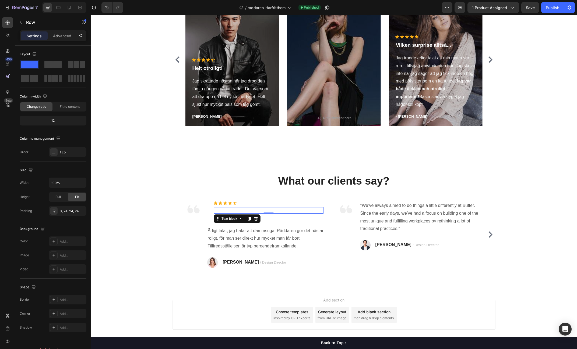
click at [245, 213] on div "- [PERSON_NAME]" at bounding box center [269, 210] width 110 height 6
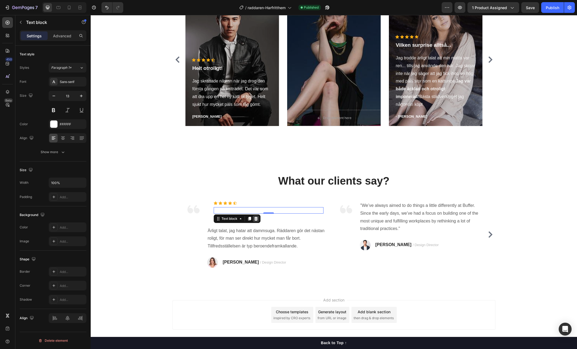
click at [256, 219] on icon at bounding box center [255, 219] width 3 height 4
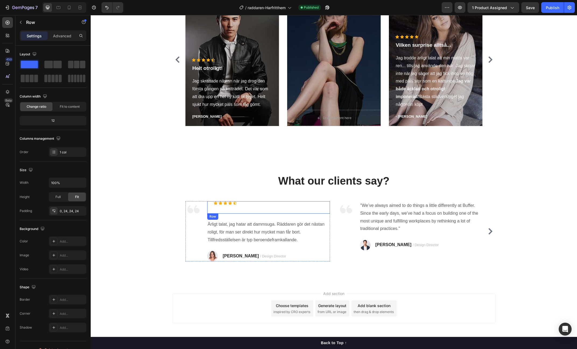
click at [227, 205] on div "Icon Icon Icon Icon Icon Icon List Hoz" at bounding box center [269, 205] width 110 height 6
click at [221, 209] on div "Icon Icon Icon Icon Icon Icon List Hoz Row 24" at bounding box center [268, 208] width 123 height 12
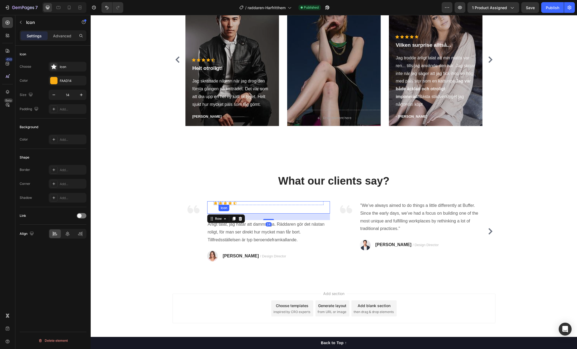
click at [220, 203] on div "Icon" at bounding box center [220, 204] width 4 height 4
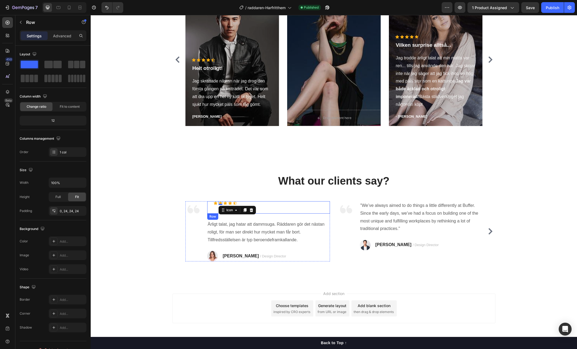
click at [216, 209] on div "Icon Icon 0 Icon Icon Icon Icon List Hoz Row" at bounding box center [268, 208] width 123 height 12
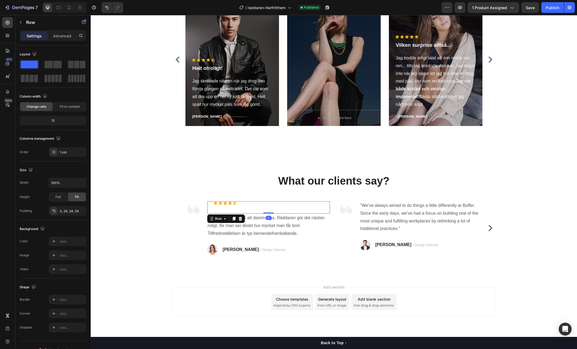
drag, startPoint x: 269, startPoint y: 220, endPoint x: 271, endPoint y: 208, distance: 12.2
click at [271, 208] on div "Icon Icon Icon Icon Icon Icon List Hoz Row 0" at bounding box center [268, 208] width 123 height 12
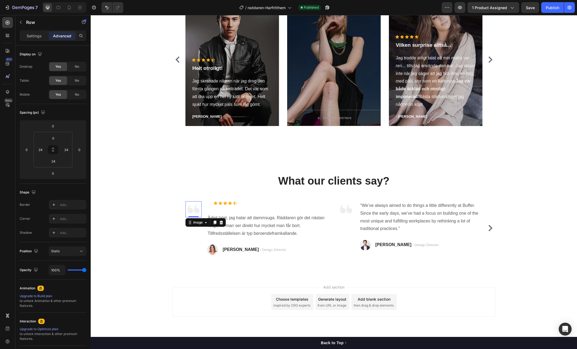
click at [190, 216] on div "Image 0" at bounding box center [193, 210] width 16 height 16
click at [210, 206] on div "Icon Icon Icon Icon Icon Icon List Hoz Row 0" at bounding box center [268, 208] width 123 height 12
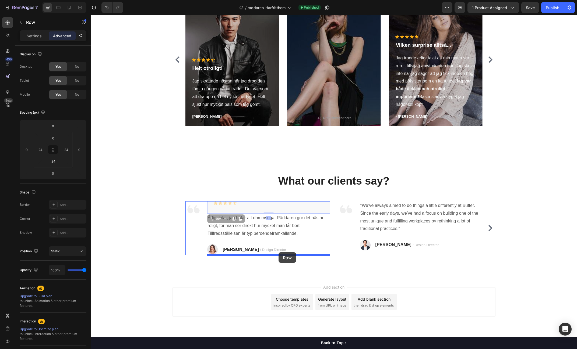
drag, startPoint x: 211, startPoint y: 217, endPoint x: 278, endPoint y: 253, distance: 75.7
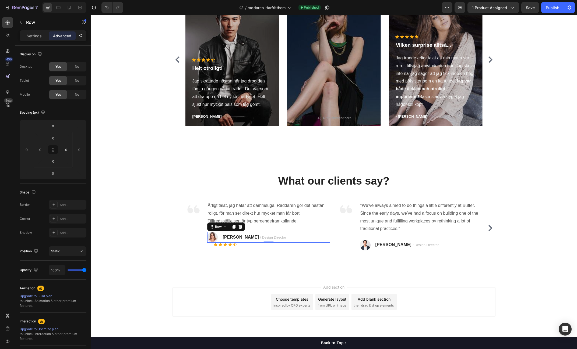
click at [303, 232] on div "Image RYAN S. / Design Director Text block Row 0" at bounding box center [268, 237] width 123 height 11
click at [302, 254] on div "Icon Icon Icon Icon Icon Icon List Hoz Row 0" at bounding box center [268, 249] width 123 height 12
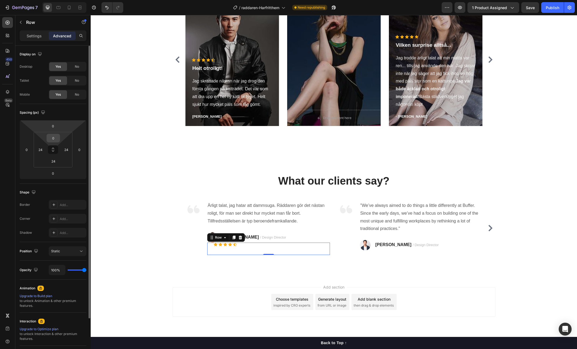
click at [56, 135] on input "0" at bounding box center [53, 138] width 11 height 8
type input "10"
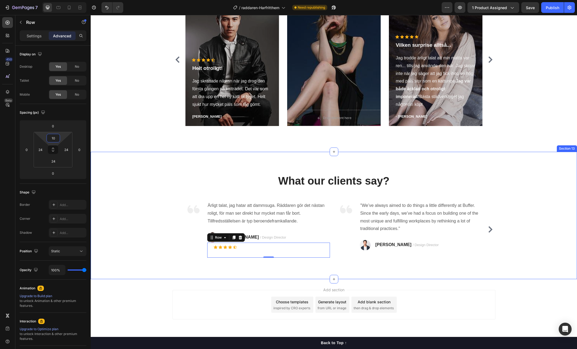
click at [170, 231] on div "What our clients say? Heading Image Ärligt talat, jag hatar att dammsuga. Rädda…" at bounding box center [334, 216] width 478 height 84
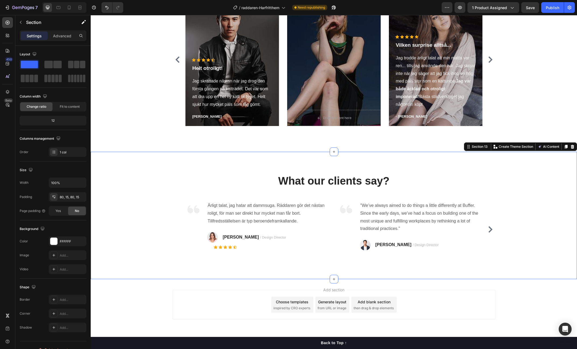
click at [277, 273] on div "What our clients say? Heading Image Ärligt talat, jag hatar att dammsuga. Rädda…" at bounding box center [334, 216] width 486 height 128
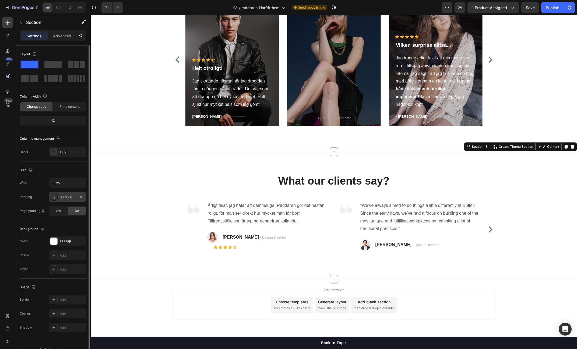
drag, startPoint x: 68, startPoint y: 200, endPoint x: 68, endPoint y: 197, distance: 2.7
click at [68, 200] on div "80, 15, 80, 15" at bounding box center [68, 197] width 38 height 10
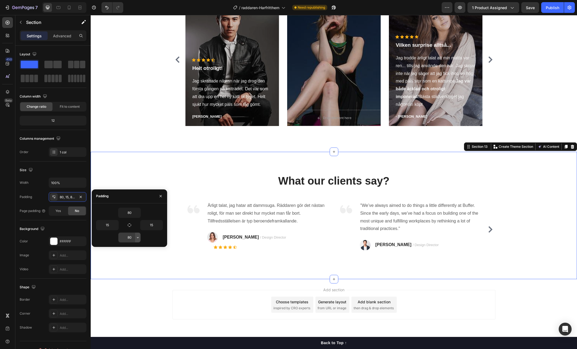
click at [137, 238] on icon "button" at bounding box center [138, 237] width 2 height 1
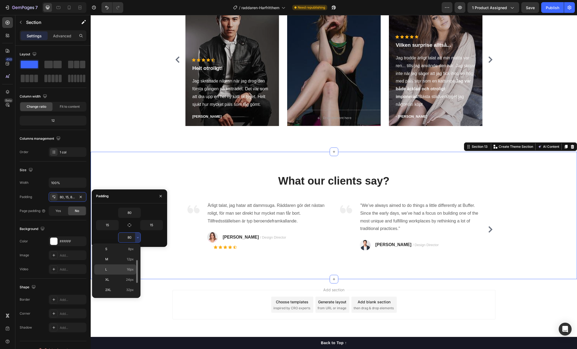
scroll to position [30, 0]
click at [127, 262] on span "12px" at bounding box center [130, 261] width 7 height 5
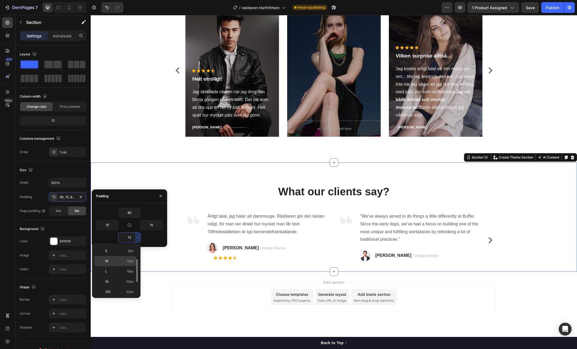
scroll to position [2127, 0]
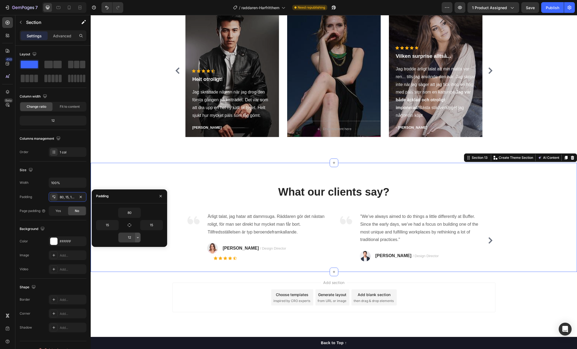
click at [137, 238] on icon "button" at bounding box center [138, 238] width 4 height 4
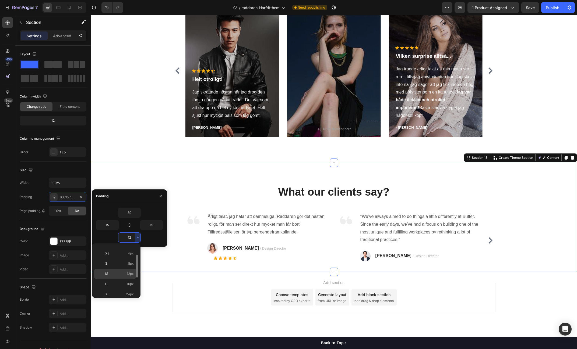
scroll to position [19, 0]
click at [132, 283] on span "16px" at bounding box center [130, 283] width 7 height 5
type input "16"
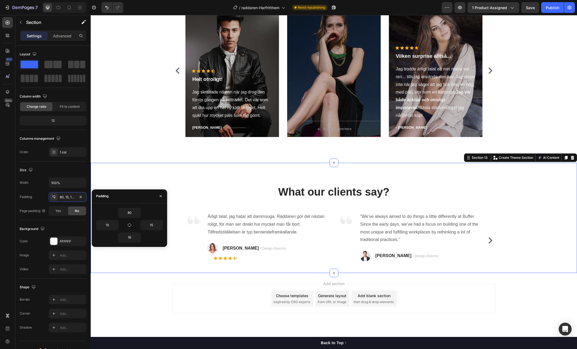
scroll to position [2128, 0]
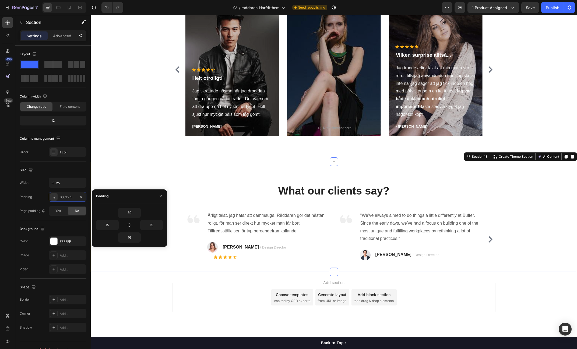
click at [517, 217] on div "What our clients say? Heading Image Ärligt talat, jag hatar att dammsuga. Rädda…" at bounding box center [334, 225] width 478 height 84
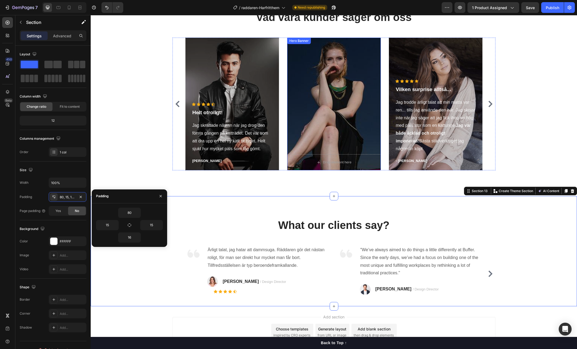
scroll to position [2094, 0]
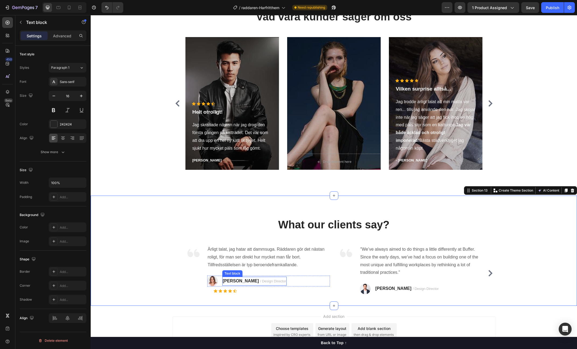
click at [260, 283] on span "/ Design Director" at bounding box center [273, 282] width 26 height 4
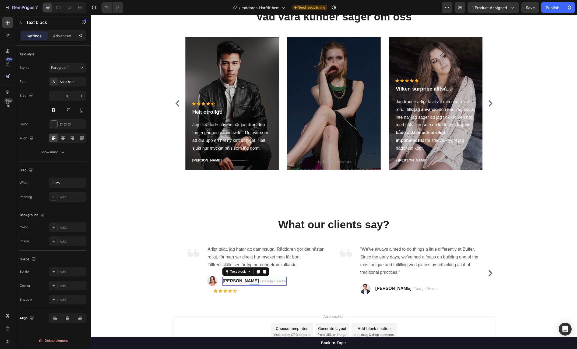
click at [260, 281] on span "/ Design Director" at bounding box center [273, 282] width 26 height 4
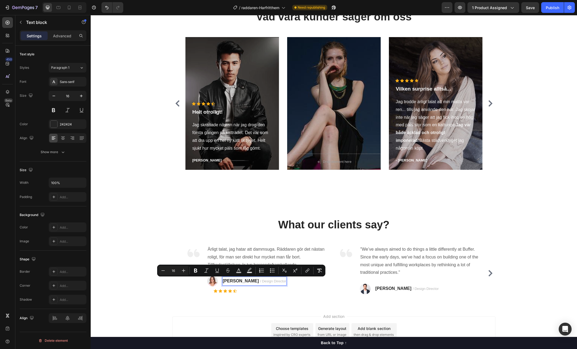
click at [226, 283] on strong "RYAN S." at bounding box center [241, 281] width 36 height 5
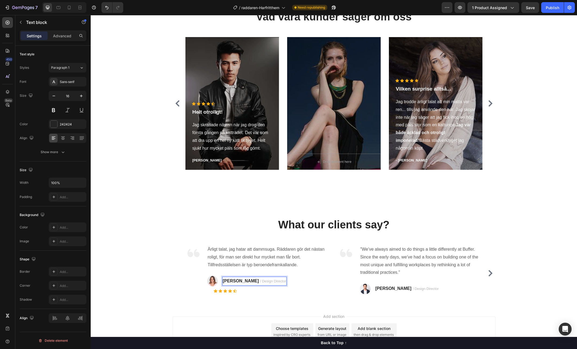
click at [226, 283] on strong "RYAN S." at bounding box center [241, 281] width 36 height 5
click at [260, 281] on span "/ Design Director" at bounding box center [273, 282] width 26 height 4
click at [263, 281] on span "/ Design Director" at bounding box center [273, 282] width 26 height 4
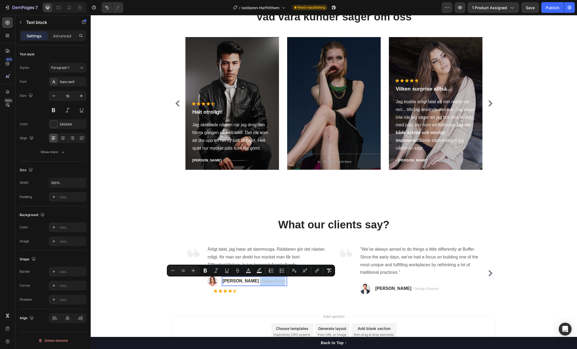
click at [265, 282] on span "/ Design Director" at bounding box center [273, 282] width 26 height 4
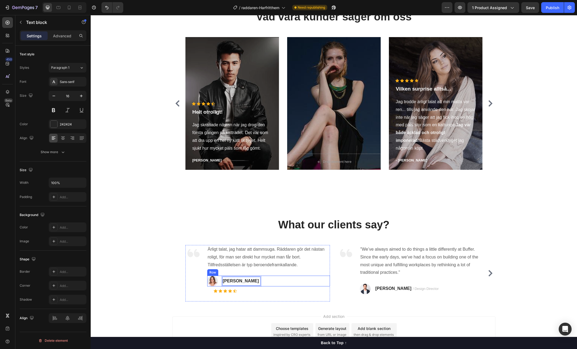
scroll to position [2094, 0]
click at [544, 287] on div "What our clients say? Heading Image Ärligt talat, jag hatar att dammsuga. Rädda…" at bounding box center [334, 259] width 478 height 84
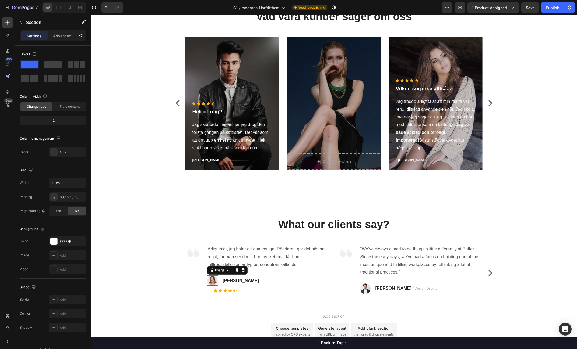
click at [212, 281] on img at bounding box center [212, 281] width 11 height 11
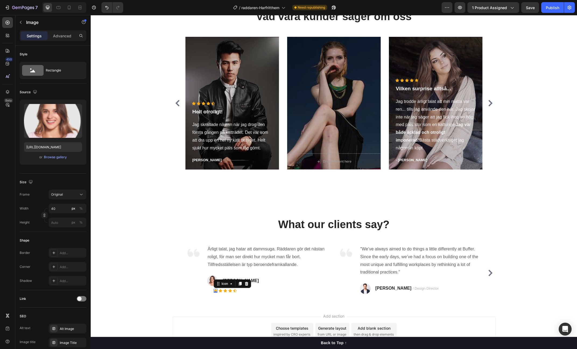
click at [214, 291] on div "Icon 0" at bounding box center [216, 291] width 4 height 4
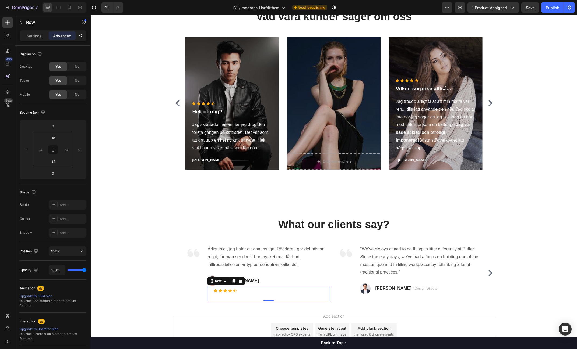
click at [210, 291] on div "Icon Icon Icon Icon Icon Icon List Hoz Row 0" at bounding box center [268, 294] width 123 height 15
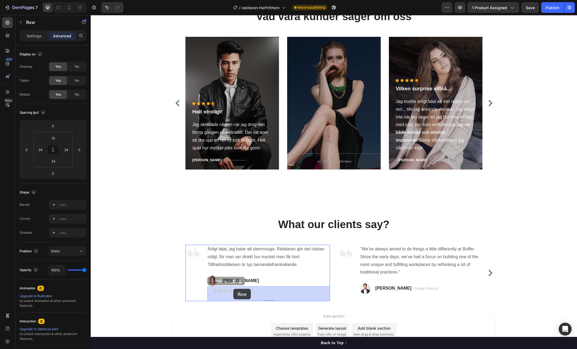
drag, startPoint x: 212, startPoint y: 282, endPoint x: 233, endPoint y: 289, distance: 22.5
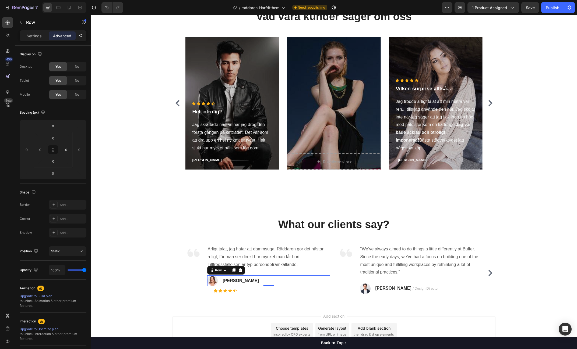
click at [266, 281] on div "Image Erika S. Text block Row 0" at bounding box center [268, 281] width 123 height 11
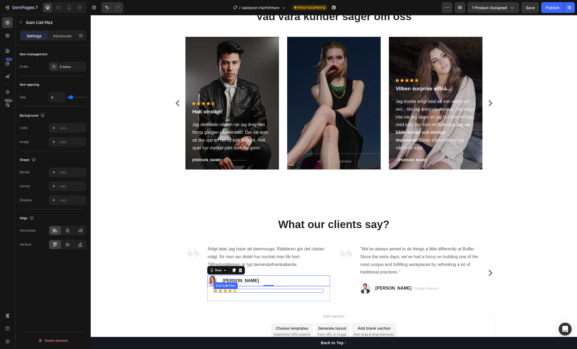
click at [249, 292] on div "Icon Icon Icon Icon Icon" at bounding box center [269, 291] width 110 height 4
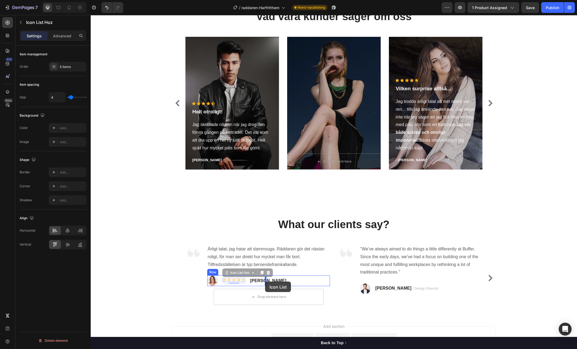
drag, startPoint x: 225, startPoint y: 274, endPoint x: 265, endPoint y: 282, distance: 40.7
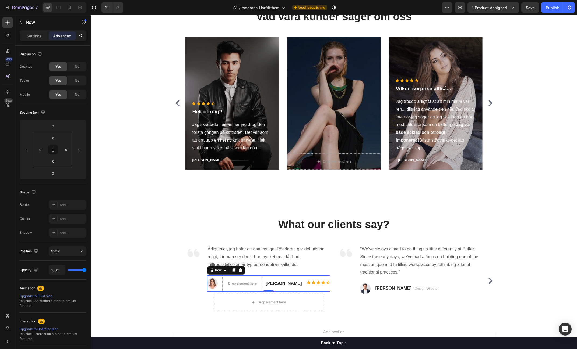
click at [307, 289] on div "Icon Icon Icon Icon Icon Icon List Hoz" at bounding box center [318, 284] width 23 height 16
click at [182, 282] on div "Image Ärligt talat, jag hatar att dammsuga. Räddaren gör det nästan roligt, för…" at bounding box center [333, 281] width 323 height 72
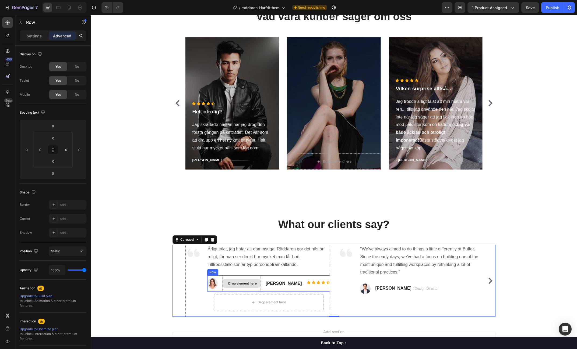
click at [242, 277] on div "Drop element here" at bounding box center [241, 284] width 39 height 16
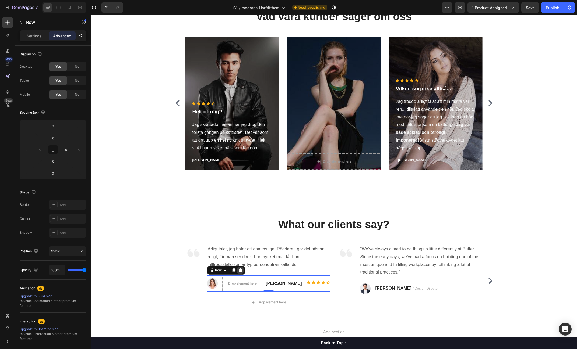
click at [239, 271] on icon at bounding box center [239, 271] width 3 height 4
click at [305, 298] on div "Drop element here" at bounding box center [269, 303] width 110 height 16
click at [239, 288] on icon at bounding box center [239, 287] width 3 height 4
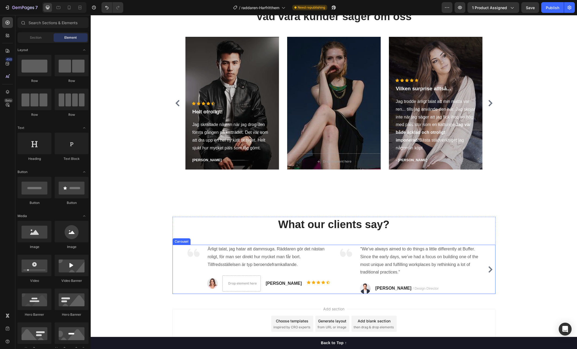
click at [489, 271] on icon "Carousel Next Arrow" at bounding box center [490, 270] width 4 height 6
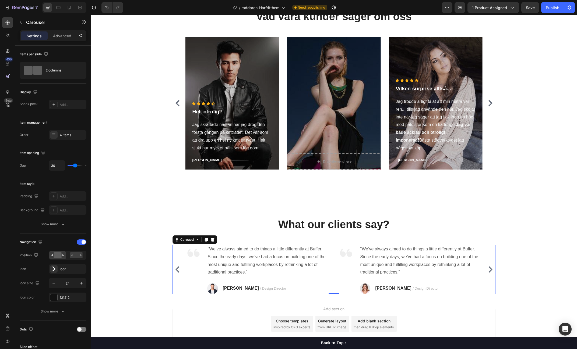
click at [489, 271] on icon "Carousel Next Arrow" at bounding box center [490, 270] width 4 height 6
click at [489, 271] on div "Image Ärligt talat, jag hatar att dammsuga. Räddaren gör det nästan roligt, för…" at bounding box center [333, 269] width 323 height 49
click at [179, 269] on icon "Carousel Back Arrow" at bounding box center [177, 270] width 6 height 6
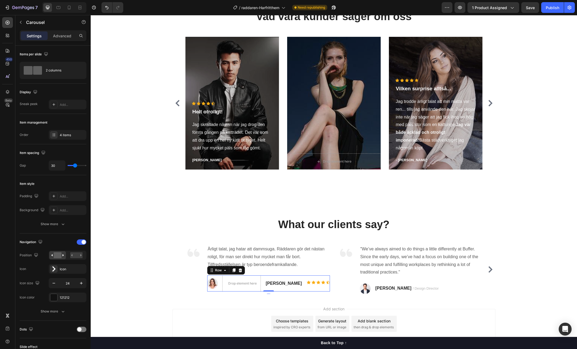
click at [271, 278] on div "Erika S. Text block" at bounding box center [283, 284] width 37 height 16
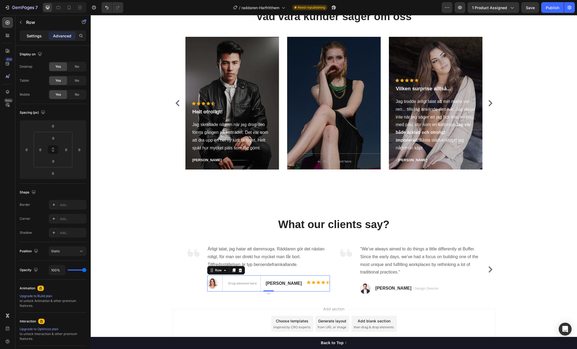
click at [38, 38] on p "Settings" at bounding box center [34, 36] width 15 height 6
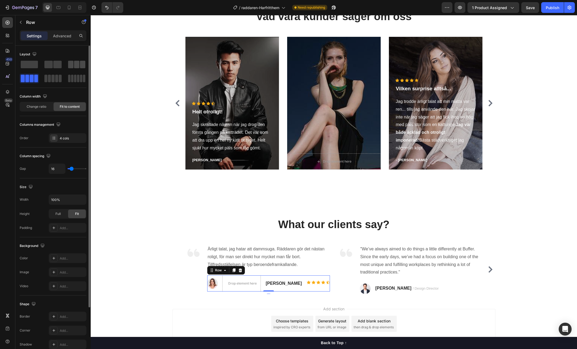
click at [79, 65] on span at bounding box center [76, 65] width 5 height 8
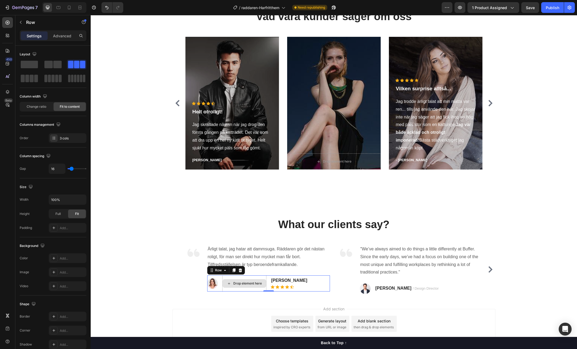
click at [254, 278] on div "Drop element here" at bounding box center [244, 284] width 44 height 16
click at [234, 271] on icon at bounding box center [233, 271] width 3 height 4
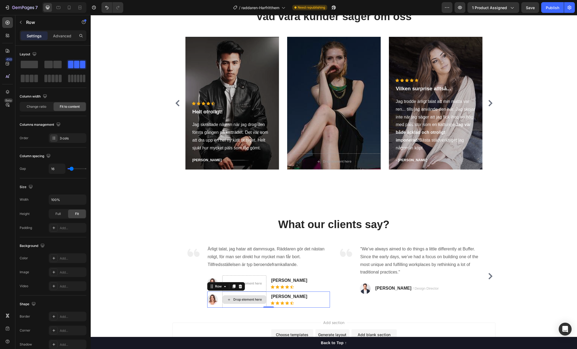
click at [239, 298] on div "Drop element here" at bounding box center [247, 300] width 29 height 4
click at [222, 303] on div "Image Drop element here Erika S. Text block Icon Icon Icon Icon Icon Icon List …" at bounding box center [268, 300] width 123 height 16
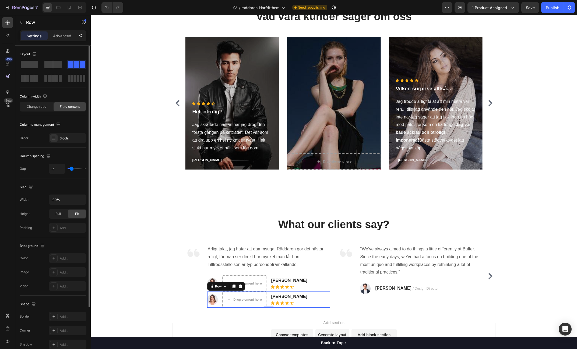
click at [74, 64] on span at bounding box center [76, 65] width 5 height 8
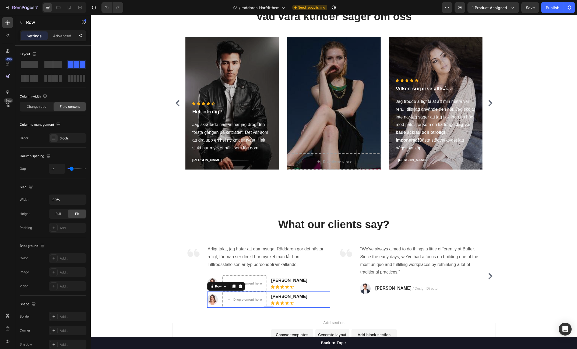
click at [324, 299] on div "Image Drop element here Erika S. Text block Icon Icon Icon Icon Icon Icon List …" at bounding box center [268, 300] width 123 height 16
drag, startPoint x: 232, startPoint y: 306, endPoint x: 224, endPoint y: 306, distance: 8.9
click at [232, 306] on div "Drop element here" at bounding box center [244, 300] width 44 height 16
click at [223, 305] on div "Drop element here" at bounding box center [244, 300] width 44 height 16
click at [242, 288] on icon at bounding box center [240, 287] width 4 height 4
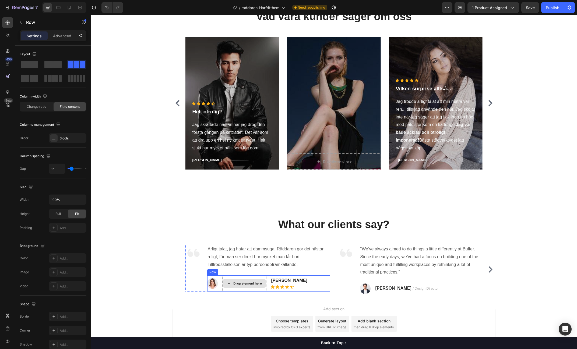
click at [242, 289] on div "Drop element here" at bounding box center [244, 284] width 44 height 16
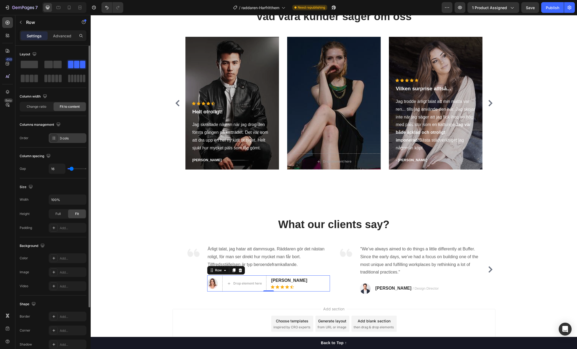
click at [66, 138] on div "3 cols" at bounding box center [72, 138] width 25 height 5
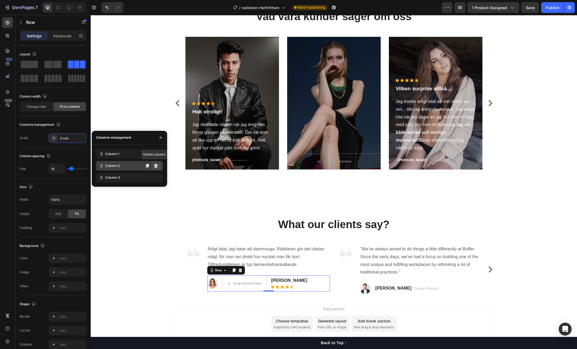
click at [158, 165] on button at bounding box center [155, 166] width 9 height 9
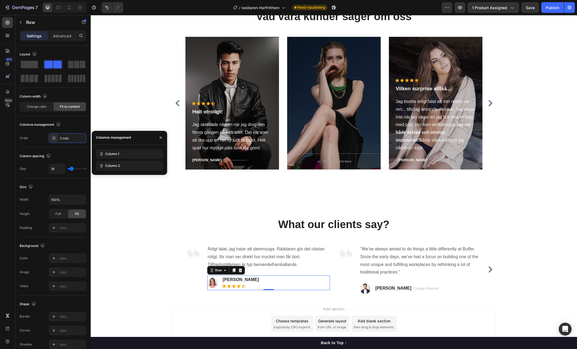
click at [241, 303] on div "Add section Choose templates inspired by CRO experts Generate layout from URL o…" at bounding box center [334, 332] width 486 height 66
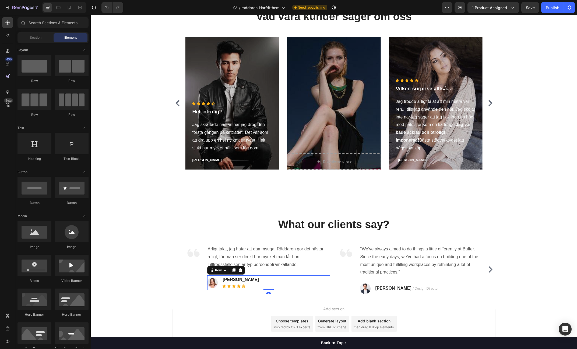
click at [248, 276] on div "Image Erika S. Text block Icon Icon Icon Icon Icon Icon List Hoz Row 0" at bounding box center [268, 283] width 123 height 15
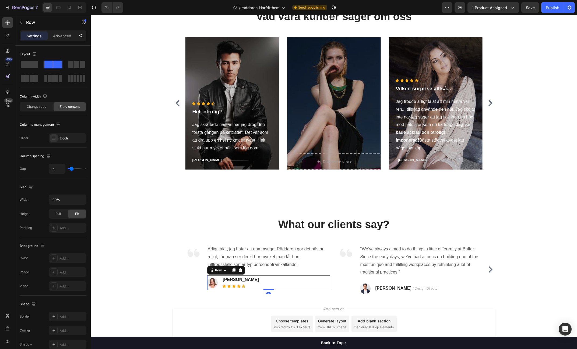
drag, startPoint x: 233, startPoint y: 270, endPoint x: 218, endPoint y: 285, distance: 21.9
click at [233, 270] on icon at bounding box center [233, 271] width 3 height 4
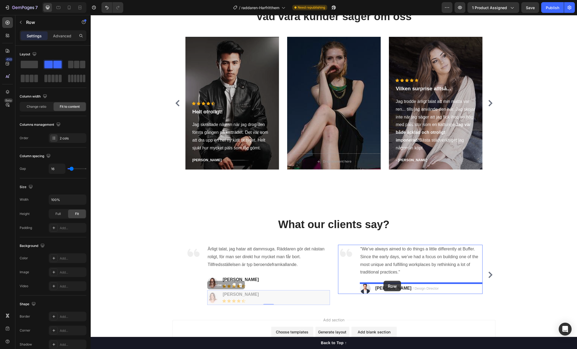
drag, startPoint x: 211, startPoint y: 287, endPoint x: 383, endPoint y: 281, distance: 172.3
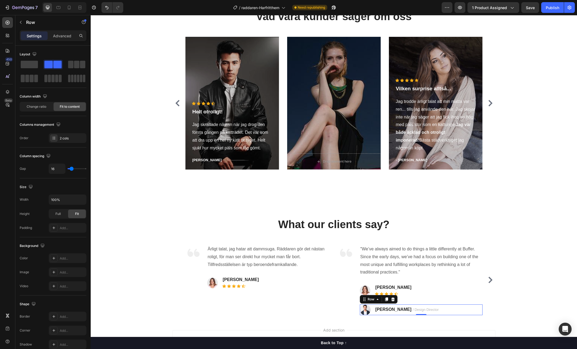
click at [452, 309] on div "Image TRAVIS J. / Design Director Text block Row 0" at bounding box center [421, 310] width 123 height 11
click at [395, 300] on div at bounding box center [393, 299] width 6 height 6
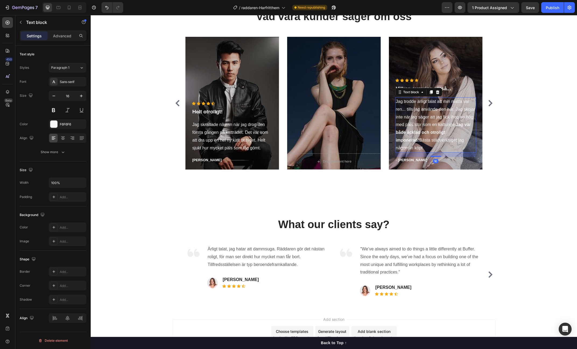
click at [405, 116] on p "Jag trodde ärligt talat att min matta var ren... tills jag använde den här. Jag…" at bounding box center [436, 125] width 80 height 54
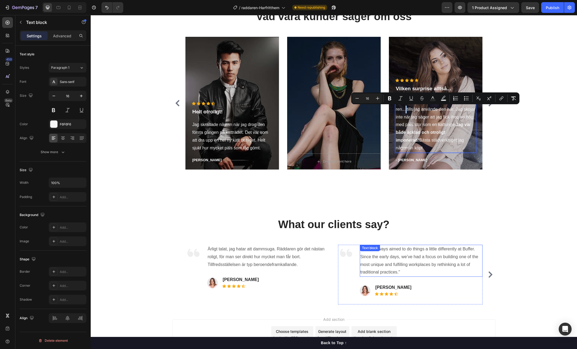
click at [389, 263] on p ""We’ve always aimed to do things a little differently at Buffer. Since the earl…" at bounding box center [421, 261] width 122 height 31
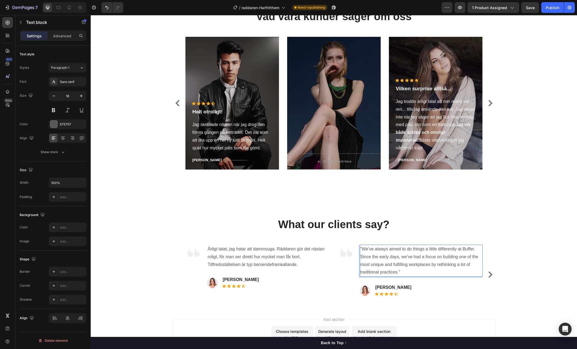
click at [389, 263] on p ""We’ve always aimed to do things a little differently at Buffer. Since the earl…" at bounding box center [421, 261] width 122 height 31
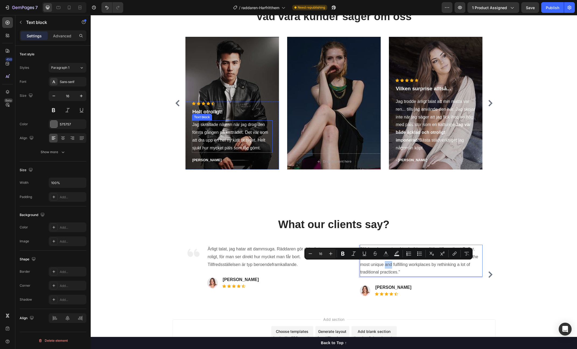
click at [217, 129] on p "Jag skrattade nästan när jag drog den första gången på katträdet. Det var som a…" at bounding box center [232, 136] width 80 height 31
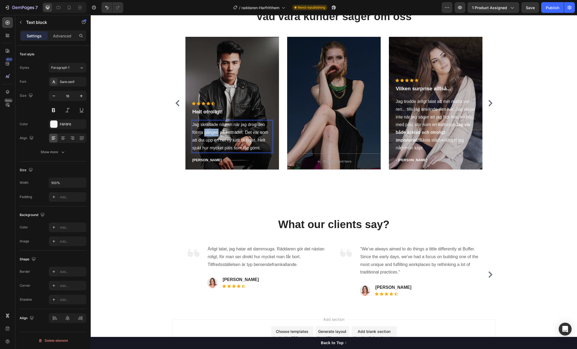
click at [217, 129] on p "Jag skrattade nästan när jag drog den första gången på katträdet. Det var som a…" at bounding box center [232, 136] width 80 height 31
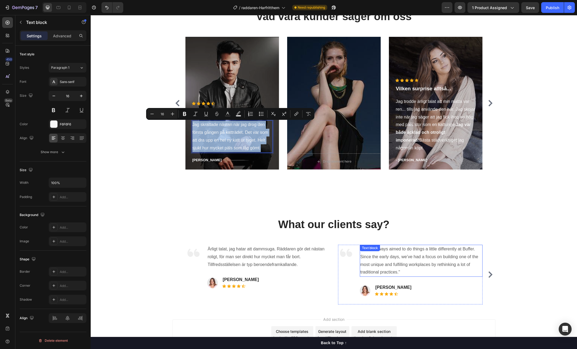
click at [397, 261] on p ""We’ve always aimed to do things a little differently at Buffer. Since the earl…" at bounding box center [421, 261] width 122 height 31
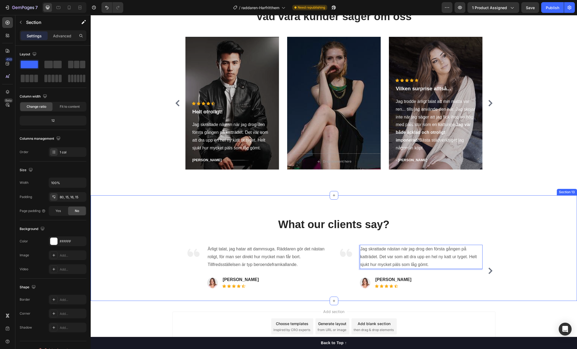
click at [504, 247] on div "What our clients say? Heading Image Ärligt talat, jag hatar att dammsuga. Rädda…" at bounding box center [334, 257] width 478 height 80
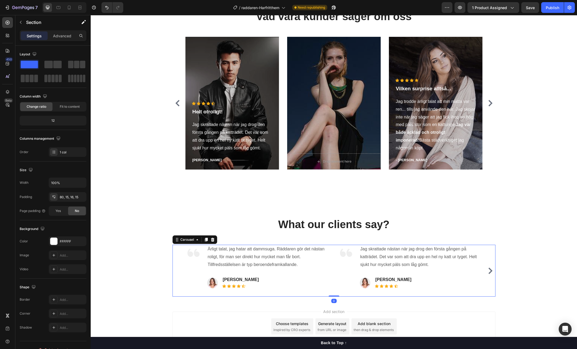
click at [489, 272] on icon "Carousel Next Arrow" at bounding box center [490, 271] width 6 height 6
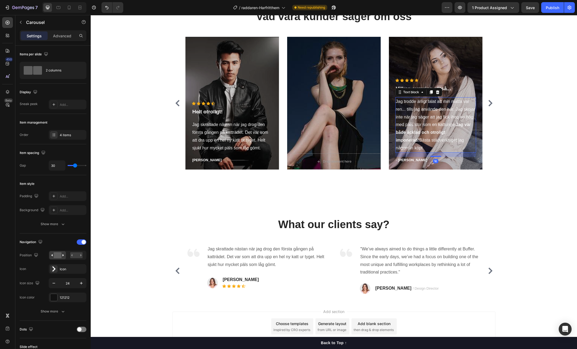
click at [433, 124] on p "Jag trodde ärligt talat att min matta var ren... tills jag använde den här. Jag…" at bounding box center [436, 125] width 80 height 54
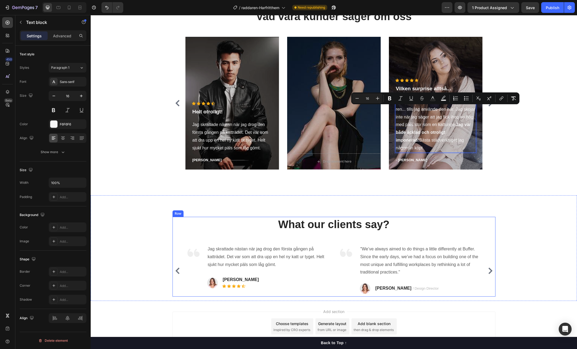
copy p "Jag trodde ärligt talat att min matta var ren... tills jag använde den här. Jag…"
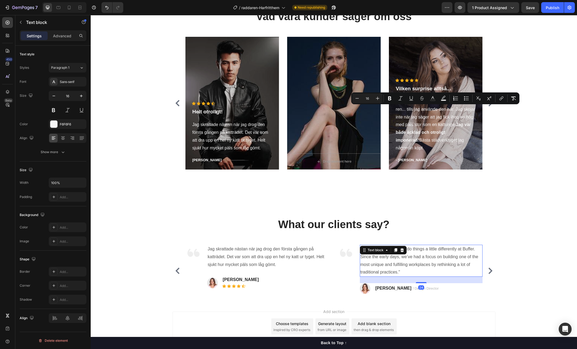
click at [393, 257] on p ""We’ve always aimed to do things a little differently at Buffer. Since the earl…" at bounding box center [421, 261] width 122 height 31
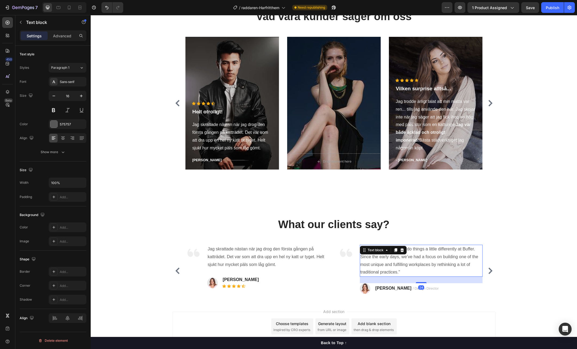
click at [393, 257] on p ""We’ve always aimed to do things a little differently at Buffer. Since the earl…" at bounding box center [421, 261] width 122 height 31
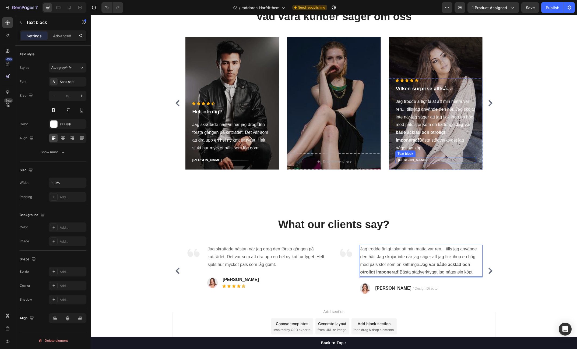
click at [404, 161] on p "- Matilda S." at bounding box center [436, 160] width 80 height 5
click at [415, 160] on p "- Matilda S." at bounding box center [436, 160] width 80 height 5
click at [245, 277] on div "Erika S." at bounding box center [240, 280] width 37 height 9
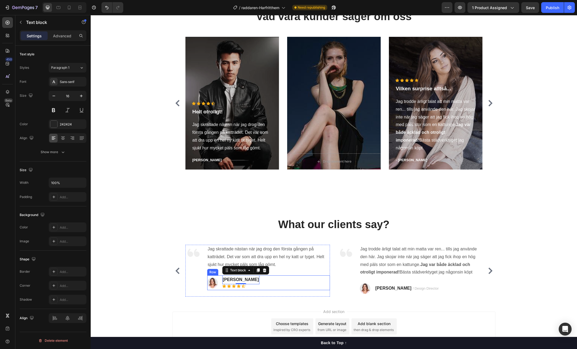
click at [255, 278] on div "Image Erika S. Text block 0 Icon Icon Icon Icon Icon Icon List Hoz Row" at bounding box center [268, 283] width 123 height 15
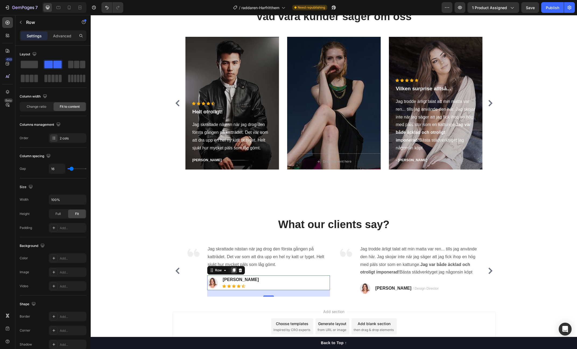
click at [235, 271] on icon at bounding box center [233, 271] width 3 height 4
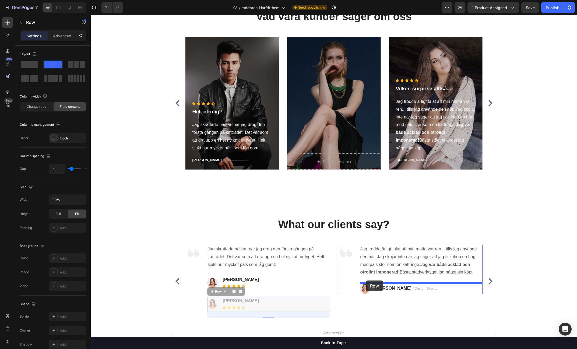
drag, startPoint x: 212, startPoint y: 293, endPoint x: 366, endPoint y: 281, distance: 154.4
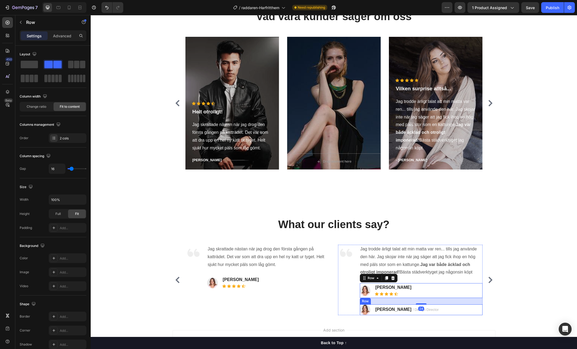
click at [440, 310] on div "Image RYAN S. / Design Director Text block Row" at bounding box center [421, 310] width 123 height 11
click at [393, 301] on icon at bounding box center [392, 300] width 3 height 4
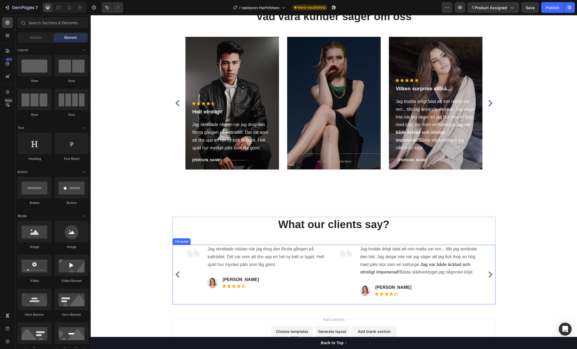
click at [178, 275] on icon "Carousel Back Arrow" at bounding box center [177, 275] width 6 height 6
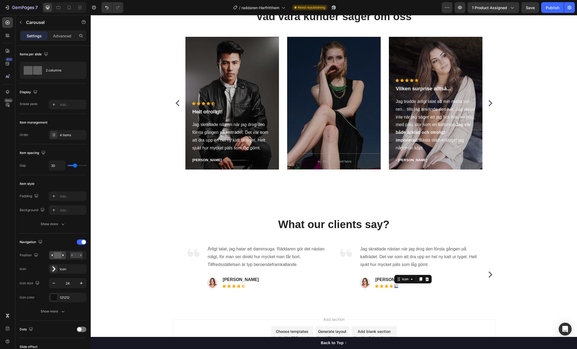
click at [397, 287] on div "Icon 0" at bounding box center [396, 287] width 4 height 4
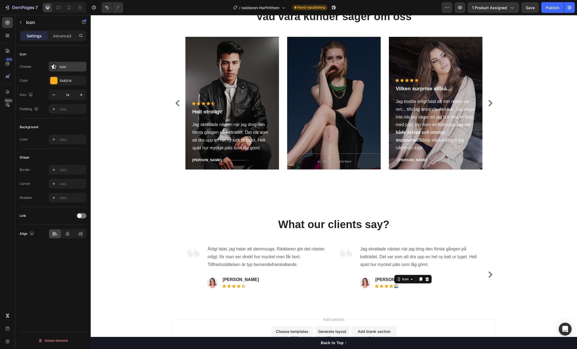
click at [67, 67] on div "Icon" at bounding box center [72, 67] width 25 height 5
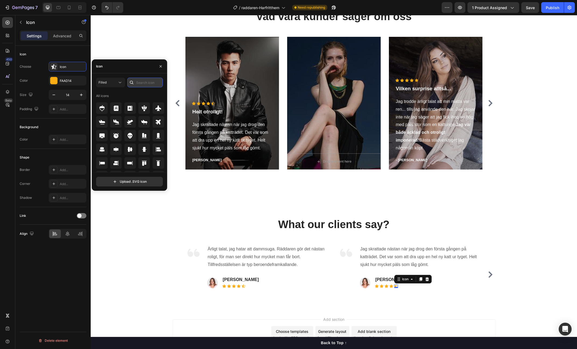
click at [145, 82] on input "text" at bounding box center [145, 83] width 36 height 10
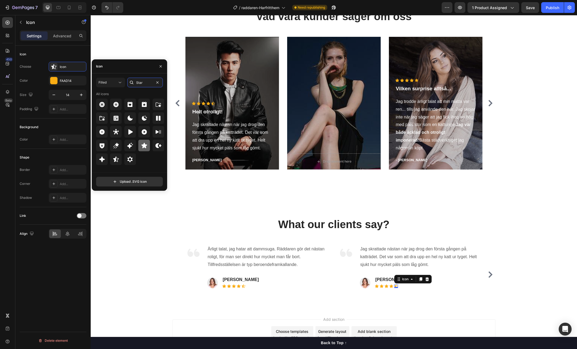
type input "Star"
click at [147, 144] on div at bounding box center [144, 146] width 12 height 12
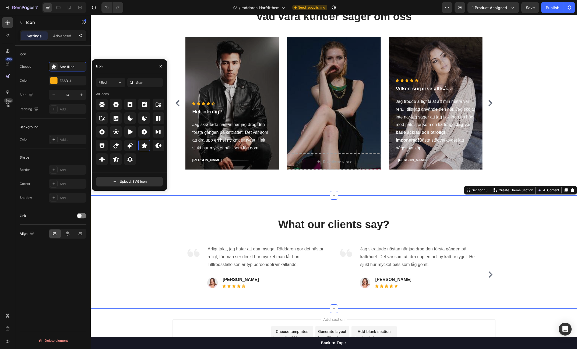
click at [527, 285] on div "What our clients say? Heading Image Ärligt talat, jag hatar att dammsuga. Rädda…" at bounding box center [334, 261] width 478 height 88
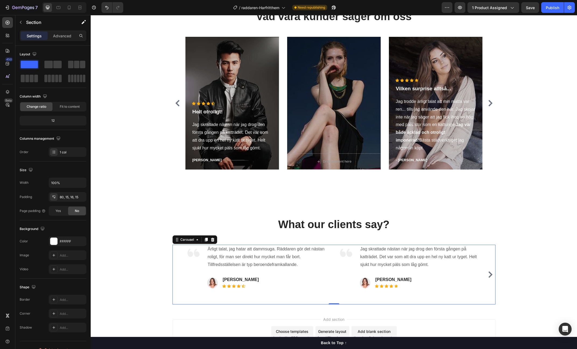
click at [491, 276] on icon "Carousel Next Arrow" at bounding box center [490, 275] width 6 height 6
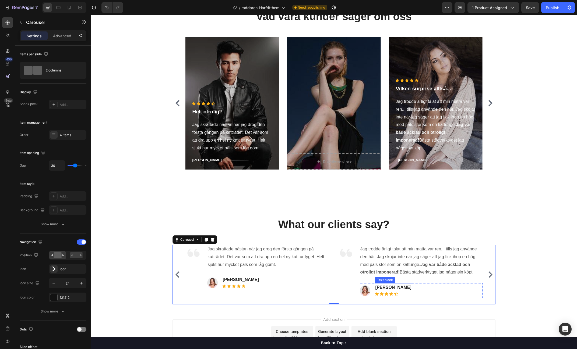
click at [385, 290] on strong "Erika S." at bounding box center [393, 287] width 36 height 5
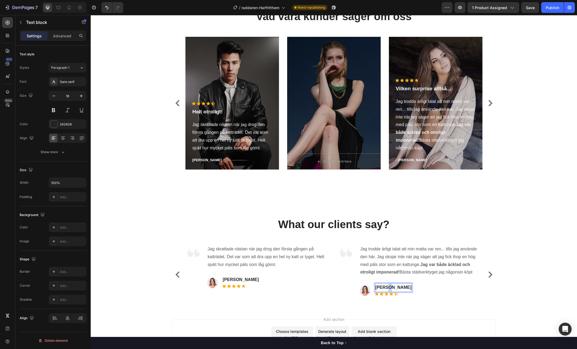
click at [385, 290] on strong "Erika S." at bounding box center [393, 287] width 36 height 5
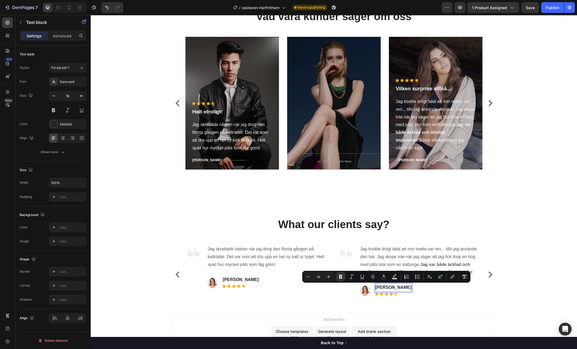
click at [380, 287] on strong "Erika S." at bounding box center [393, 287] width 36 height 5
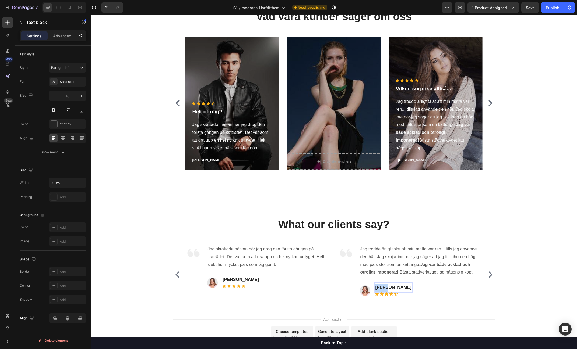
click at [380, 287] on strong "Erika S." at bounding box center [393, 287] width 36 height 5
click at [237, 279] on strong "Erika S." at bounding box center [241, 280] width 36 height 5
click at [235, 280] on strong "Erika S." at bounding box center [241, 280] width 36 height 5
click at [236, 280] on strong "Erika S." at bounding box center [241, 280] width 36 height 5
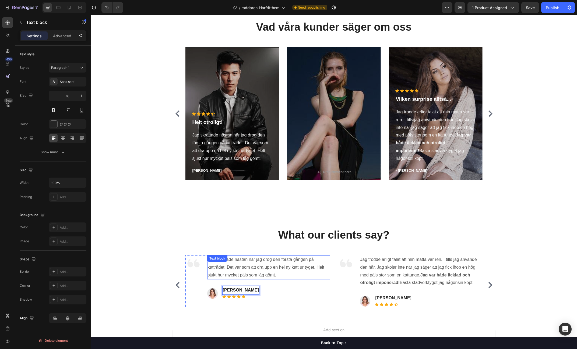
scroll to position [2100, 0]
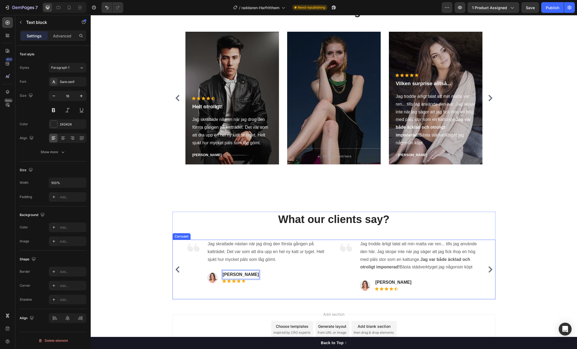
click at [177, 270] on icon "Carousel Back Arrow" at bounding box center [177, 270] width 4 height 6
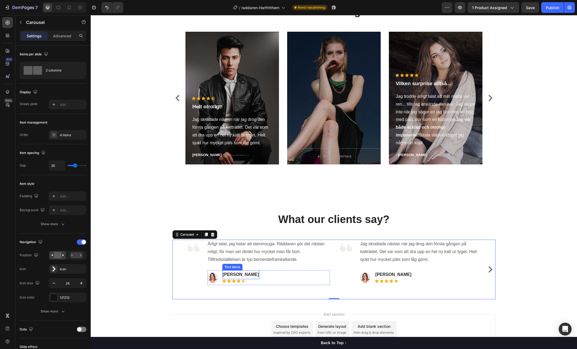
click at [228, 275] on strong "Erika S." at bounding box center [241, 275] width 36 height 5
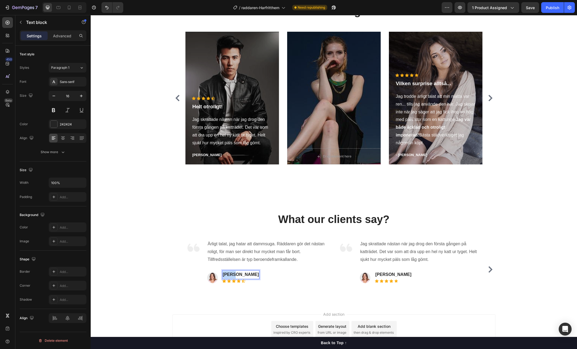
click at [228, 275] on strong "Erika S." at bounding box center [241, 275] width 36 height 5
click at [491, 270] on icon "Carousel Next Arrow" at bounding box center [490, 270] width 4 height 6
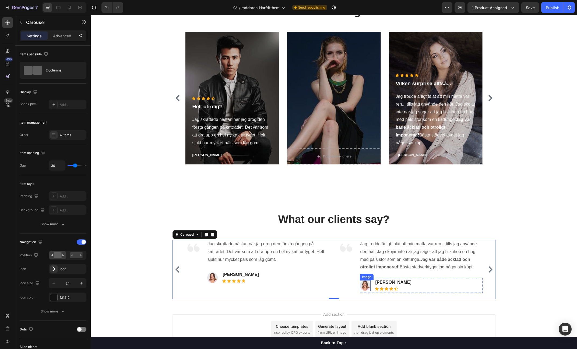
click at [362, 285] on img at bounding box center [365, 286] width 11 height 11
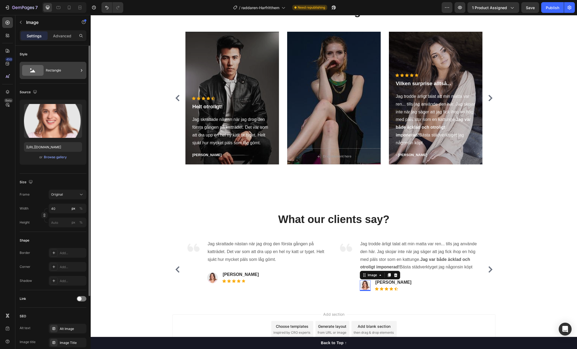
click at [61, 63] on div "Rectangle" at bounding box center [53, 70] width 67 height 17
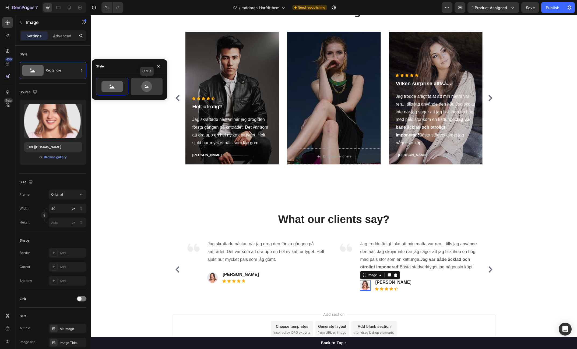
click at [144, 89] on icon at bounding box center [146, 86] width 11 height 11
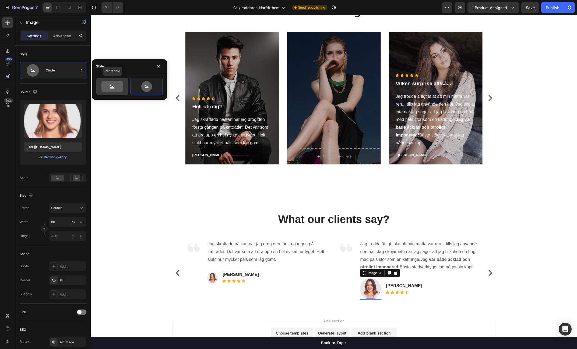
click at [113, 88] on icon at bounding box center [111, 87] width 5 height 3
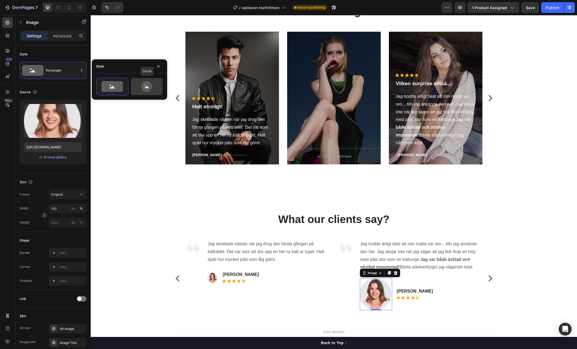
click at [147, 90] on icon at bounding box center [146, 86] width 11 height 11
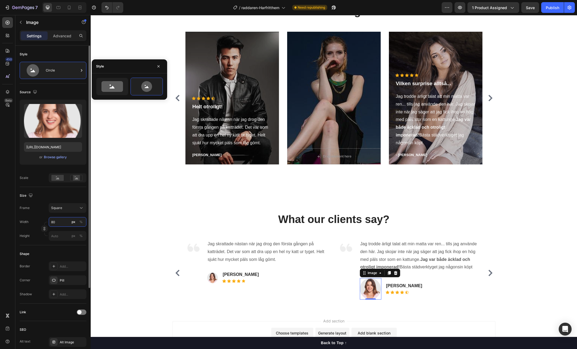
click at [62, 221] on input "80" at bounding box center [68, 222] width 38 height 10
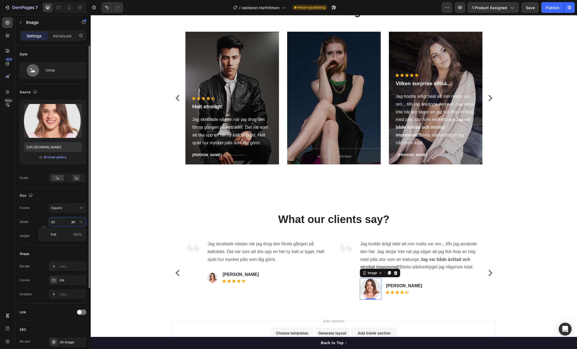
type input "2"
type input "20"
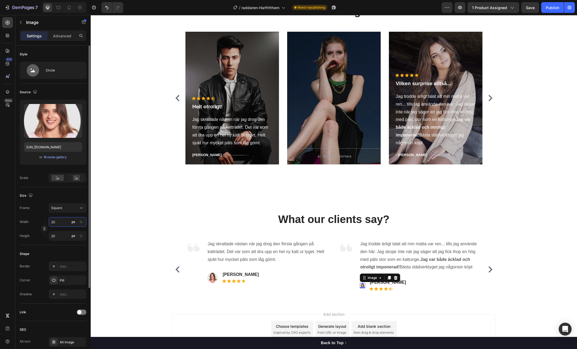
type input "2"
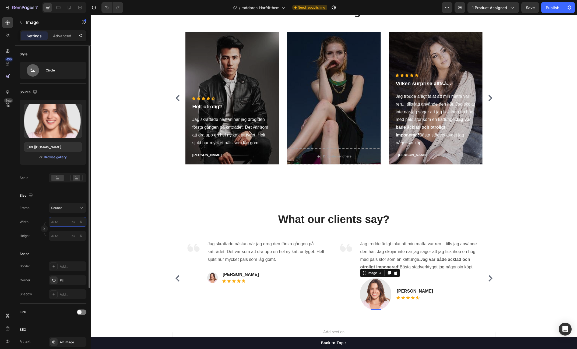
type input "5"
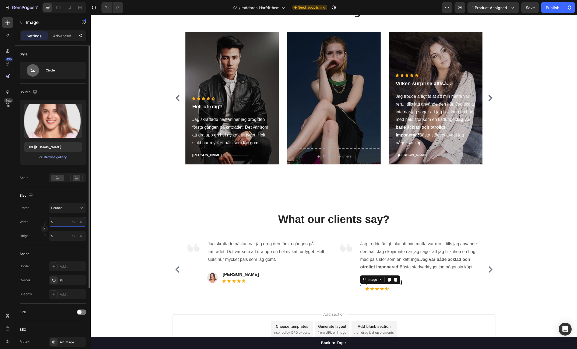
type input "50"
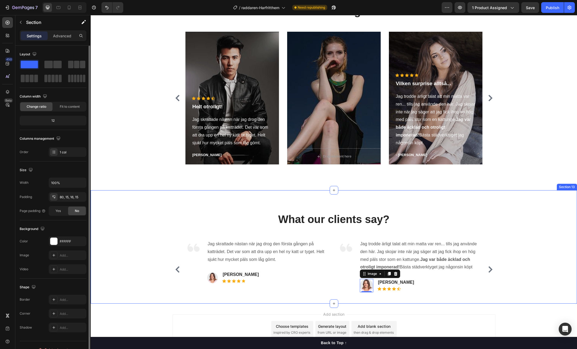
click at [536, 246] on div "What our clients say? Heading Image Ärligt talat, jag hatar att dammsuga. Rädda…" at bounding box center [334, 256] width 478 height 88
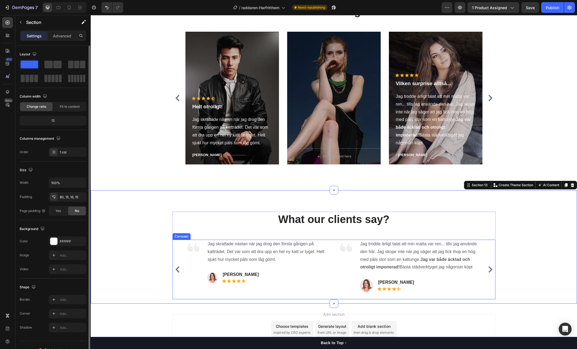
click at [492, 270] on icon "Carousel Next Arrow" at bounding box center [490, 270] width 6 height 6
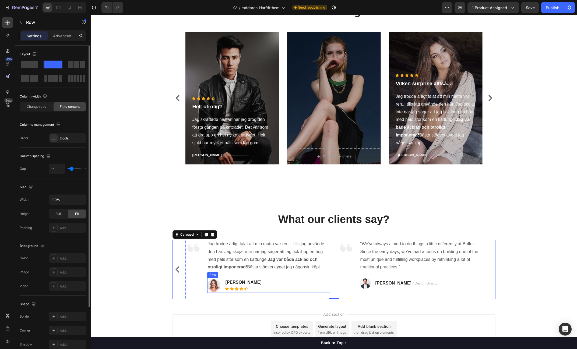
click at [270, 285] on div "Image Matilda S. Text block Icon Icon Icon Icon Icon Icon List Hoz Row" at bounding box center [268, 285] width 123 height 15
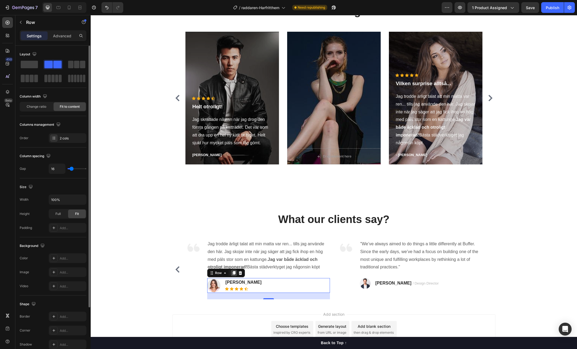
click at [233, 275] on icon at bounding box center [234, 273] width 4 height 4
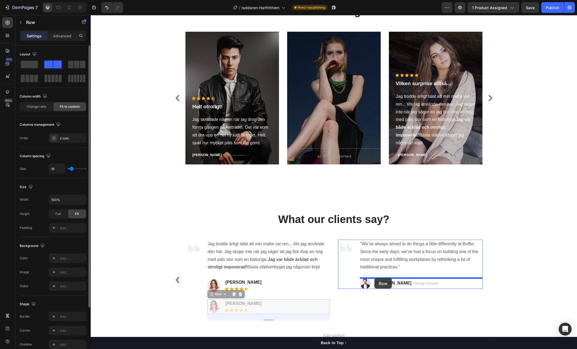
drag, startPoint x: 211, startPoint y: 295, endPoint x: 374, endPoint y: 278, distance: 163.9
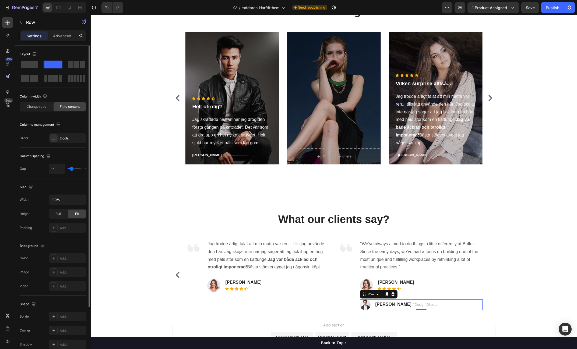
click at [452, 307] on div "Image TRAVIS J. / Design Director Text block Row 0" at bounding box center [421, 305] width 123 height 11
click at [392, 295] on icon at bounding box center [392, 295] width 3 height 4
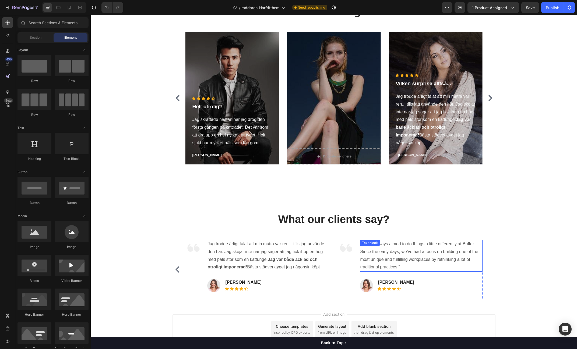
click at [395, 255] on p ""We’ve always aimed to do things a little differently at Buffer. Since the earl…" at bounding box center [421, 256] width 122 height 31
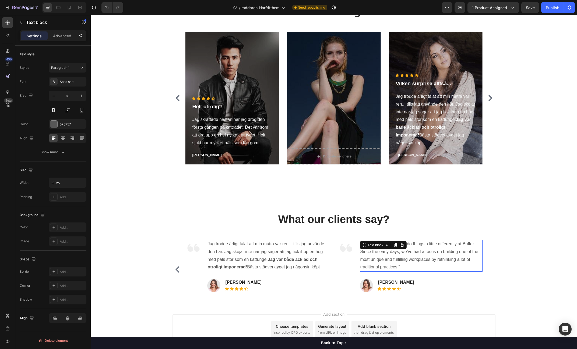
click at [395, 255] on p ""We’ve always aimed to do things a little differently at Buffer. Since the earl…" at bounding box center [421, 256] width 122 height 31
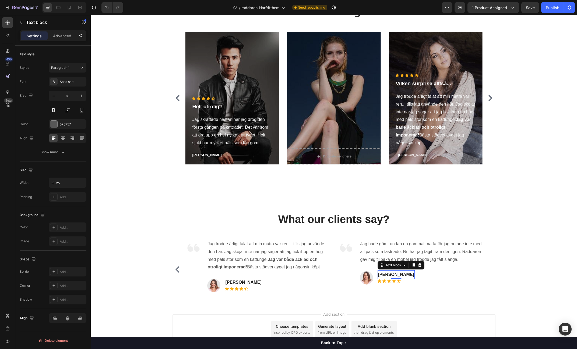
click at [388, 273] on strong "Matilda S." at bounding box center [396, 275] width 36 height 5
click at [367, 278] on img at bounding box center [366, 277] width 13 height 13
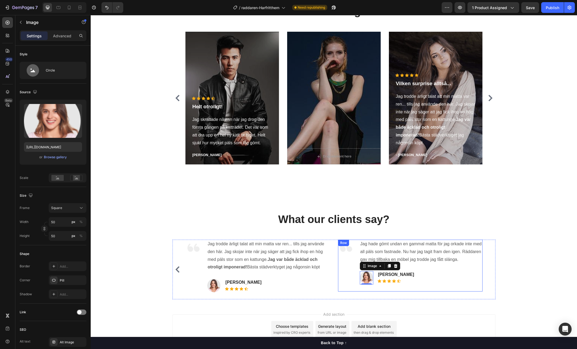
click at [479, 289] on div "Jag hade gömt undan en gammal matta för jag orkade inte med all päls som fastna…" at bounding box center [421, 266] width 123 height 52
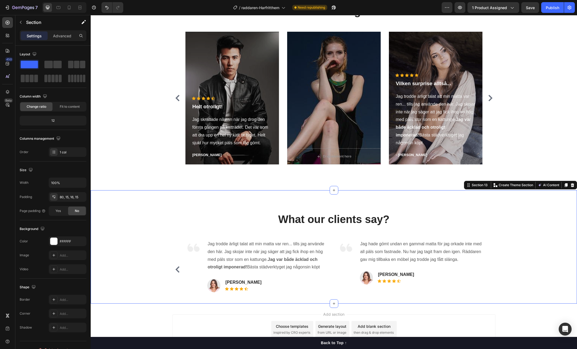
click at [513, 261] on div "What our clients say? Heading Image Ärligt talat, jag hatar att dammsuga. Rädda…" at bounding box center [334, 256] width 478 height 88
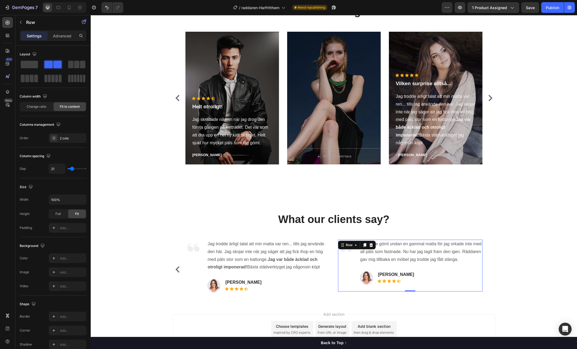
click at [443, 269] on div "Jag hade gömt undan en gammal matta för jag orkade inte med all päls som fastna…" at bounding box center [421, 266] width 123 height 52
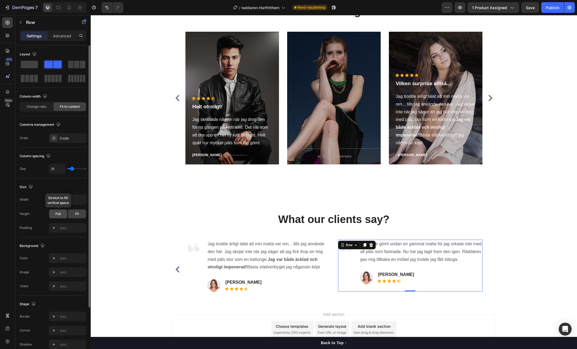
click at [56, 214] on span "Full" at bounding box center [57, 214] width 5 height 5
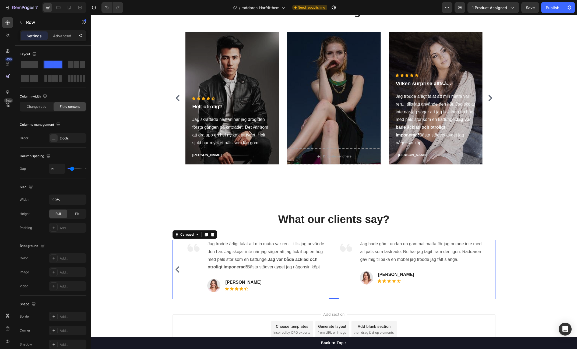
click at [177, 269] on icon "Carousel Back Arrow" at bounding box center [177, 270] width 4 height 6
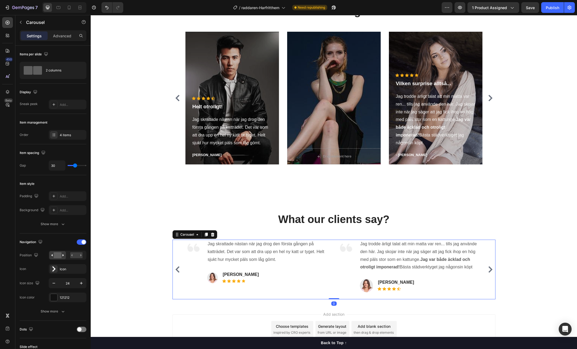
click at [177, 269] on icon "Carousel Back Arrow" at bounding box center [177, 270] width 4 height 6
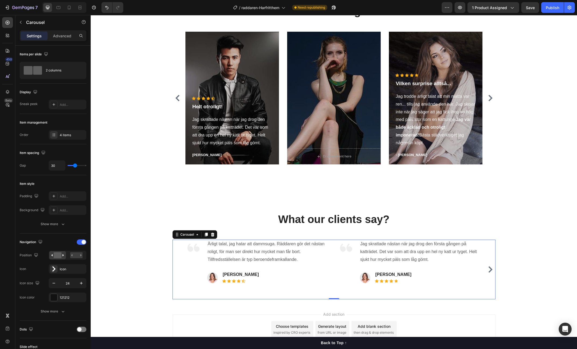
click at [490, 271] on icon "Carousel Next Arrow" at bounding box center [490, 270] width 4 height 6
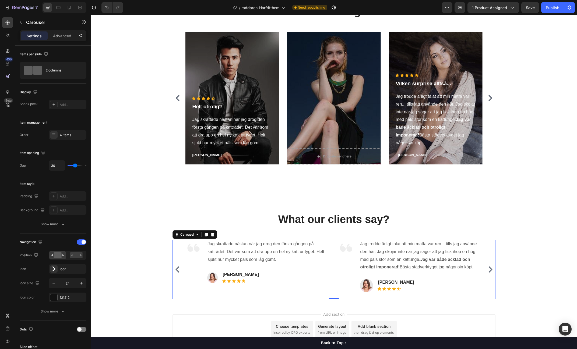
click at [490, 271] on icon "Carousel Next Arrow" at bounding box center [490, 270] width 4 height 6
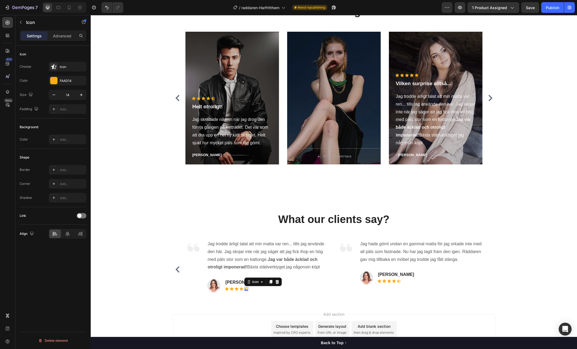
click at [247, 289] on div "Icon 0" at bounding box center [246, 289] width 4 height 4
click at [69, 66] on div "Icon" at bounding box center [72, 67] width 25 height 5
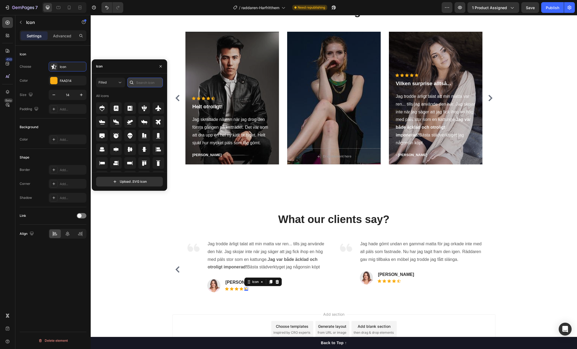
click at [150, 84] on input "text" at bounding box center [145, 83] width 36 height 10
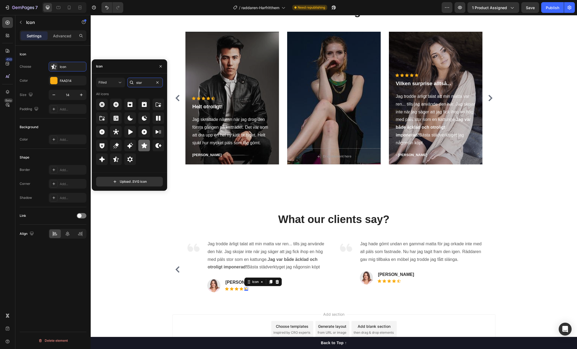
type input "star"
drag, startPoint x: 144, startPoint y: 144, endPoint x: 159, endPoint y: 171, distance: 30.2
click at [144, 144] on icon at bounding box center [144, 145] width 6 height 5
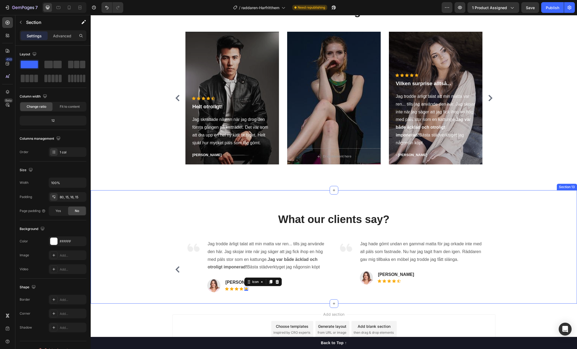
click at [381, 303] on div "What our clients say? Heading Image Ärligt talat, jag hatar att dammsuga. Rädda…" at bounding box center [334, 247] width 486 height 114
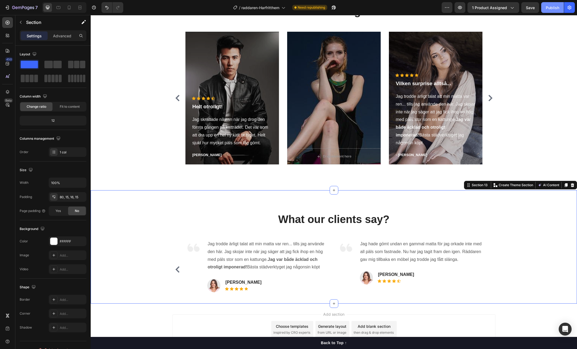
click at [555, 10] on div "Publish" at bounding box center [552, 8] width 13 height 6
click at [425, 256] on p "Jag hade gömt undan en gammal matta för jag orkade inte med all päls som fastna…" at bounding box center [421, 252] width 122 height 23
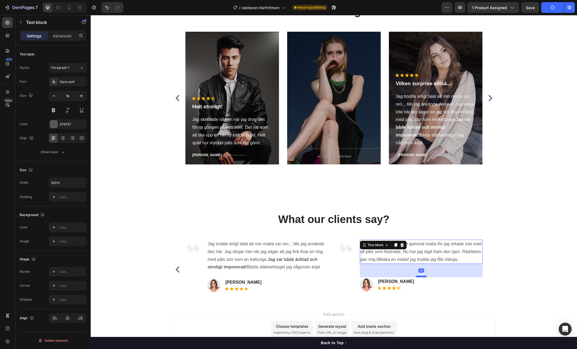
drag, startPoint x: 420, startPoint y: 270, endPoint x: 421, endPoint y: 277, distance: 7.0
click at [421, 277] on div at bounding box center [421, 277] width 11 height 2
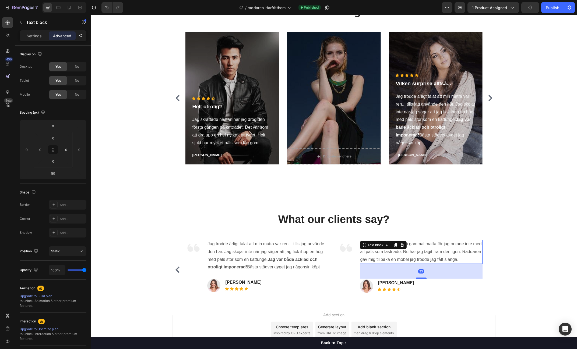
drag, startPoint x: 421, startPoint y: 277, endPoint x: 316, endPoint y: 272, distance: 105.1
click at [421, 278] on div at bounding box center [421, 278] width 11 height 1
type input "56"
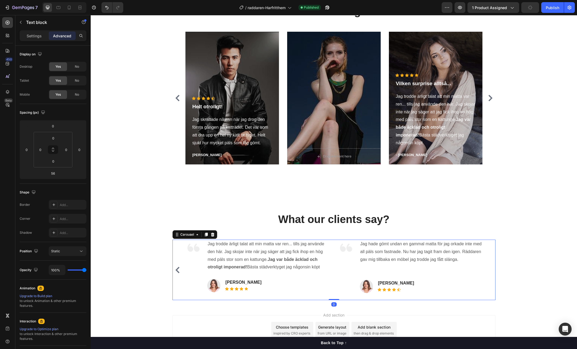
click at [176, 271] on icon "Carousel Back Arrow" at bounding box center [177, 270] width 4 height 6
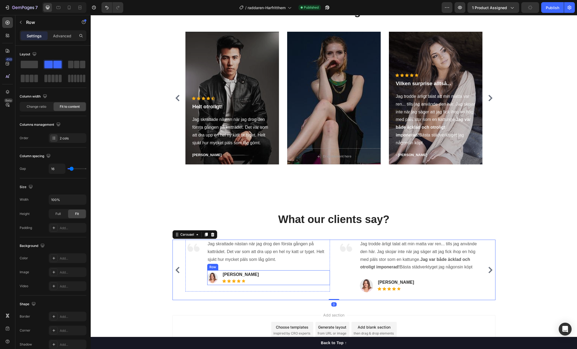
click at [274, 278] on div "Image Erika J. Text block Icon Icon Icon Icon Icon Icon List Hoz Row" at bounding box center [268, 278] width 123 height 15
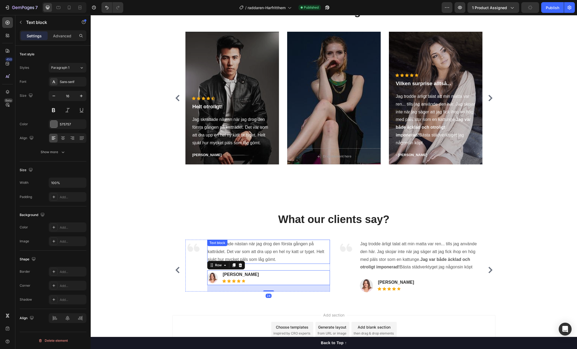
click at [285, 259] on p "Jag skrattade nästan när jag drog den första gången på katträdet. Det var som a…" at bounding box center [269, 252] width 122 height 23
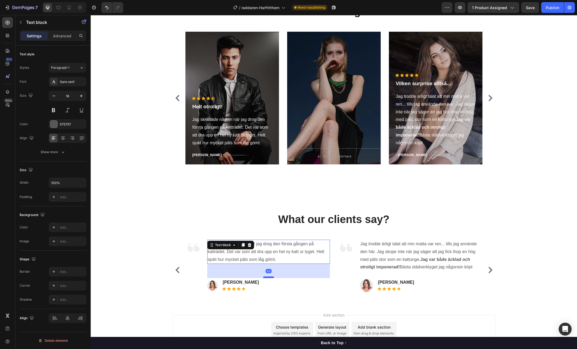
drag, startPoint x: 269, startPoint y: 269, endPoint x: 268, endPoint y: 277, distance: 7.9
click at [268, 277] on div at bounding box center [268, 278] width 11 height 2
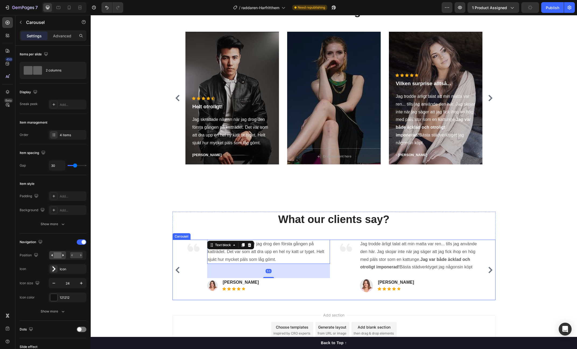
click at [176, 271] on icon "Carousel Back Arrow" at bounding box center [177, 270] width 4 height 6
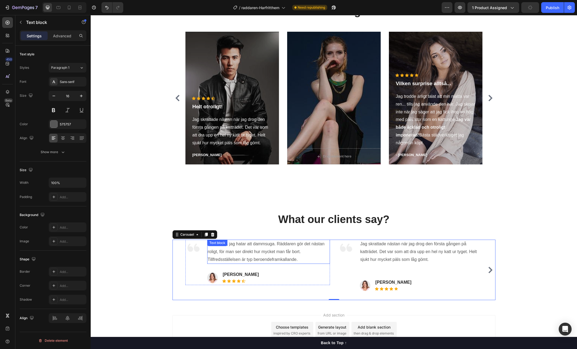
click at [254, 260] on p "Ärligt talat, jag hatar att dammsuga. Räddaren gör det nästan roligt, för man s…" at bounding box center [269, 252] width 122 height 23
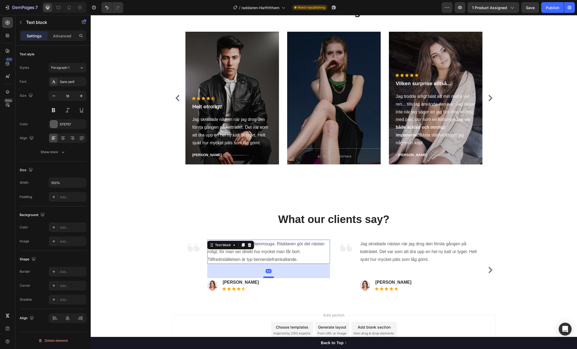
drag, startPoint x: 269, startPoint y: 270, endPoint x: 268, endPoint y: 278, distance: 7.8
click at [268, 278] on div at bounding box center [268, 278] width 11 height 2
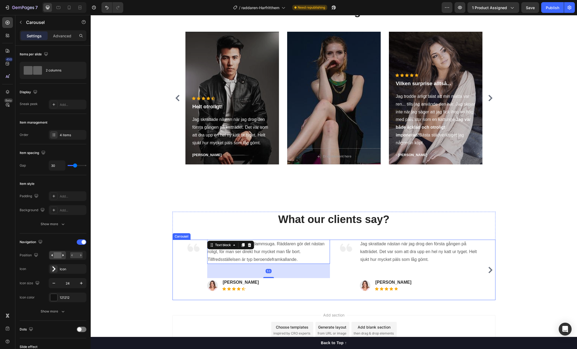
click at [491, 271] on icon "Carousel Next Arrow" at bounding box center [490, 270] width 6 height 6
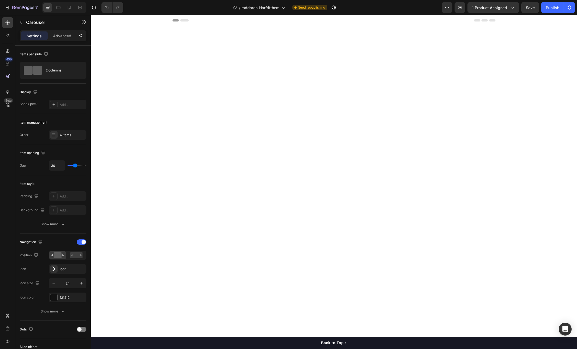
scroll to position [2100, 0]
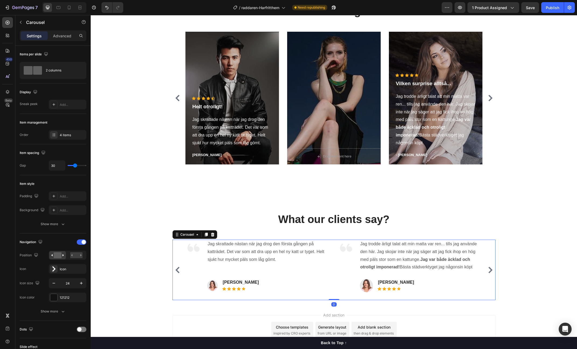
click at [491, 271] on icon "Carousel Next Arrow" at bounding box center [490, 270] width 6 height 6
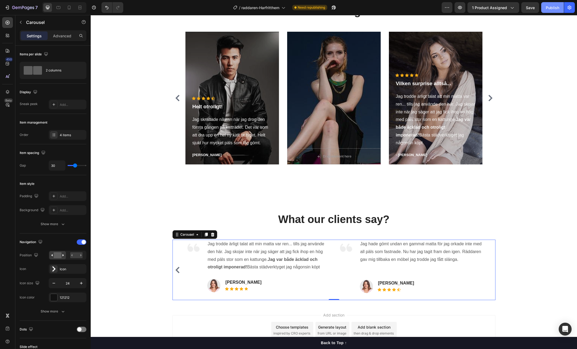
click at [552, 9] on div "Publish" at bounding box center [552, 8] width 13 height 6
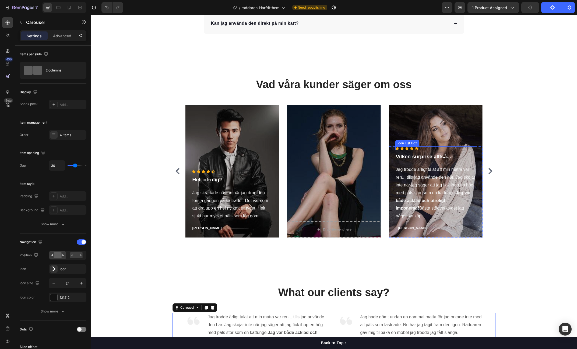
scroll to position [2027, 0]
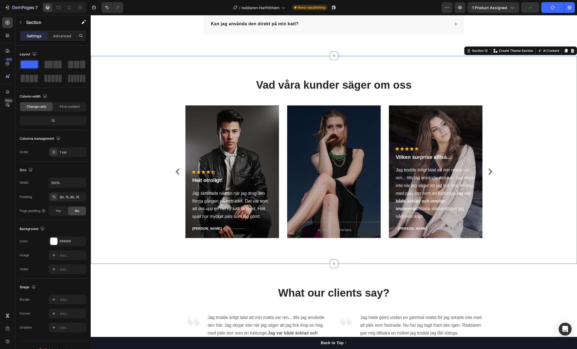
click at [148, 85] on div "Vad våra kunder säger om oss Heading Icon Icon Icon Icon Icon Icon List Hoz Hel…" at bounding box center [334, 159] width 478 height 165
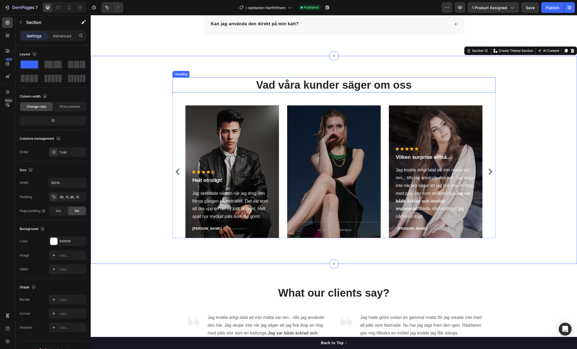
click at [280, 86] on h2 "Vad våra kunder säger om oss" at bounding box center [333, 84] width 323 height 15
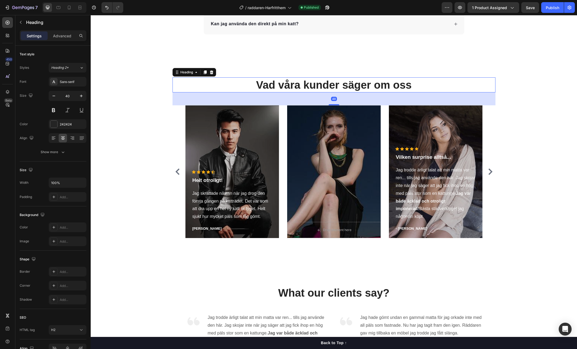
click at [292, 88] on h2 "Vad våra kunder säger om oss" at bounding box center [333, 84] width 323 height 15
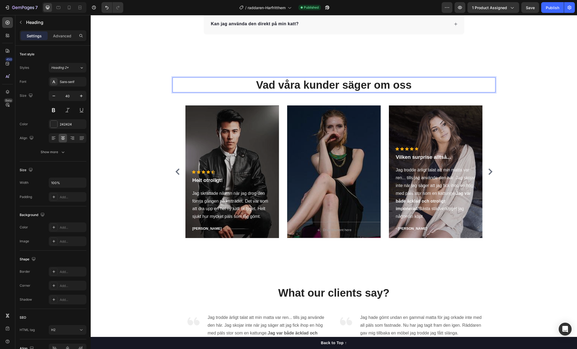
click at [292, 88] on p "Vad våra kunder säger om oss" at bounding box center [334, 85] width 322 height 14
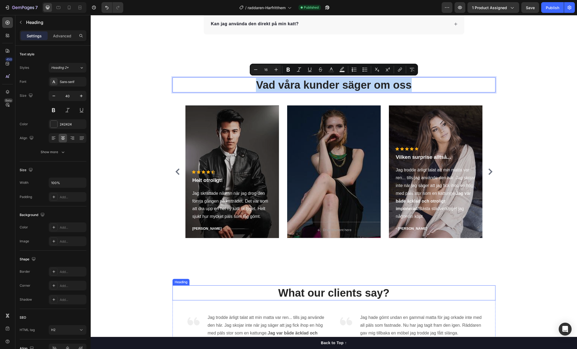
click at [341, 294] on p "What our clients say?" at bounding box center [334, 293] width 322 height 14
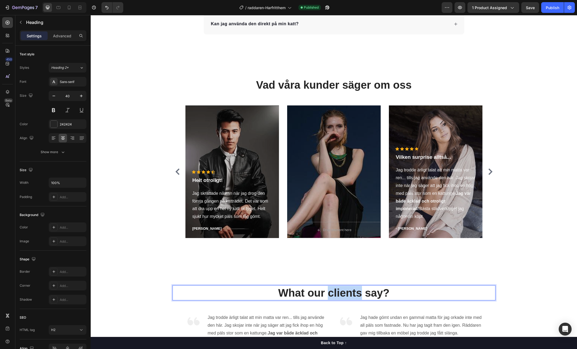
click at [341, 294] on p "What our clients say?" at bounding box center [334, 293] width 322 height 14
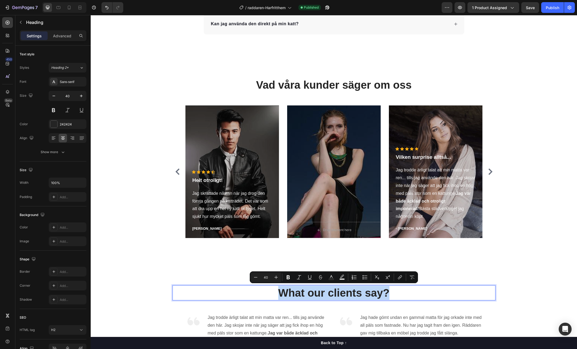
click at [375, 295] on p "What our clients say?" at bounding box center [334, 293] width 322 height 14
drag, startPoint x: 382, startPoint y: 293, endPoint x: 276, endPoint y: 293, distance: 105.7
click at [276, 293] on p "What our clients say?" at bounding box center [334, 293] width 322 height 14
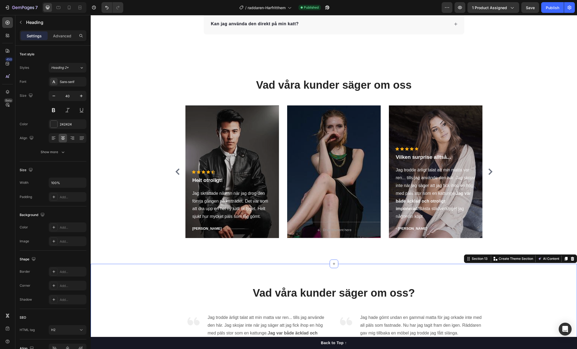
click at [526, 283] on div "Vad våra kunder säger om oss? Heading Image Ärligt talat, jag hatar att dammsug…" at bounding box center [334, 321] width 486 height 114
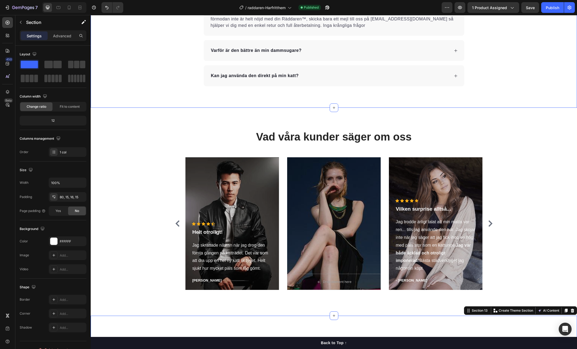
scroll to position [1970, 0]
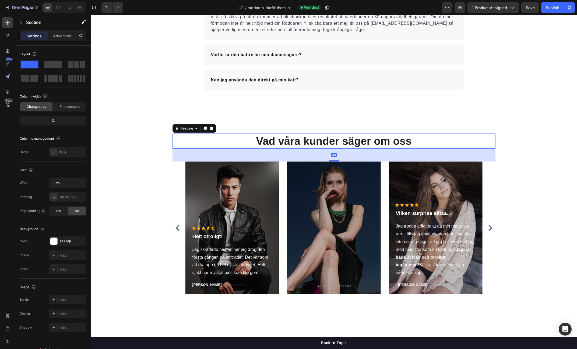
click at [475, 140] on p "Vad våra kunder säger om oss" at bounding box center [334, 141] width 322 height 14
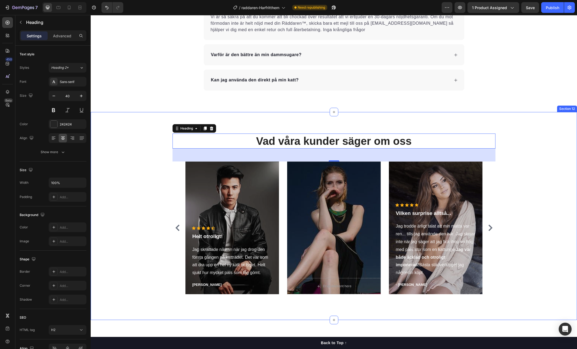
click at [259, 116] on div "Vad våra kunder säger om oss Heading 48 Icon Icon Icon Icon Icon Icon List Hoz …" at bounding box center [334, 216] width 486 height 208
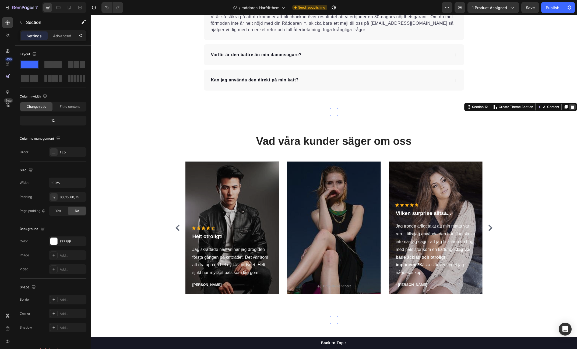
click at [571, 106] on icon at bounding box center [572, 107] width 4 height 4
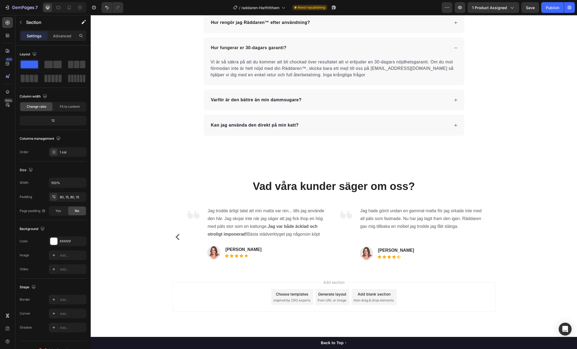
scroll to position [1924, 0]
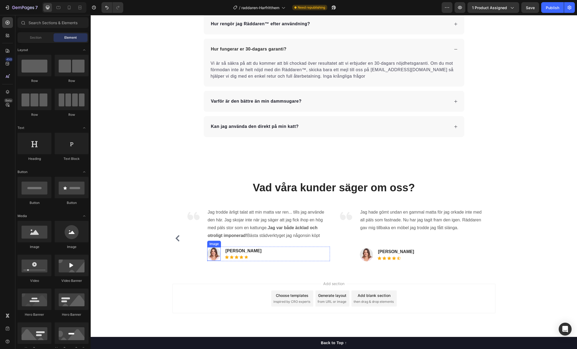
click at [208, 251] on img at bounding box center [213, 254] width 13 height 13
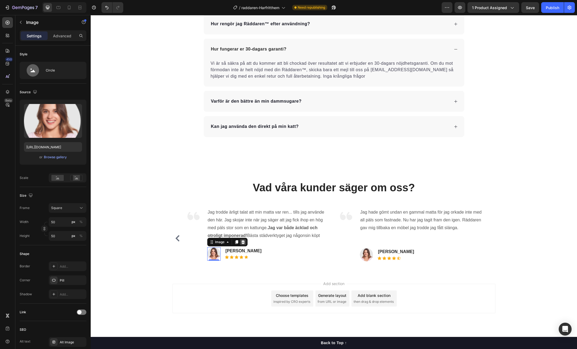
click at [242, 242] on icon at bounding box center [243, 242] width 4 height 4
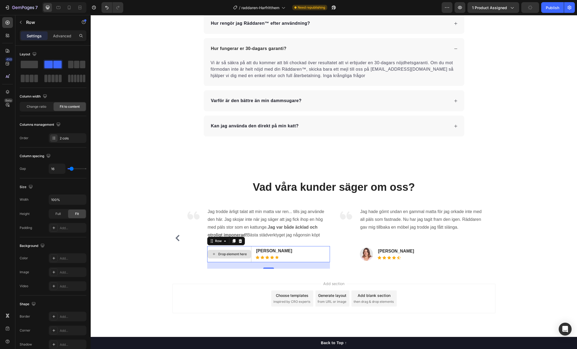
click at [236, 247] on div "Drop element here" at bounding box center [229, 254] width 44 height 16
click at [368, 252] on img at bounding box center [366, 254] width 13 height 13
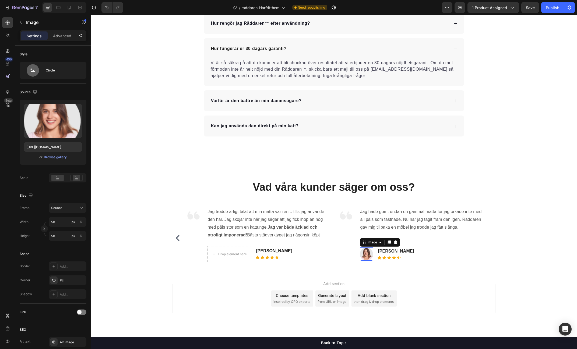
drag, startPoint x: 395, startPoint y: 242, endPoint x: 420, endPoint y: 250, distance: 25.9
click at [395, 242] on icon at bounding box center [395, 243] width 3 height 4
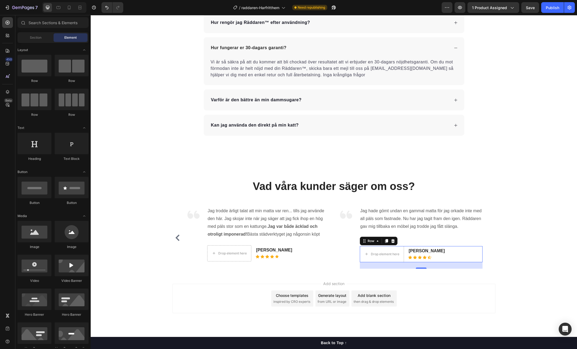
click at [464, 246] on div "Drop element here Ulla B. Text block Icon Icon Icon Icon Icon Icon List Hoz Row…" at bounding box center [421, 254] width 123 height 16
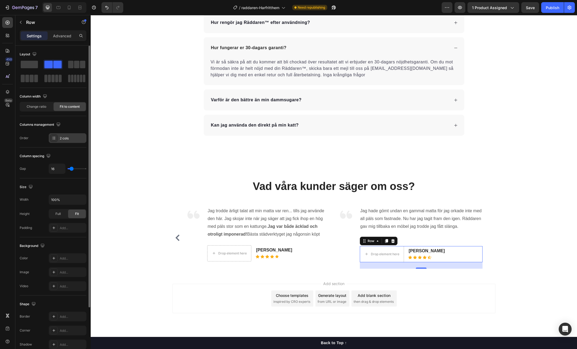
click at [63, 135] on div "2 cols" at bounding box center [68, 138] width 38 height 10
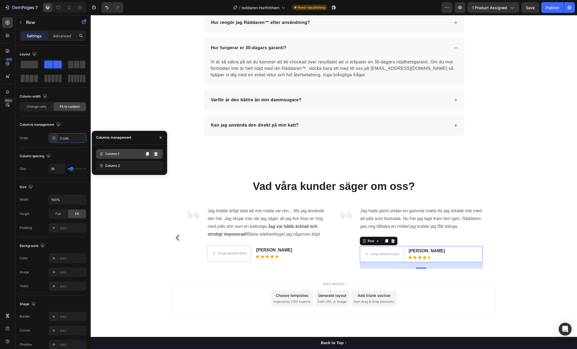
click at [158, 155] on button at bounding box center [155, 154] width 9 height 9
click at [156, 154] on icon at bounding box center [156, 154] width 4 height 4
click at [157, 156] on icon at bounding box center [155, 154] width 3 height 4
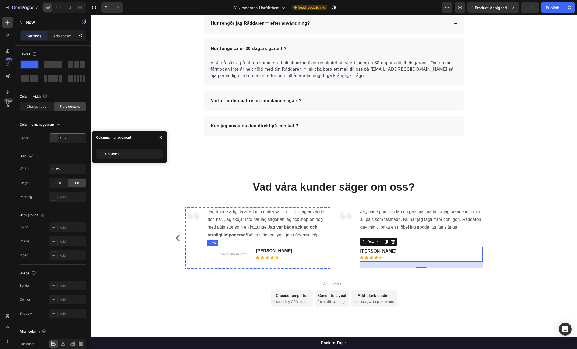
click at [283, 248] on div "Drop element here Matilda S. Text block Icon Icon Icon Icon Icon Icon List Hoz …" at bounding box center [268, 254] width 123 height 16
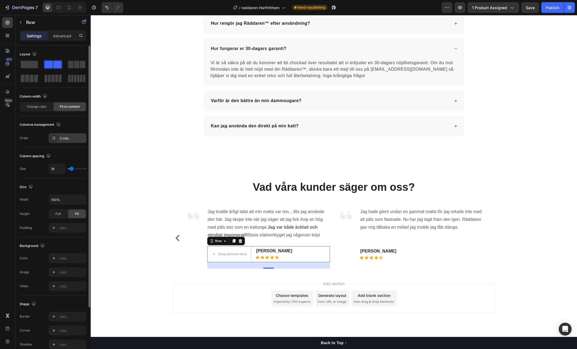
click at [66, 138] on div "2 cols" at bounding box center [72, 138] width 25 height 5
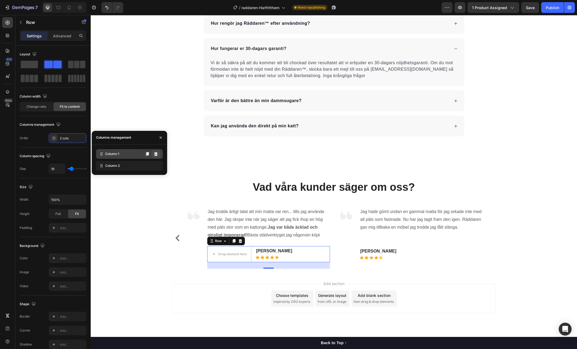
drag, startPoint x: 154, startPoint y: 154, endPoint x: 155, endPoint y: 157, distance: 2.8
click at [154, 154] on icon at bounding box center [156, 154] width 4 height 4
click at [157, 154] on icon at bounding box center [155, 154] width 3 height 4
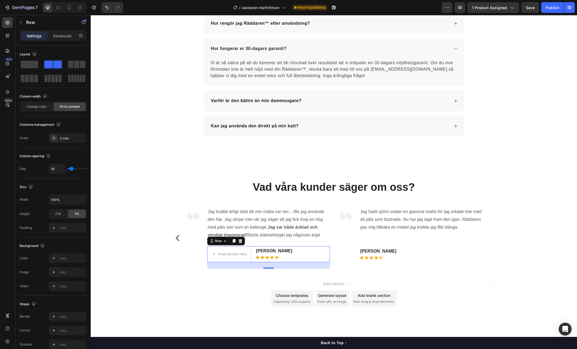
click at [310, 253] on div "Drop element here Matilda S. Text block Icon Icon Icon Icon Icon Icon List Hoz …" at bounding box center [268, 254] width 123 height 16
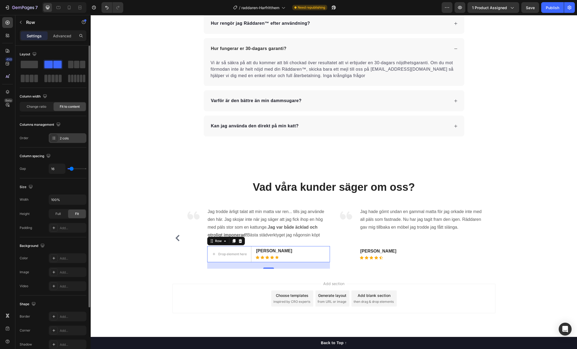
click at [81, 139] on div "2 cols" at bounding box center [72, 138] width 25 height 5
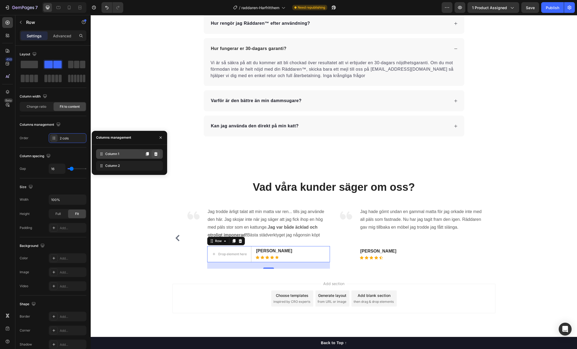
click at [157, 155] on icon at bounding box center [156, 154] width 4 height 4
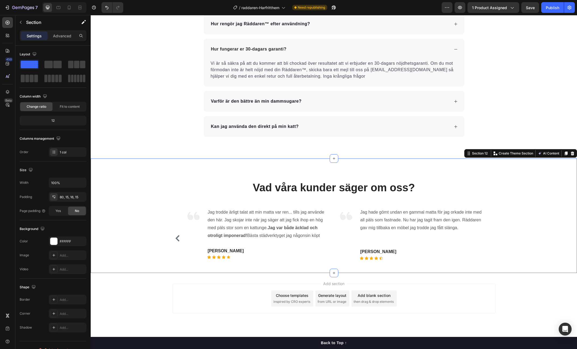
click at [509, 241] on div "Vad våra kunder säger om oss? Heading Image Ärligt talat, jag hatar att dammsug…" at bounding box center [334, 224] width 478 height 89
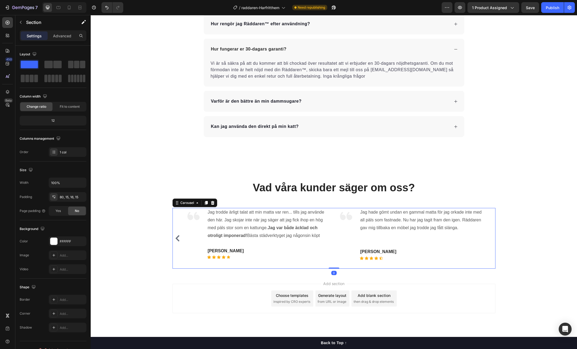
click at [178, 238] on icon "Carousel Back Arrow" at bounding box center [177, 238] width 6 height 6
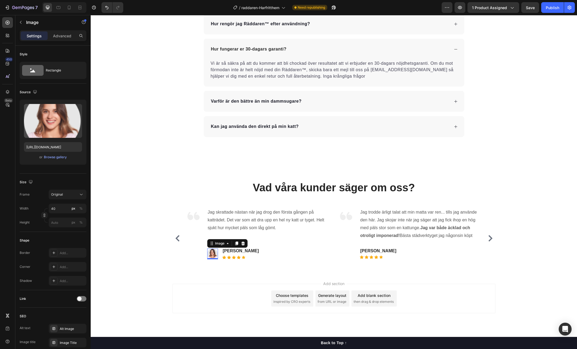
click at [214, 251] on img at bounding box center [212, 254] width 11 height 11
click at [244, 244] on icon at bounding box center [242, 244] width 3 height 4
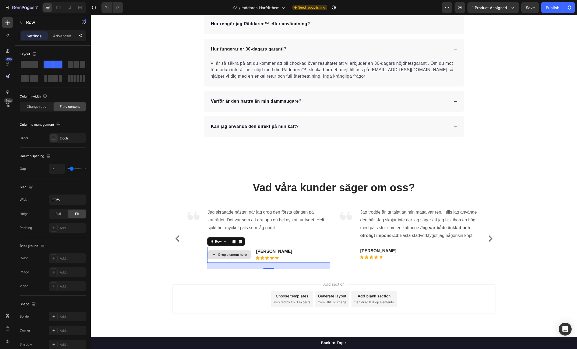
click at [239, 248] on div "Drop element here" at bounding box center [229, 255] width 44 height 16
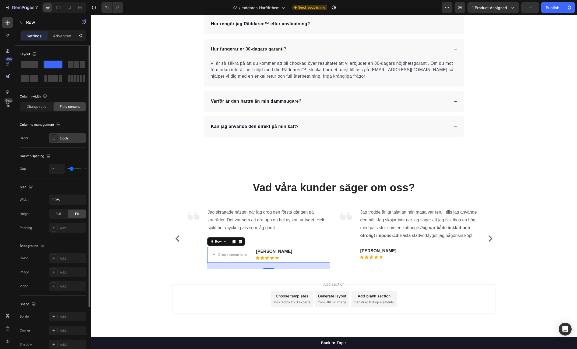
click at [64, 133] on div "2 cols" at bounding box center [68, 138] width 38 height 10
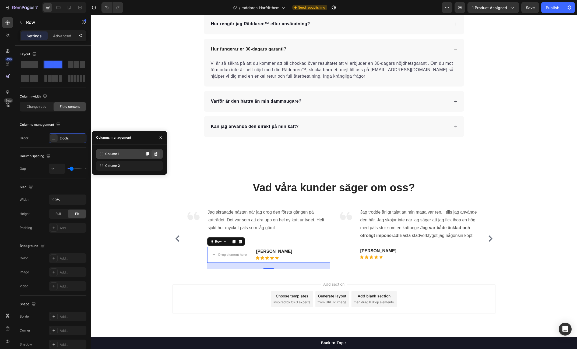
click at [157, 156] on icon at bounding box center [156, 154] width 4 height 4
click at [156, 155] on icon at bounding box center [155, 154] width 3 height 4
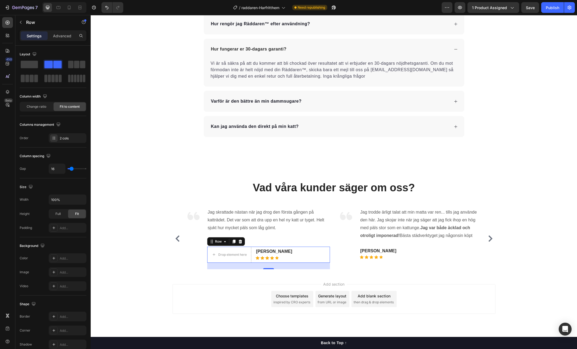
click at [304, 252] on div "Drop element here Erika J. Text block Icon Icon Icon Icon Icon Icon List Hoz Ro…" at bounding box center [268, 255] width 123 height 16
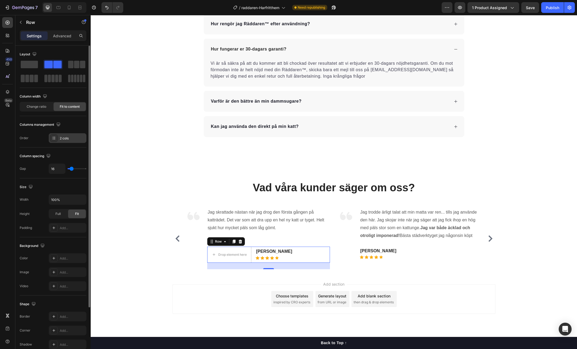
click at [73, 136] on div "2 cols" at bounding box center [72, 138] width 25 height 5
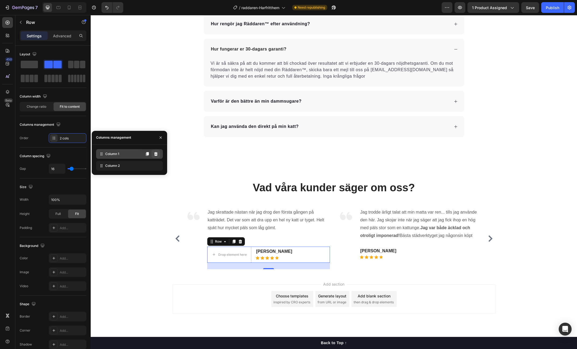
click at [158, 154] on icon at bounding box center [156, 154] width 4 height 4
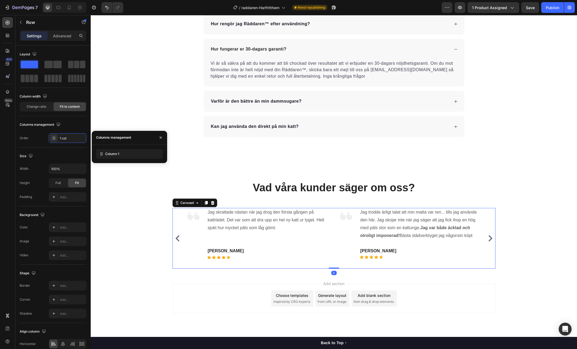
click at [178, 239] on icon "Carousel Back Arrow" at bounding box center [177, 238] width 4 height 6
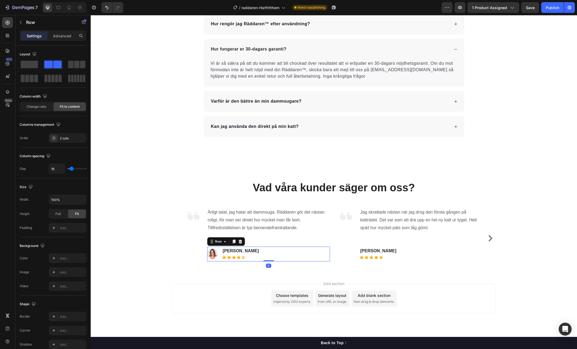
click at [268, 255] on div "Image Josefin M. Text block Icon Icon Icon Icon Icon Icon List Hoz Row 0" at bounding box center [268, 254] width 123 height 15
click at [216, 254] on img at bounding box center [212, 254] width 11 height 11
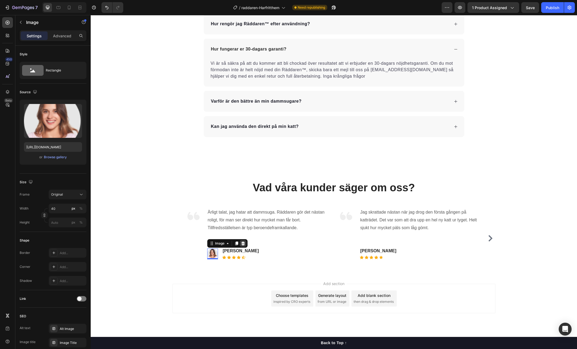
click at [243, 243] on icon at bounding box center [243, 244] width 4 height 4
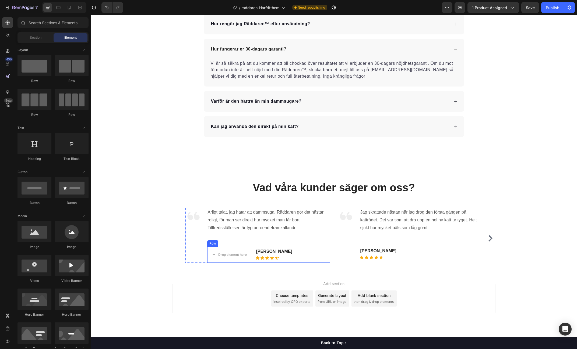
click at [300, 253] on div "Drop element here Josefin M. Text block Icon Icon Icon Icon Icon Icon List Hoz …" at bounding box center [268, 255] width 123 height 16
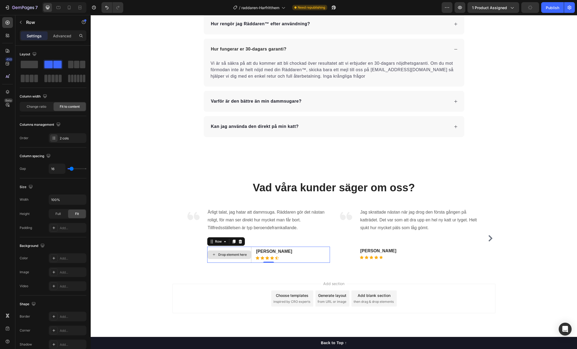
click at [242, 248] on div "Drop element here" at bounding box center [229, 255] width 44 height 16
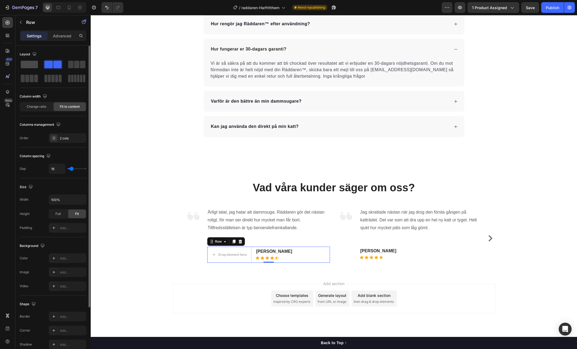
click at [31, 65] on span at bounding box center [29, 65] width 17 height 8
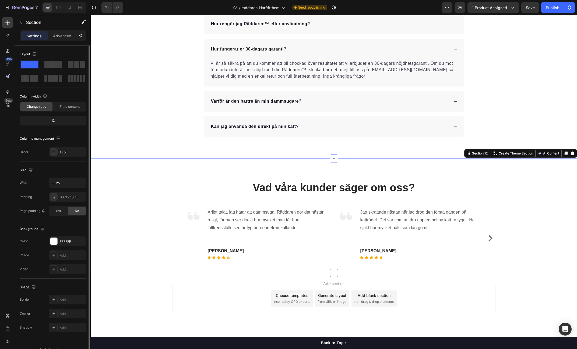
click at [529, 205] on div "Vad våra kunder säger om oss? Heading Image Ärligt talat, jag hatar att dammsug…" at bounding box center [334, 224] width 478 height 89
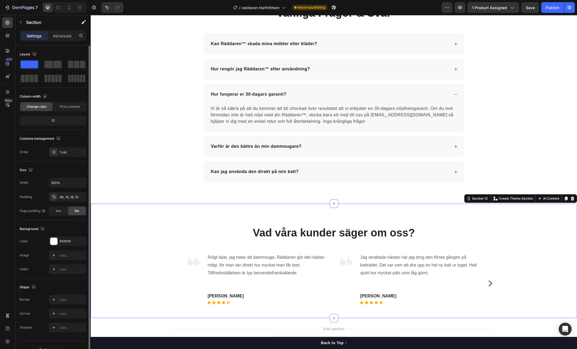
scroll to position [1871, 0]
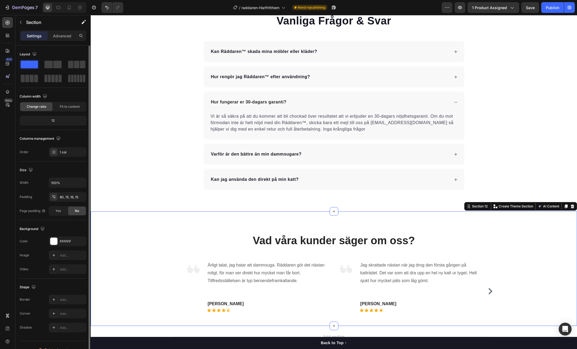
click at [139, 227] on div "Vad våra kunder säger om oss? Heading Image Ärligt talat, jag hatar att dammsug…" at bounding box center [334, 269] width 486 height 114
click at [71, 237] on div "FFFFFF" at bounding box center [68, 242] width 38 height 10
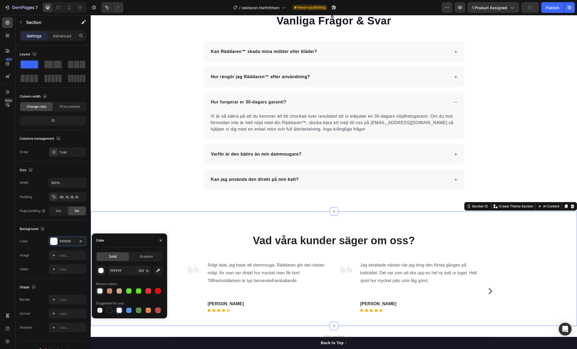
click at [102, 292] on div at bounding box center [99, 291] width 5 height 5
type input "F8F8F8"
click at [535, 140] on div "Vanliga Frågor & Svar Heading Kan Räddaren™ skada mina möbler eller kläder? Hur…" at bounding box center [334, 101] width 486 height 177
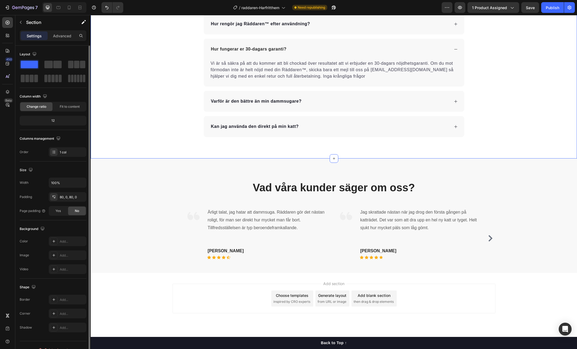
scroll to position [9, 0]
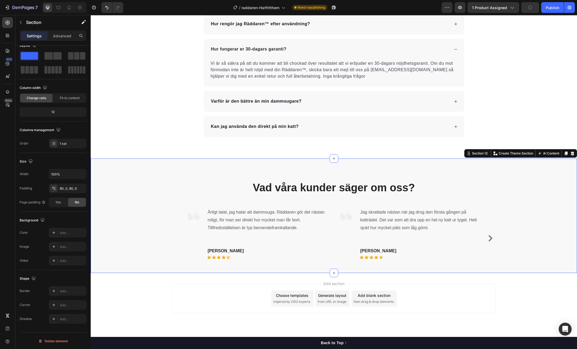
click at [157, 178] on div "Vad våra kunder säger om oss? Heading Image Ärligt talat, jag hatar att dammsug…" at bounding box center [334, 216] width 486 height 114
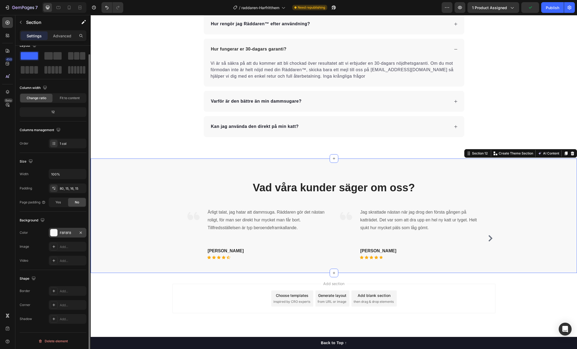
click at [66, 232] on div "F8F8F8" at bounding box center [68, 233] width 16 height 5
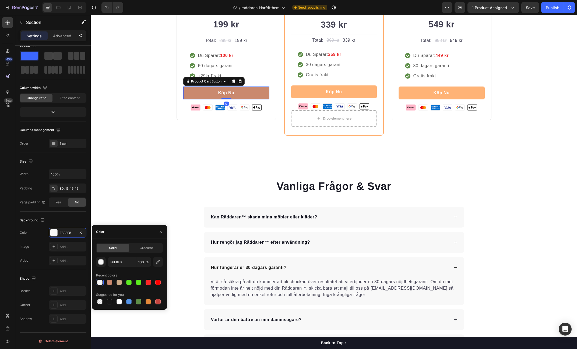
scroll to position [1663, 0]
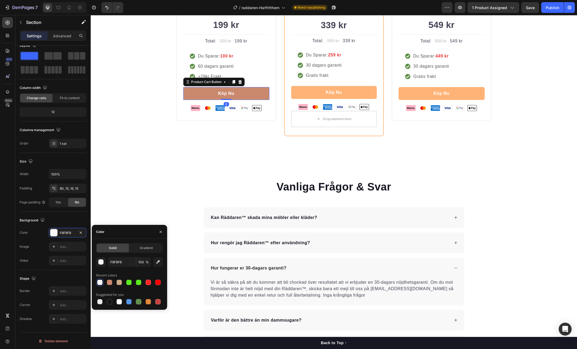
click at [259, 100] on button "Köp Nu" at bounding box center [226, 93] width 86 height 13
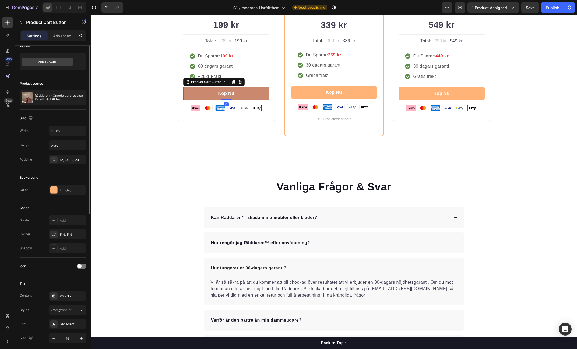
scroll to position [0, 0]
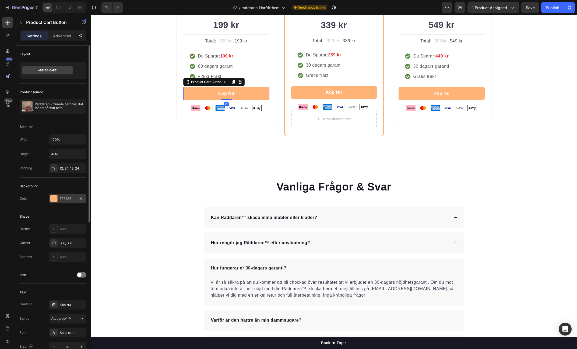
click at [69, 200] on div "FFB376" at bounding box center [68, 199] width 16 height 5
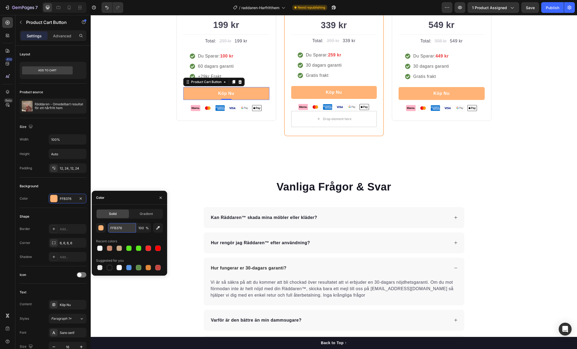
click at [115, 225] on input "FFB376" at bounding box center [122, 228] width 28 height 10
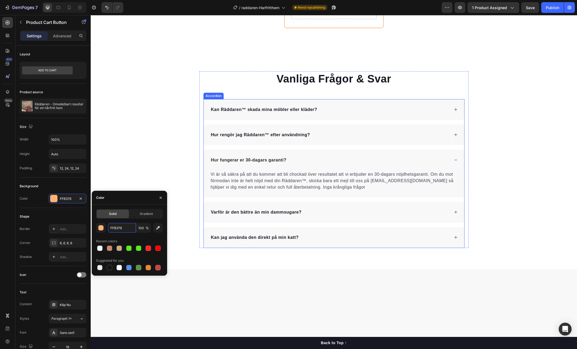
scroll to position [1924, 0]
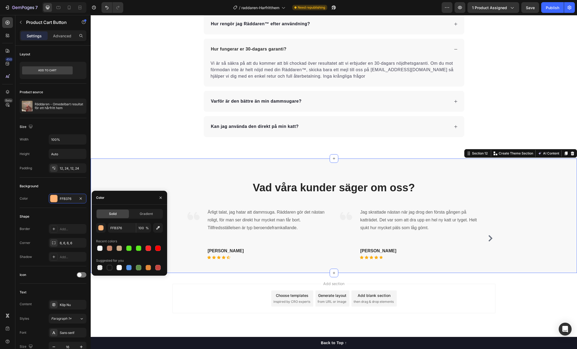
click at [168, 165] on div "Vad våra kunder säger om oss? Heading Image Ärligt talat, jag hatar att dammsug…" at bounding box center [334, 216] width 486 height 114
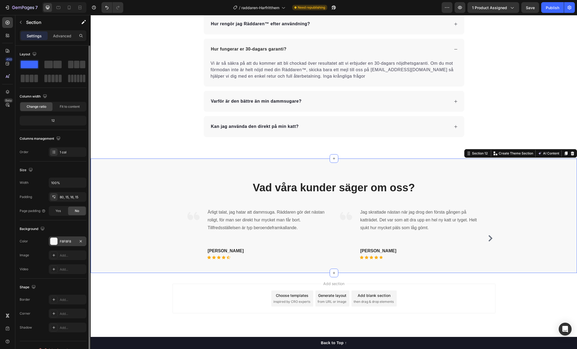
click at [70, 237] on div "F8F8F8" at bounding box center [68, 242] width 38 height 10
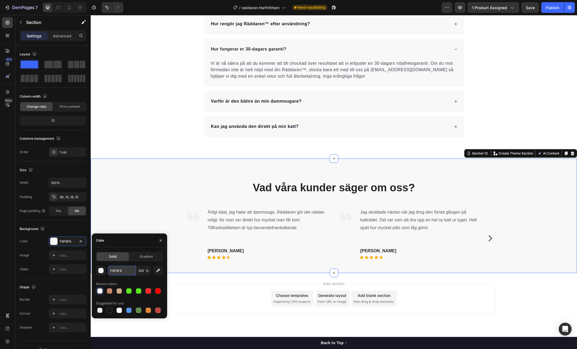
click at [124, 273] on input "F8F8F8" at bounding box center [122, 271] width 28 height 10
paste input "FB376"
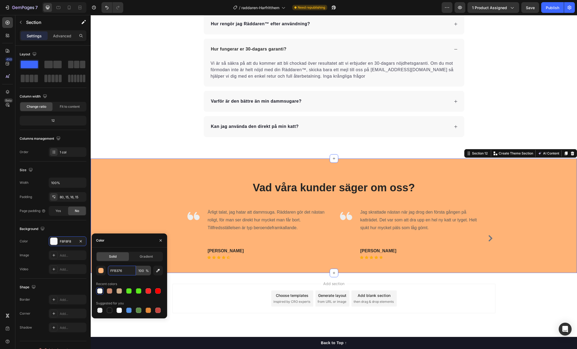
type input "FFB376"
click at [141, 271] on input "100" at bounding box center [143, 271] width 15 height 10
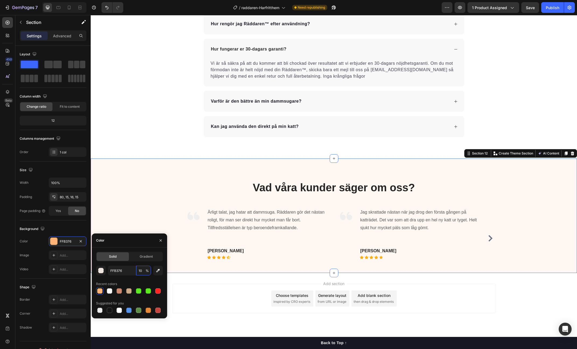
type input "1"
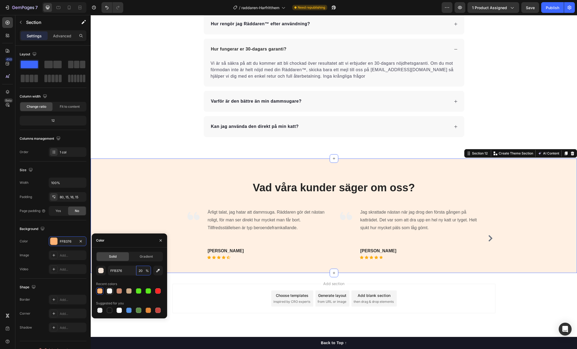
type input "20"
click at [109, 290] on div at bounding box center [129, 292] width 67 height 8
click at [120, 292] on div at bounding box center [118, 291] width 5 height 5
type input "F8F8F8"
type input "100"
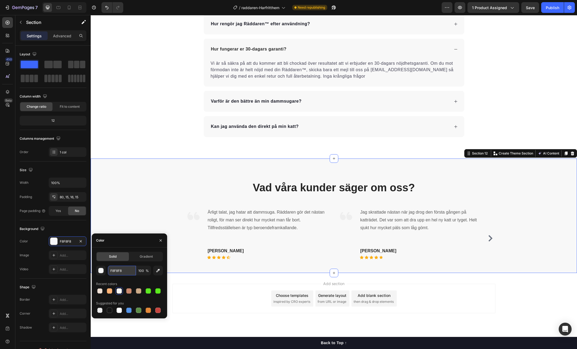
click at [116, 273] on input "F8F8F8" at bounding box center [122, 271] width 28 height 10
type input "FFFFFF"
click at [128, 201] on div "Vad våra kunder säger om oss? Heading Image Ärligt talat, jag hatar att dammsug…" at bounding box center [334, 224] width 478 height 89
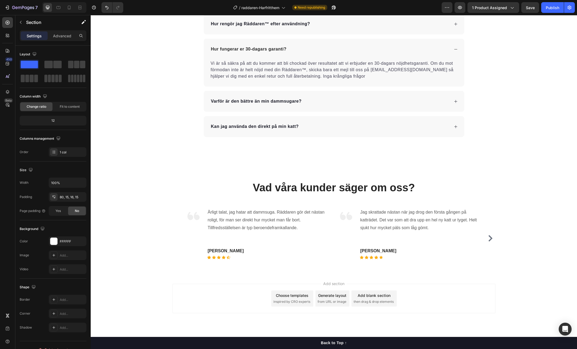
drag, startPoint x: 211, startPoint y: 176, endPoint x: 203, endPoint y: 184, distance: 11.2
click at [211, 176] on div "Vad våra kunder säger om oss? Heading Image Ärligt talat, jag hatar att dammsug…" at bounding box center [334, 216] width 486 height 114
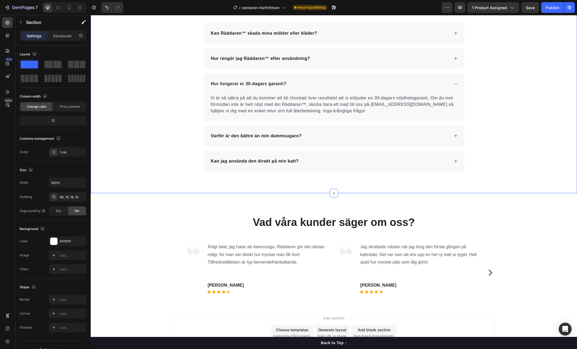
click at [163, 158] on div "Vanliga Frågor & Svar Heading Kan Räddaren™ skada mina möbler eller kläder? Hur…" at bounding box center [334, 83] width 486 height 177
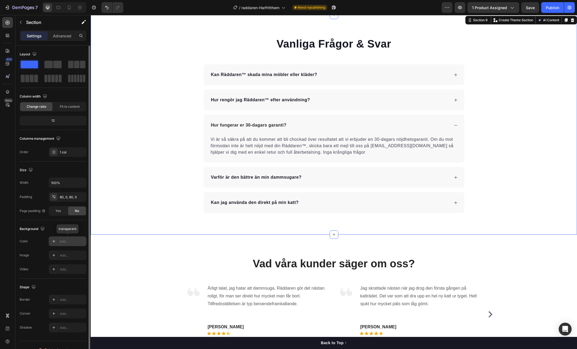
click at [68, 243] on div "Add..." at bounding box center [72, 241] width 25 height 5
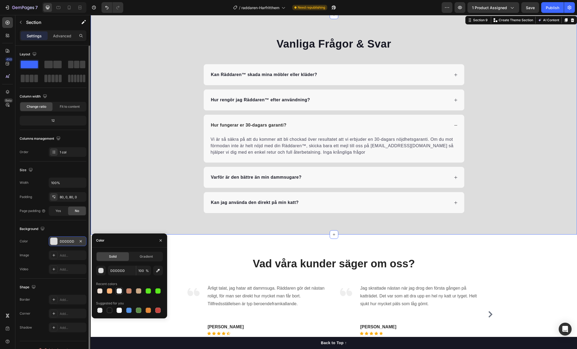
click at [121, 292] on div at bounding box center [118, 291] width 5 height 5
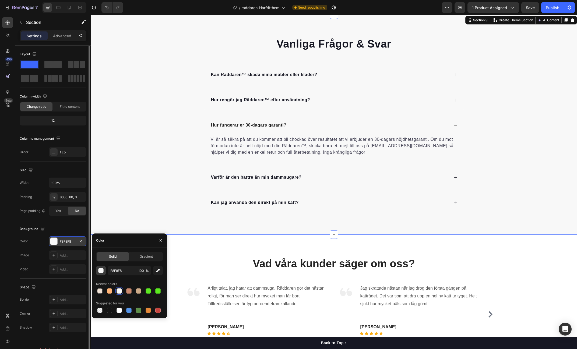
click at [103, 271] on div "button" at bounding box center [100, 271] width 5 height 5
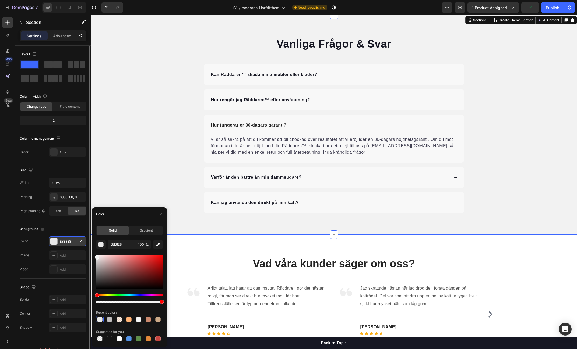
type input "F2F2F2"
drag, startPoint x: 98, startPoint y: 258, endPoint x: 94, endPoint y: 256, distance: 4.1
click at [94, 256] on div "Solid Gradient F2F2F2 100 % Recent colors Suggested for you" at bounding box center [129, 284] width 75 height 117
click at [512, 160] on div "Vanliga Frågor & Svar Heading Kan Räddaren™ skada mina möbler eller kläder? Hur…" at bounding box center [334, 124] width 486 height 177
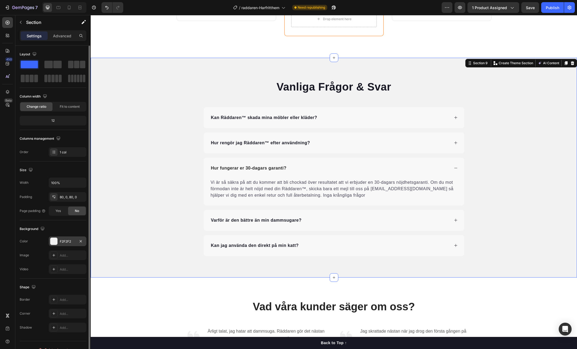
scroll to position [1763, 0]
click at [72, 8] on div at bounding box center [69, 7] width 9 height 9
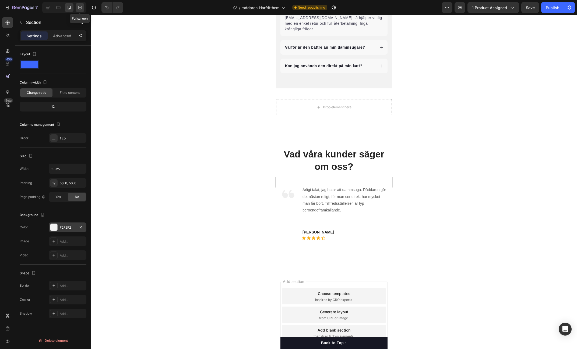
scroll to position [2187, 0]
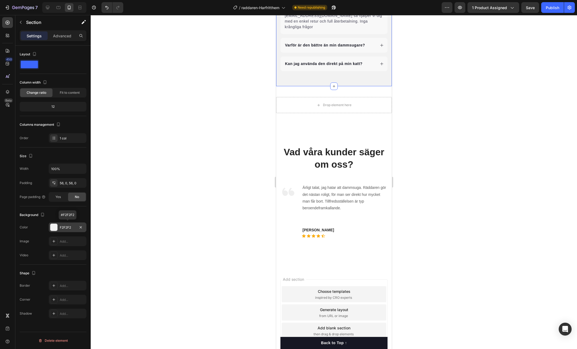
click at [72, 226] on div "F2F2F2" at bounding box center [68, 227] width 16 height 5
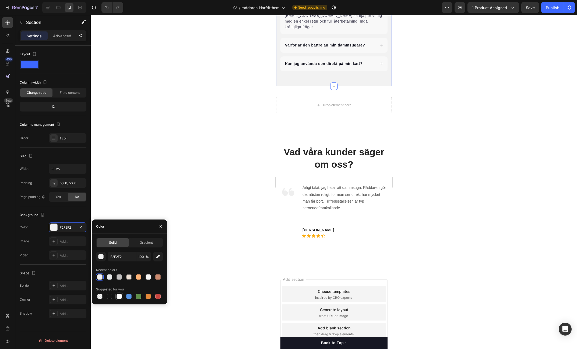
click at [119, 297] on div at bounding box center [118, 296] width 5 height 5
type input "FFFFFF"
click at [474, 213] on div at bounding box center [334, 182] width 486 height 334
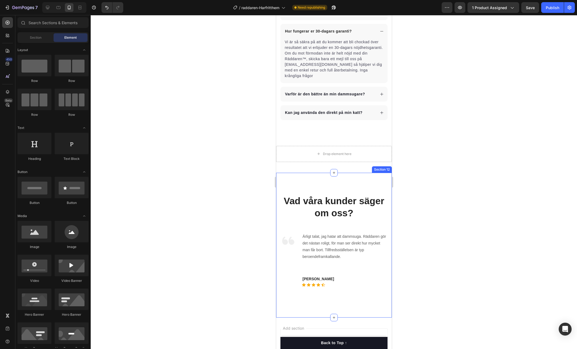
scroll to position [2278, 0]
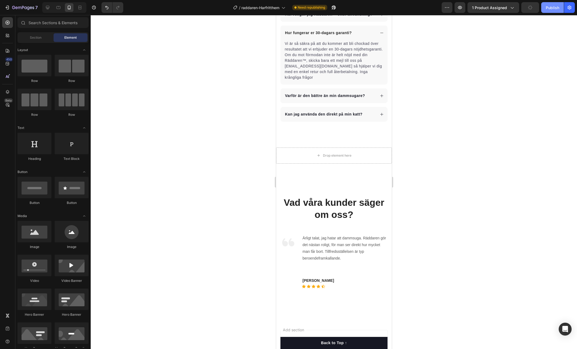
click at [556, 7] on div "Publish" at bounding box center [552, 8] width 13 height 6
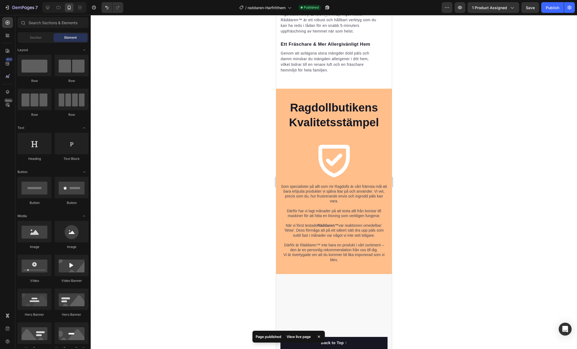
scroll to position [847, 0]
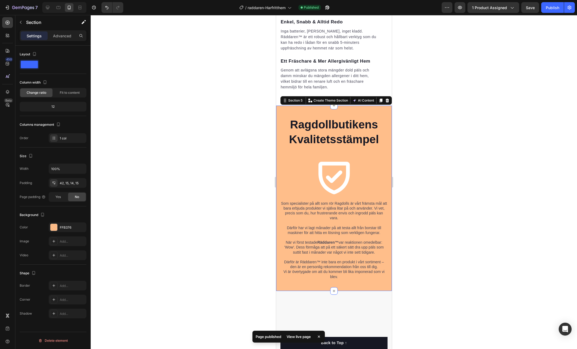
click at [292, 219] on div "Ragdollbutikens Kvalitetsstämpel Heading Row Icon Som specialister på allt som …" at bounding box center [334, 198] width 116 height 185
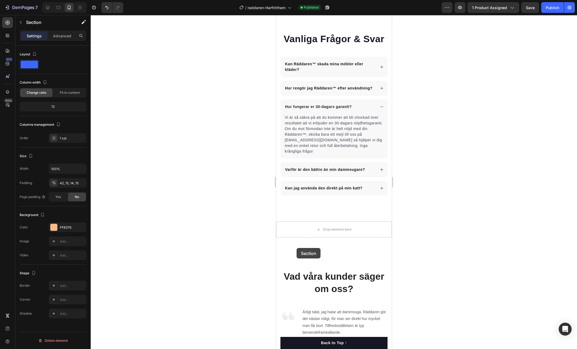
scroll to position [2531, 0]
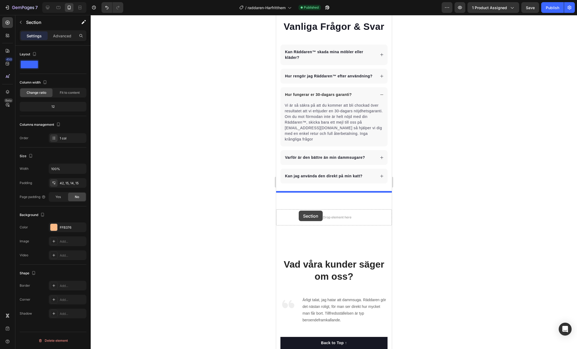
drag, startPoint x: 285, startPoint y: 207, endPoint x: 298, endPoint y: 211, distance: 14.2
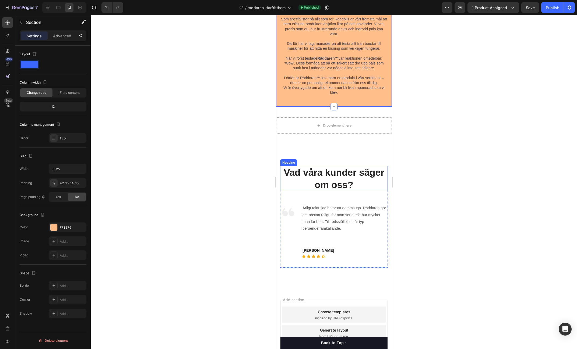
scroll to position [2616, 0]
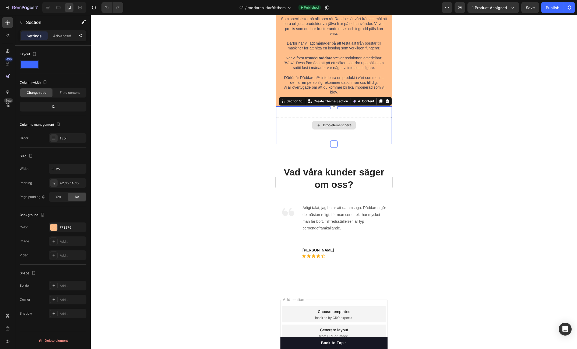
click at [375, 121] on div "Drop element here" at bounding box center [334, 125] width 116 height 16
click at [386, 104] on div at bounding box center [387, 101] width 6 height 6
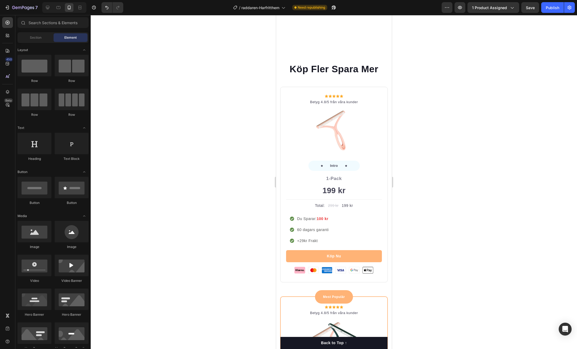
scroll to position [1661, 0]
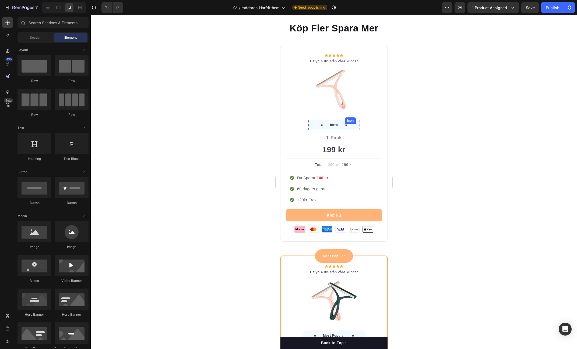
click at [345, 125] on div "Icon" at bounding box center [346, 125] width 2 height 2
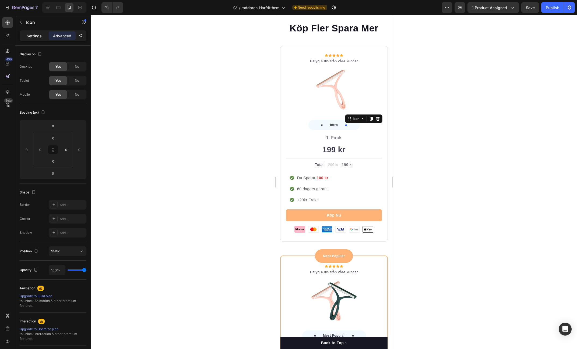
click at [39, 38] on p "Settings" at bounding box center [34, 36] width 15 height 6
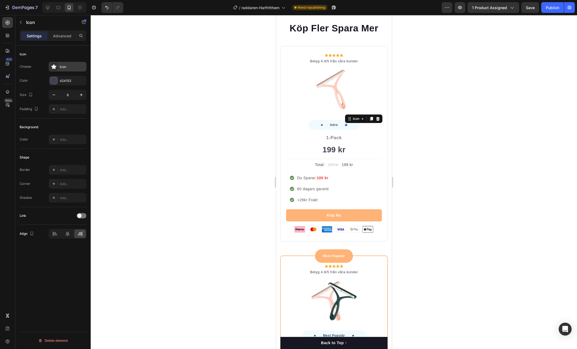
click at [76, 66] on div "Icon" at bounding box center [72, 67] width 25 height 5
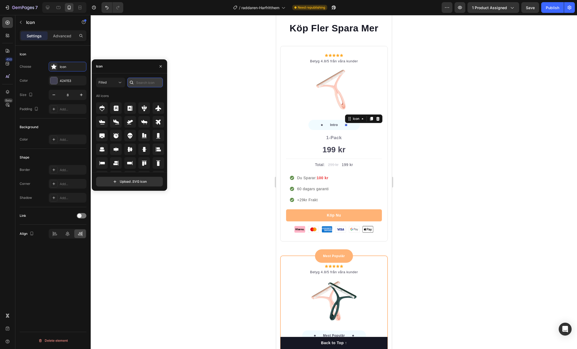
click at [145, 82] on input "text" at bounding box center [145, 83] width 36 height 10
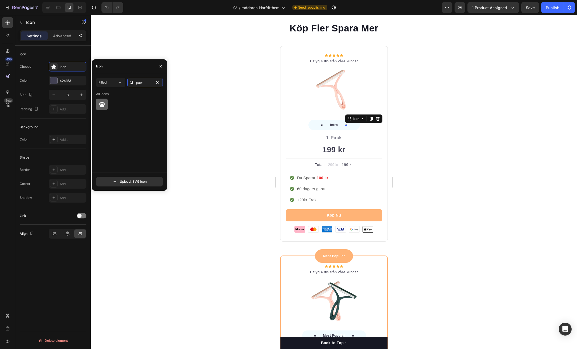
type input "paw"
click at [102, 105] on icon at bounding box center [102, 104] width 6 height 5
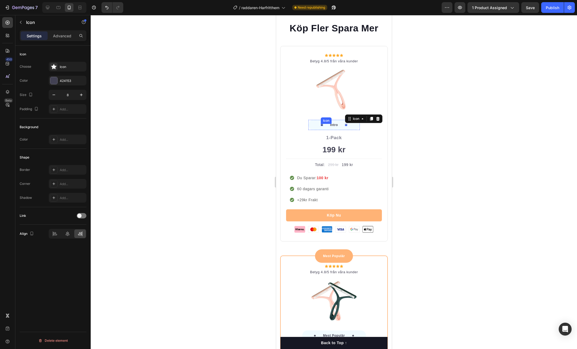
click at [322, 125] on div "Icon" at bounding box center [321, 125] width 2 height 2
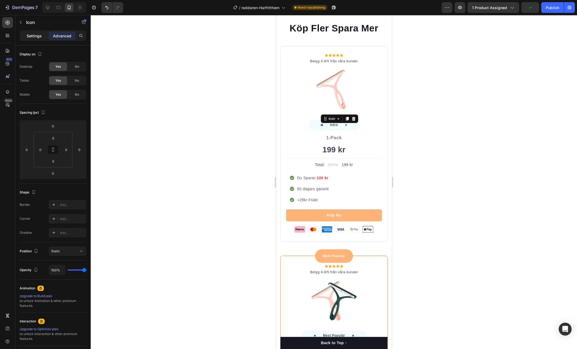
click at [44, 36] on div "Settings" at bounding box center [34, 35] width 27 height 9
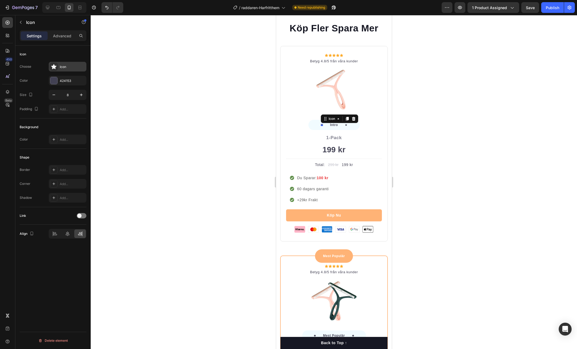
click at [63, 64] on div "Icon" at bounding box center [68, 67] width 38 height 10
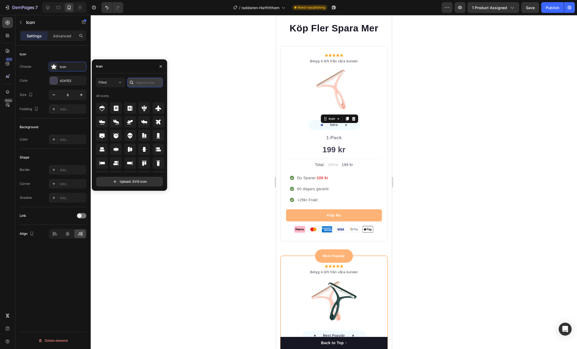
click at [142, 83] on input "text" at bounding box center [145, 83] width 36 height 10
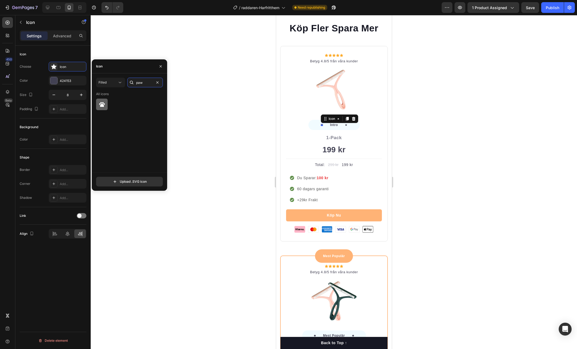
type input "paw"
drag, startPoint x: 103, startPoint y: 107, endPoint x: 107, endPoint y: 111, distance: 5.5
click at [103, 107] on icon at bounding box center [102, 104] width 6 height 6
click at [488, 166] on div at bounding box center [334, 182] width 486 height 334
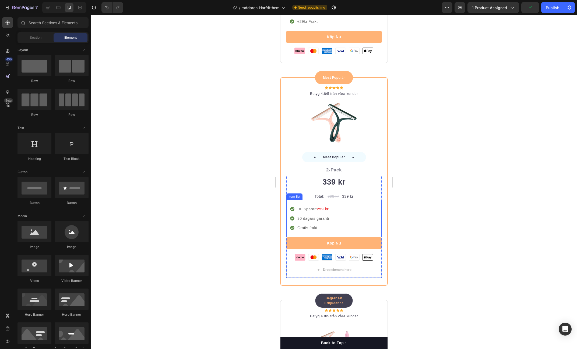
scroll to position [1849, 0]
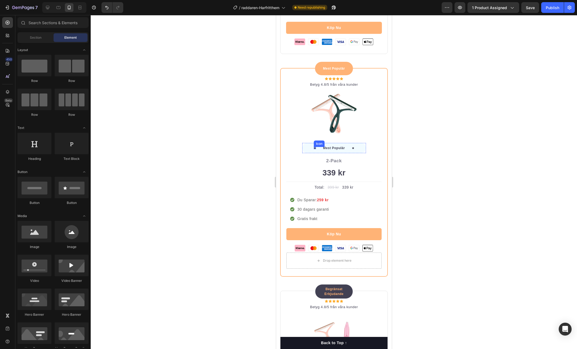
click at [315, 147] on div "Icon" at bounding box center [314, 148] width 2 height 2
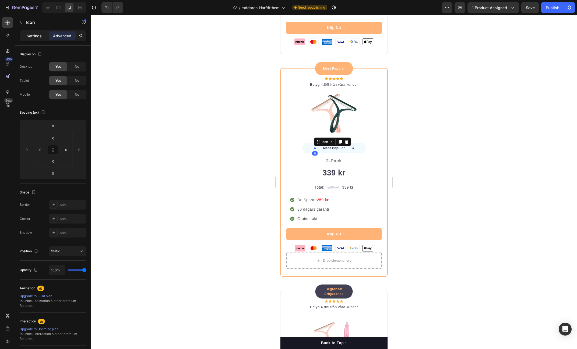
click at [36, 40] on div "Settings" at bounding box center [34, 35] width 27 height 9
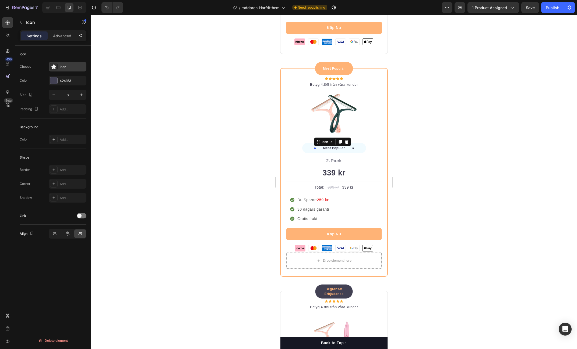
click at [72, 67] on div "Icon" at bounding box center [72, 67] width 25 height 5
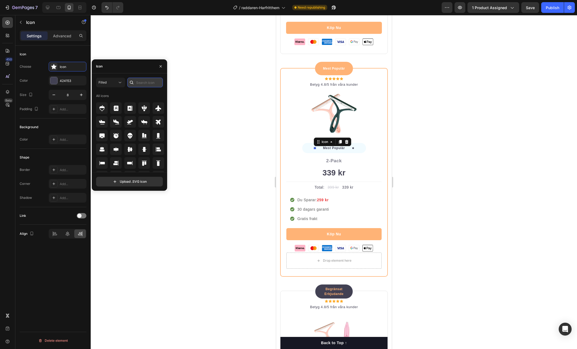
click at [155, 84] on input "text" at bounding box center [145, 83] width 36 height 10
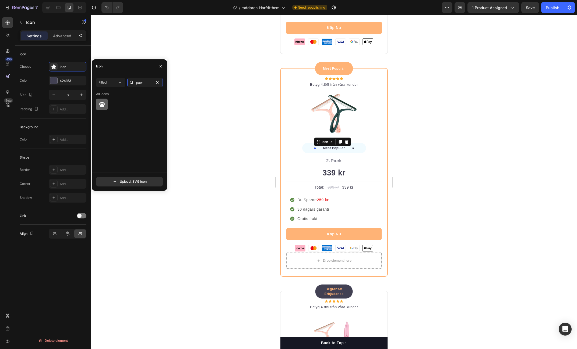
type input "paw"
drag, startPoint x: 101, startPoint y: 105, endPoint x: 208, endPoint y: 116, distance: 107.3
click at [101, 105] on icon at bounding box center [102, 104] width 6 height 5
click at [352, 147] on div "Icon 0" at bounding box center [353, 148] width 2 height 2
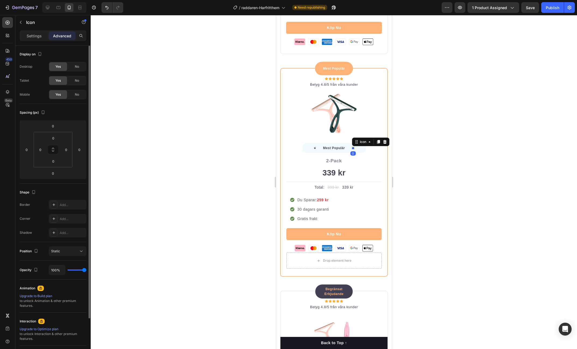
click at [28, 38] on p "Settings" at bounding box center [34, 36] width 15 height 6
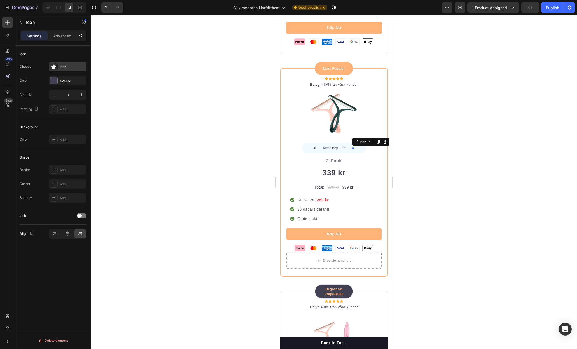
drag, startPoint x: 66, startPoint y: 67, endPoint x: 73, endPoint y: 68, distance: 6.9
click at [66, 67] on div "Icon" at bounding box center [72, 67] width 25 height 5
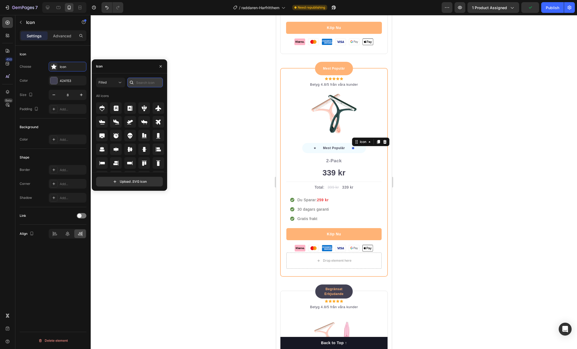
click at [145, 83] on input "text" at bounding box center [145, 83] width 36 height 10
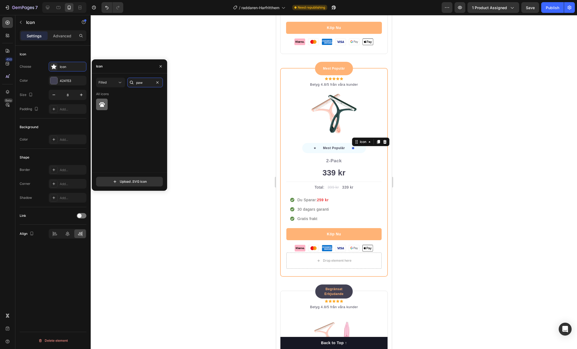
type input "paw"
drag, startPoint x: 98, startPoint y: 102, endPoint x: 259, endPoint y: 163, distance: 171.3
click at [99, 103] on icon at bounding box center [102, 104] width 6 height 6
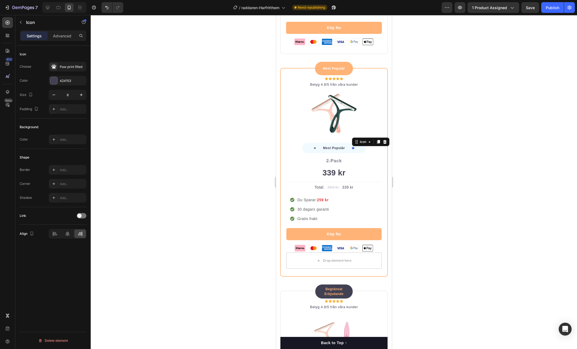
click at [451, 224] on div at bounding box center [334, 182] width 486 height 334
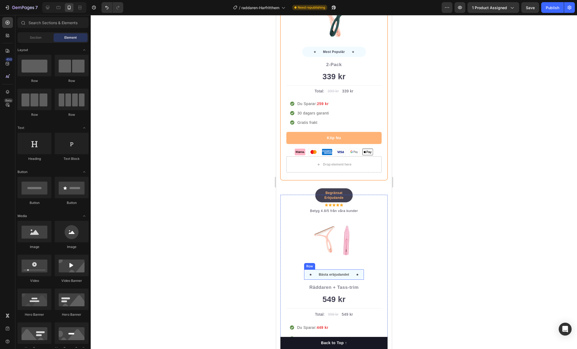
scroll to position [1967, 0]
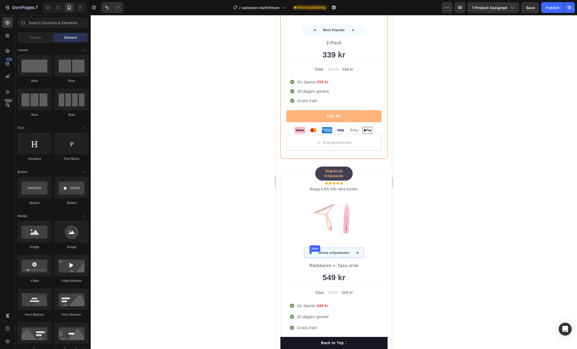
click at [310, 252] on div "Icon" at bounding box center [310, 253] width 2 height 2
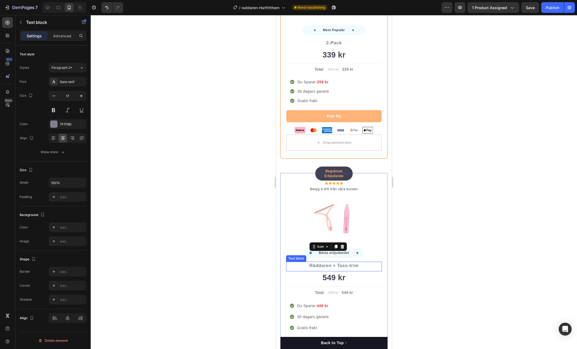
click at [351, 266] on p "Räddaren + Tass-trim" at bounding box center [333, 266] width 95 height 7
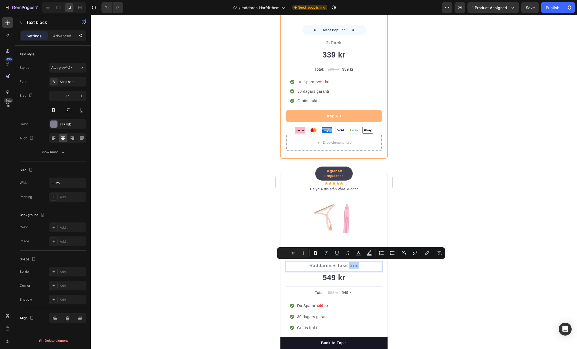
click at [350, 265] on p "Räddaren + Tass-trim" at bounding box center [333, 266] width 95 height 7
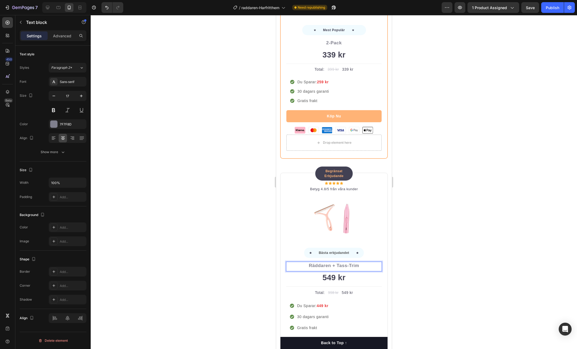
click at [419, 255] on div at bounding box center [334, 182] width 486 height 334
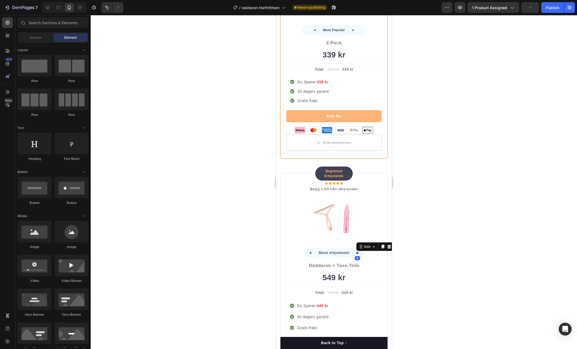
drag, startPoint x: 357, startPoint y: 252, endPoint x: 334, endPoint y: 248, distance: 23.1
click at [357, 252] on div "Icon 0" at bounding box center [357, 253] width 2 height 2
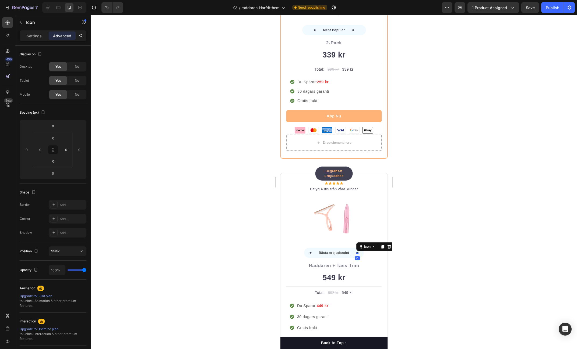
click at [29, 40] on div "Settings Advanced" at bounding box center [53, 35] width 67 height 11
click at [30, 37] on p "Settings" at bounding box center [34, 36] width 15 height 6
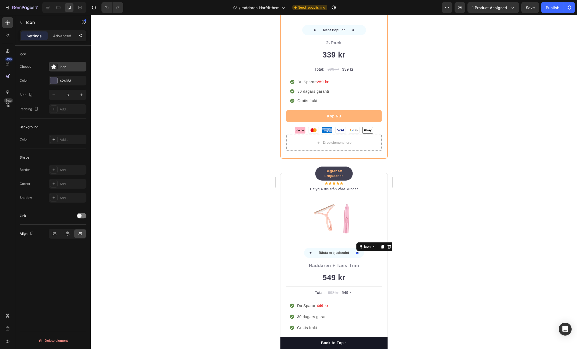
click at [72, 68] on div "Icon" at bounding box center [72, 67] width 25 height 5
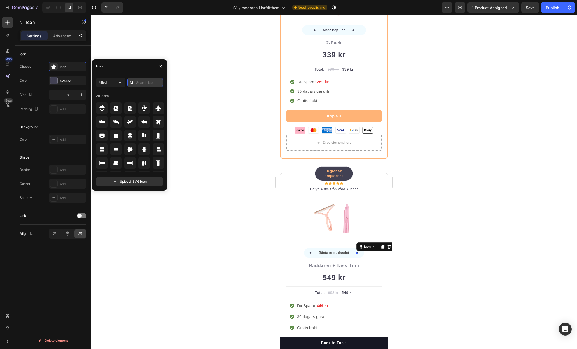
click at [151, 80] on input "text" at bounding box center [145, 83] width 36 height 10
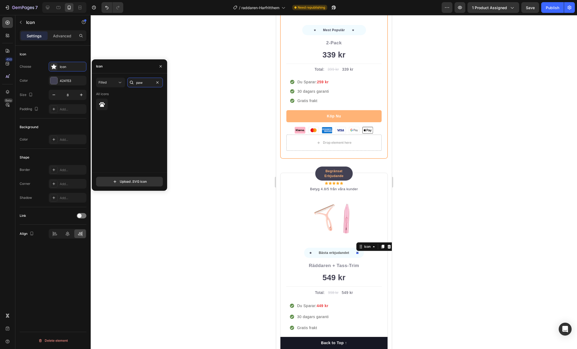
type input "paw"
click at [103, 105] on icon at bounding box center [102, 104] width 6 height 5
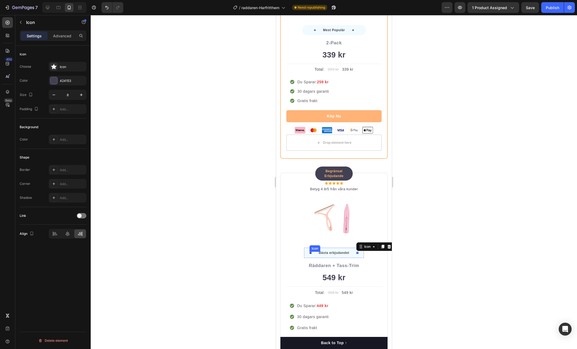
click at [311, 252] on div "Icon" at bounding box center [310, 253] width 2 height 2
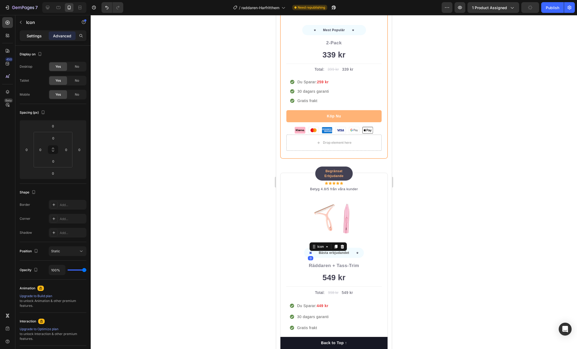
click at [44, 34] on div "Settings" at bounding box center [34, 35] width 27 height 9
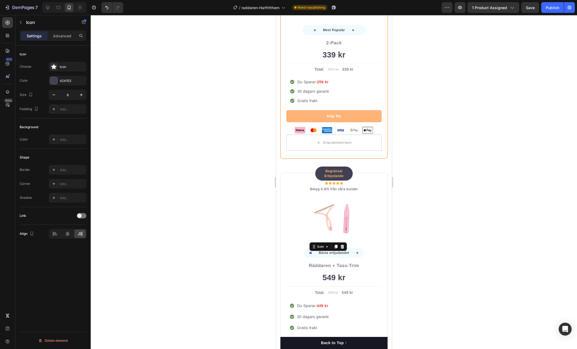
drag, startPoint x: 70, startPoint y: 68, endPoint x: 70, endPoint y: 72, distance: 3.3
click at [70, 68] on div "Icon" at bounding box center [72, 67] width 25 height 5
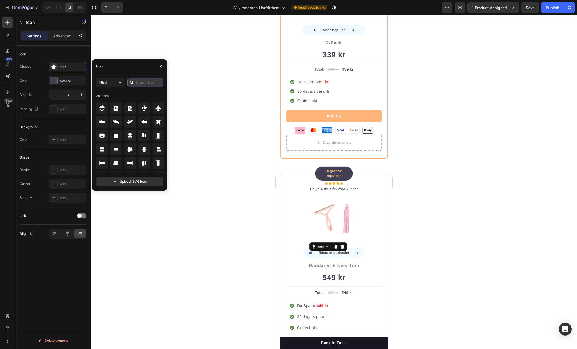
click at [146, 85] on input "text" at bounding box center [145, 83] width 36 height 10
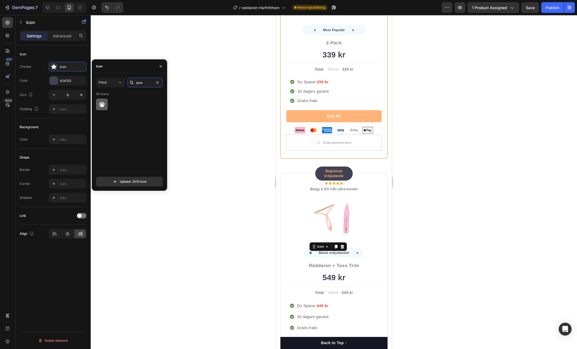
type input "paw"
click at [100, 105] on icon at bounding box center [102, 104] width 6 height 6
click at [401, 247] on div at bounding box center [334, 182] width 486 height 334
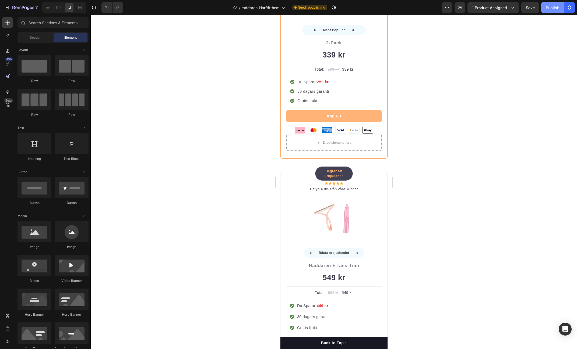
click at [551, 11] on button "Publish" at bounding box center [552, 7] width 23 height 11
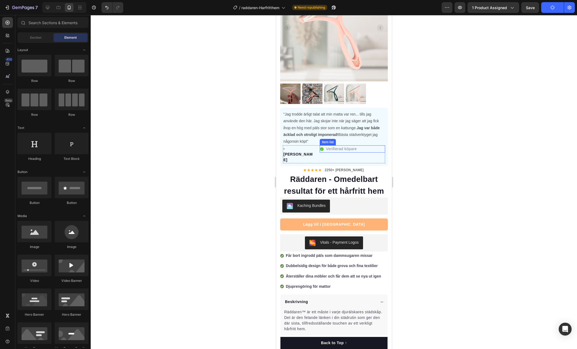
scroll to position [0, 0]
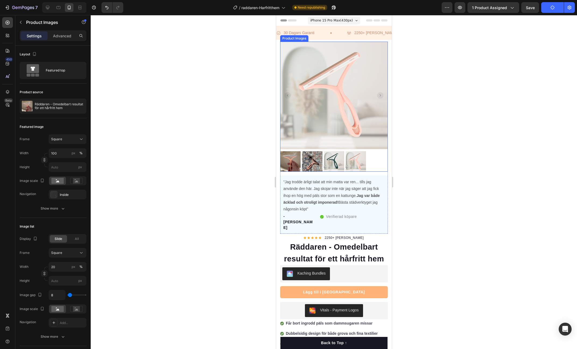
click at [291, 163] on img at bounding box center [290, 161] width 20 height 20
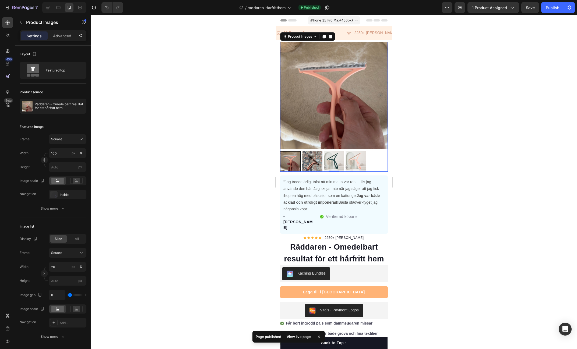
click at [300, 337] on div "View live page" at bounding box center [298, 337] width 31 height 8
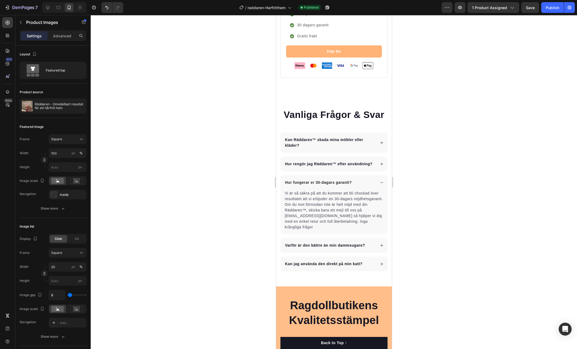
scroll to position [2575, 0]
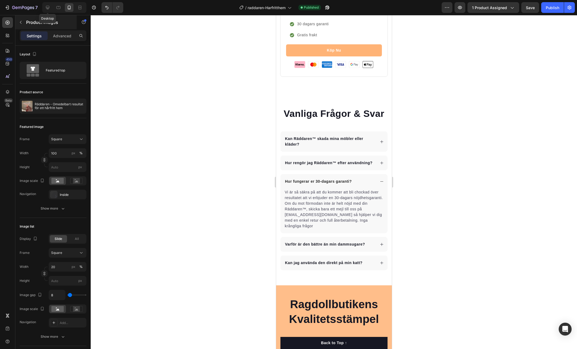
click at [50, 10] on div at bounding box center [47, 7] width 9 height 9
type input "12"
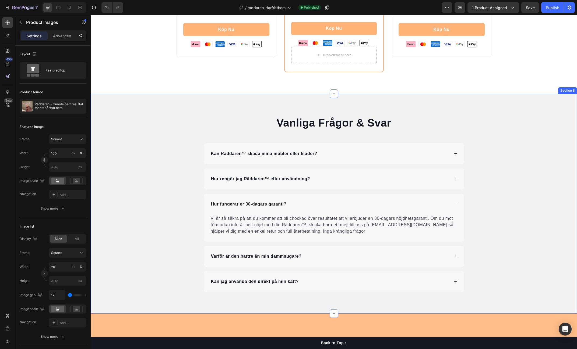
scroll to position [2190, 0]
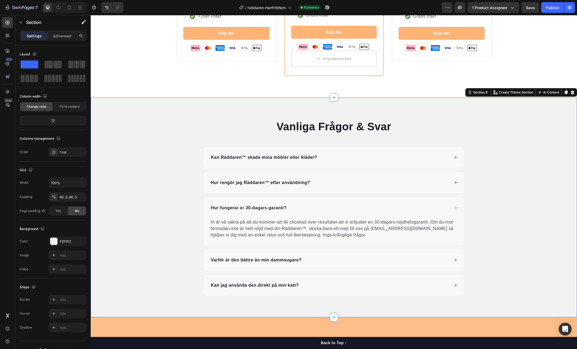
click at [149, 141] on div "Vanliga Frågor & Svar Heading Kan Räddaren™ skada mina möbler eller kläder? Hur…" at bounding box center [334, 207] width 486 height 177
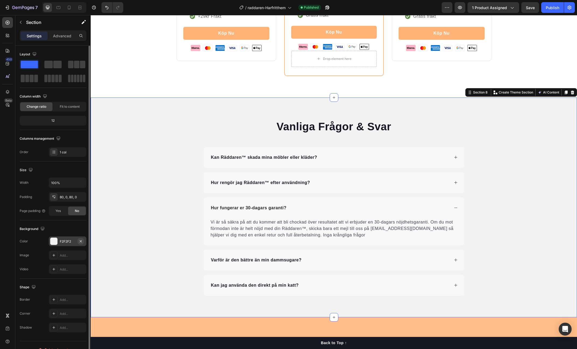
click at [80, 241] on icon "button" at bounding box center [81, 241] width 4 height 4
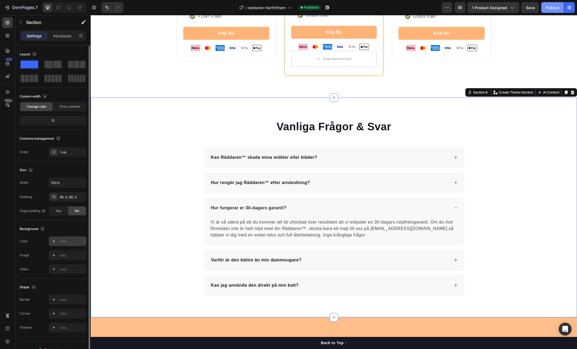
click at [554, 6] on div "Publish" at bounding box center [552, 8] width 13 height 6
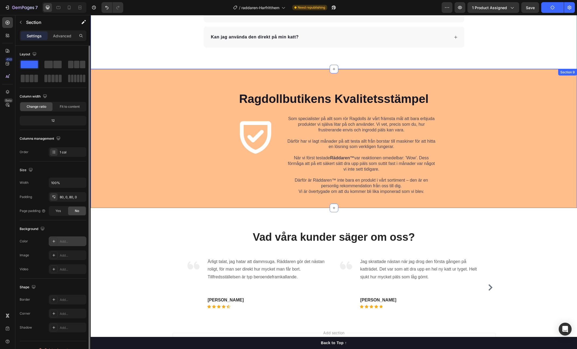
scroll to position [2487, 0]
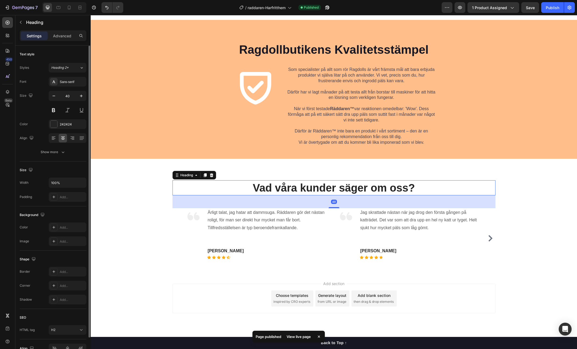
click at [489, 194] on div "Vad våra kunder säger om oss? Heading 48" at bounding box center [333, 188] width 323 height 15
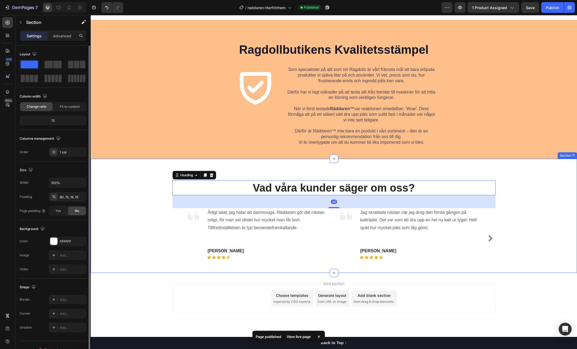
click at [524, 170] on div "Vad våra kunder säger om oss? Heading 48 Image Ärligt talat, jag hatar att damm…" at bounding box center [334, 216] width 486 height 114
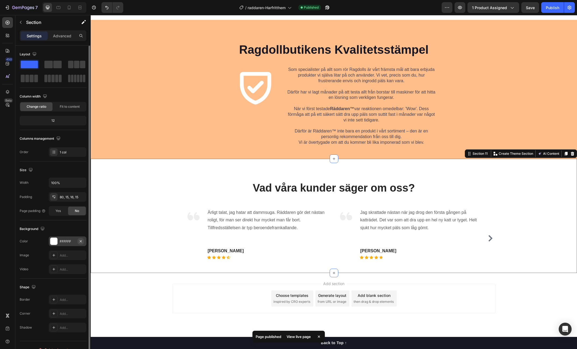
click at [79, 241] on icon "button" at bounding box center [81, 241] width 4 height 4
click at [552, 10] on button "Publish" at bounding box center [552, 7] width 23 height 11
click at [124, 190] on div "Vad våra kunder säger om oss? Heading Image Ärligt talat, jag hatar att dammsug…" at bounding box center [334, 225] width 478 height 89
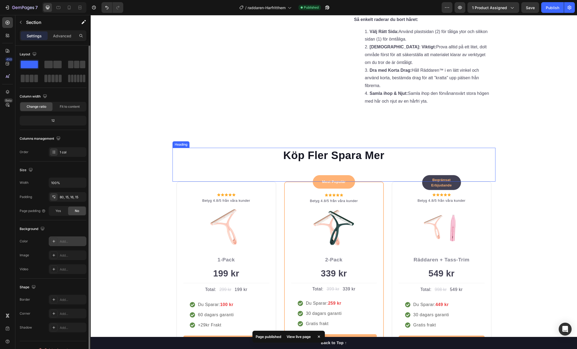
scroll to position [1783, 0]
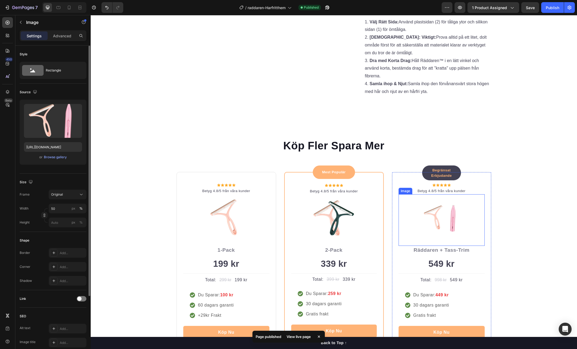
click at [438, 240] on img at bounding box center [441, 218] width 43 height 43
click at [65, 208] on input "50" at bounding box center [68, 209] width 38 height 10
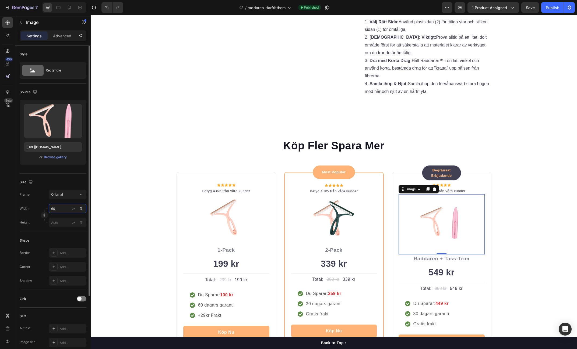
drag, startPoint x: 62, startPoint y: 209, endPoint x: 47, endPoint y: 208, distance: 15.9
click at [47, 208] on div "Width 60 px %" at bounding box center [53, 209] width 67 height 10
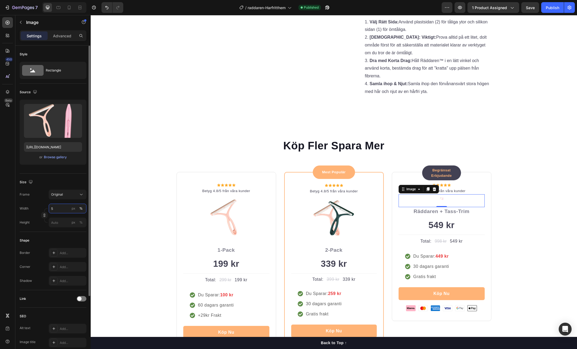
type input "50"
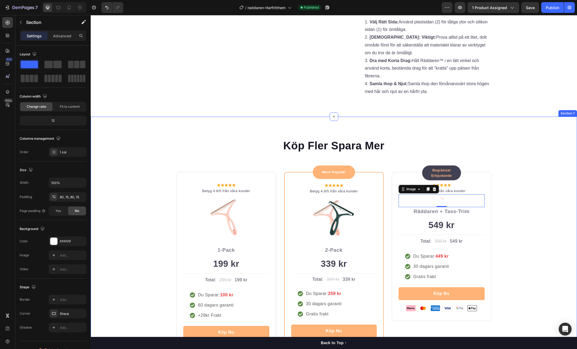
click at [521, 225] on div "Köp Fler Spara Mer Heading Row Icon Icon Icon Icon Icon Icon List Hoz Betyg 4.8…" at bounding box center [334, 256] width 478 height 237
drag, startPoint x: 443, startPoint y: 227, endPoint x: 373, endPoint y: 225, distance: 70.5
click at [443, 201] on img at bounding box center [441, 199] width 4 height 4
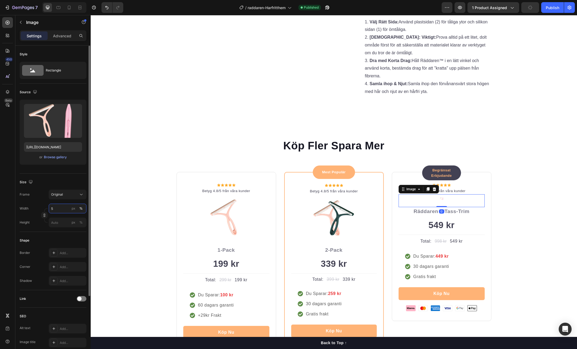
click at [61, 210] on input "5" at bounding box center [68, 209] width 38 height 10
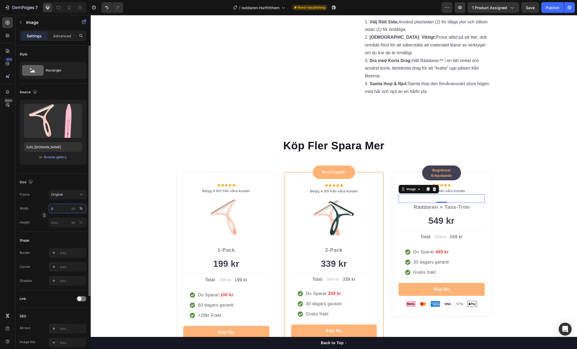
drag, startPoint x: 57, startPoint y: 209, endPoint x: 48, endPoint y: 208, distance: 8.3
click at [49, 208] on input "0" at bounding box center [68, 209] width 38 height 10
drag, startPoint x: 56, startPoint y: 209, endPoint x: 44, endPoint y: 208, distance: 12.4
click at [44, 208] on div "Width 0 px %" at bounding box center [53, 209] width 67 height 10
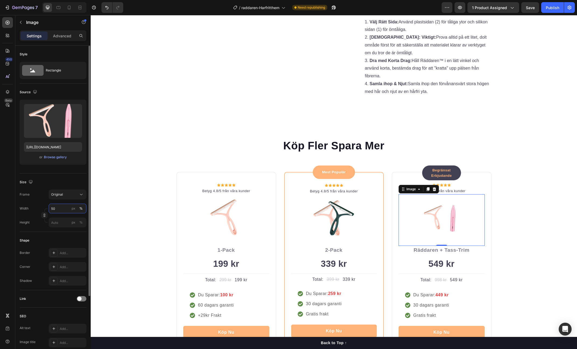
click at [55, 209] on input "50" at bounding box center [68, 209] width 38 height 10
type input "55"
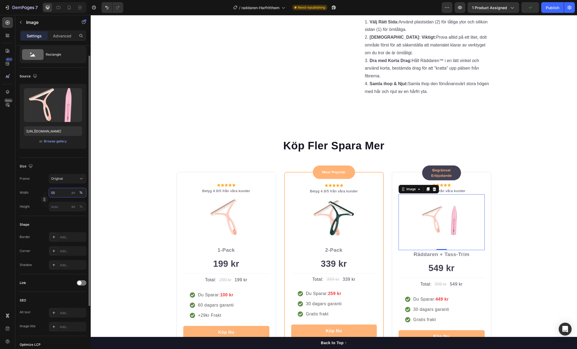
scroll to position [16, 0]
click at [519, 223] on div "Köp Fler Spara Mer Heading Row Icon Icon Icon Icon Icon Icon List Hoz Betyg 4.8…" at bounding box center [334, 256] width 478 height 237
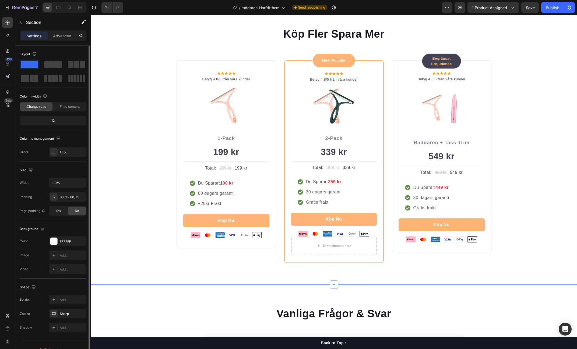
scroll to position [1905, 0]
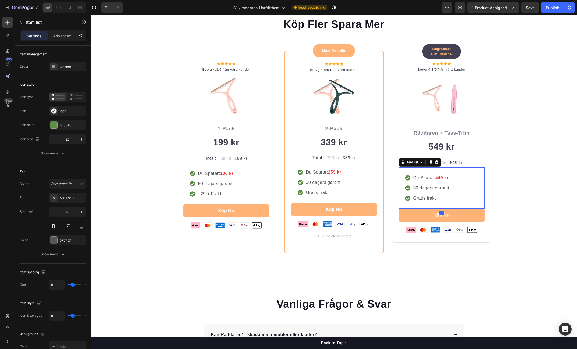
click at [473, 209] on div "Du Sparar: 449 kr 30 dagars garanti Gratis frakt" at bounding box center [441, 188] width 86 height 41
click at [70, 66] on div "3 items" at bounding box center [72, 67] width 25 height 5
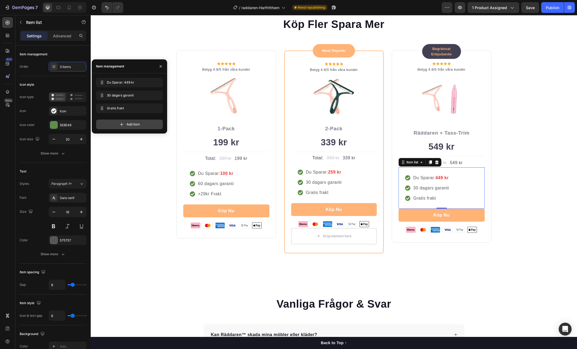
click at [124, 123] on div "Add item" at bounding box center [129, 125] width 67 height 10
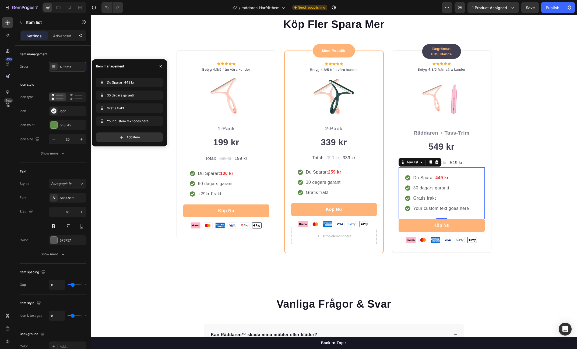
click at [418, 213] on div "Your custom text goes here" at bounding box center [440, 209] width 57 height 8
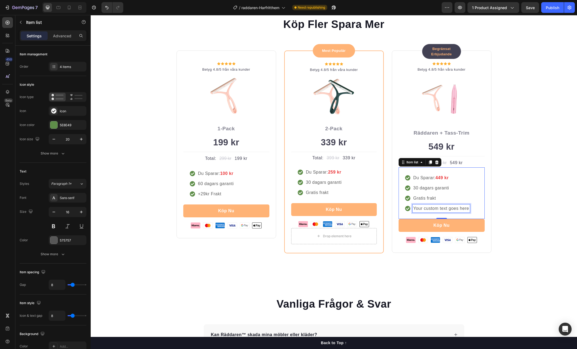
click at [418, 212] on p "Your custom text goes here" at bounding box center [441, 209] width 56 height 6
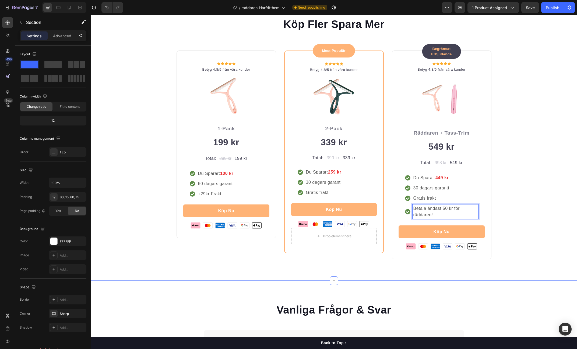
click at [501, 235] on div "Köp Fler Spara Mer Heading Row Icon Icon Icon Icon Icon Icon List Hoz Betyg 4.8…" at bounding box center [334, 138] width 478 height 243
click at [442, 218] on p "Betala ändast 50 kr för räddaren!" at bounding box center [445, 212] width 64 height 13
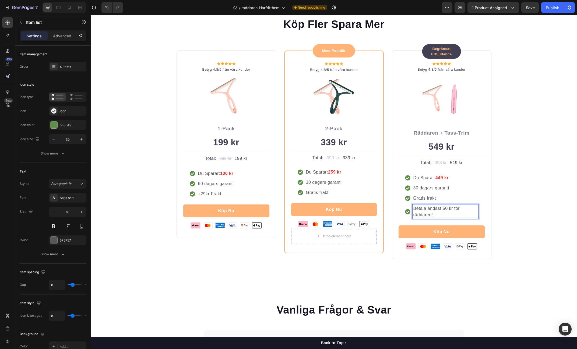
click at [446, 218] on p "Betala ändast 50 kr för räddaren!" at bounding box center [445, 212] width 64 height 13
click at [445, 218] on p "Betala ändast 50 kr för räddaren!" at bounding box center [445, 212] width 64 height 13
click at [452, 218] on p "Betala ändast 50 kr för räddaren!" at bounding box center [445, 212] width 64 height 13
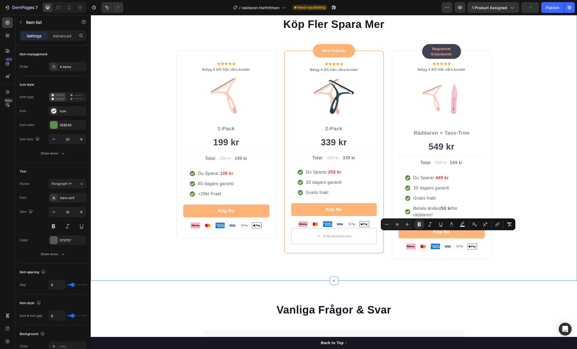
click at [518, 252] on div "Köp Fler Spara Mer Heading Row Icon Icon Icon Icon Icon Icon List Hoz Betyg 4.8…" at bounding box center [334, 138] width 478 height 243
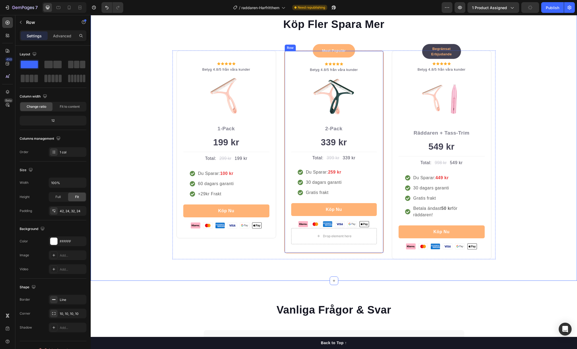
click at [362, 254] on div "Mest Populär Text block Row Icon Icon Icon Icon Icon Icon List Hoz Betyg 4.8/5 …" at bounding box center [334, 152] width 100 height 203
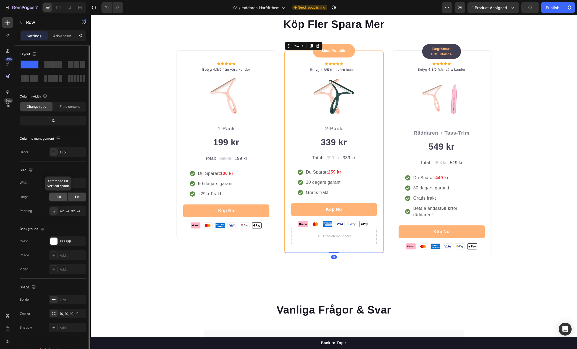
click at [59, 196] on span "Full" at bounding box center [57, 197] width 5 height 5
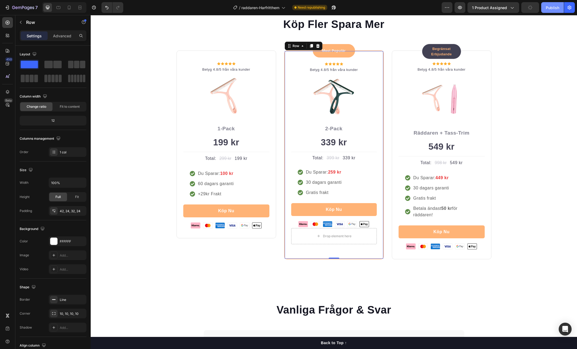
click at [547, 9] on div "Publish" at bounding box center [552, 8] width 13 height 6
click at [432, 218] on p "Betala ändast 50 kr för räddaren!" at bounding box center [445, 212] width 64 height 13
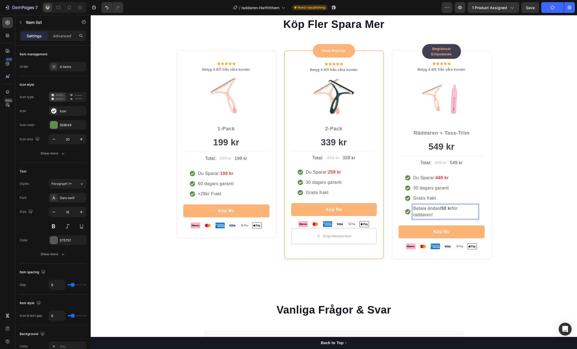
click at [430, 218] on p "Betala ändast 50 kr för räddaren!" at bounding box center [445, 212] width 64 height 13
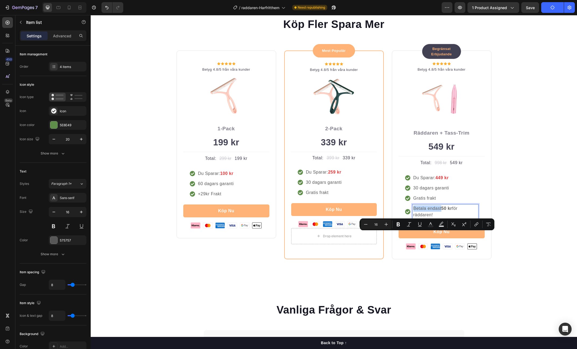
drag, startPoint x: 416, startPoint y: 235, endPoint x: 441, endPoint y: 237, distance: 25.1
click at [441, 218] on p "Betala endast 50 kr för räddaren!" at bounding box center [445, 212] width 64 height 13
drag, startPoint x: 462, startPoint y: 235, endPoint x: 471, endPoint y: 244, distance: 13.1
click at [471, 218] on p "Räddaren endast 50 kr för räddaren!" at bounding box center [445, 212] width 64 height 13
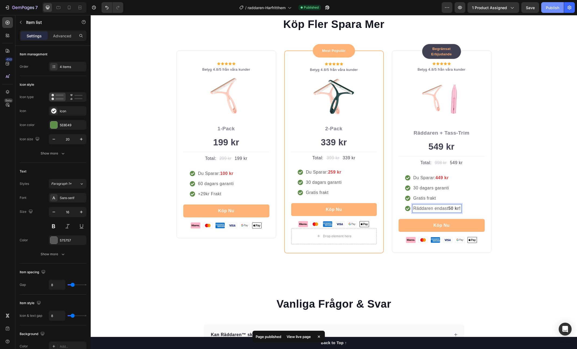
click at [552, 8] on div "Publish" at bounding box center [552, 8] width 13 height 6
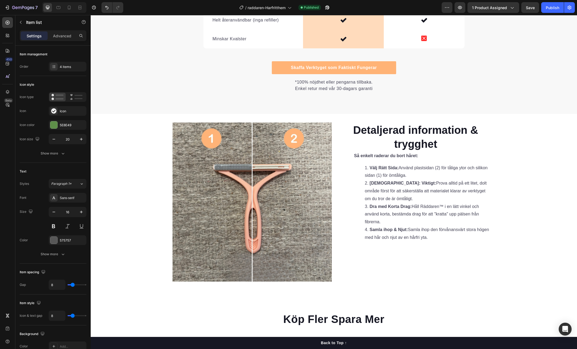
scroll to position [1504, 0]
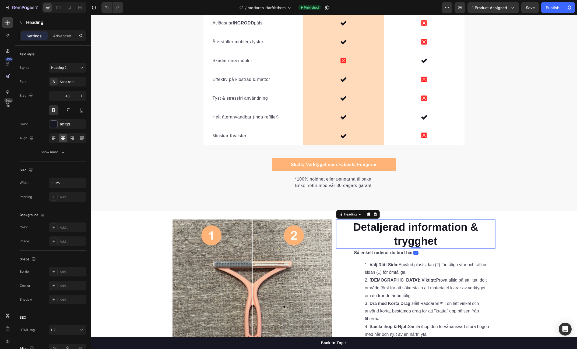
click at [423, 245] on h2 "Detaljerad information & trygghet" at bounding box center [415, 234] width 159 height 29
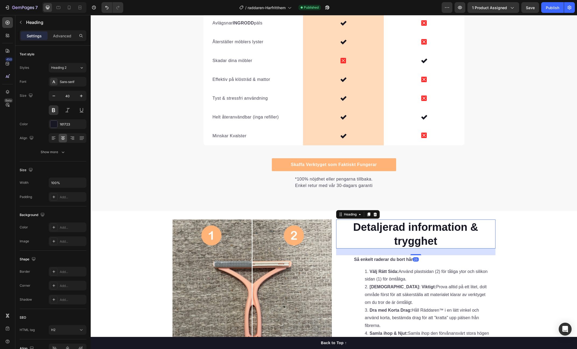
drag, startPoint x: 418, startPoint y: 248, endPoint x: 471, endPoint y: 151, distance: 110.8
click at [417, 255] on div at bounding box center [415, 255] width 11 height 1
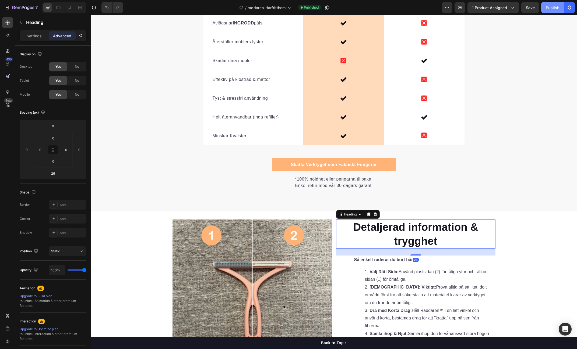
click at [550, 9] on div "Publish" at bounding box center [552, 8] width 13 height 6
click at [288, 205] on div "Varför Andra Metoder Inte Kan Mäter Sig Heading Det är lätt att förstå varför R…" at bounding box center [334, 47] width 486 height 327
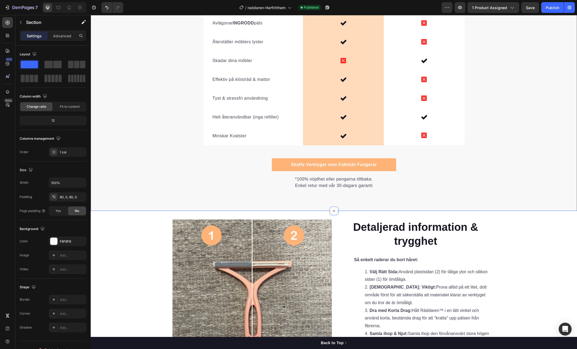
click at [298, 197] on div "Varför Andra Metoder Inte Kan Mäter Sig Heading Det är lätt att förstå varför R…" at bounding box center [334, 47] width 486 height 327
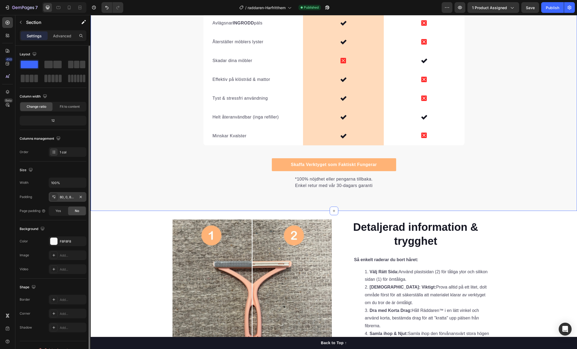
click at [66, 196] on div "80, 0, 80, 0" at bounding box center [68, 197] width 16 height 5
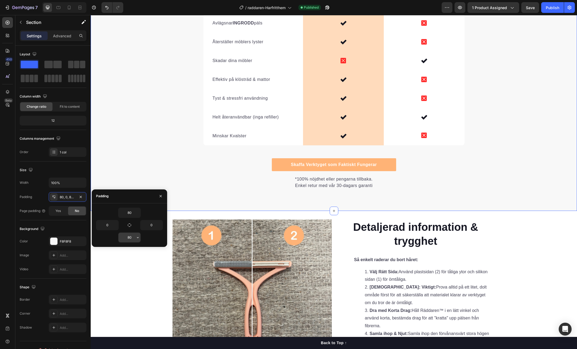
click at [129, 236] on input "80" at bounding box center [129, 238] width 22 height 10
type input "50"
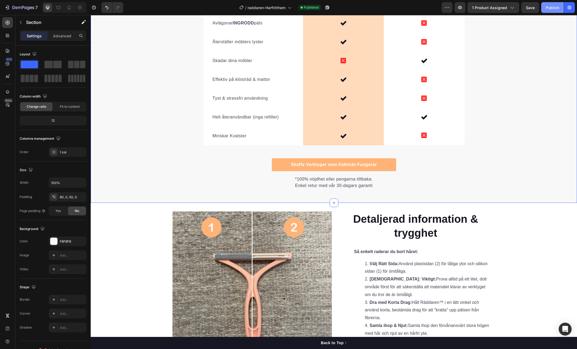
click at [550, 12] on button "Publish" at bounding box center [552, 7] width 23 height 11
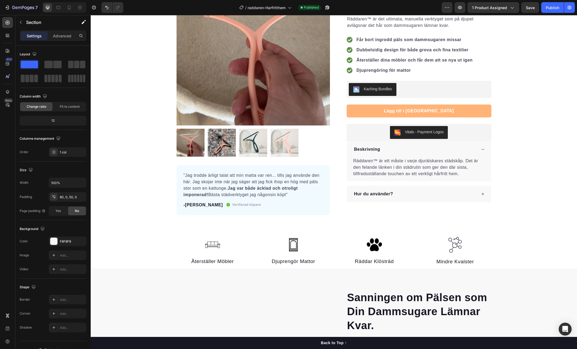
scroll to position [0, 0]
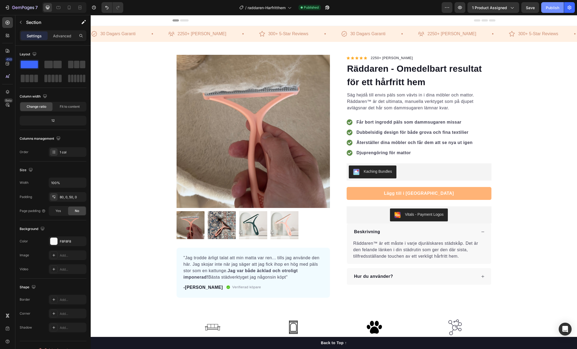
click at [553, 10] on div "Publish" at bounding box center [552, 8] width 13 height 6
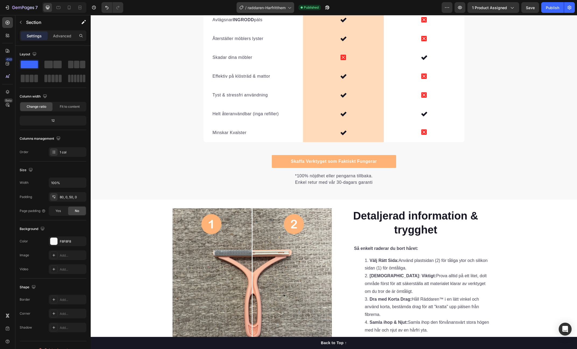
scroll to position [1053, 0]
